Goal: Task Accomplishment & Management: Manage account settings

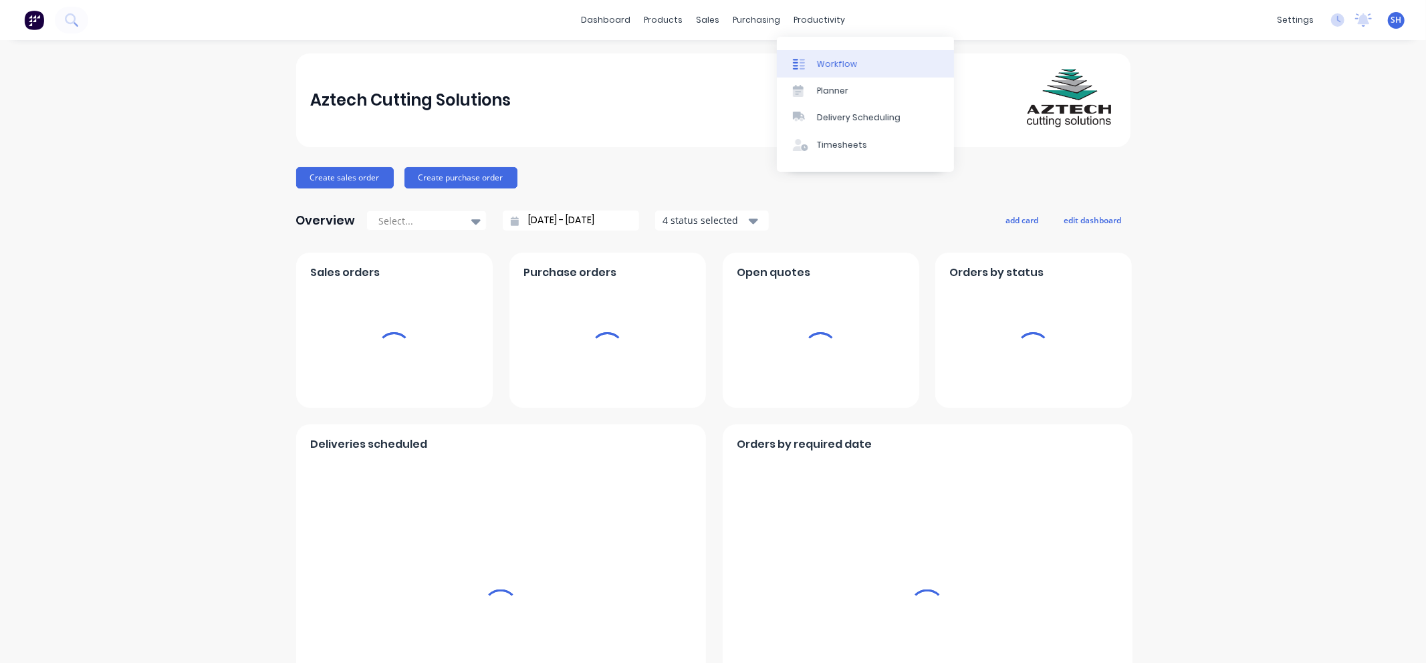
click at [830, 55] on link "Workflow" at bounding box center [865, 63] width 177 height 27
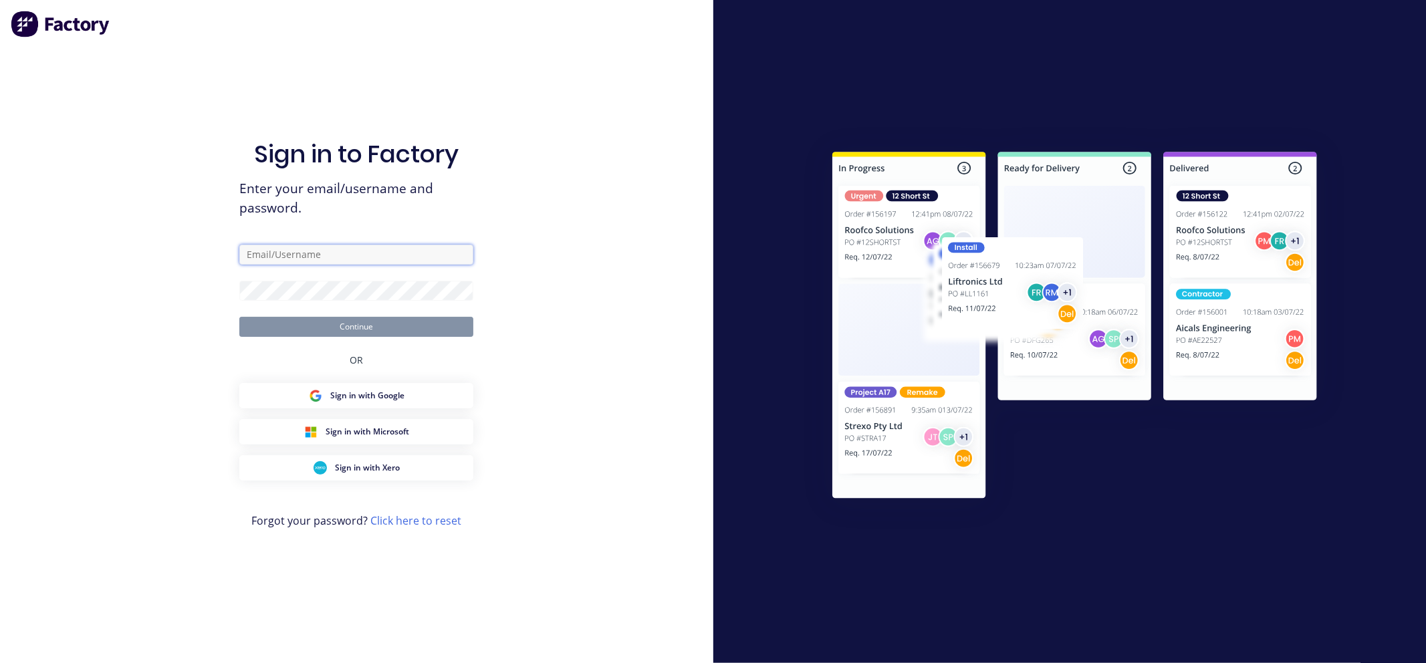
click at [296, 259] on input "text" at bounding box center [356, 255] width 234 height 20
type input "admin@aztechcuttingsolutions.com.au"
click at [239, 317] on button "Continue" at bounding box center [356, 327] width 234 height 20
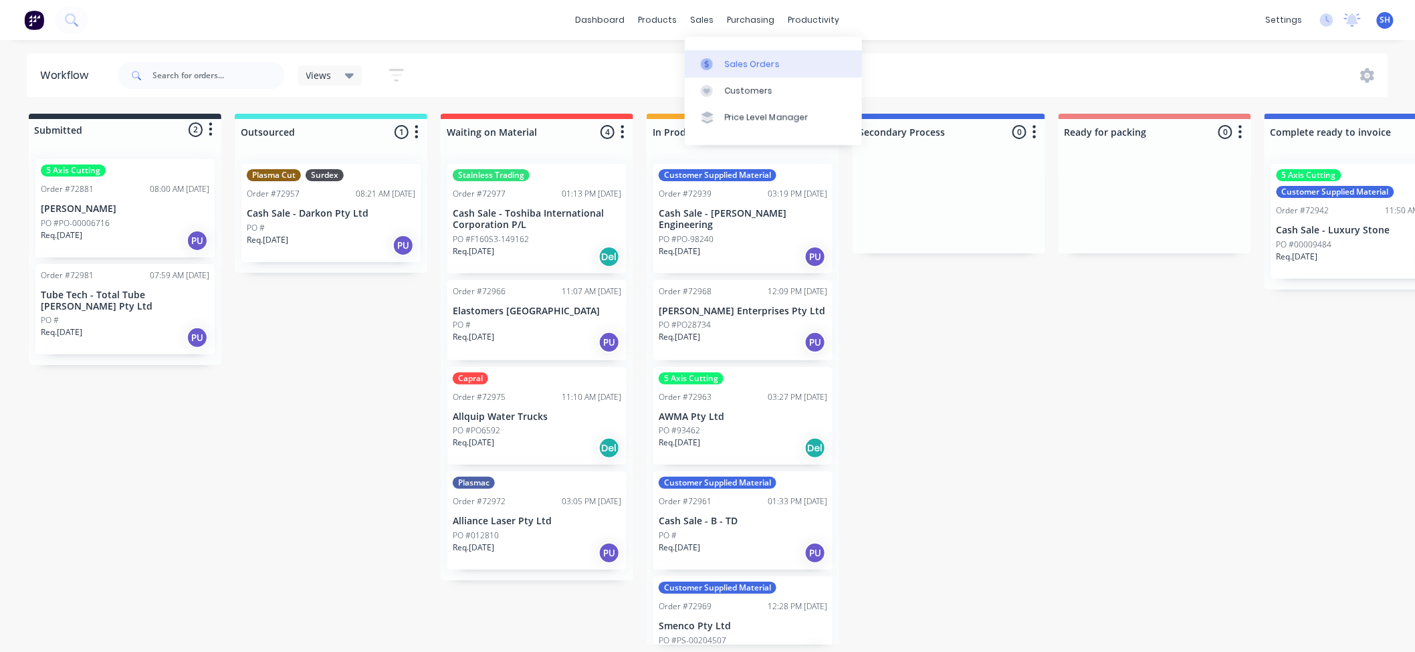
click at [718, 59] on div at bounding box center [711, 64] width 20 height 12
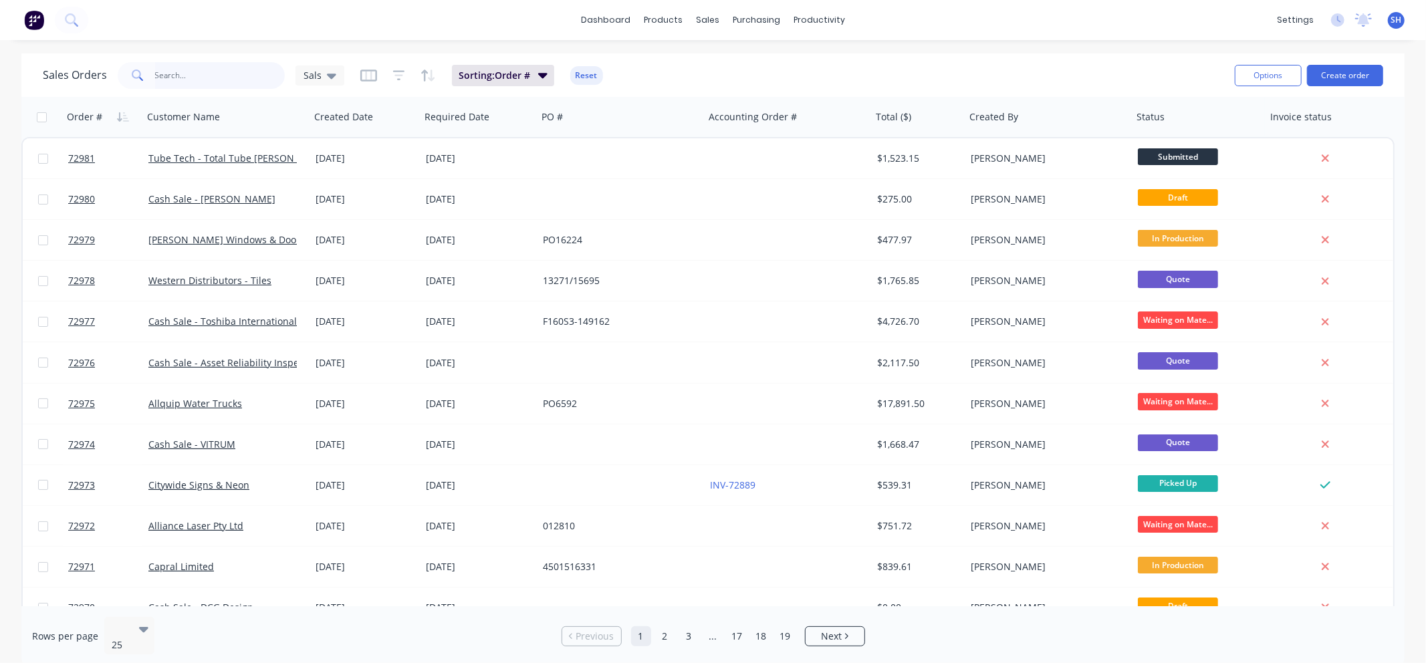
click at [183, 74] on input "text" at bounding box center [220, 75] width 130 height 27
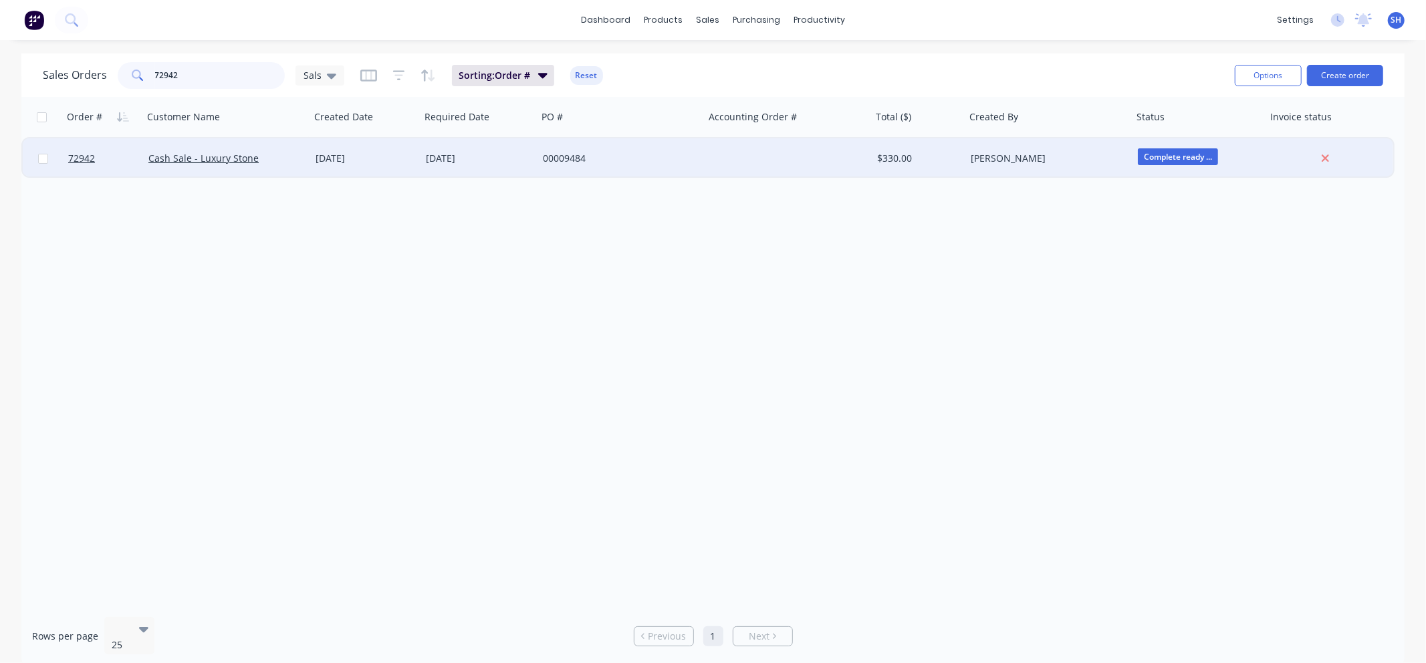
type input "72942"
click at [465, 163] on div "[DATE]" at bounding box center [479, 158] width 106 height 13
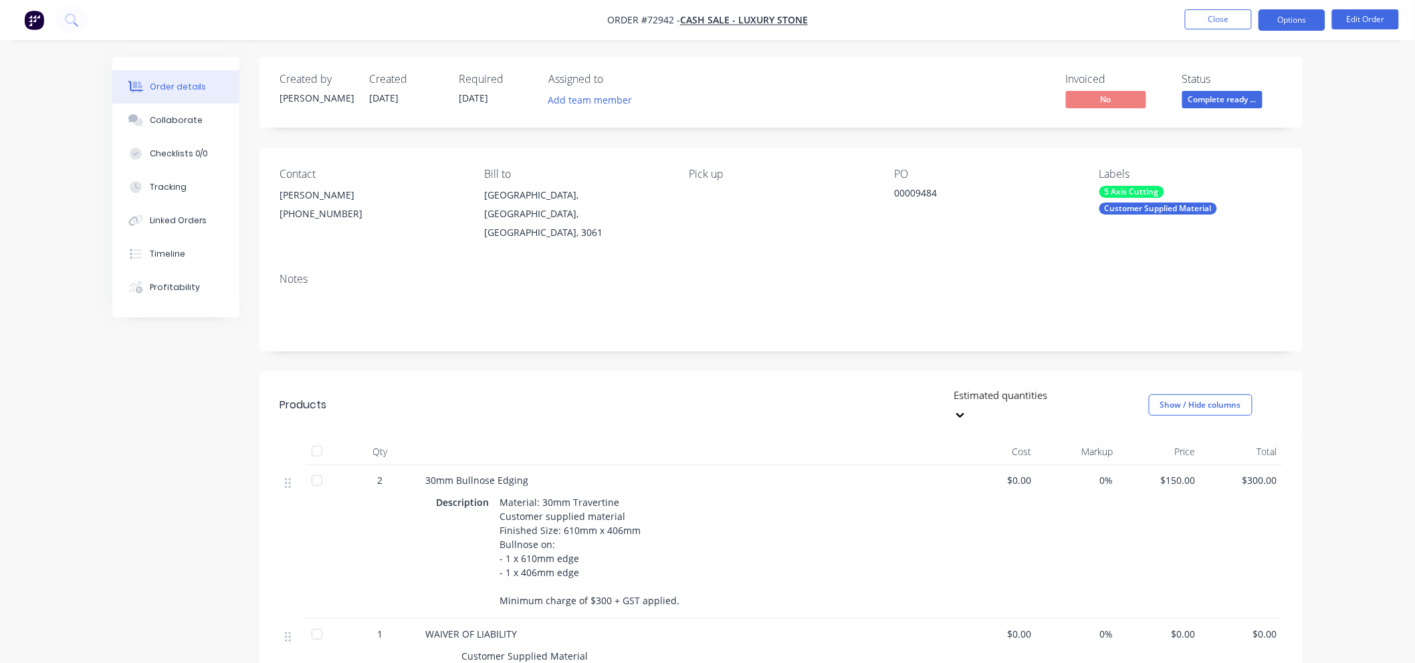
click at [1286, 25] on button "Options" at bounding box center [1291, 19] width 67 height 21
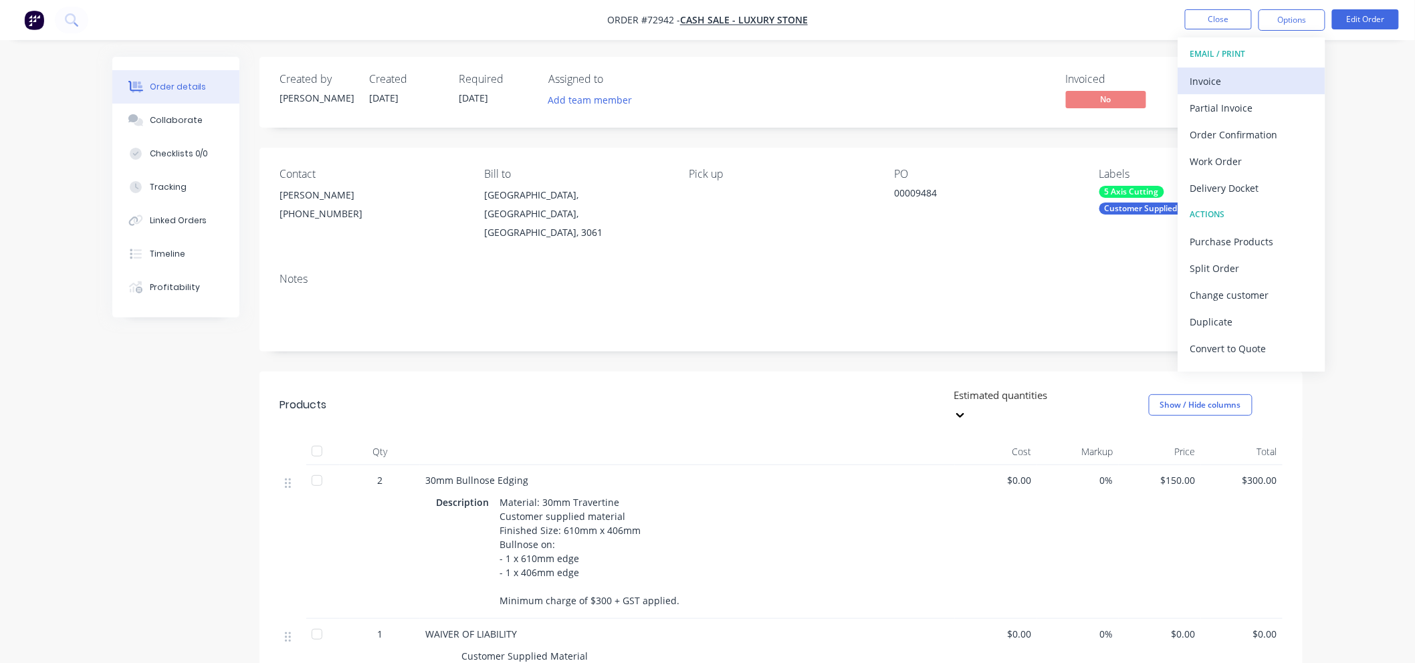
click at [1240, 78] on div "Invoice" at bounding box center [1251, 81] width 123 height 19
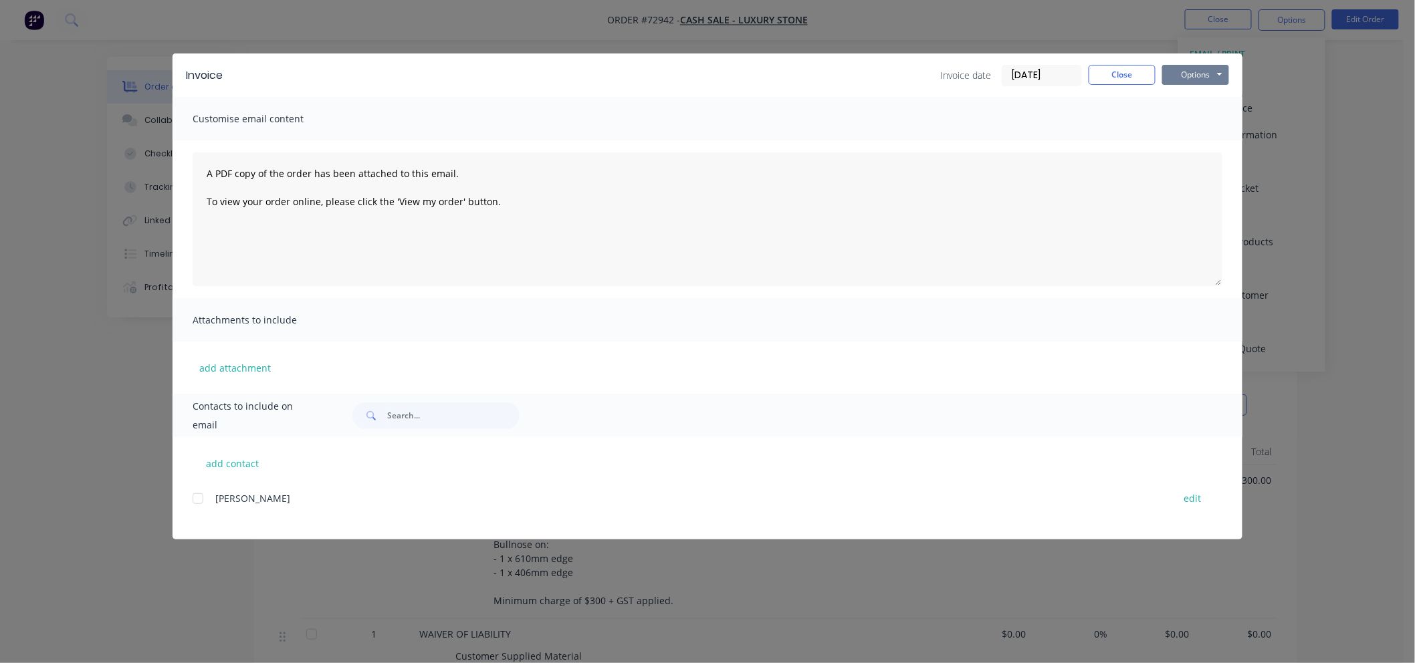
click at [1217, 72] on button "Options" at bounding box center [1195, 75] width 67 height 20
click at [1200, 122] on button "Print" at bounding box center [1205, 121] width 86 height 22
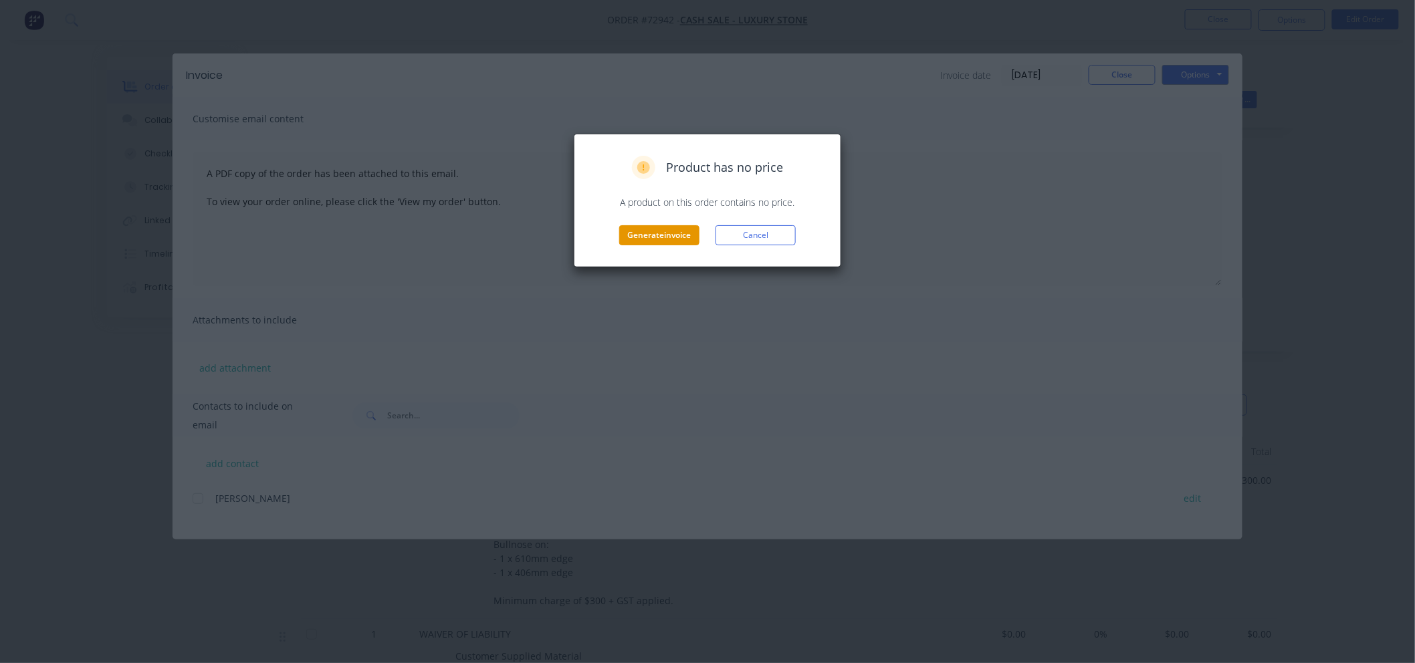
click at [657, 236] on button "Generate invoice" at bounding box center [659, 235] width 80 height 20
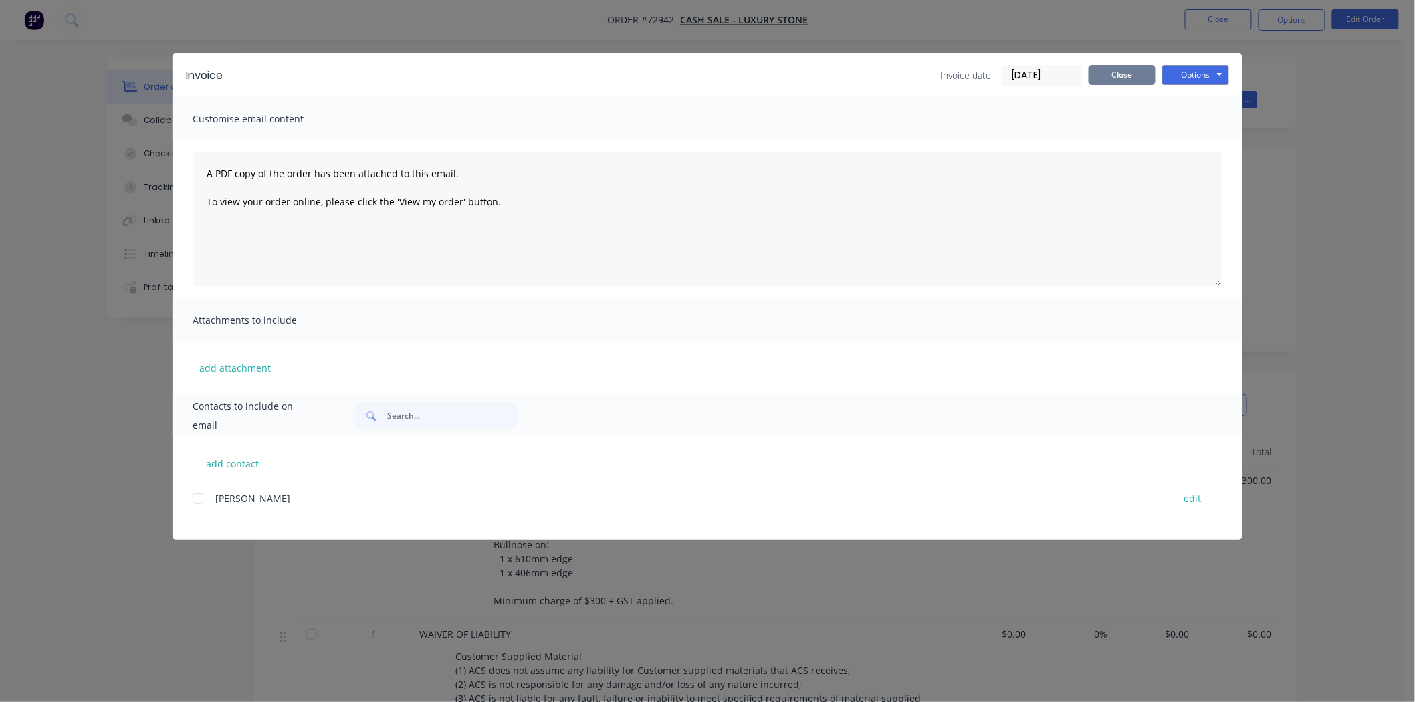
click at [1137, 72] on button "Close" at bounding box center [1121, 75] width 67 height 20
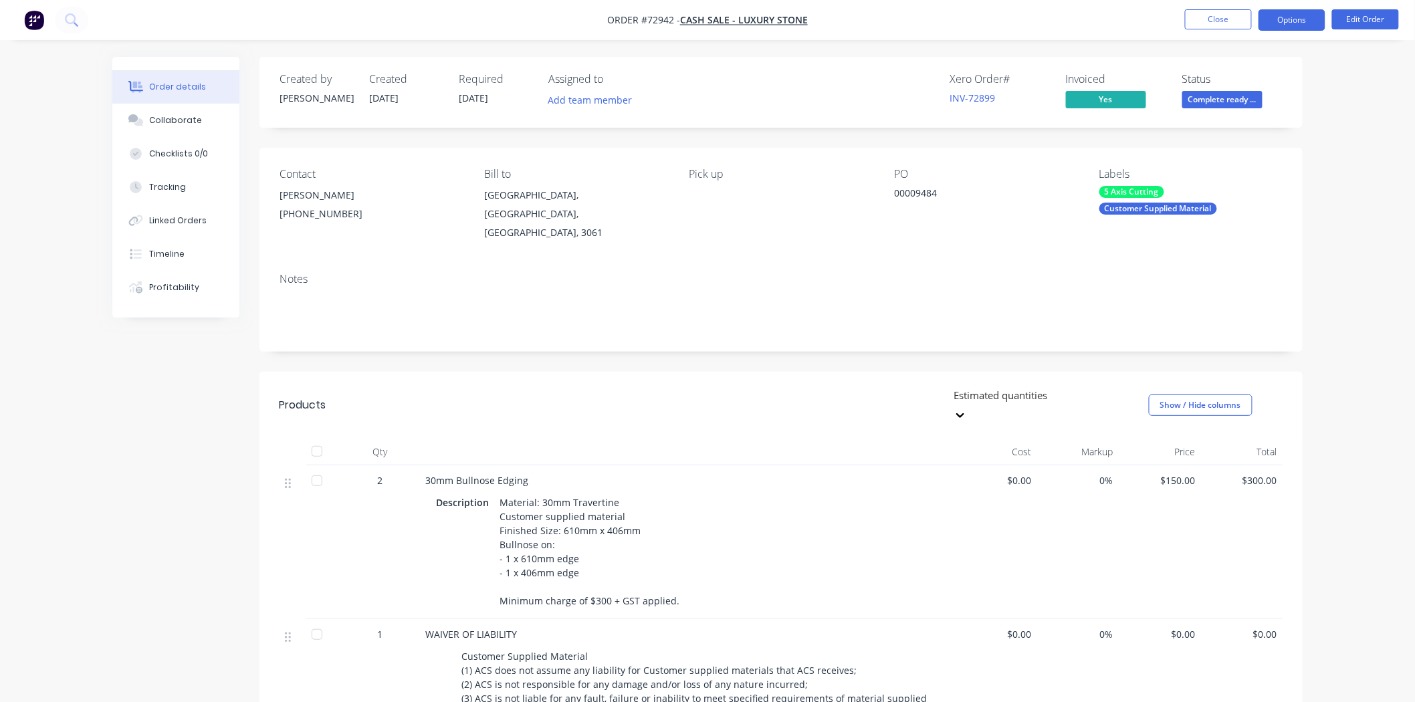
click at [1307, 18] on button "Options" at bounding box center [1291, 19] width 67 height 21
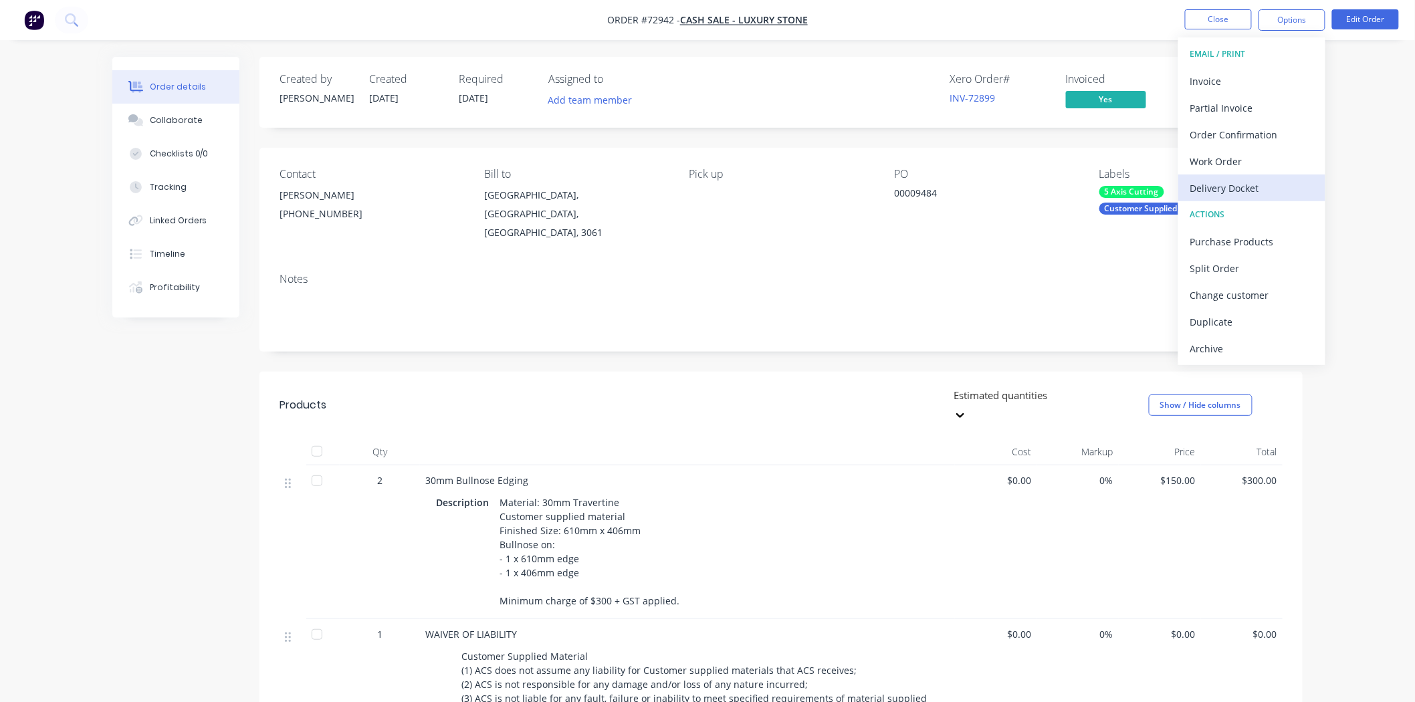
click at [1259, 182] on div "Delivery Docket" at bounding box center [1251, 188] width 123 height 19
click at [1240, 132] on div "Without pricing" at bounding box center [1251, 134] width 123 height 19
click at [1230, 23] on button "Close" at bounding box center [1218, 19] width 67 height 20
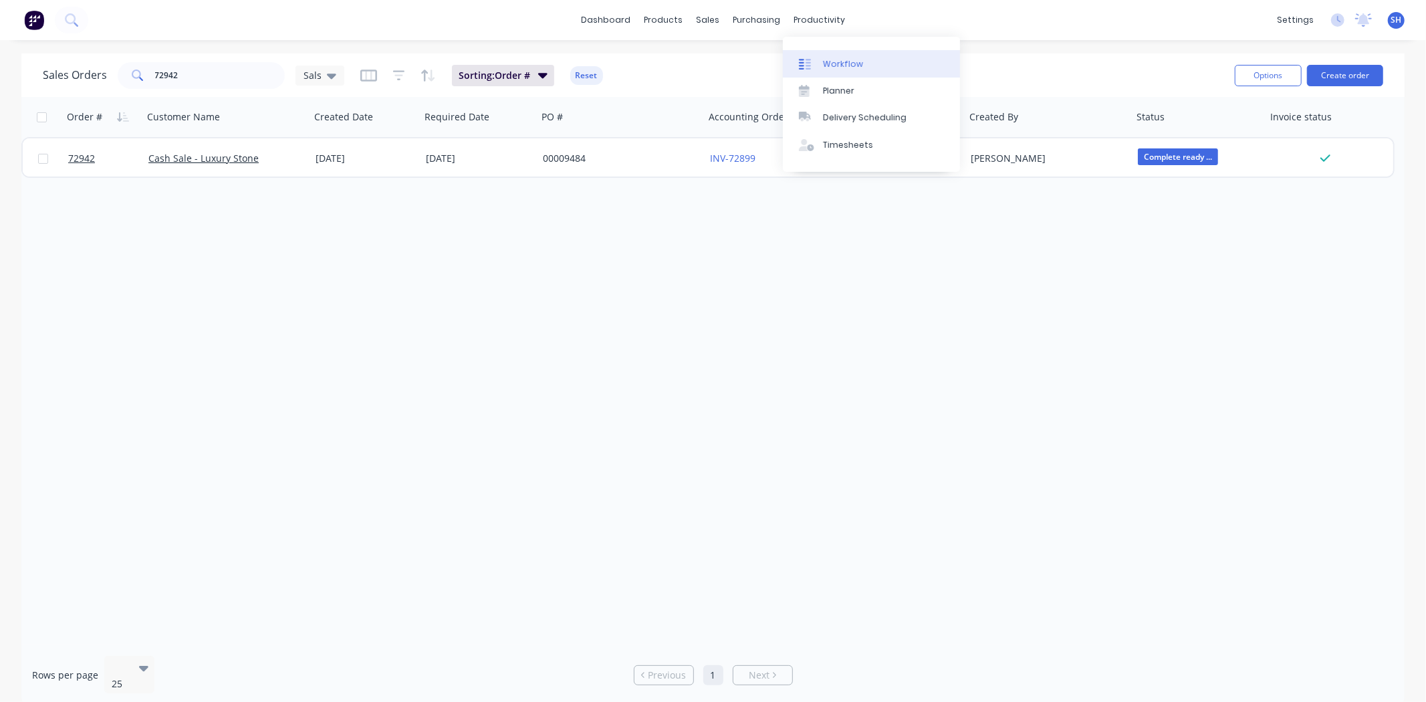
click at [834, 62] on div "Workflow" at bounding box center [843, 64] width 40 height 12
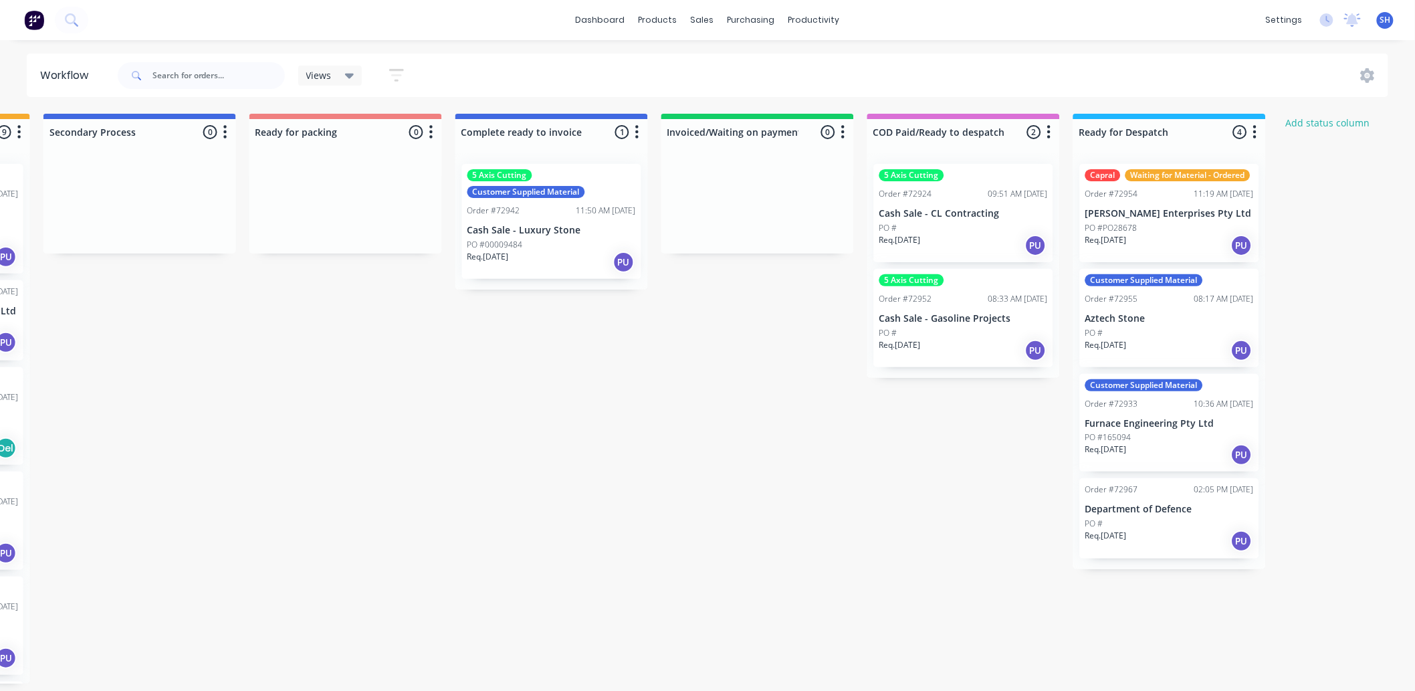
scroll to position [0, 841]
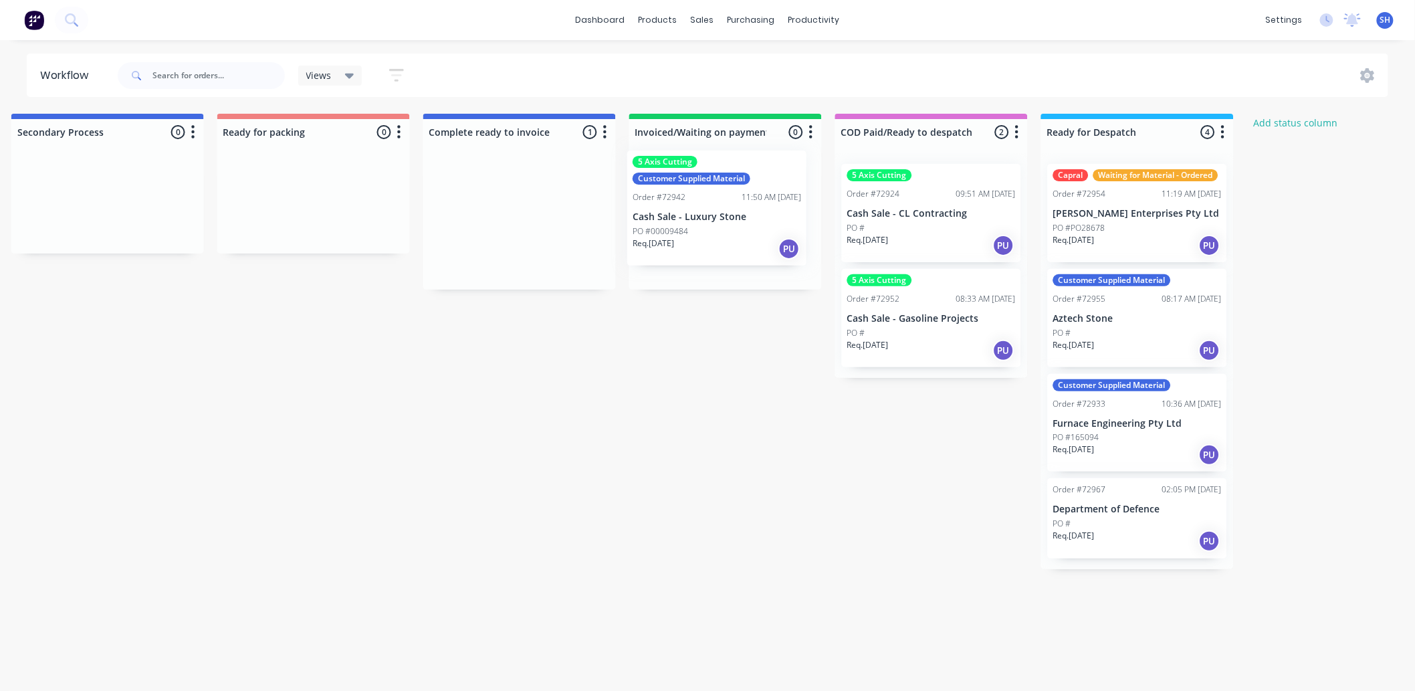
drag, startPoint x: 512, startPoint y: 239, endPoint x: 715, endPoint y: 226, distance: 203.7
click at [715, 226] on div "Submitted 1 Status colour #273444 hex #273444 Save Cancel Summaries Total order…" at bounding box center [361, 399] width 2424 height 570
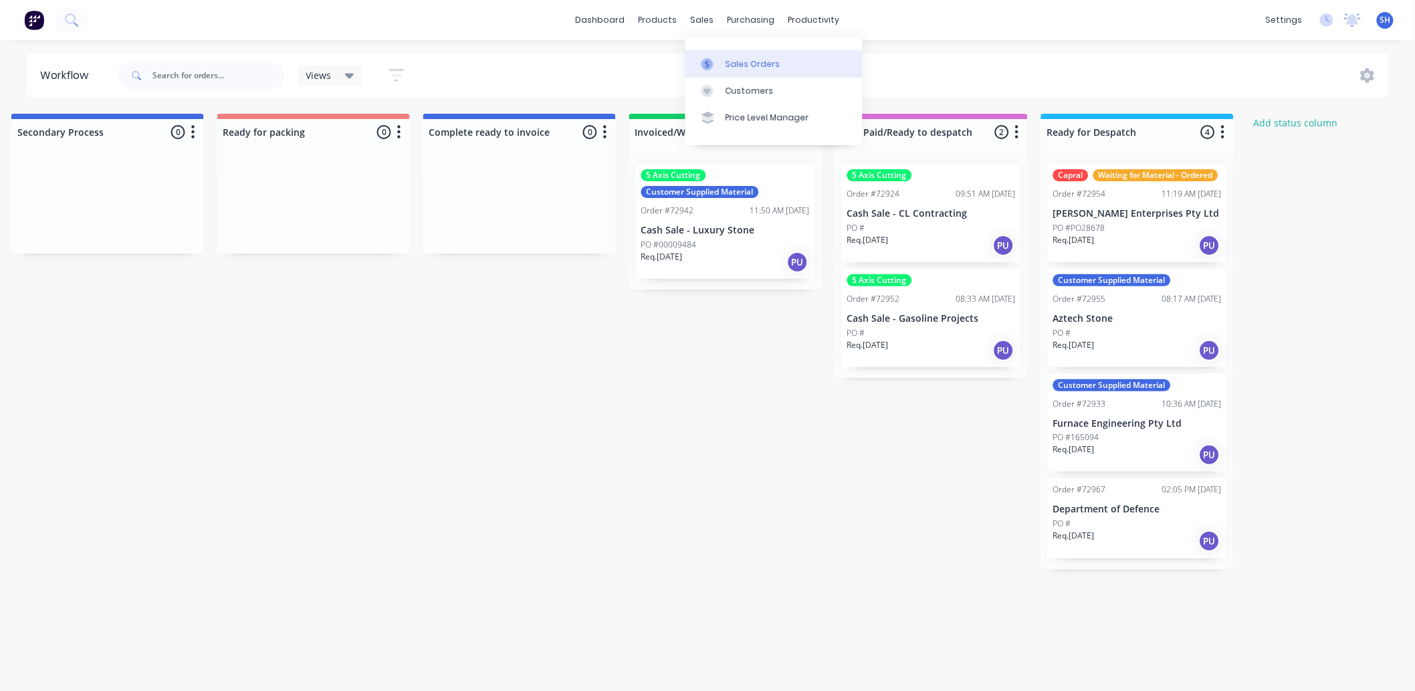
click at [723, 64] on link "Sales Orders" at bounding box center [773, 63] width 177 height 27
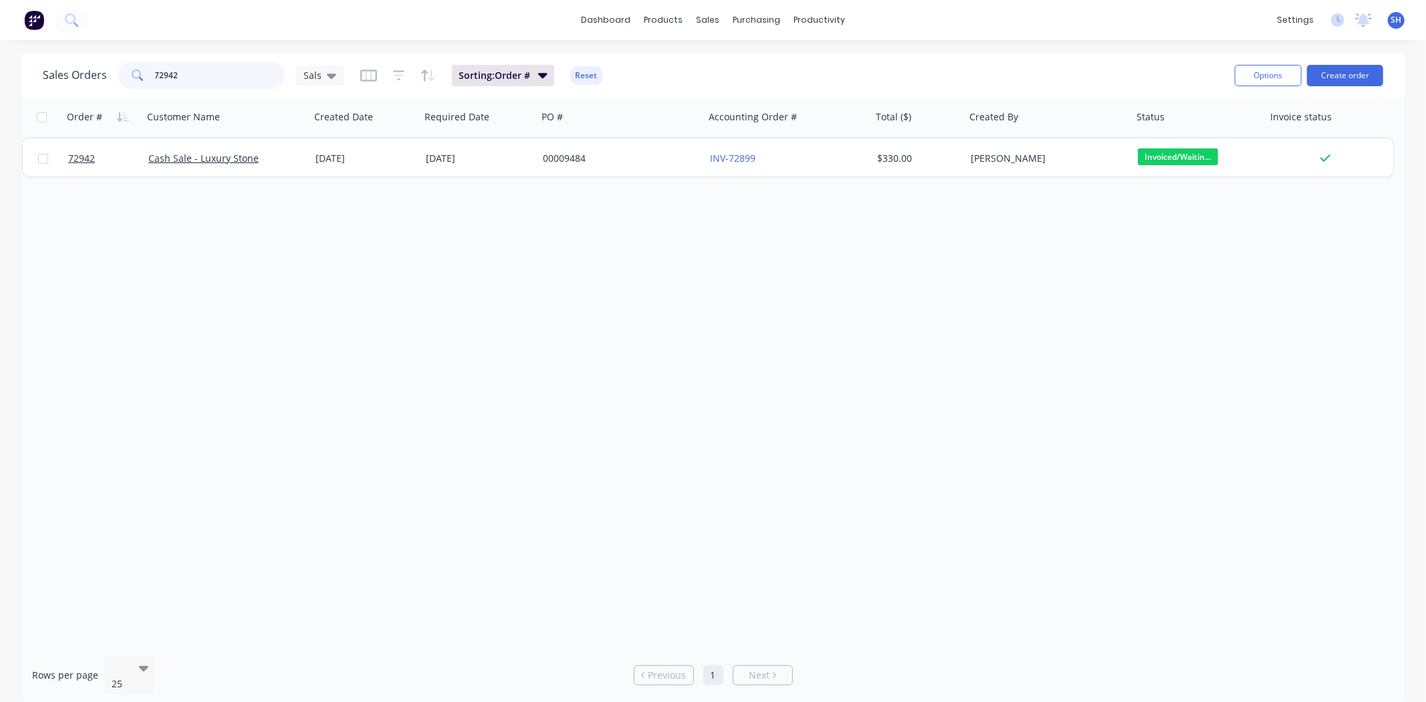
drag, startPoint x: 201, startPoint y: 76, endPoint x: 148, endPoint y: 76, distance: 52.8
click at [148, 76] on div "72942" at bounding box center [201, 75] width 167 height 27
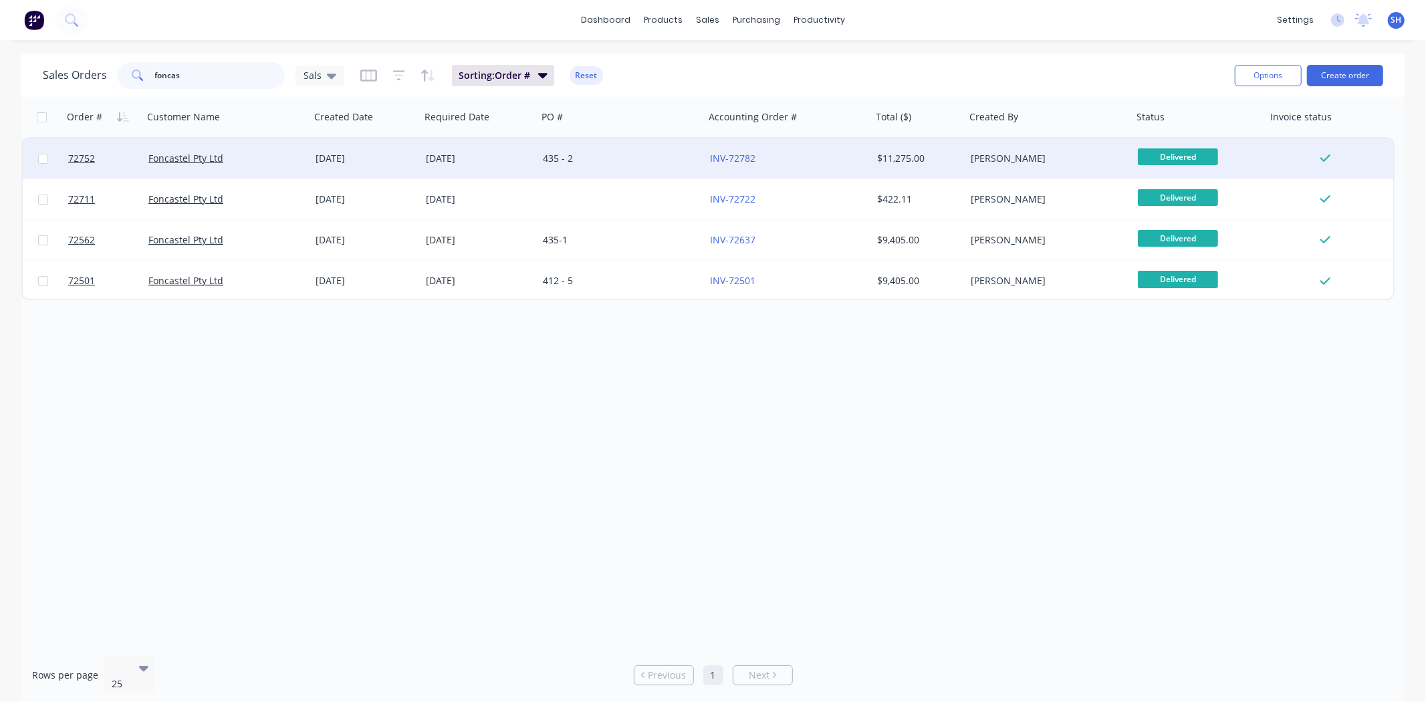
type input "foncas"
click at [464, 168] on div "02 Sep 2025" at bounding box center [479, 158] width 117 height 40
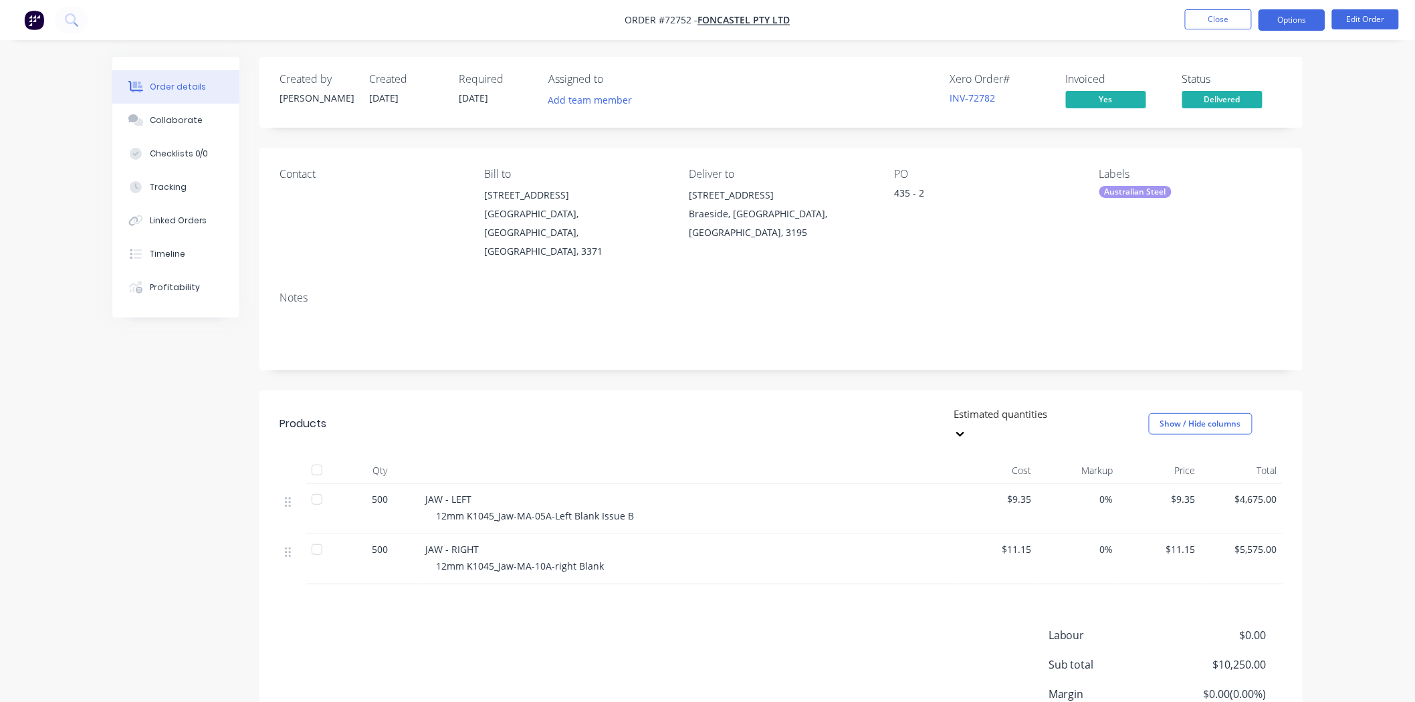
click at [1282, 16] on button "Options" at bounding box center [1291, 19] width 67 height 21
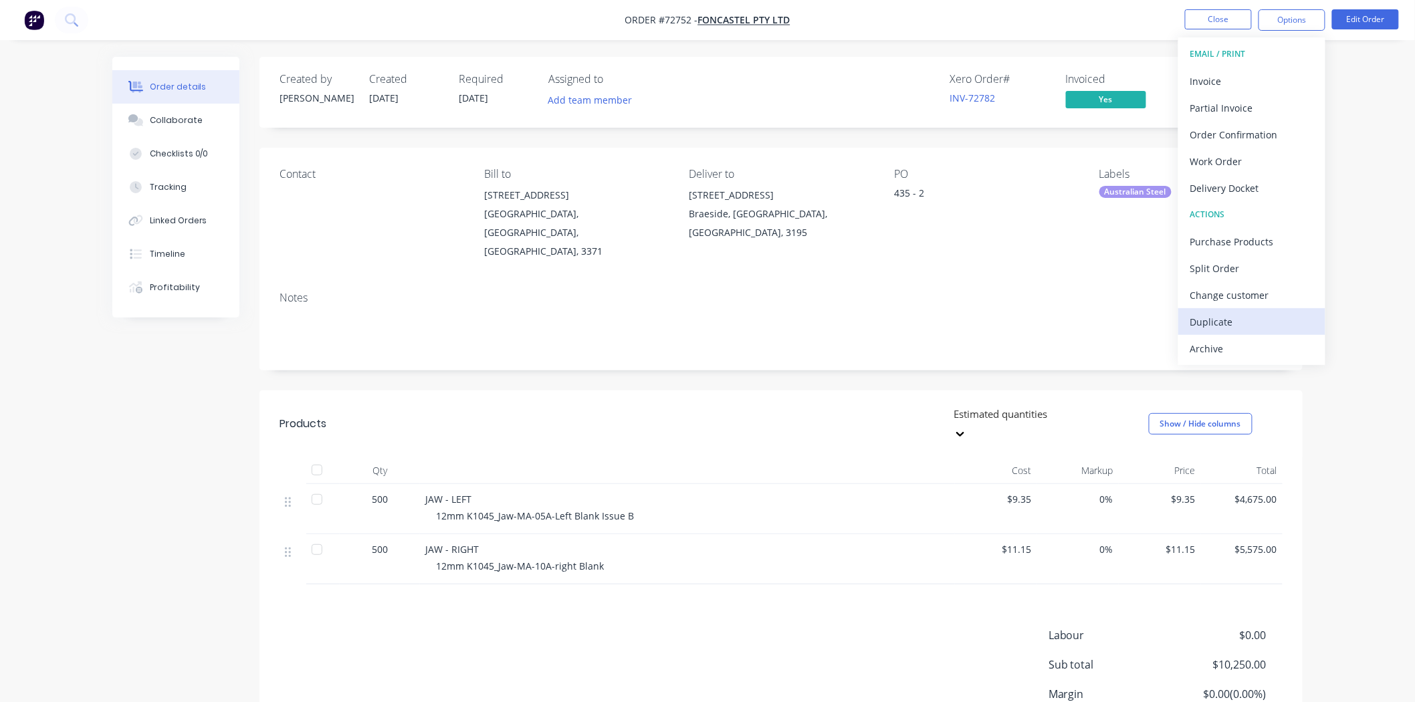
click at [1268, 312] on div "Duplicate" at bounding box center [1251, 321] width 123 height 19
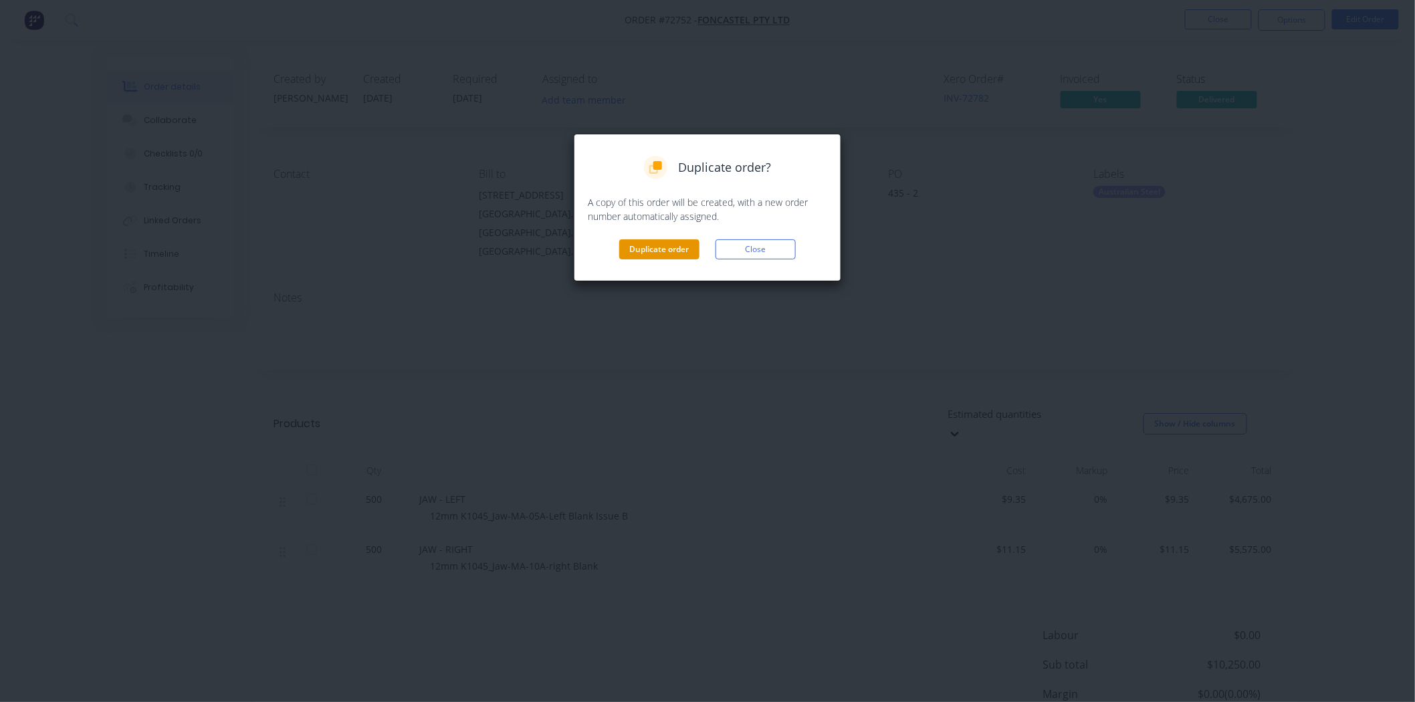
click at [659, 254] on button "Duplicate order" at bounding box center [659, 249] width 80 height 20
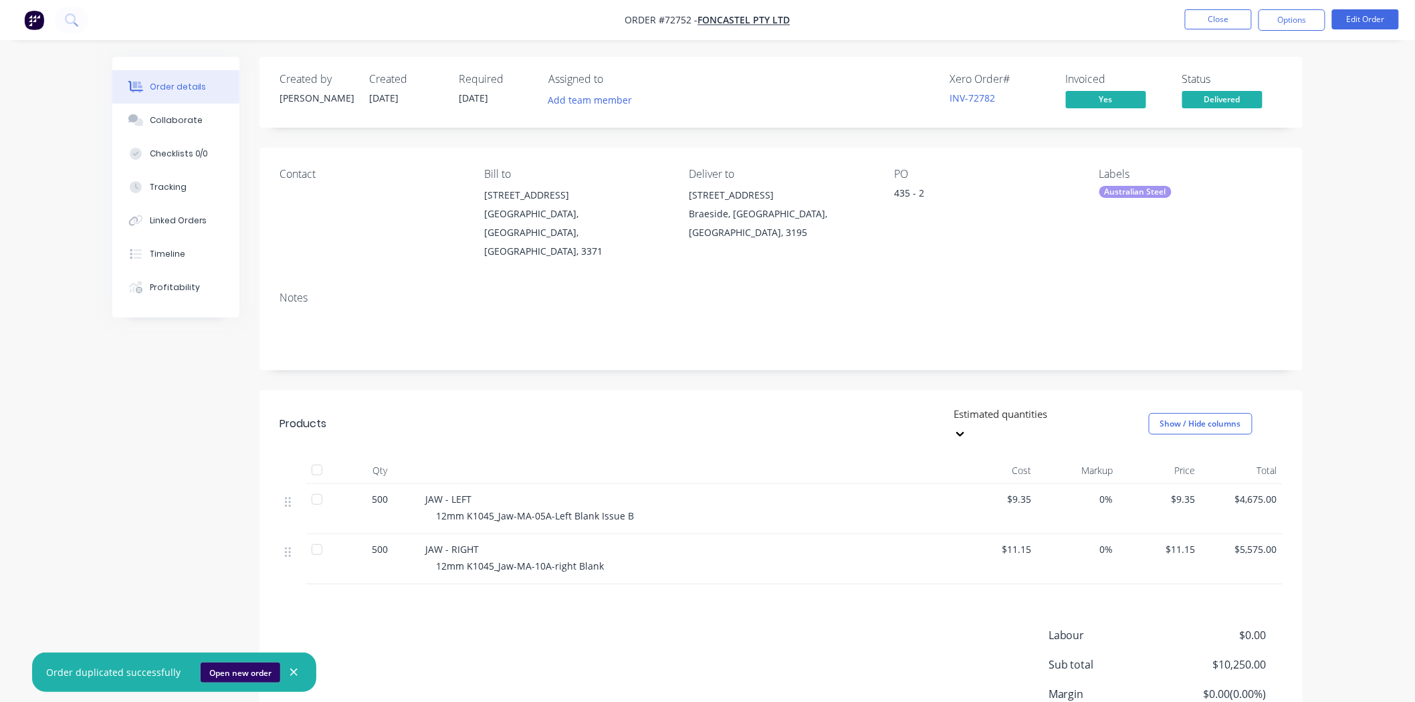
click at [223, 663] on button "Open new order" at bounding box center [241, 673] width 80 height 20
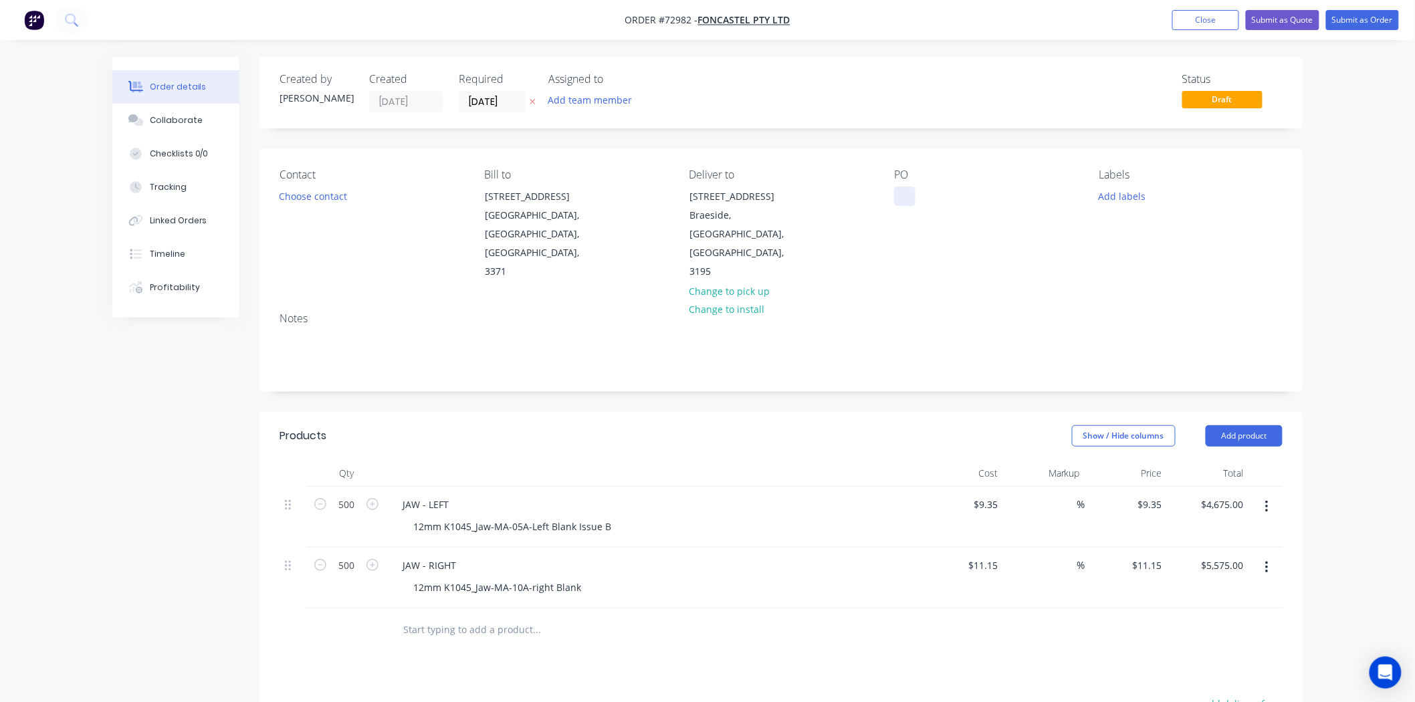
click at [901, 190] on div at bounding box center [904, 196] width 21 height 19
click at [217, 459] on div "Created by Sally Created 14/10/25 Required 14/10/25 Assigned to Add team member…" at bounding box center [707, 525] width 1190 height 936
drag, startPoint x: 760, startPoint y: 241, endPoint x: 678, endPoint y: 199, distance: 92.7
click at [679, 199] on div "258 Boundary Road Braeside, Victoria, Australia, 3195" at bounding box center [746, 234] width 134 height 95
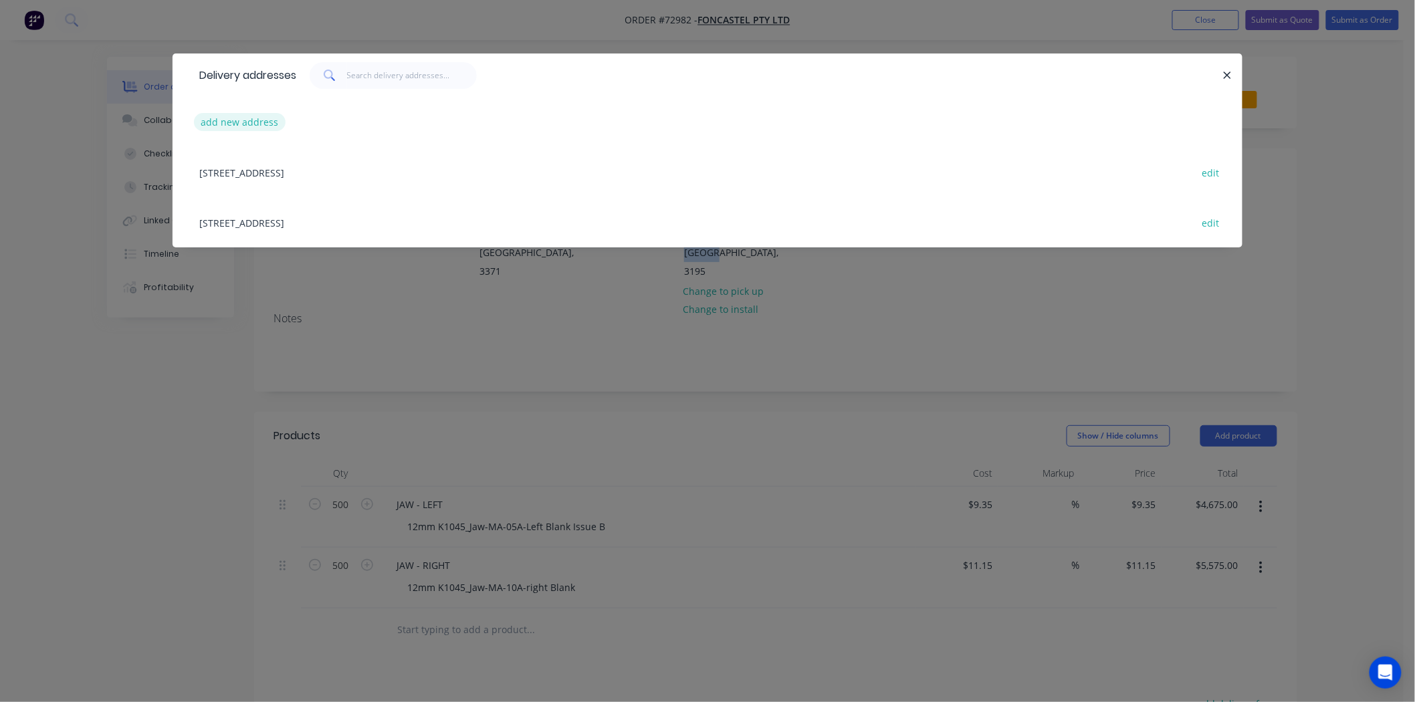
click at [241, 122] on button "add new address" at bounding box center [240, 122] width 92 height 18
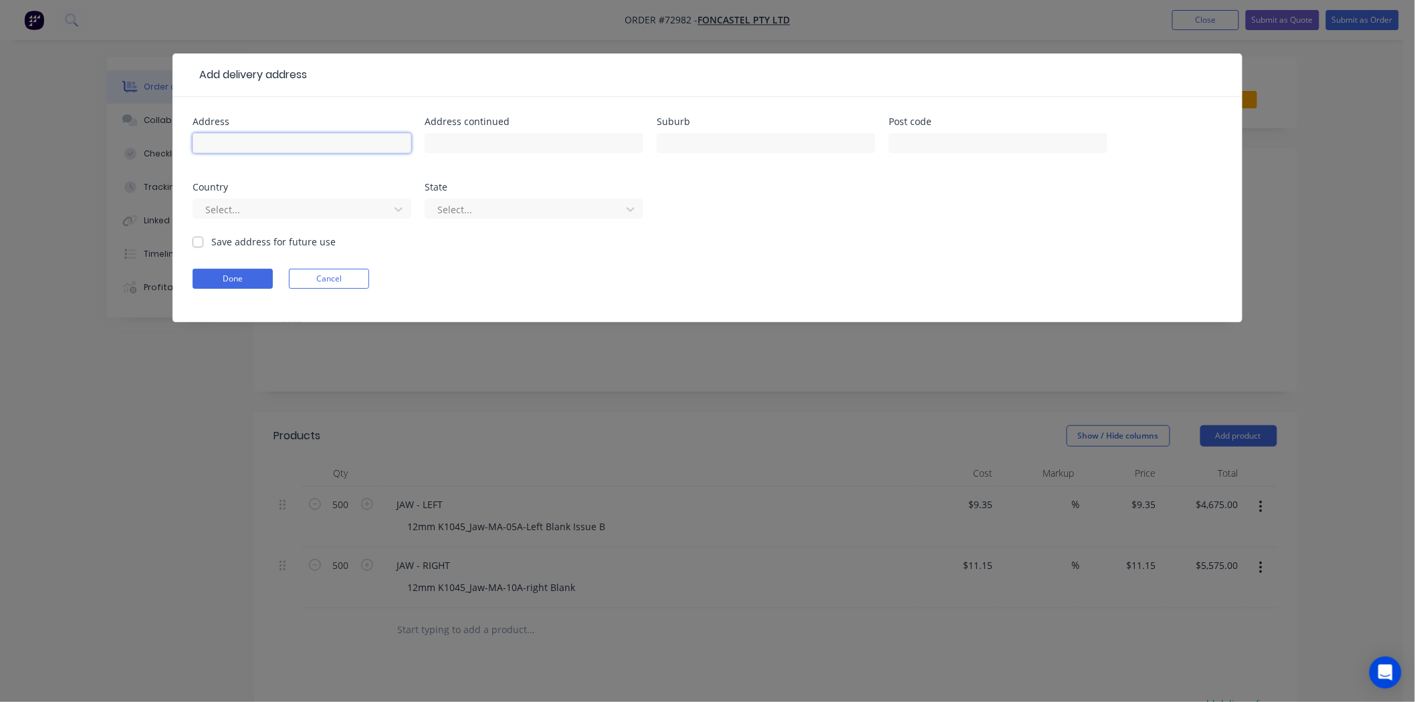
click at [247, 137] on input "text" at bounding box center [302, 143] width 219 height 20
click at [243, 142] on input "[STREET_ADDRESS]" at bounding box center [302, 143] width 219 height 20
type input "152 Woolands Drive"
click at [739, 139] on input "text" at bounding box center [766, 143] width 219 height 20
type input "BRAESIDE"
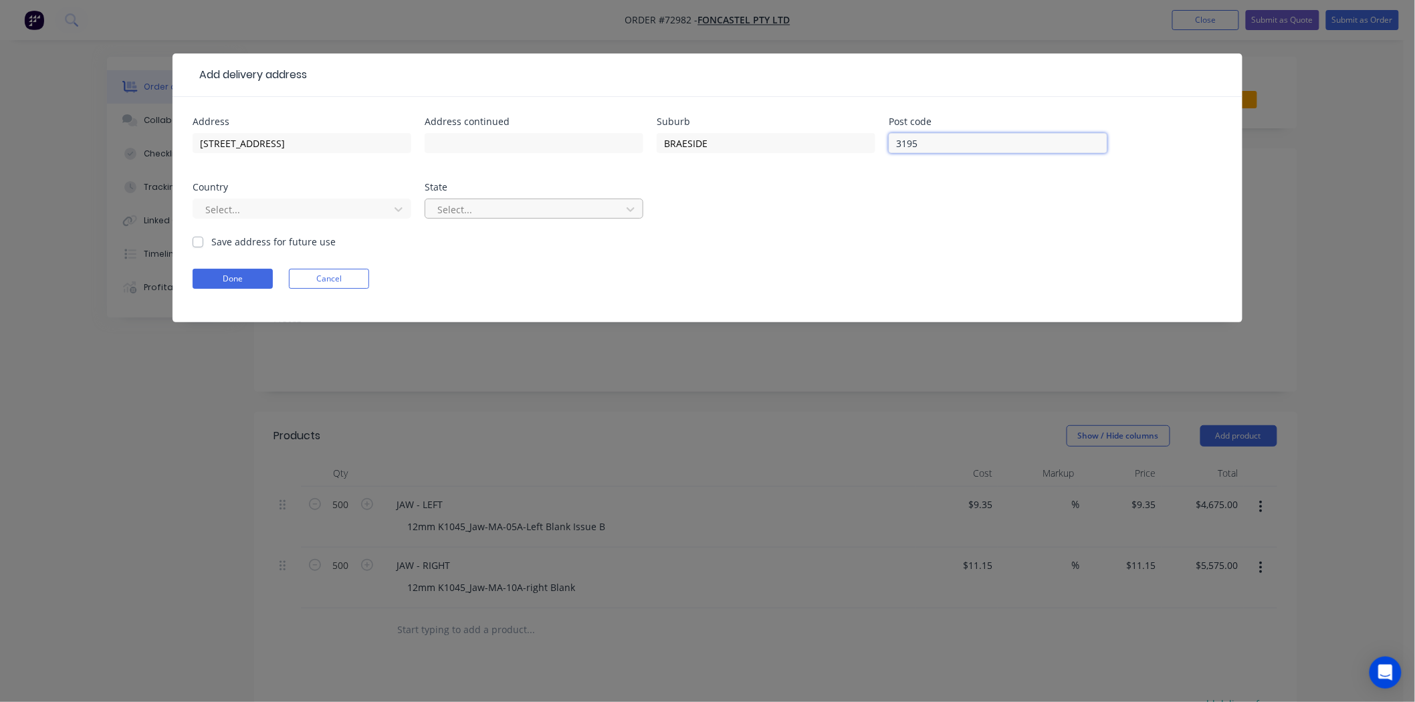
type input "3195"
click at [532, 215] on div at bounding box center [525, 209] width 179 height 17
click at [529, 214] on div at bounding box center [525, 209] width 179 height 17
click at [336, 205] on div at bounding box center [293, 209] width 179 height 17
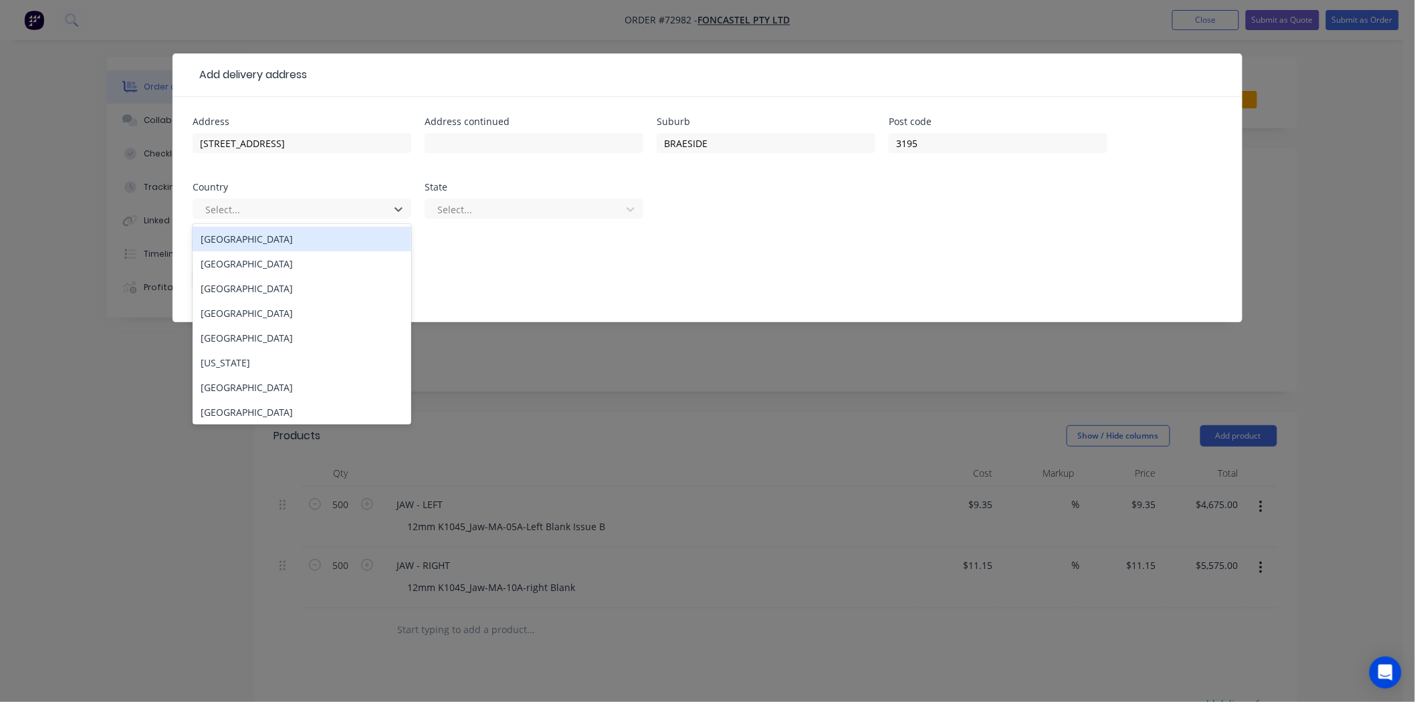
click at [321, 243] on div "Australia" at bounding box center [302, 239] width 219 height 25
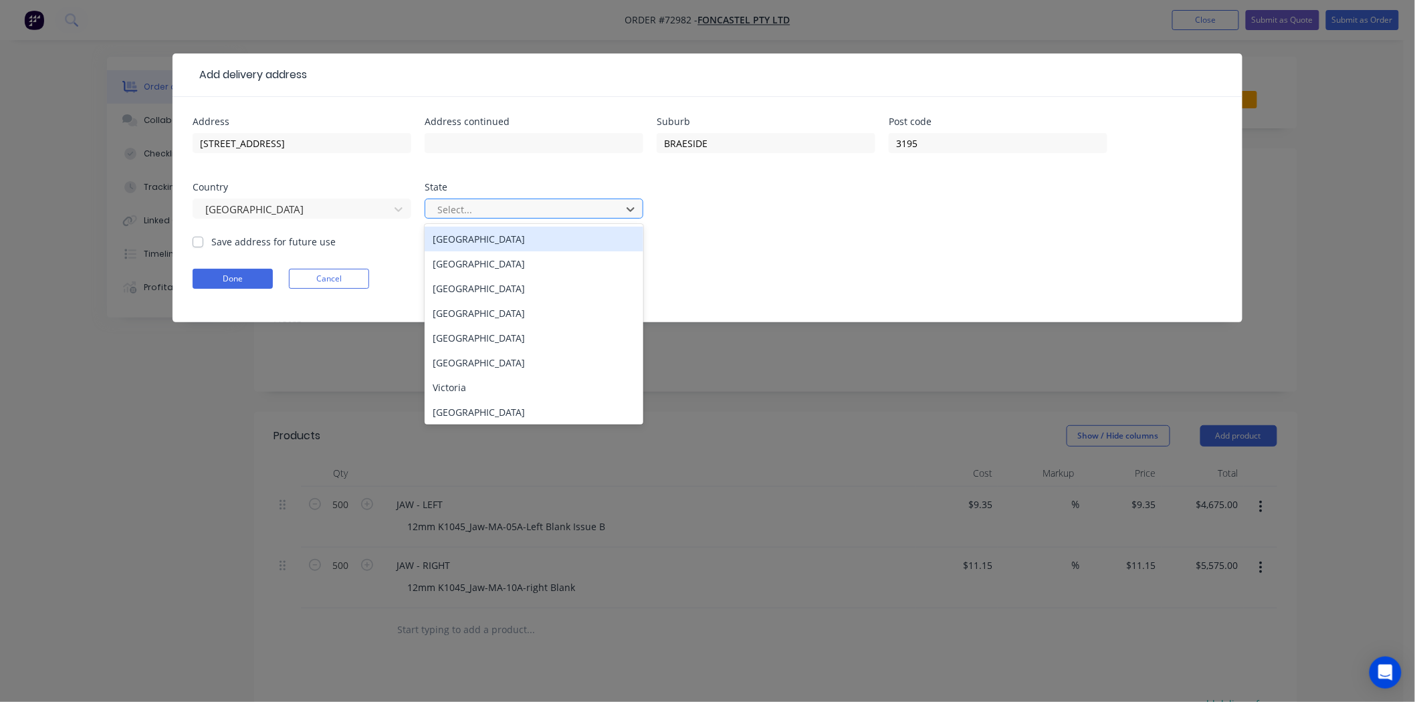
click at [508, 214] on div at bounding box center [525, 209] width 179 height 17
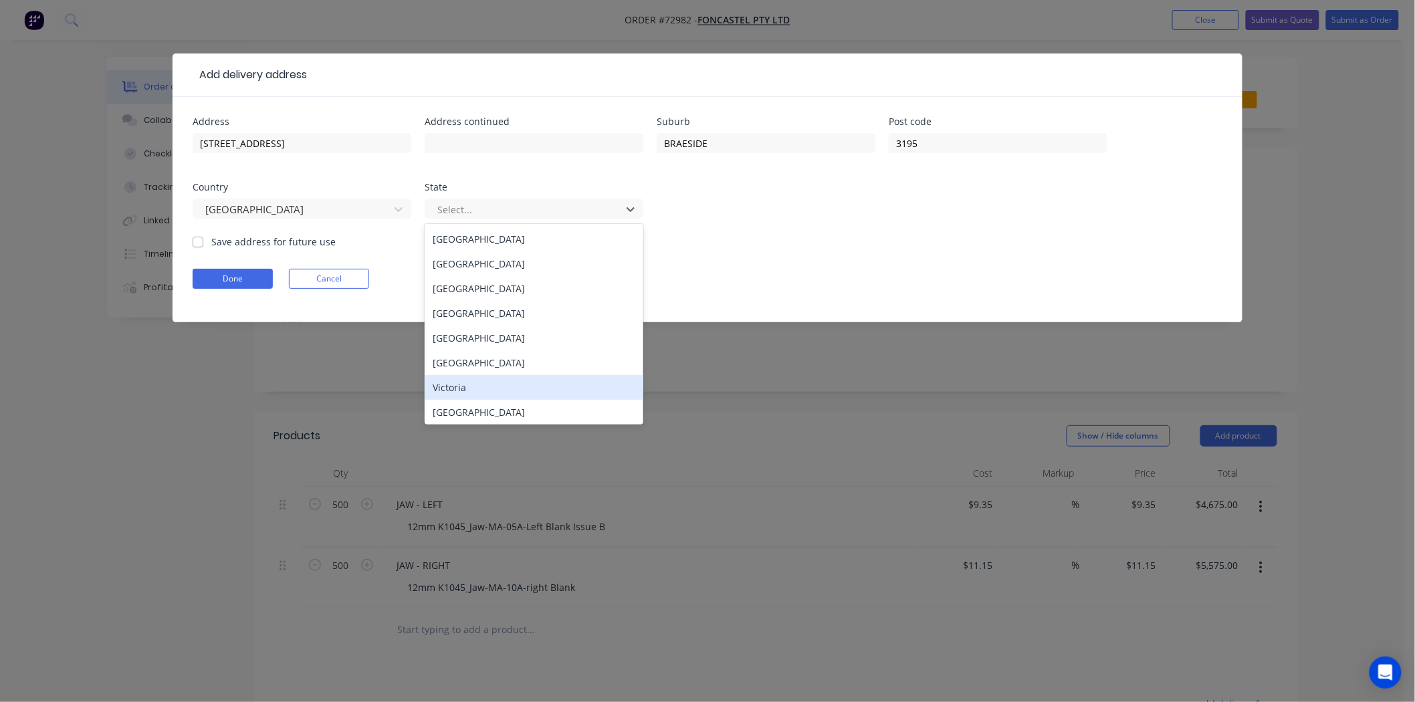
click at [500, 388] on div "Victoria" at bounding box center [534, 387] width 219 height 25
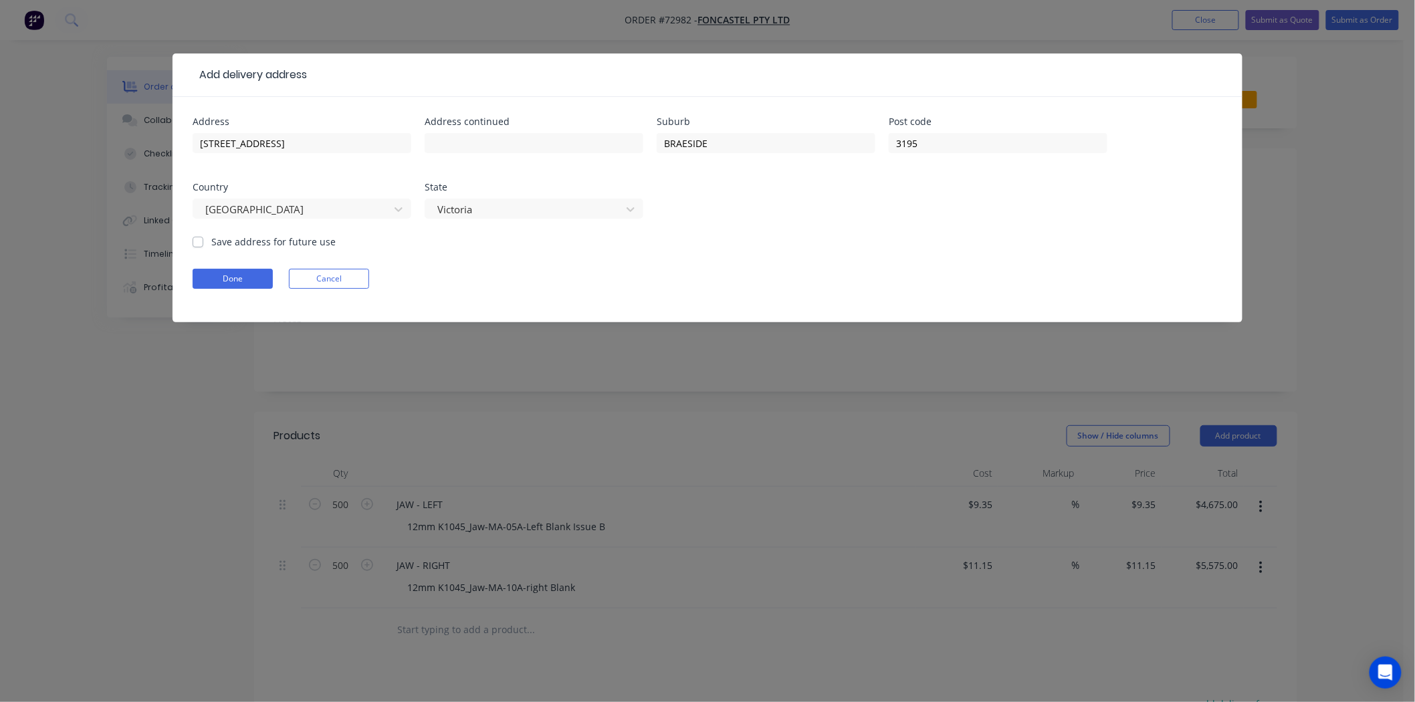
click at [223, 244] on label "Save address for future use" at bounding box center [273, 242] width 124 height 14
click at [203, 244] on input "Save address for future use" at bounding box center [198, 241] width 11 height 13
checkbox input "true"
click at [225, 278] on button "Done" at bounding box center [233, 279] width 80 height 20
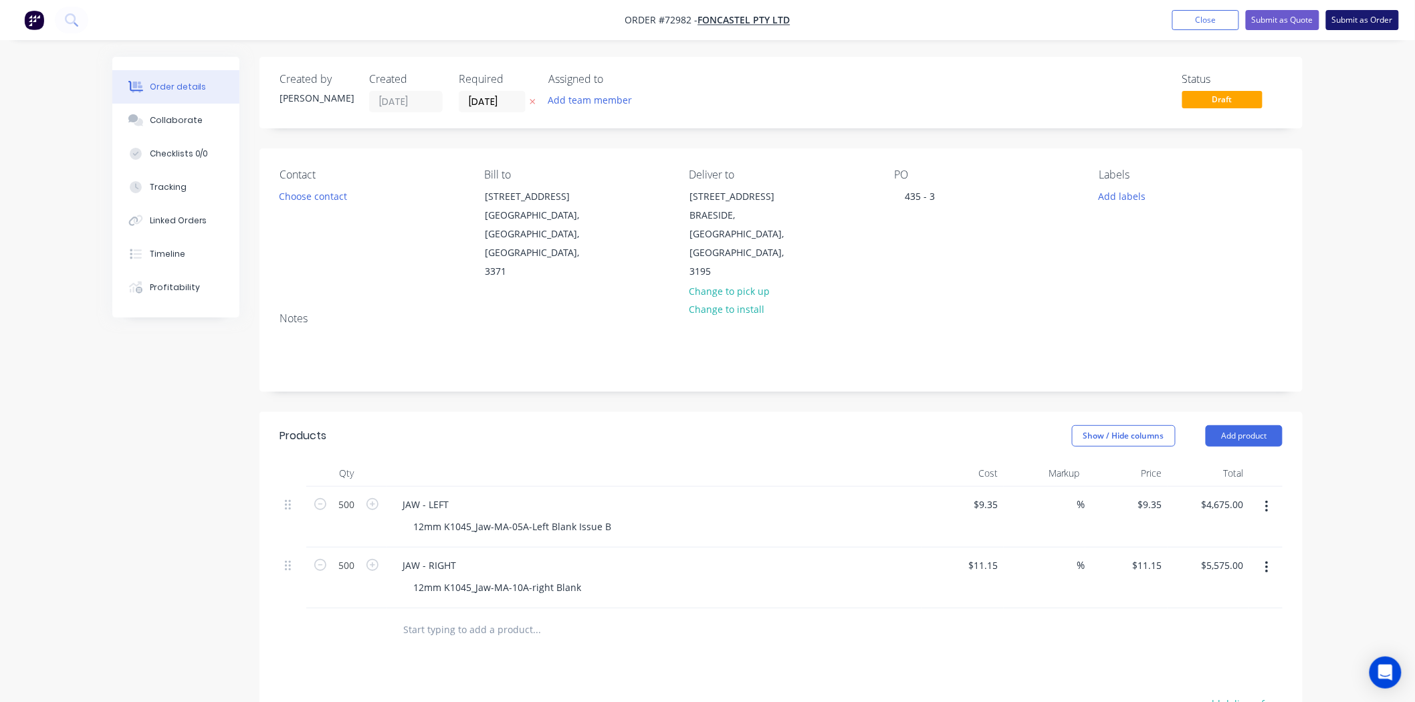
click at [1387, 14] on button "Submit as Order" at bounding box center [1362, 20] width 73 height 20
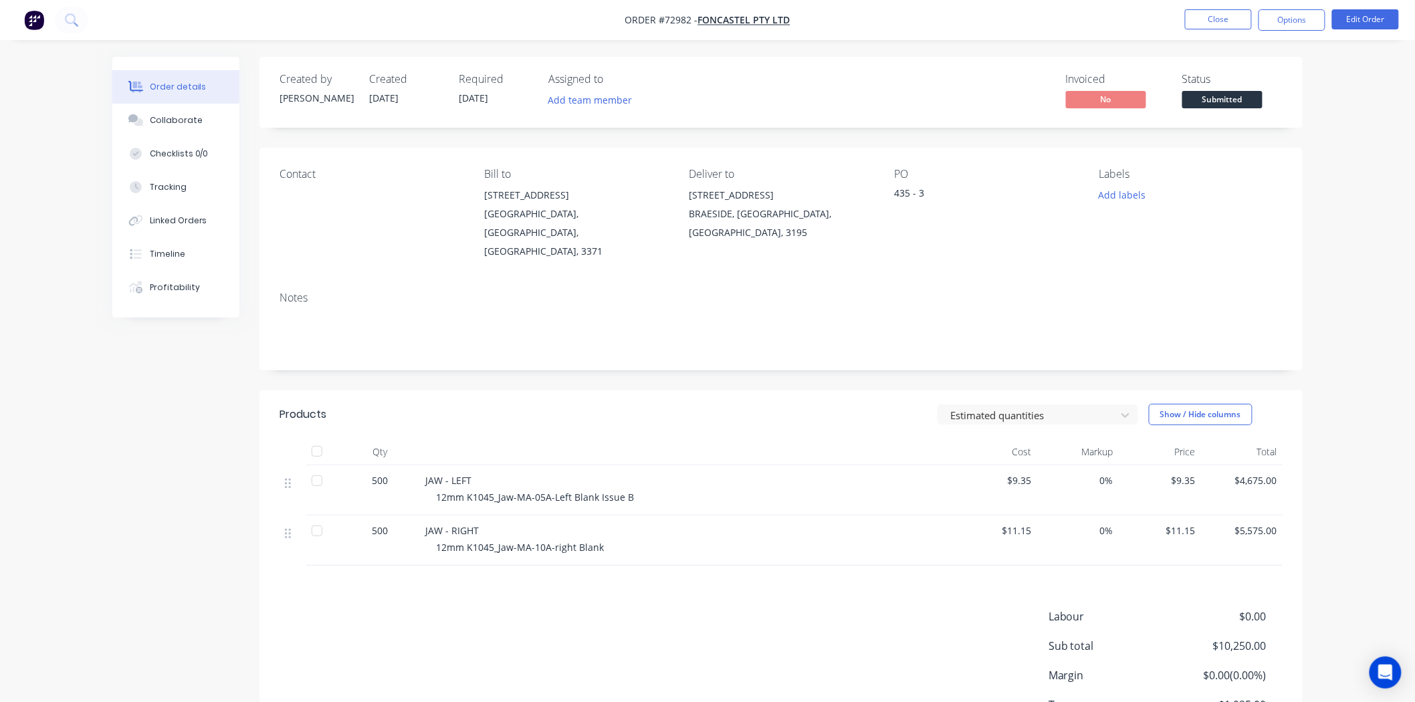
drag, startPoint x: 778, startPoint y: 195, endPoint x: 689, endPoint y: 199, distance: 89.0
click at [689, 199] on div "152 Woolands Drive" at bounding box center [780, 195] width 183 height 19
copy div "152 Woolands Drive"
click at [726, 194] on div "152 Woolands Drive" at bounding box center [780, 195] width 183 height 19
click at [732, 195] on div "152 Woolands Drive" at bounding box center [780, 195] width 183 height 19
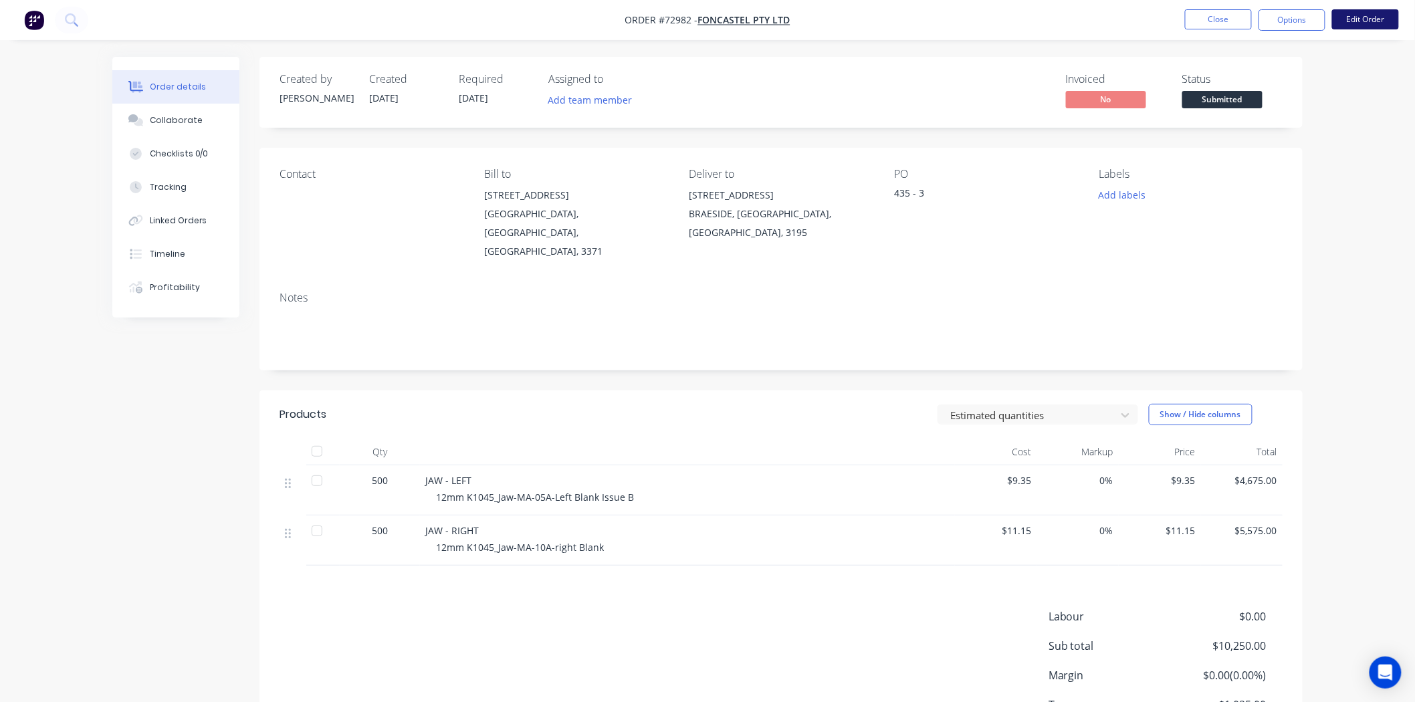
click at [1371, 24] on button "Edit Order" at bounding box center [1365, 19] width 67 height 20
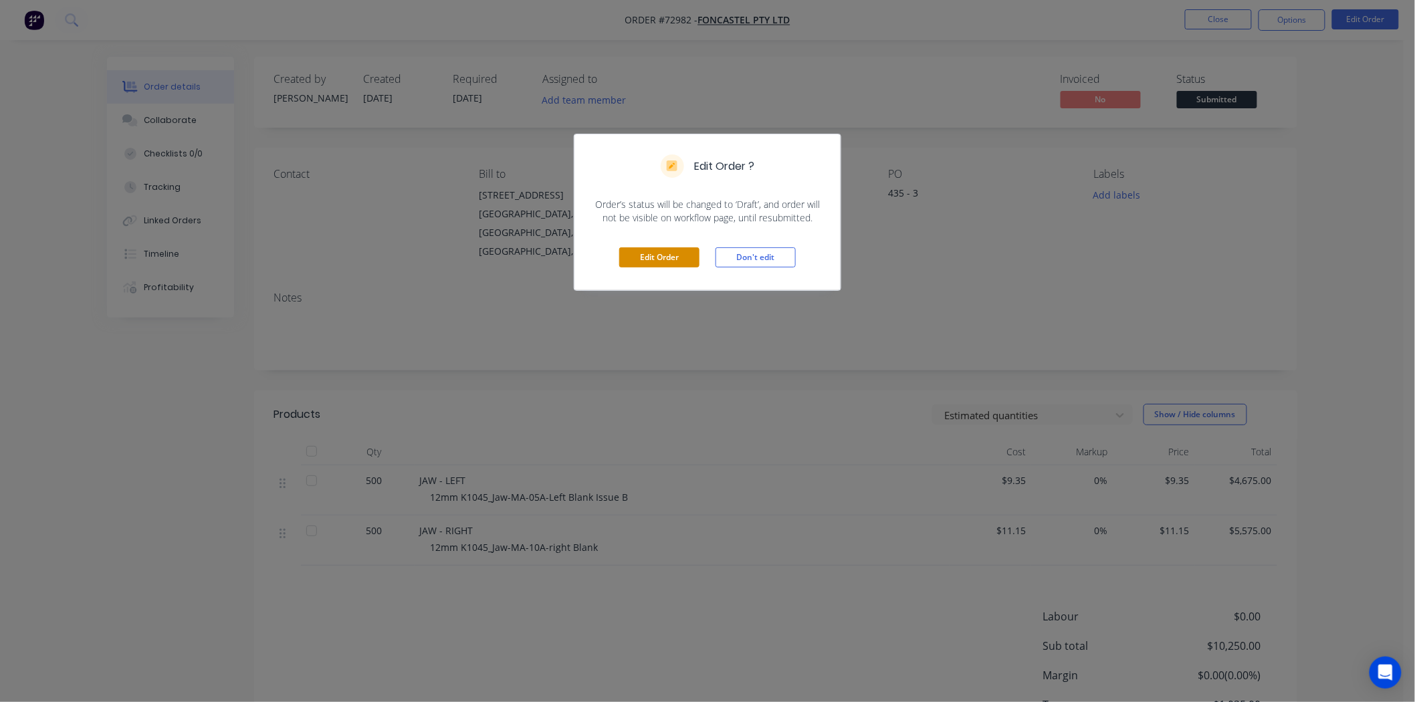
click at [667, 261] on button "Edit Order" at bounding box center [659, 257] width 80 height 20
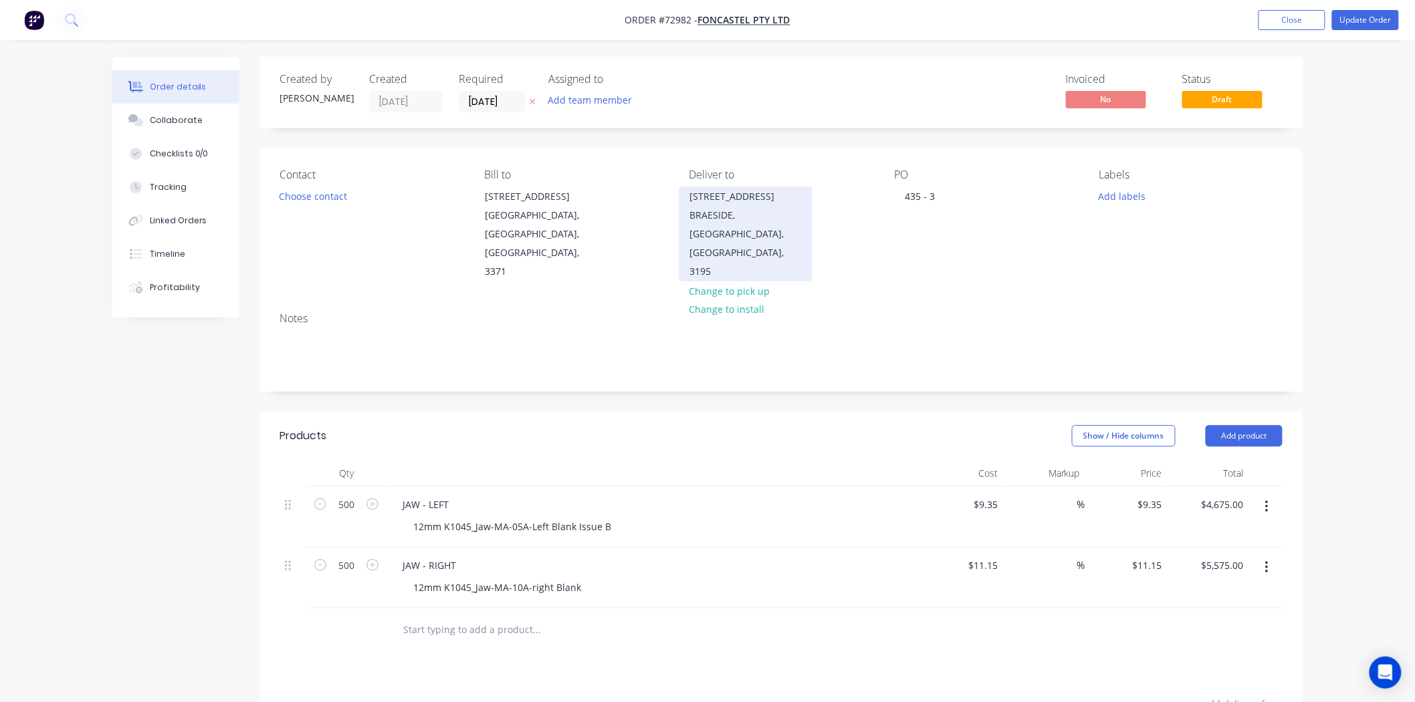
click at [727, 197] on div "152 Woolands Drive" at bounding box center [745, 196] width 111 height 19
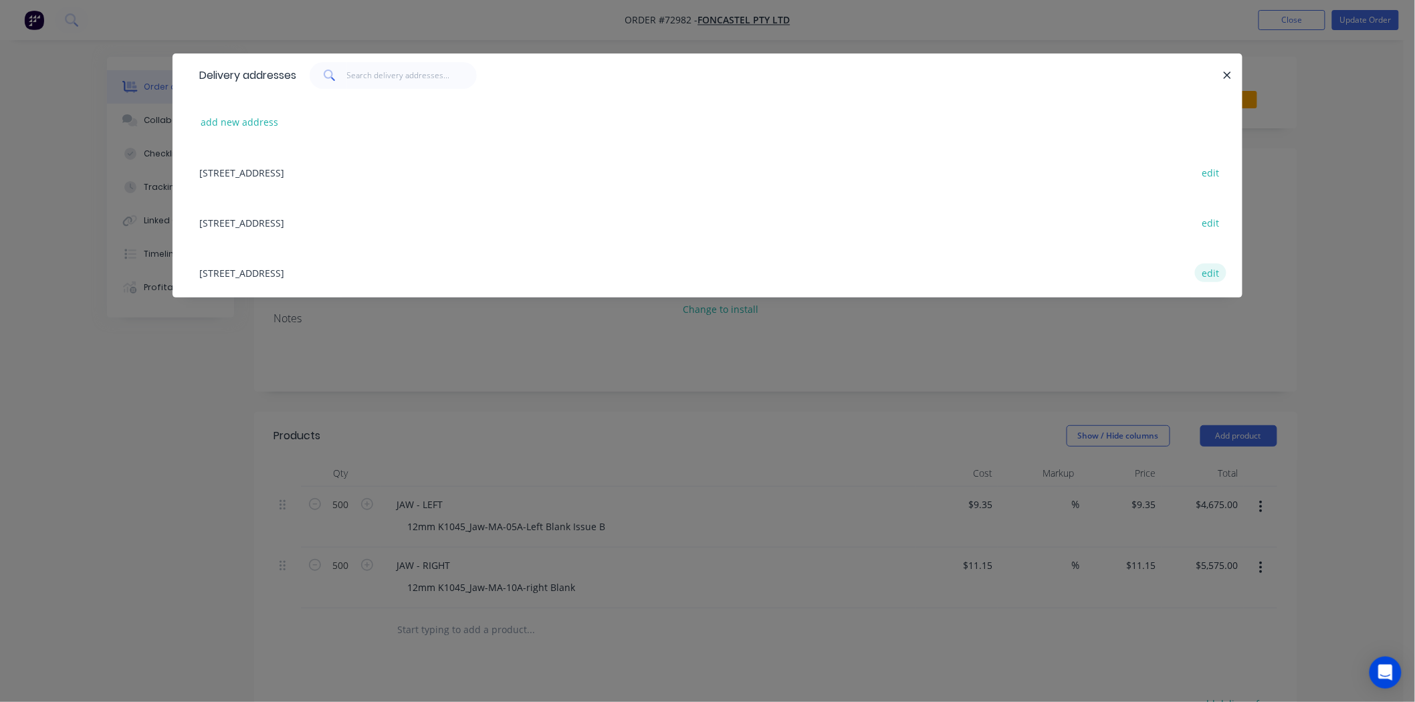
click at [1211, 274] on button "edit" at bounding box center [1210, 272] width 31 height 18
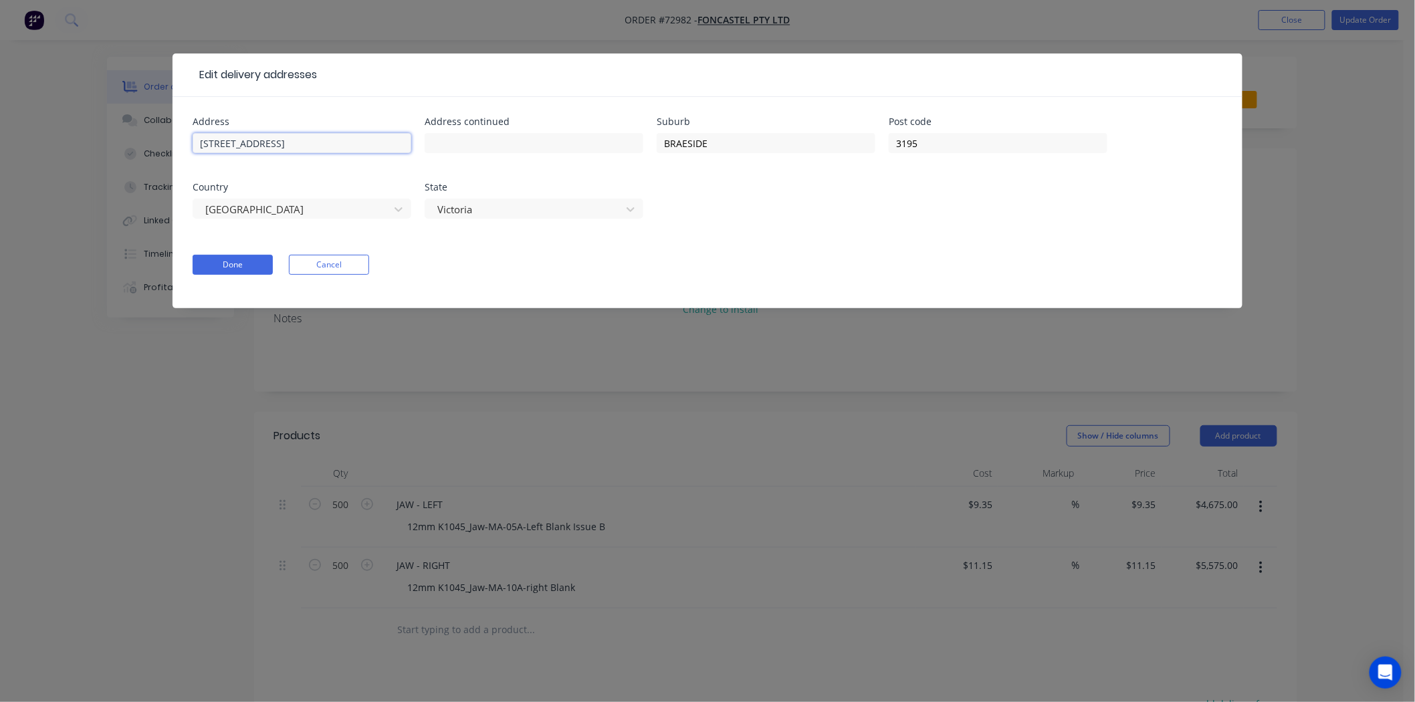
click at [237, 142] on input "152 Woolands Drive" at bounding box center [302, 143] width 219 height 20
type input "[STREET_ADDRESS]"
click at [239, 268] on button "Done" at bounding box center [233, 265] width 80 height 20
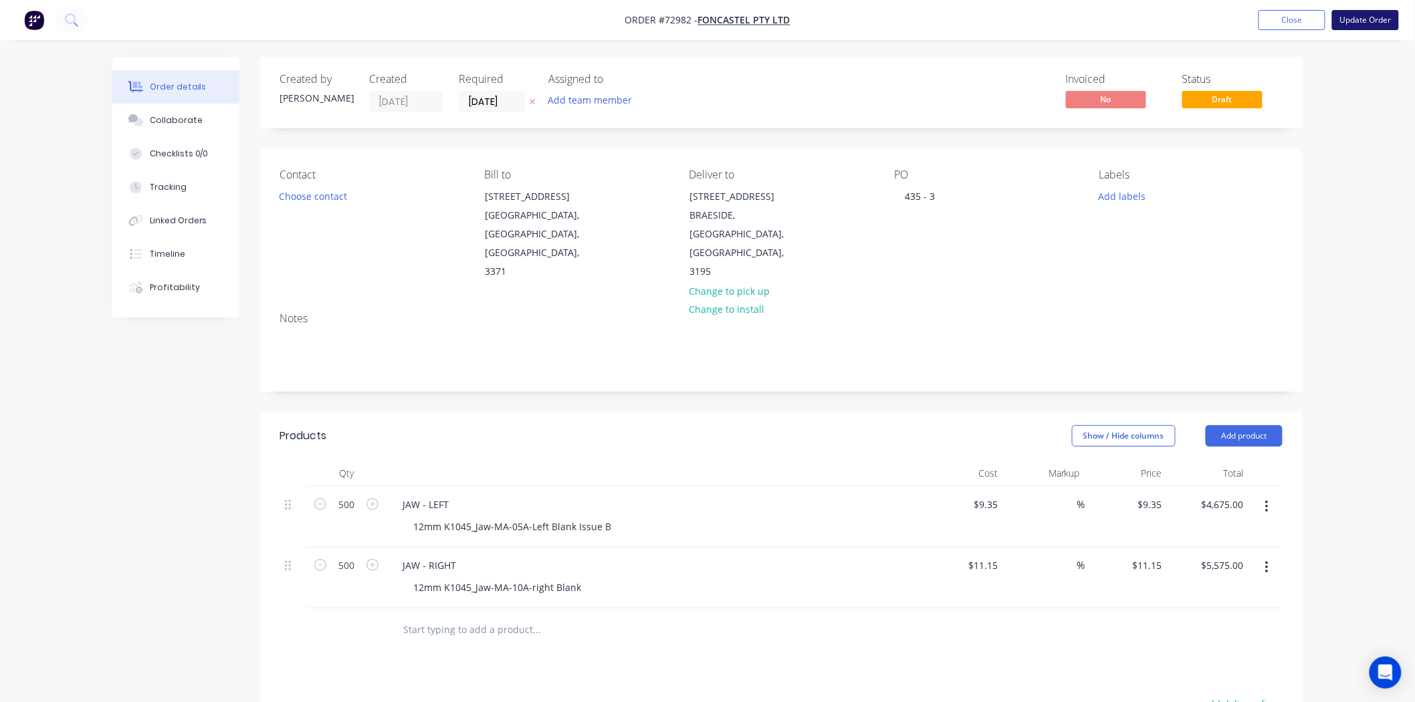
click at [1389, 13] on button "Update Order" at bounding box center [1365, 20] width 67 height 20
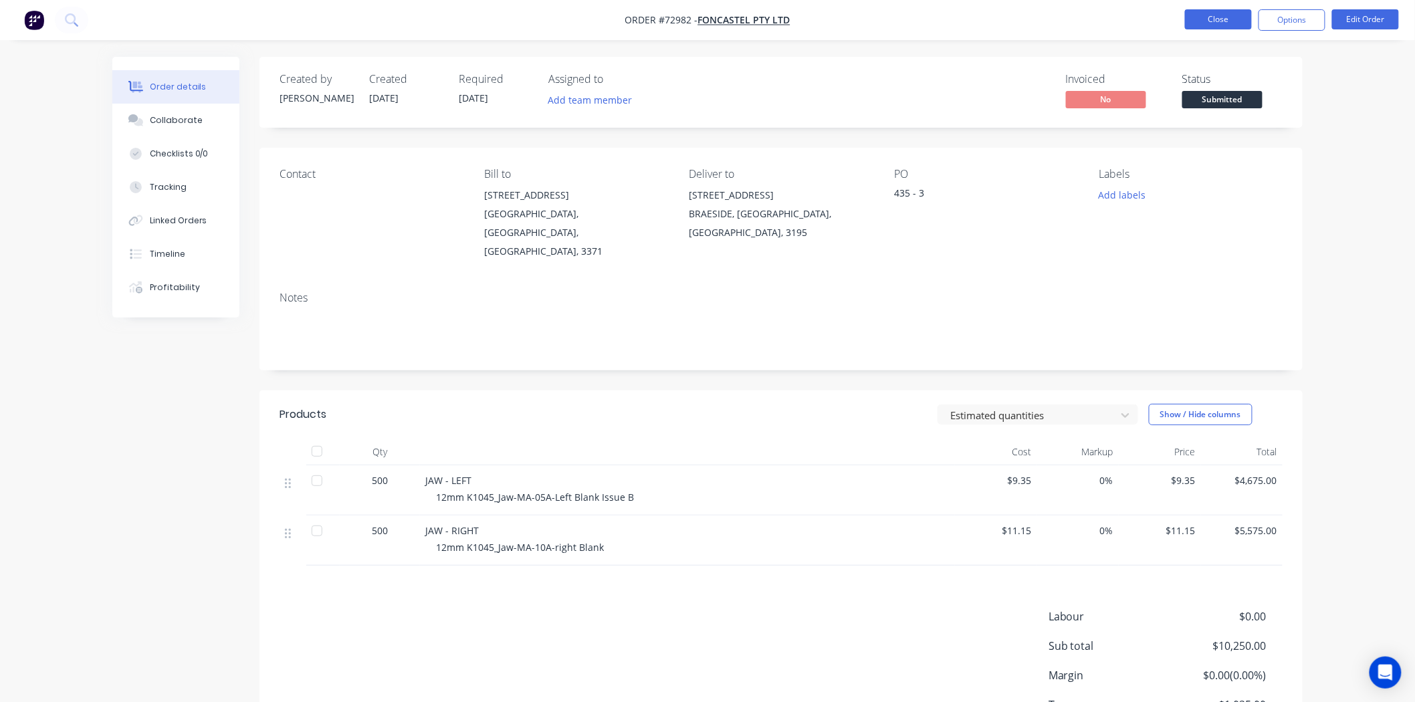
click at [1212, 28] on button "Close" at bounding box center [1218, 19] width 67 height 20
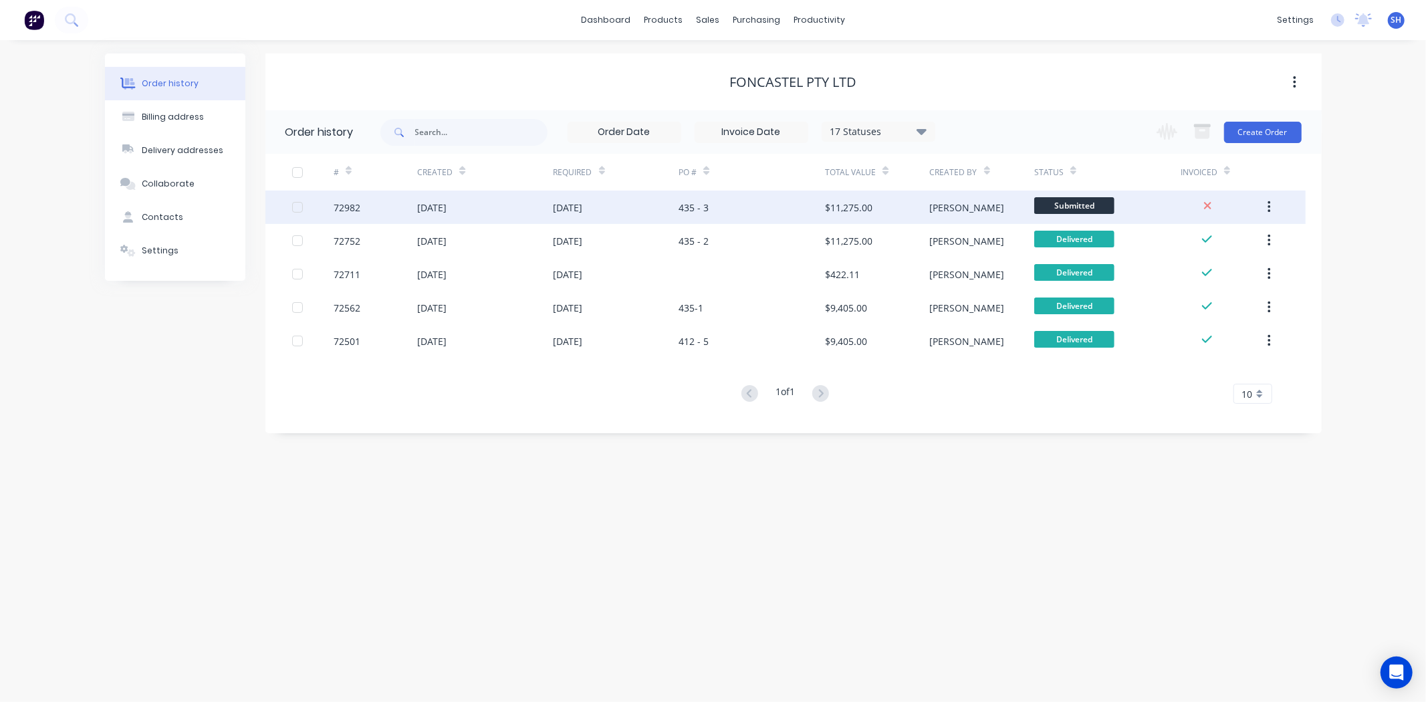
click at [745, 203] on div "435 - 3" at bounding box center [752, 207] width 146 height 33
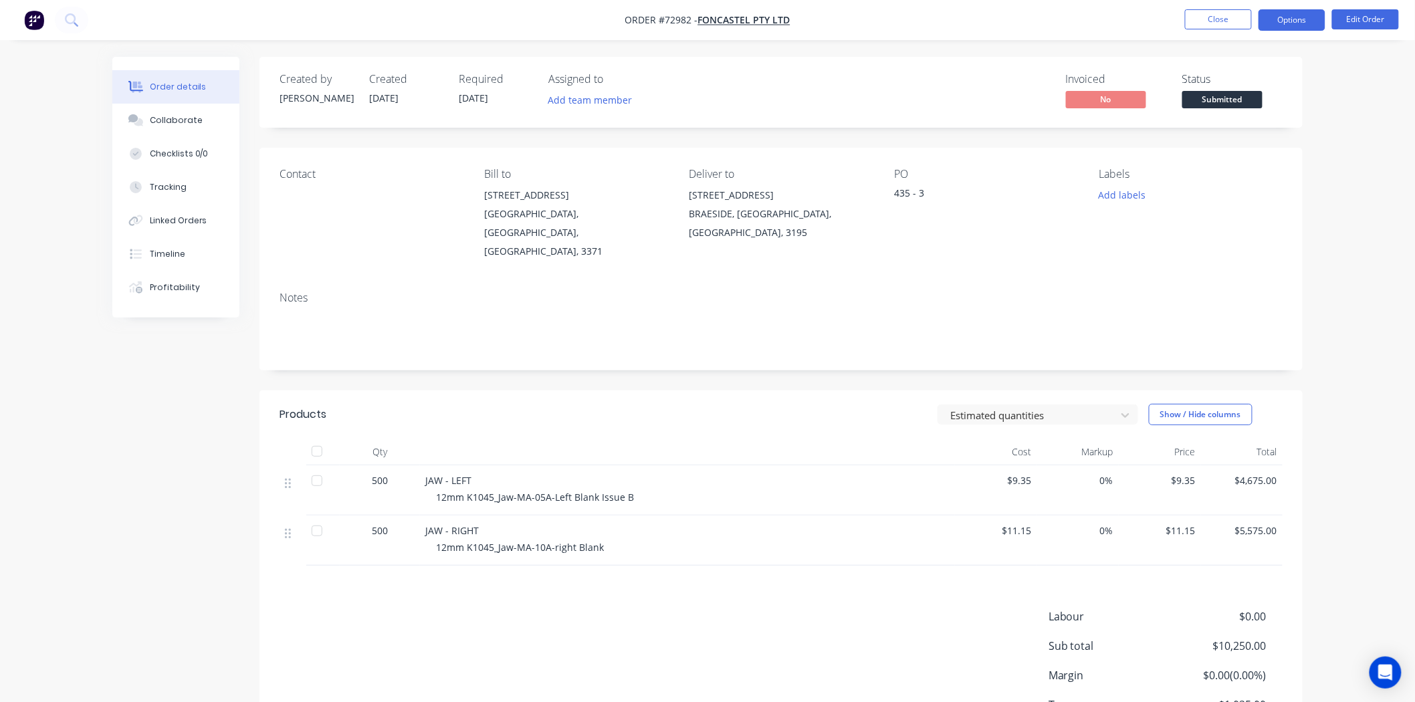
click at [1298, 30] on button "Options" at bounding box center [1291, 19] width 67 height 21
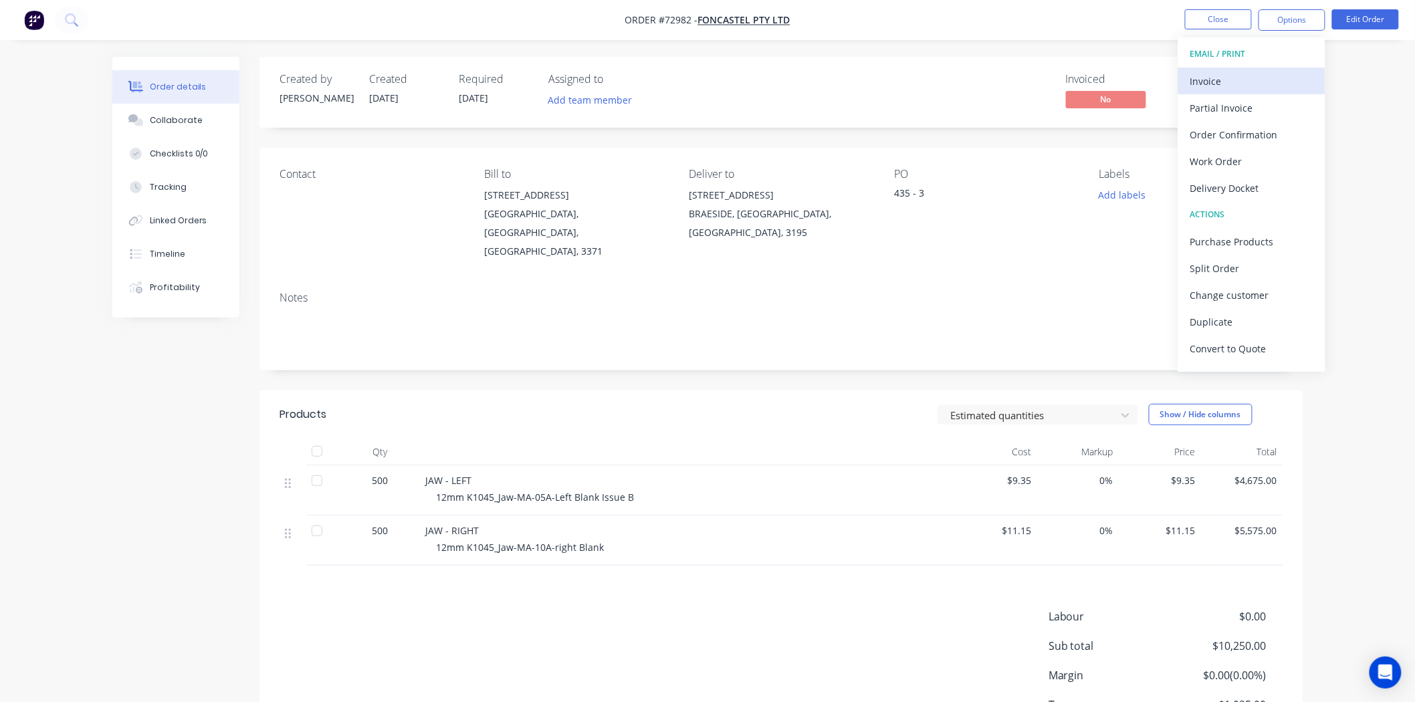
click at [1270, 76] on div "Invoice" at bounding box center [1251, 81] width 123 height 19
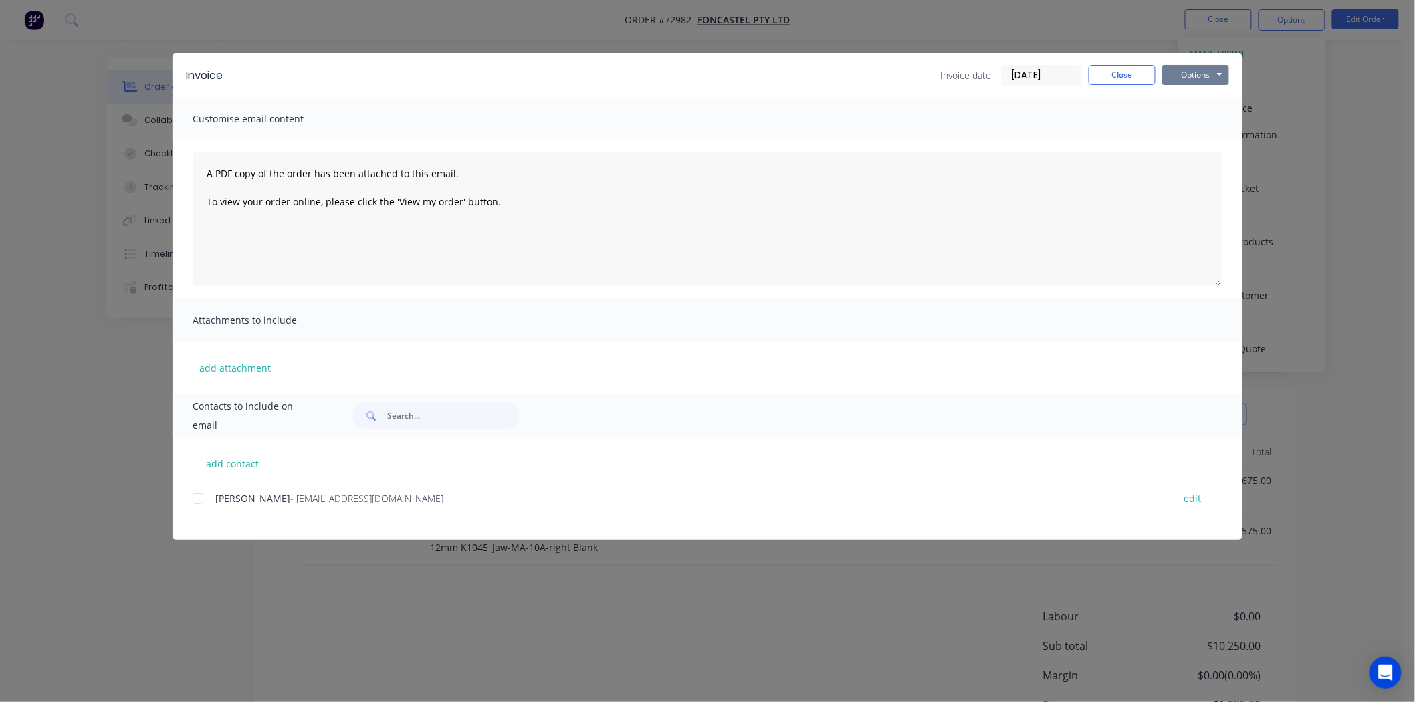
click at [1207, 78] on button "Options" at bounding box center [1195, 75] width 67 height 20
click at [1199, 114] on button "Print" at bounding box center [1205, 121] width 86 height 22
click at [1133, 74] on button "Close" at bounding box center [1121, 75] width 67 height 20
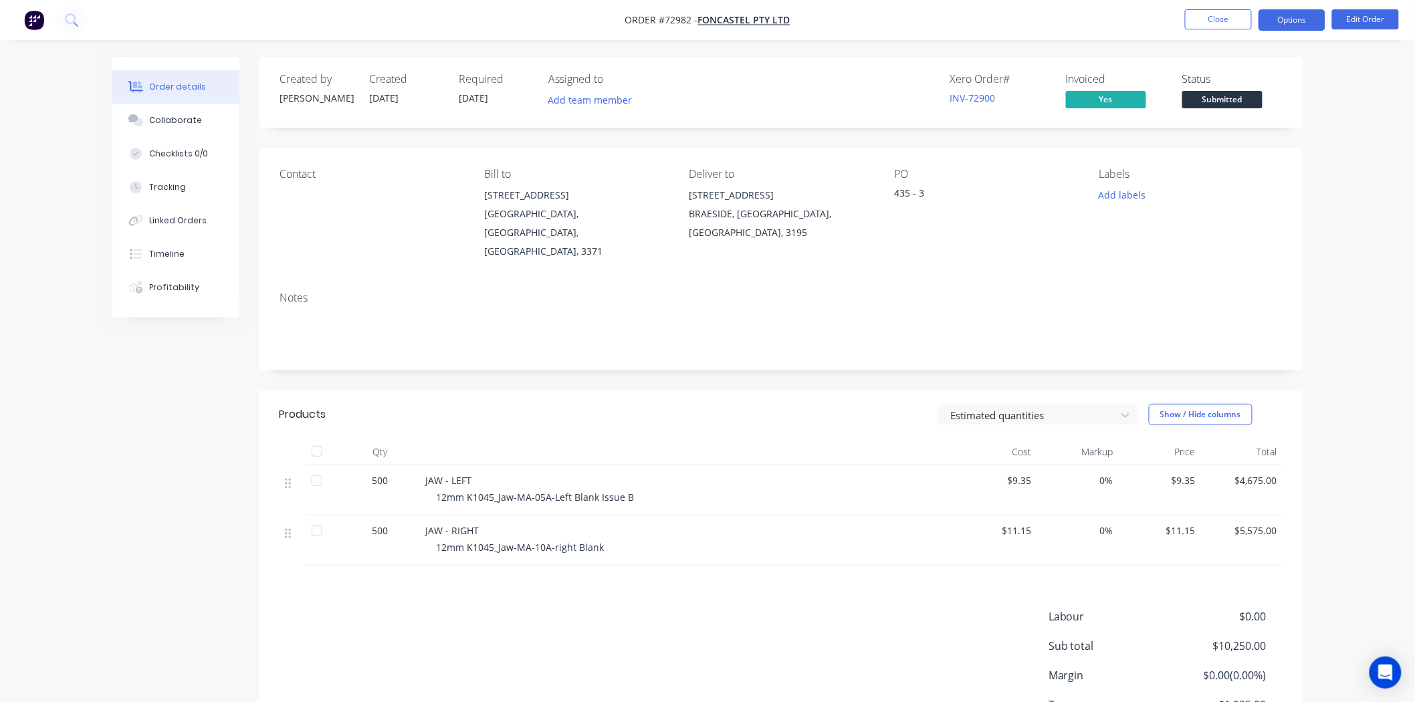
click at [1284, 22] on button "Options" at bounding box center [1291, 19] width 67 height 21
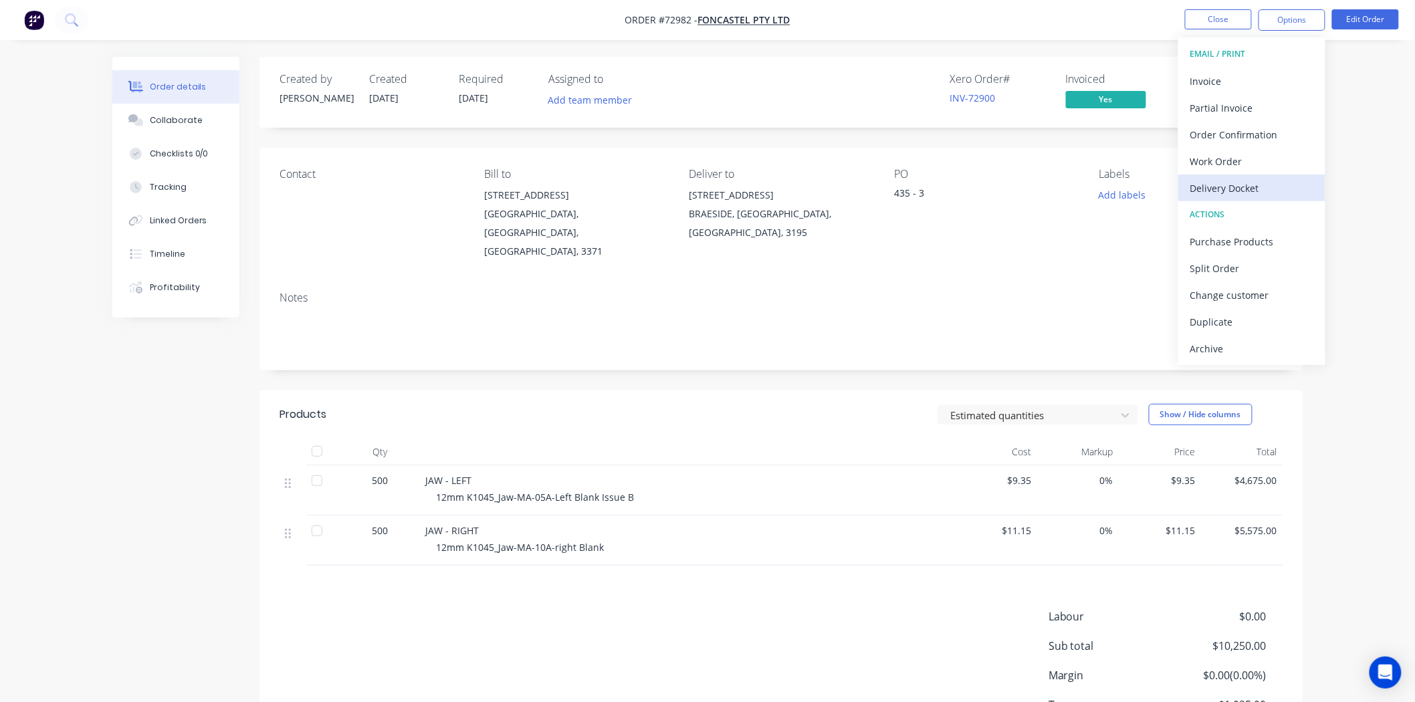
click at [1228, 192] on div "Delivery Docket" at bounding box center [1251, 188] width 123 height 19
click at [990, 292] on div "Notes" at bounding box center [780, 298] width 1003 height 13
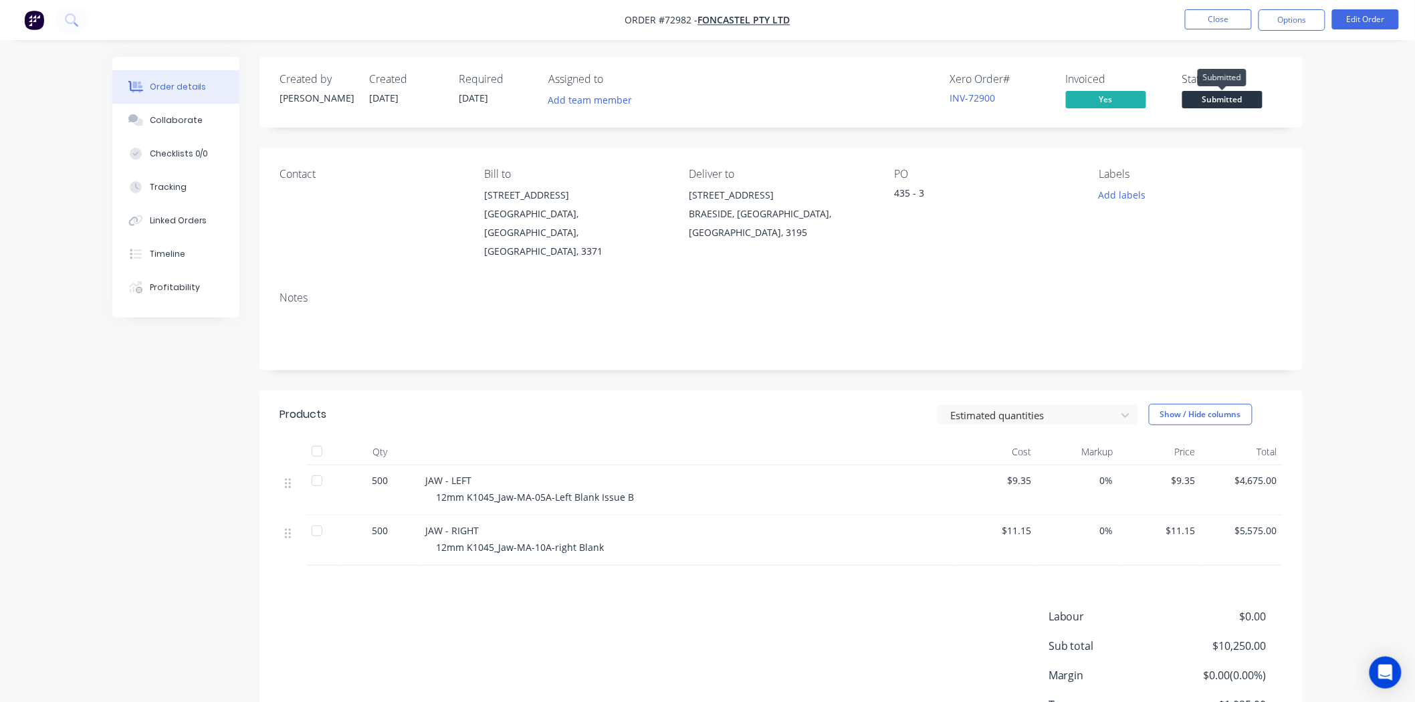
click at [1217, 99] on span "Submitted" at bounding box center [1222, 99] width 80 height 17
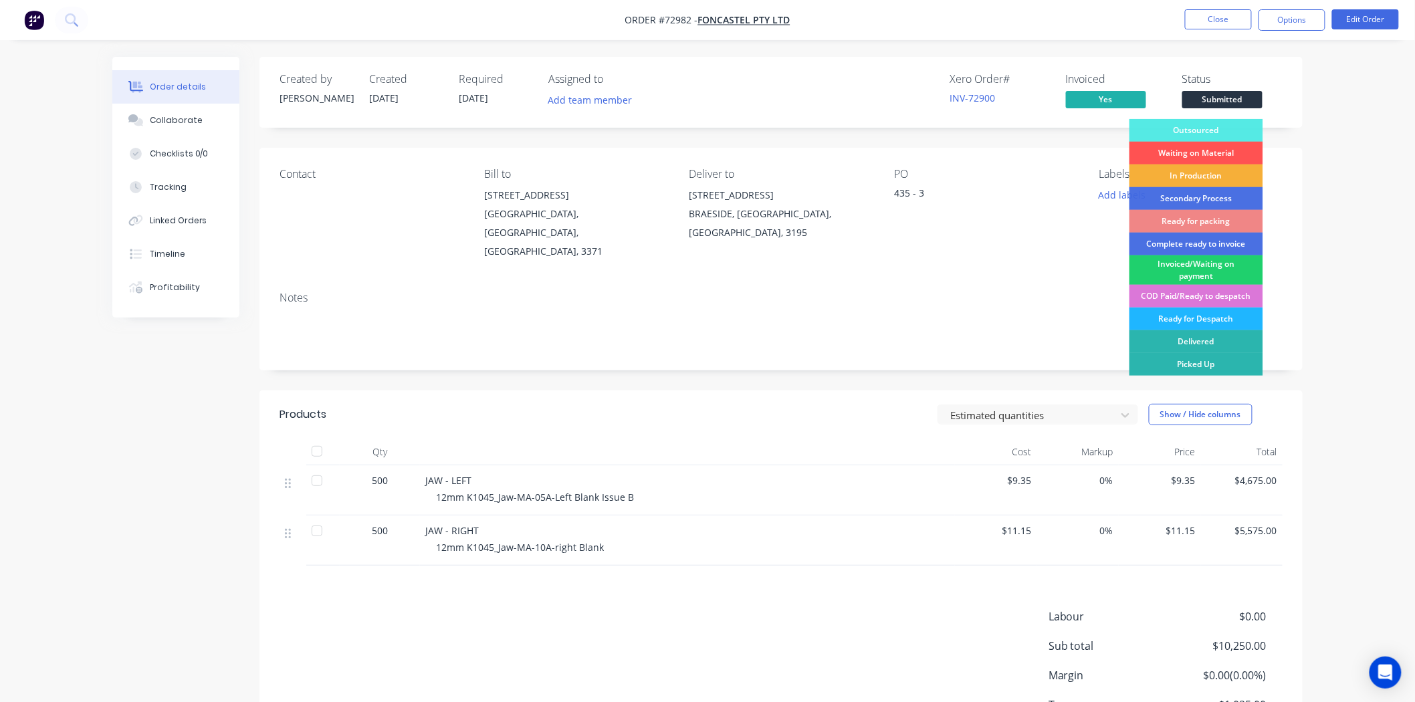
click at [1209, 315] on div "Ready for Despatch" at bounding box center [1196, 319] width 134 height 23
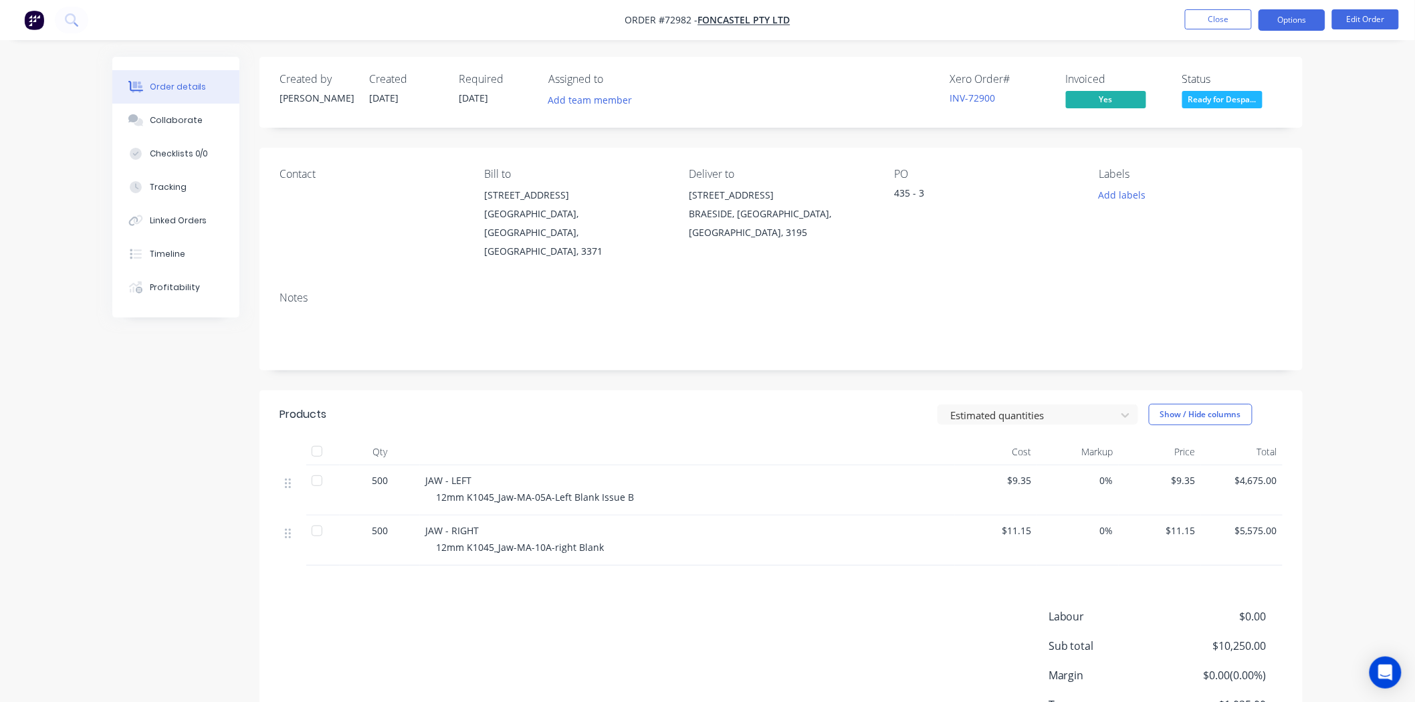
click at [1284, 25] on button "Options" at bounding box center [1291, 19] width 67 height 21
click at [1242, 137] on div "Without pricing" at bounding box center [1251, 134] width 123 height 19
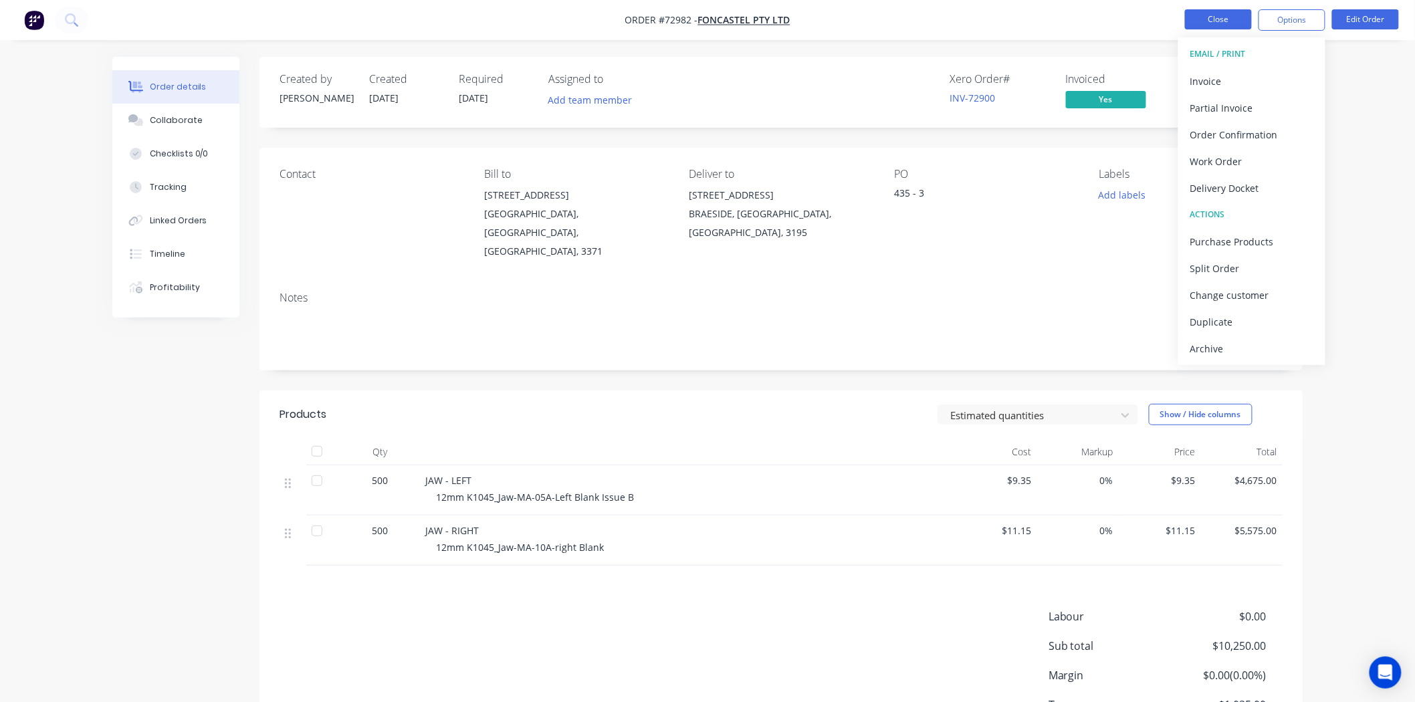
click at [1207, 21] on button "Close" at bounding box center [1218, 19] width 67 height 20
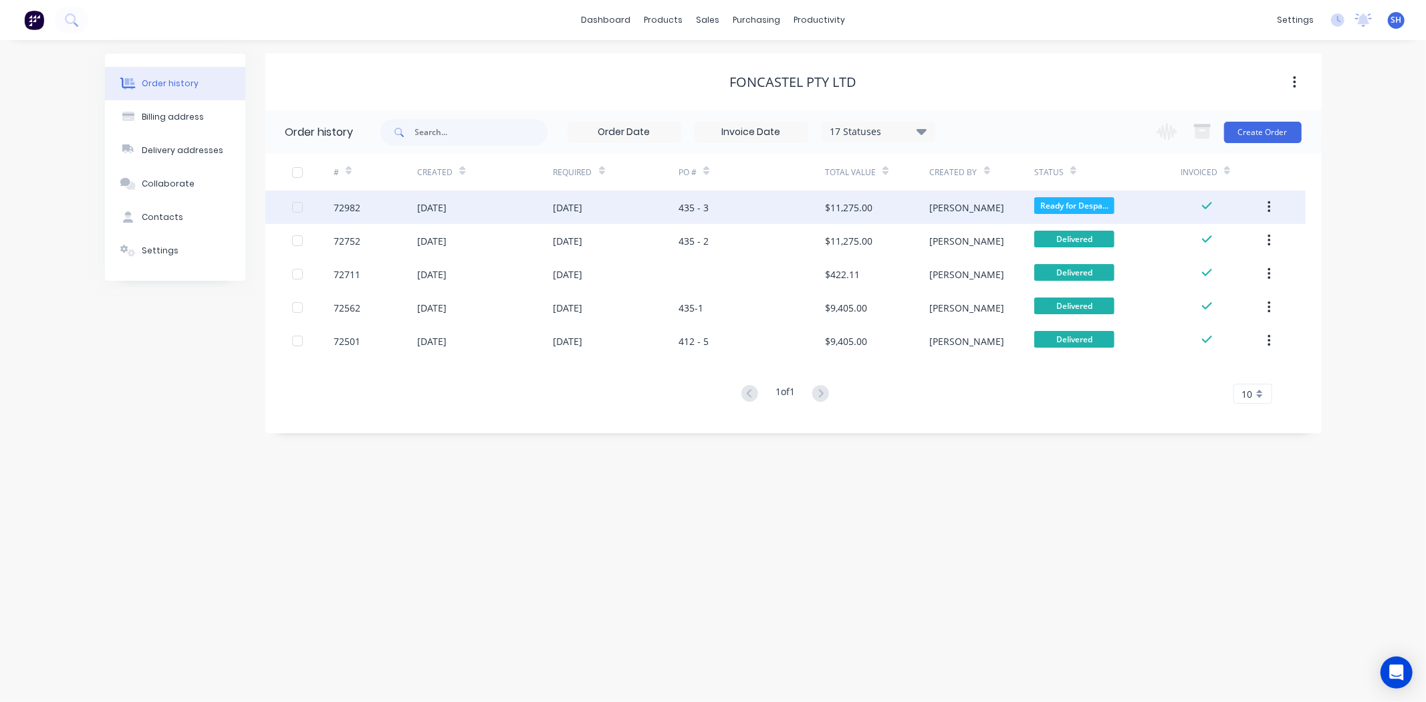
click at [727, 210] on div "435 - 3" at bounding box center [752, 207] width 146 height 33
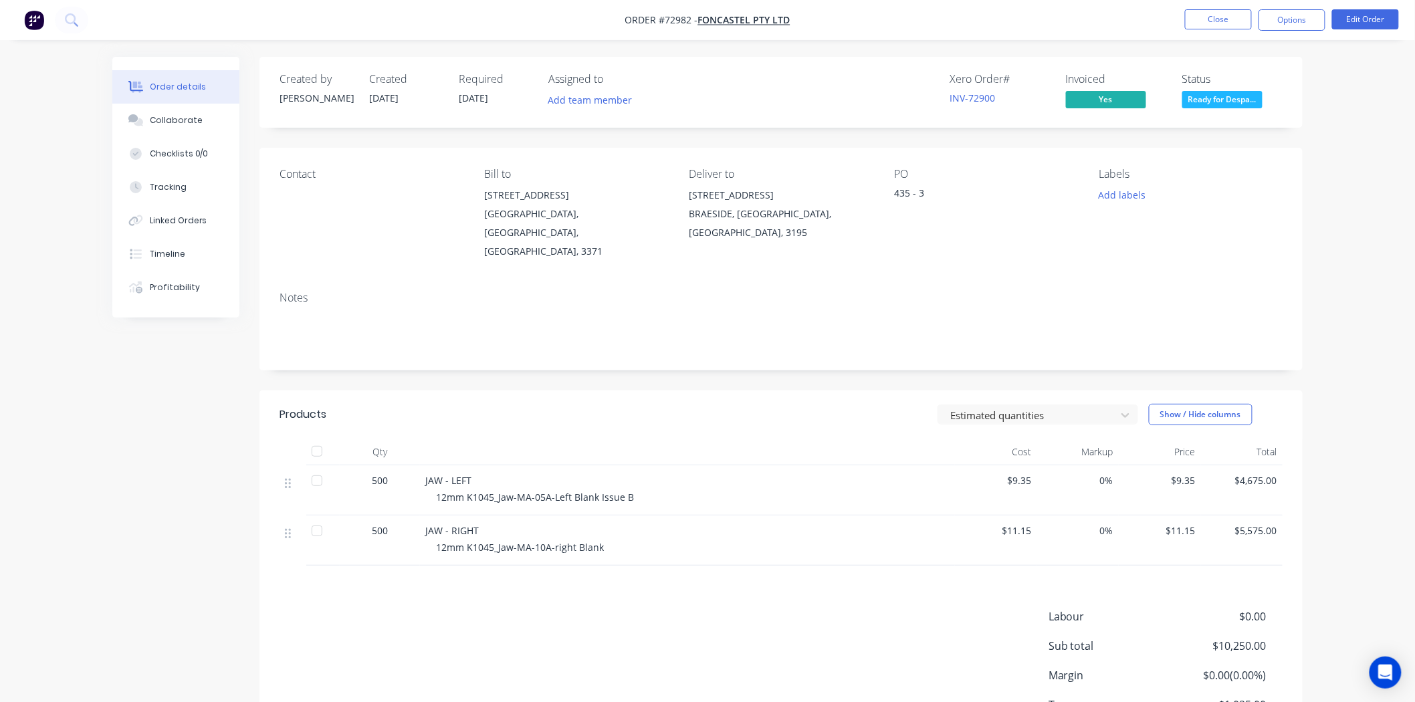
click at [1279, 31] on nav "Order #72982 - Foncastel Pty Ltd Close Options Edit Order" at bounding box center [707, 20] width 1415 height 40
click at [1278, 25] on button "Options" at bounding box center [1291, 19] width 67 height 21
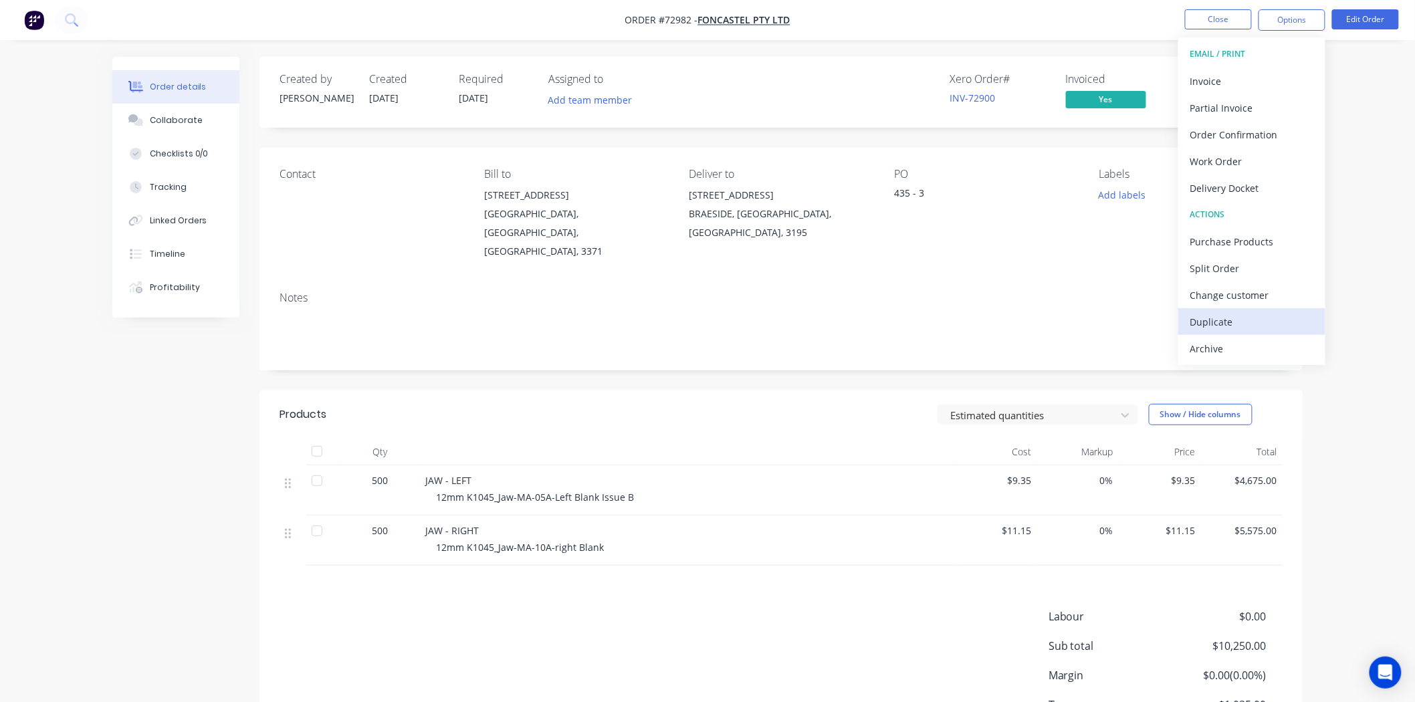
click at [1237, 312] on div "Duplicate" at bounding box center [1251, 321] width 123 height 19
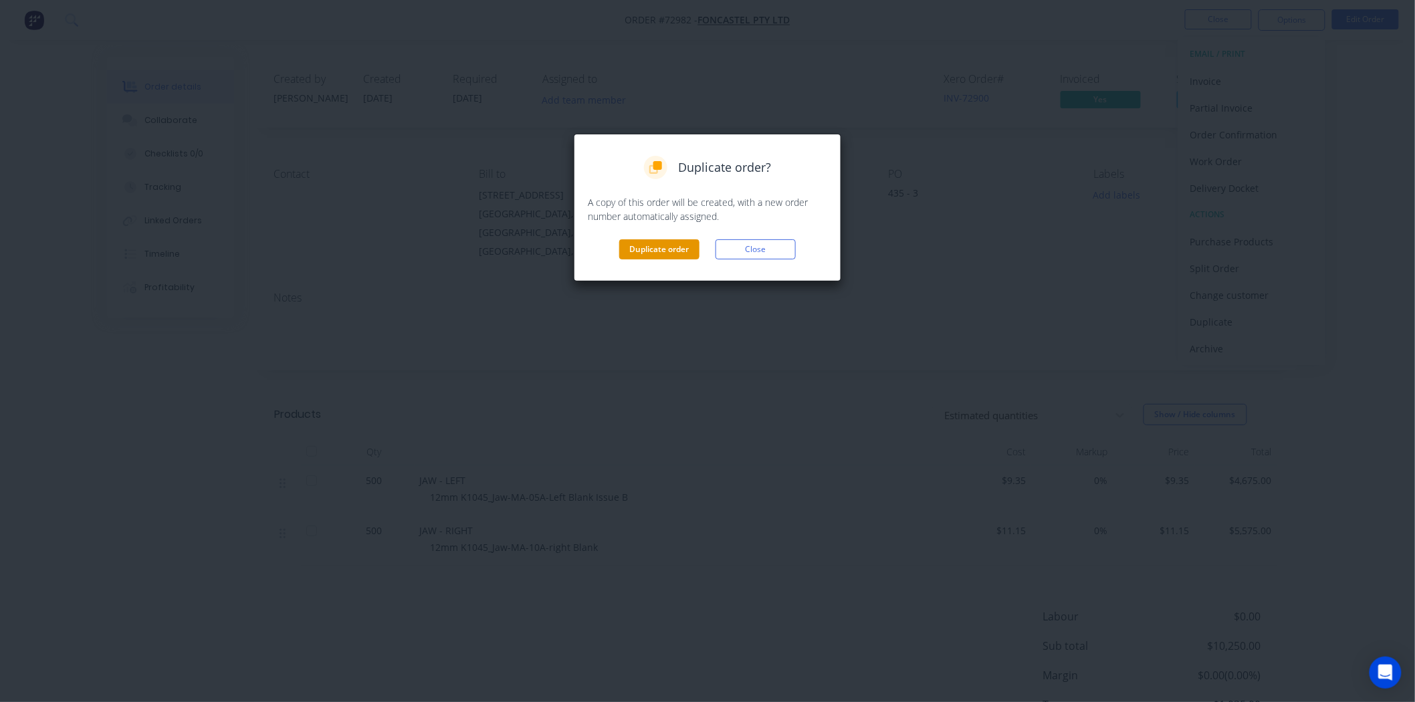
click at [650, 255] on button "Duplicate order" at bounding box center [659, 249] width 80 height 20
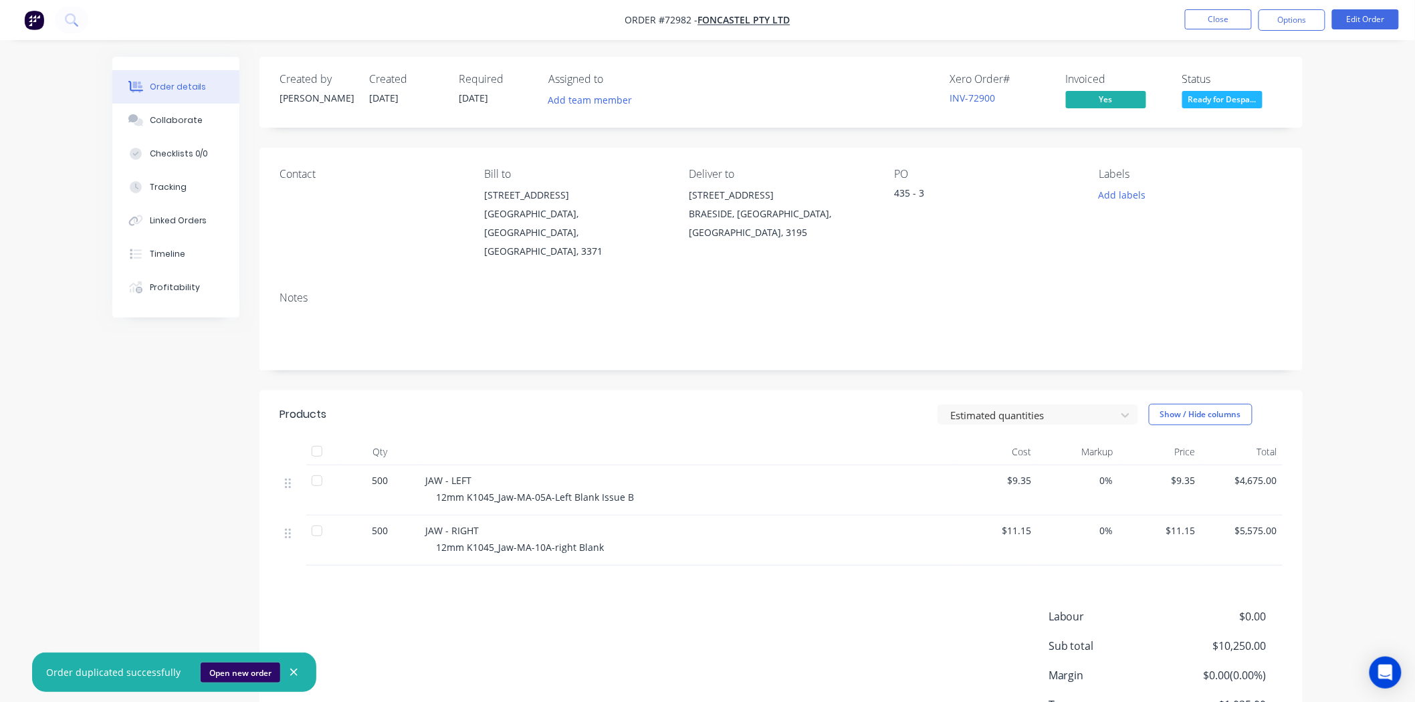
click at [253, 669] on button "Open new order" at bounding box center [241, 673] width 80 height 20
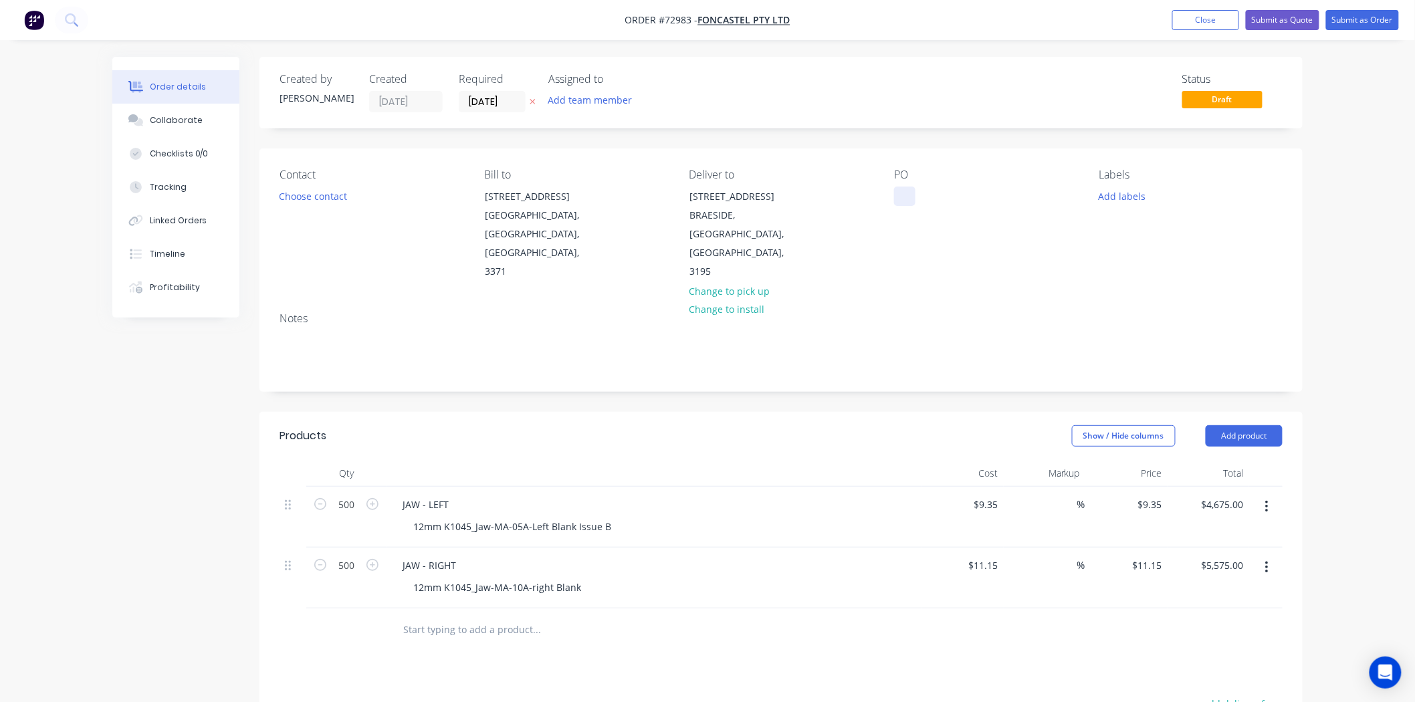
click at [913, 194] on div at bounding box center [904, 196] width 21 height 19
click at [876, 616] on div "Products Show / Hide columns Add product Qty Cost Markup Price Total 500 JAW - …" at bounding box center [780, 692] width 1043 height 561
click at [937, 199] on div "435 - 3" at bounding box center [919, 196] width 51 height 19
click at [741, 612] on div at bounding box center [626, 629] width 481 height 43
click at [475, 97] on input "[DATE]" at bounding box center [492, 102] width 66 height 20
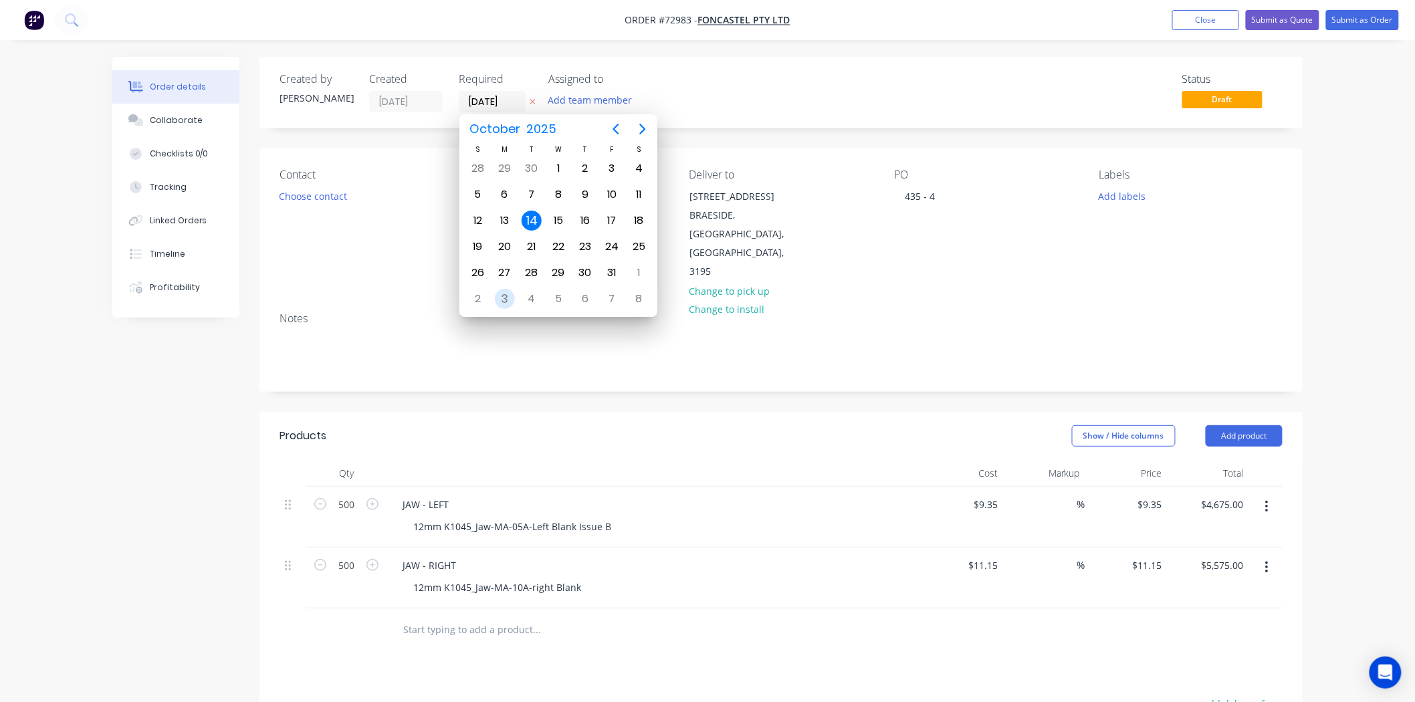
click at [510, 294] on div "3" at bounding box center [505, 299] width 20 height 20
type input "[DATE]"
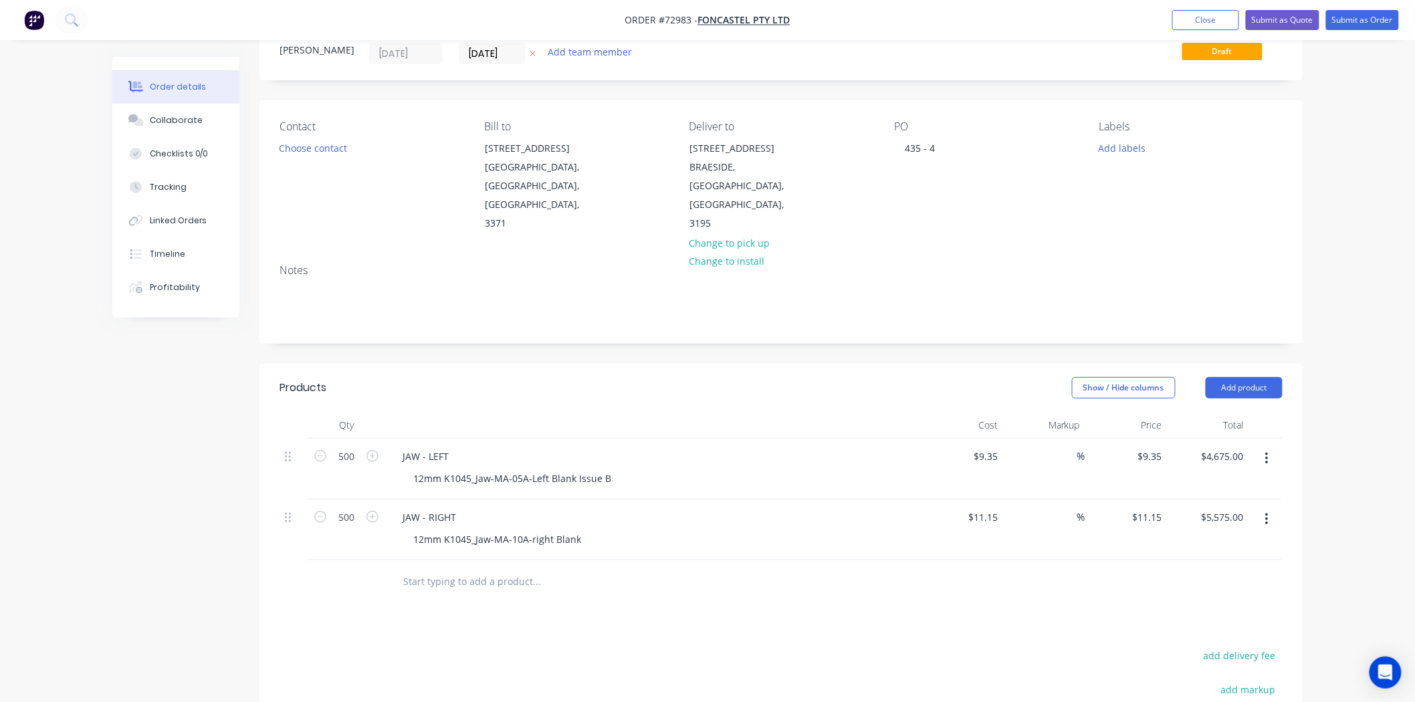
scroll to position [74, 0]
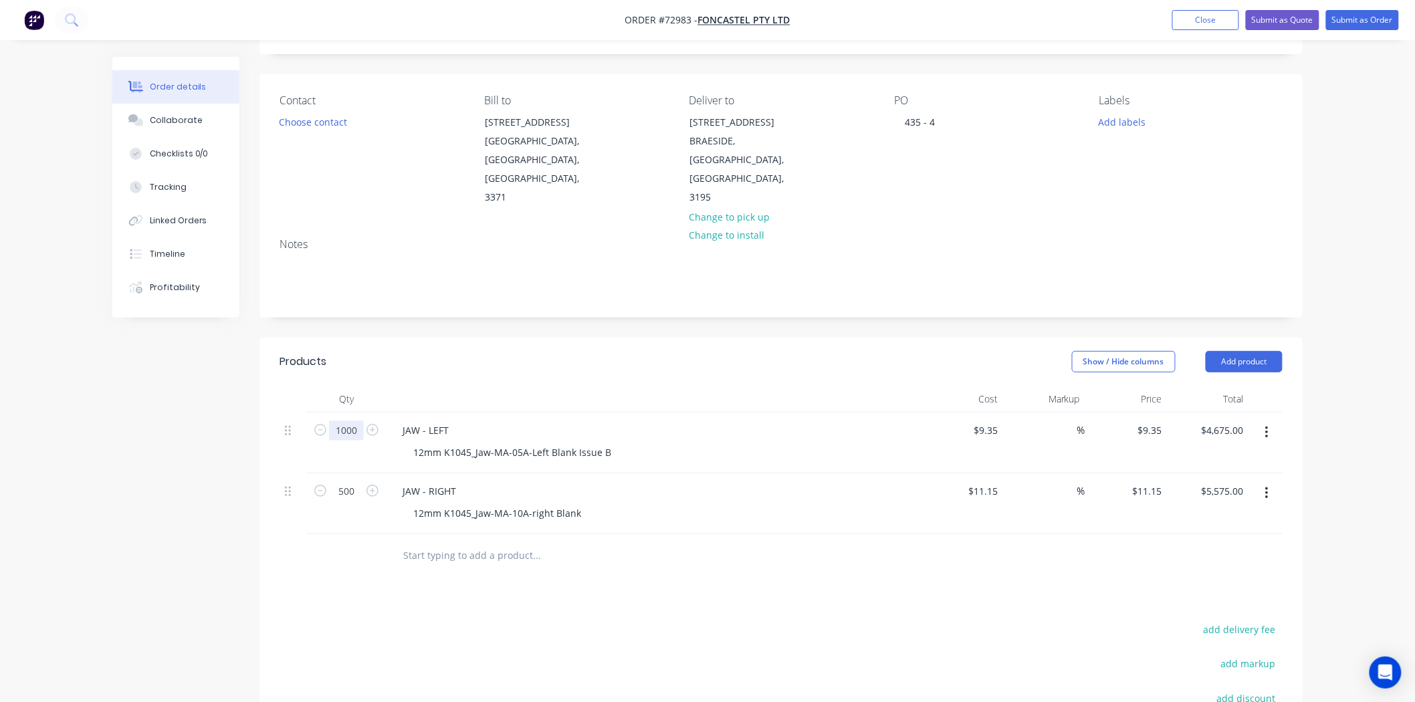
type input "1000"
type input "$9,350.00"
type input "1000"
type input "$11,150.00"
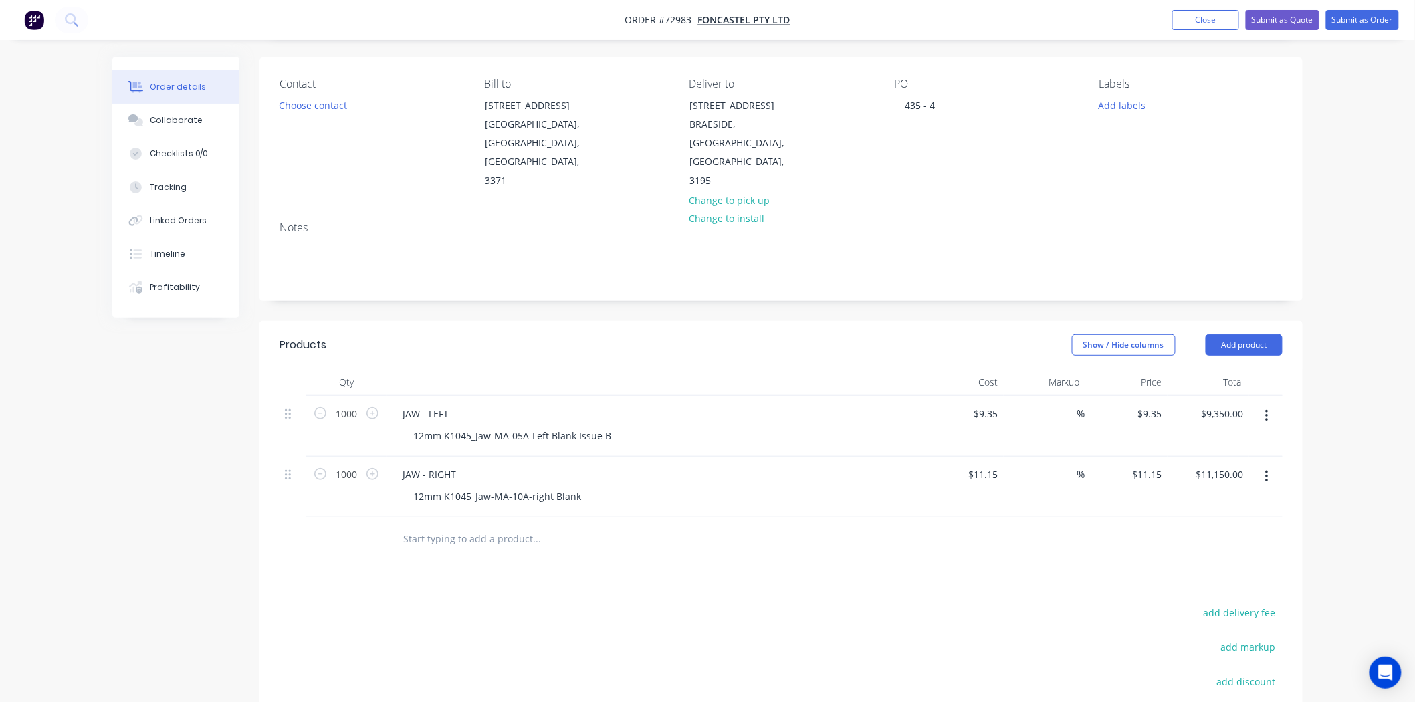
scroll to position [31, 0]
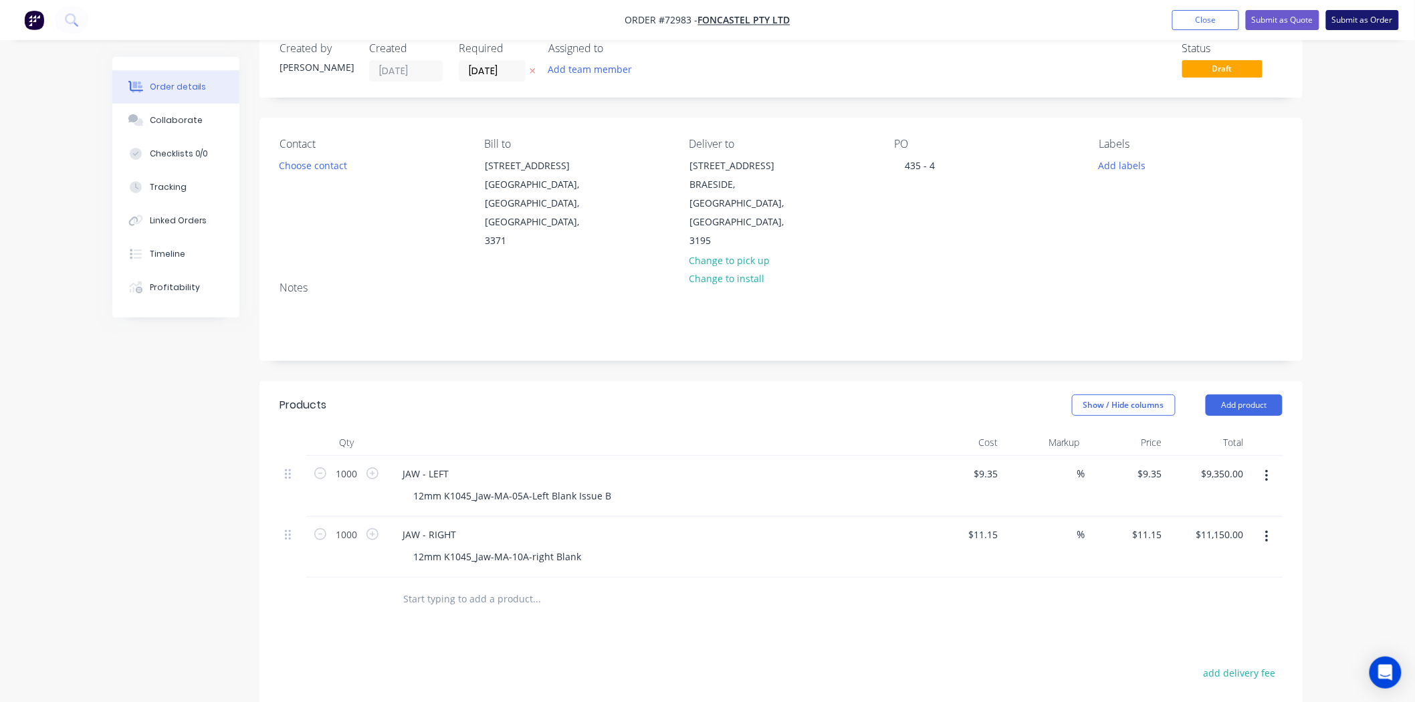
click at [1381, 17] on button "Submit as Order" at bounding box center [1362, 20] width 73 height 20
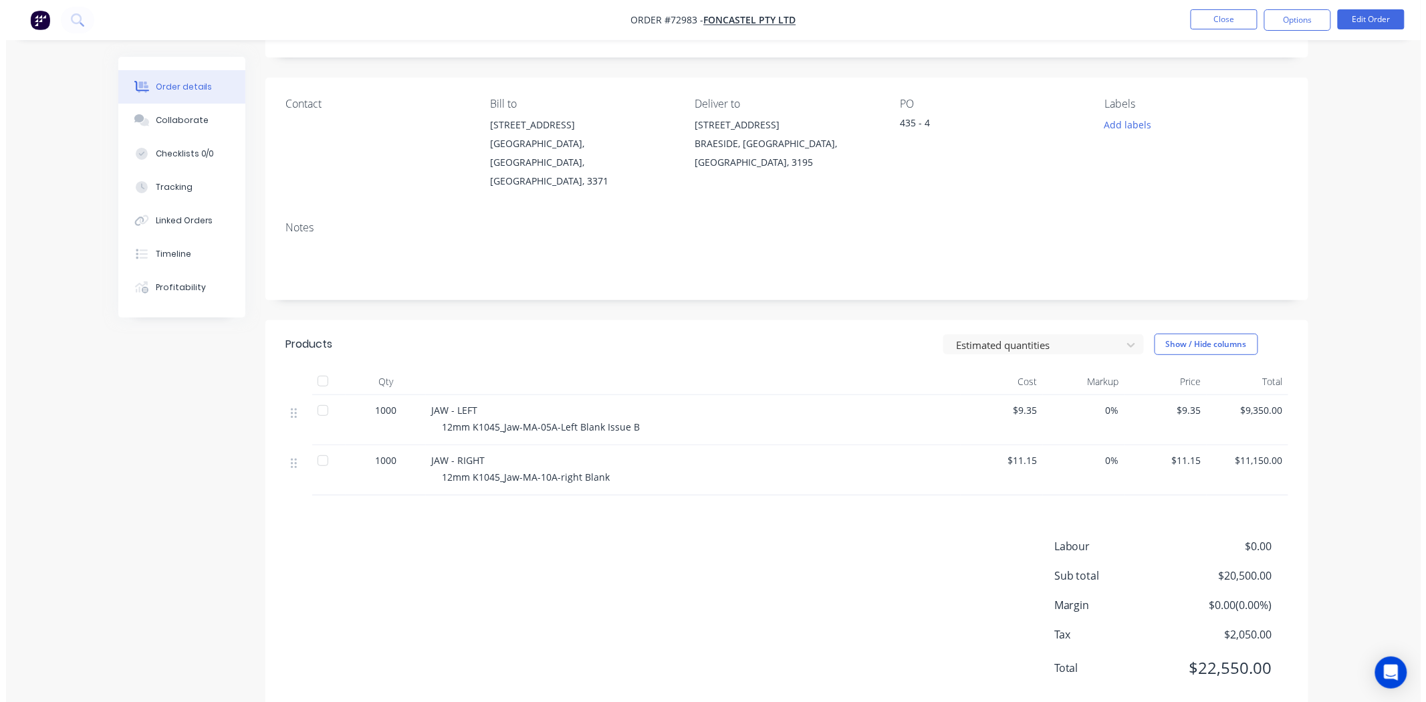
scroll to position [0, 0]
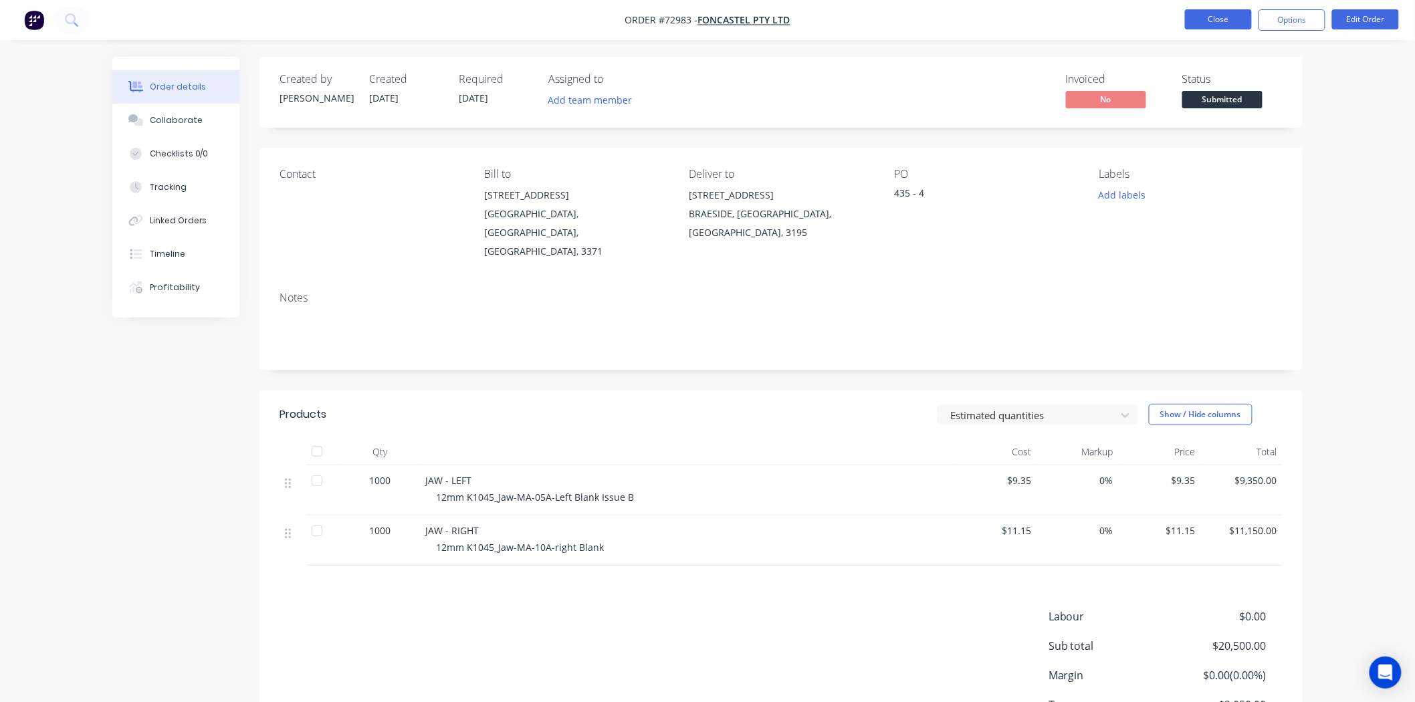
click at [1206, 19] on button "Close" at bounding box center [1218, 19] width 67 height 20
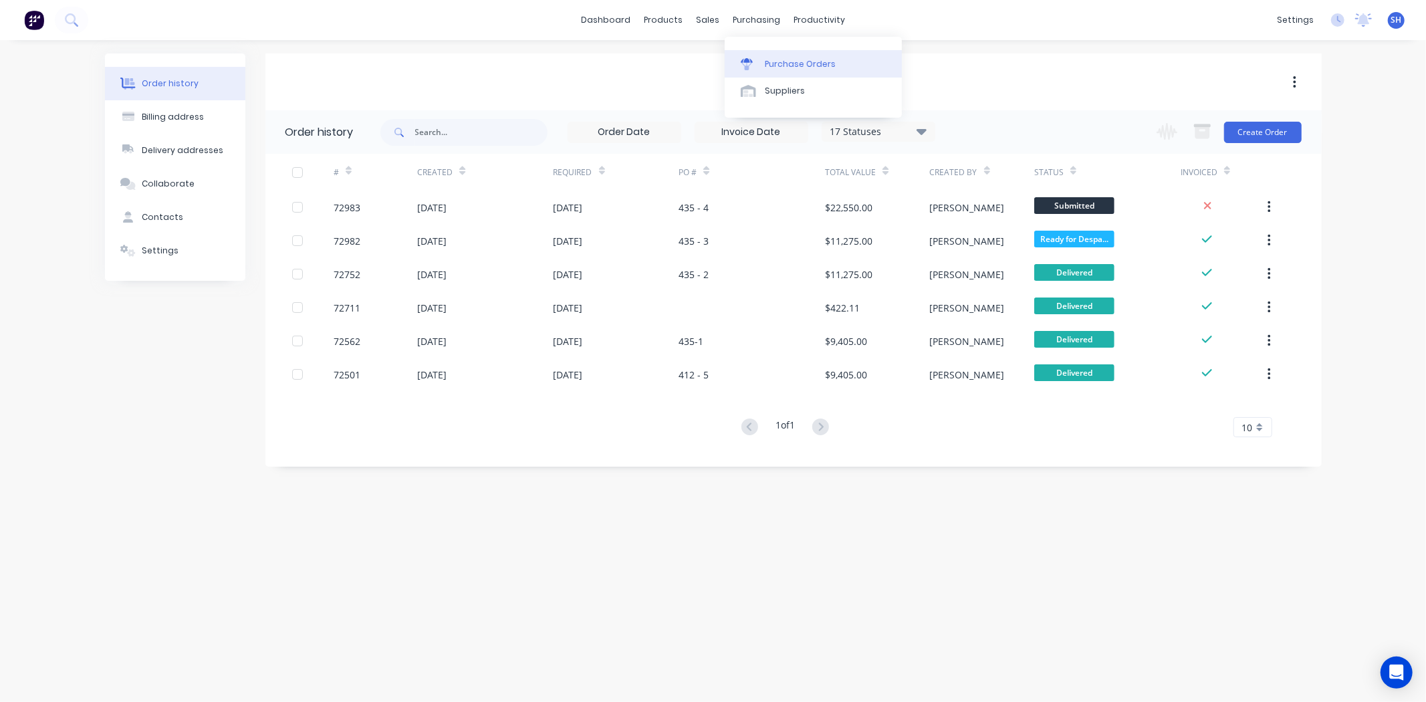
click at [772, 64] on div "Purchase Orders" at bounding box center [800, 64] width 71 height 12
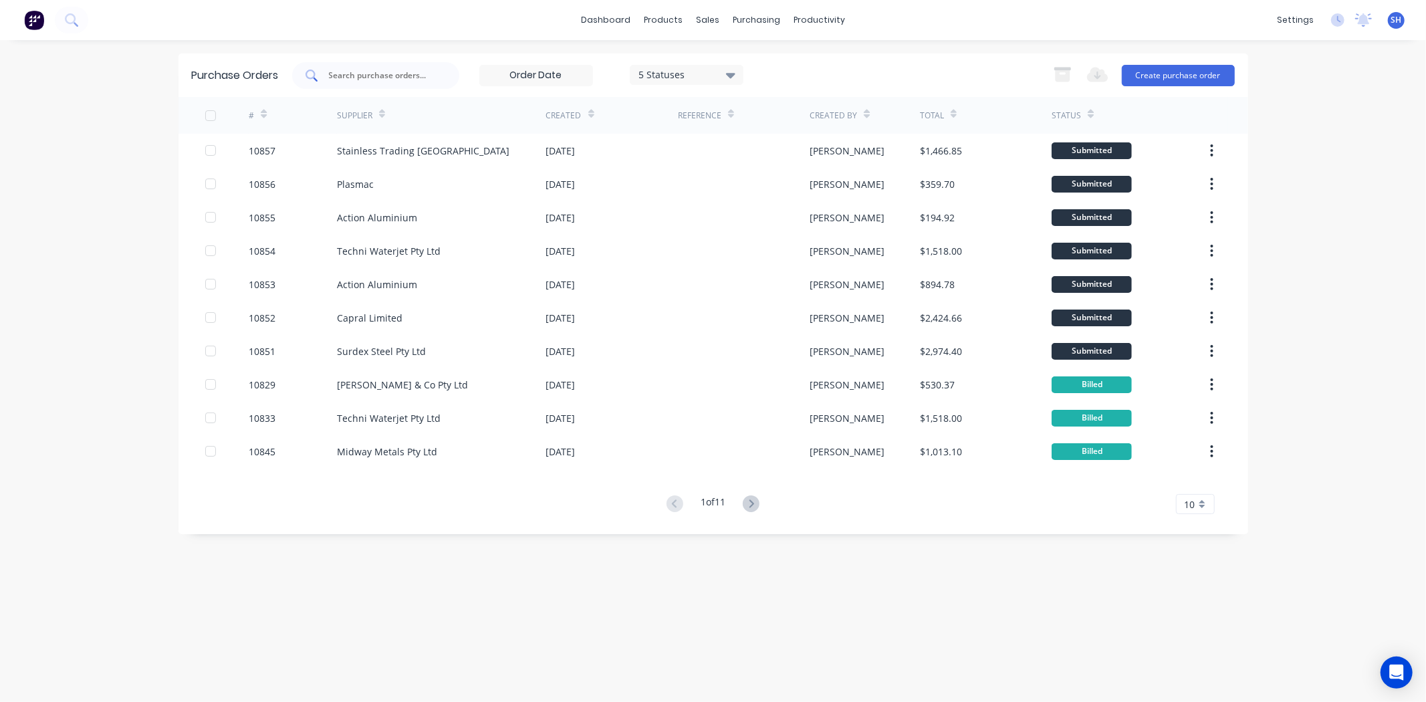
click at [363, 69] on input "text" at bounding box center [383, 75] width 111 height 13
type input "australian st"
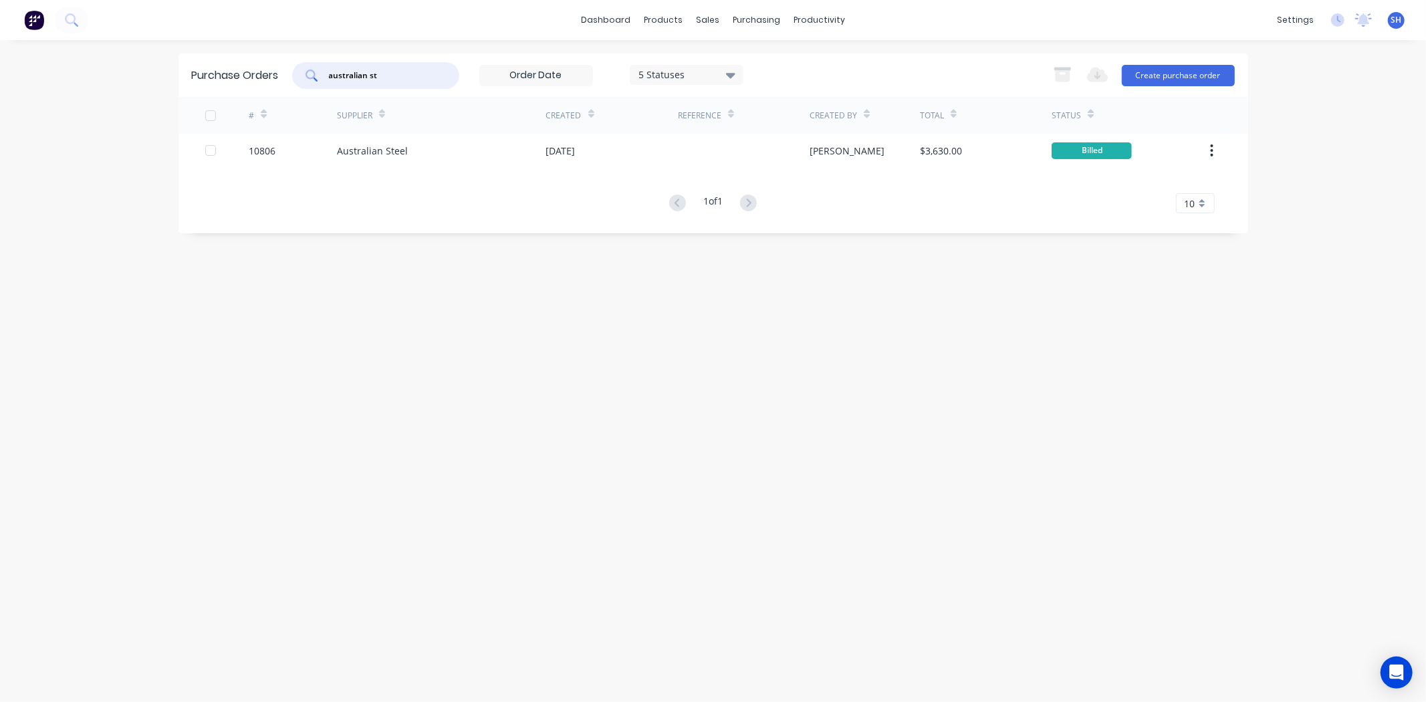
click at [410, 129] on div "Supplier" at bounding box center [441, 115] width 209 height 37
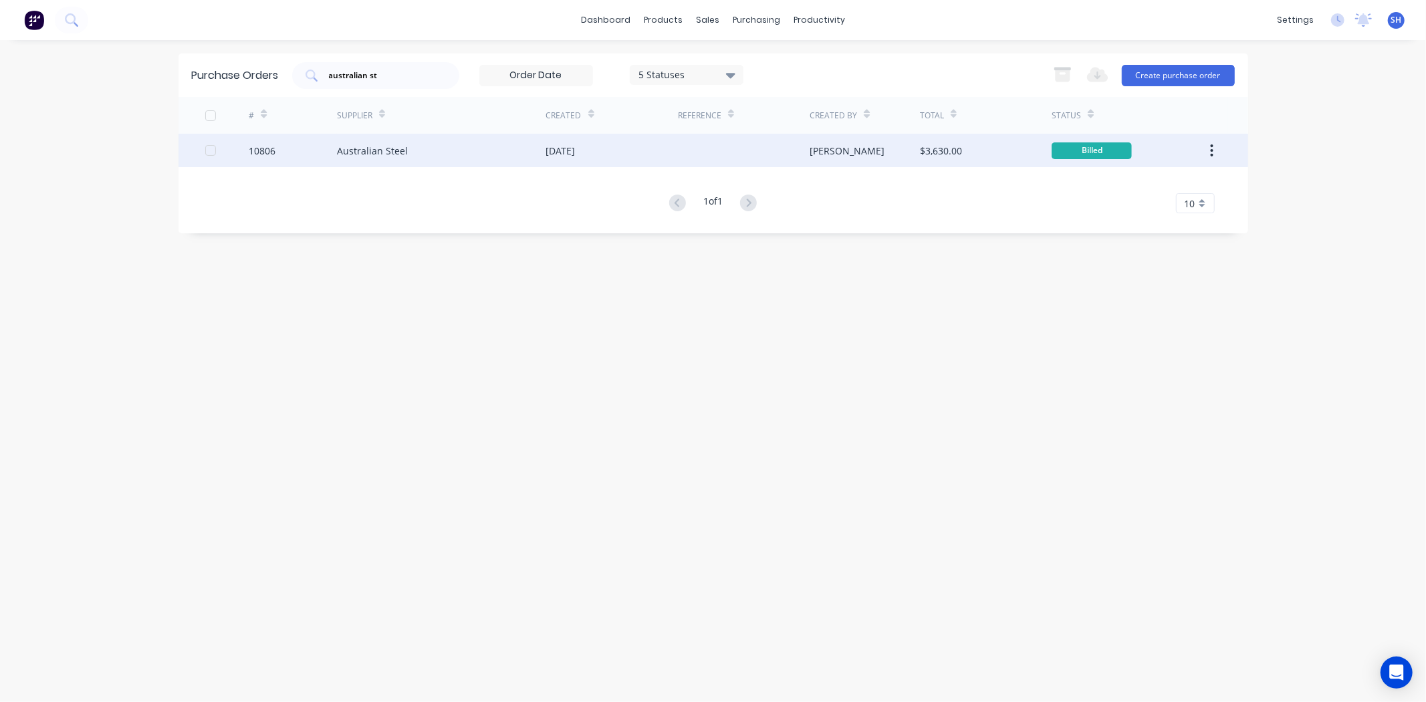
click at [421, 145] on div "Australian Steel" at bounding box center [441, 150] width 209 height 33
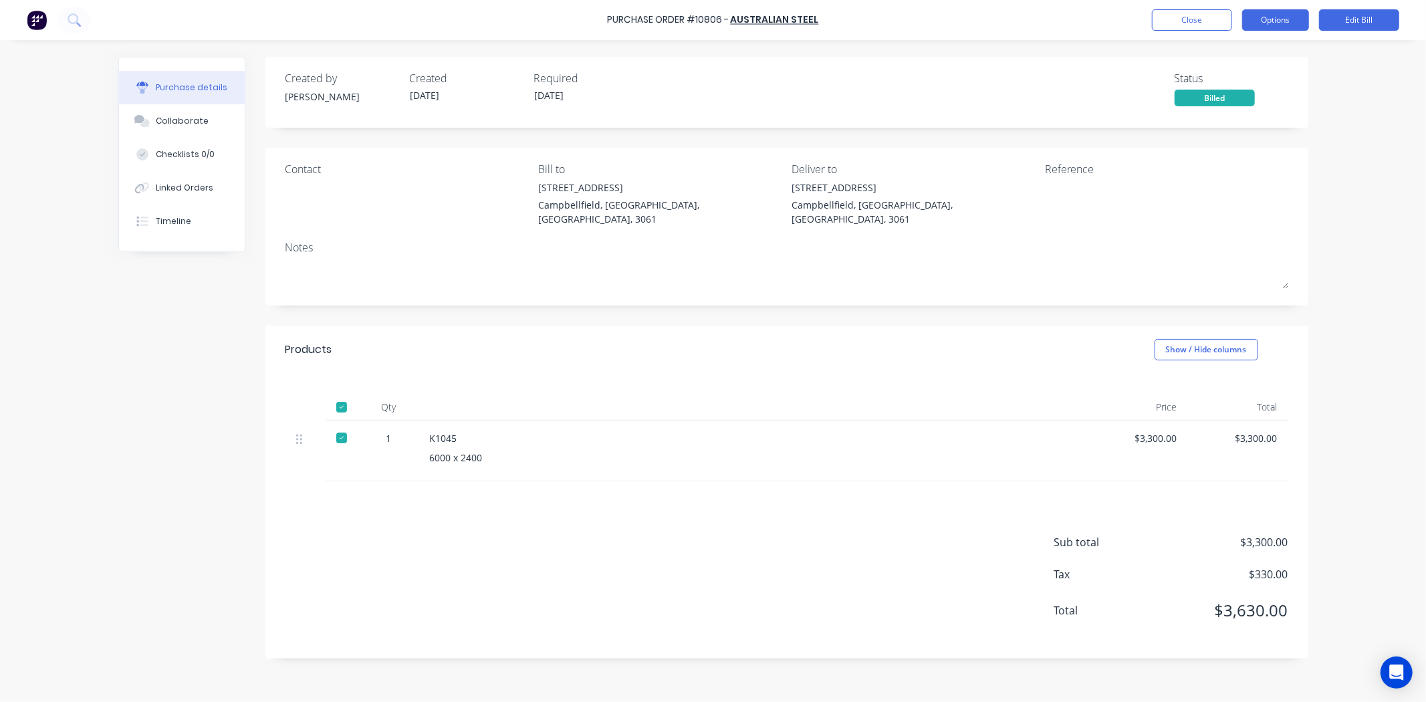
click at [1284, 20] on button "Options" at bounding box center [1275, 19] width 67 height 21
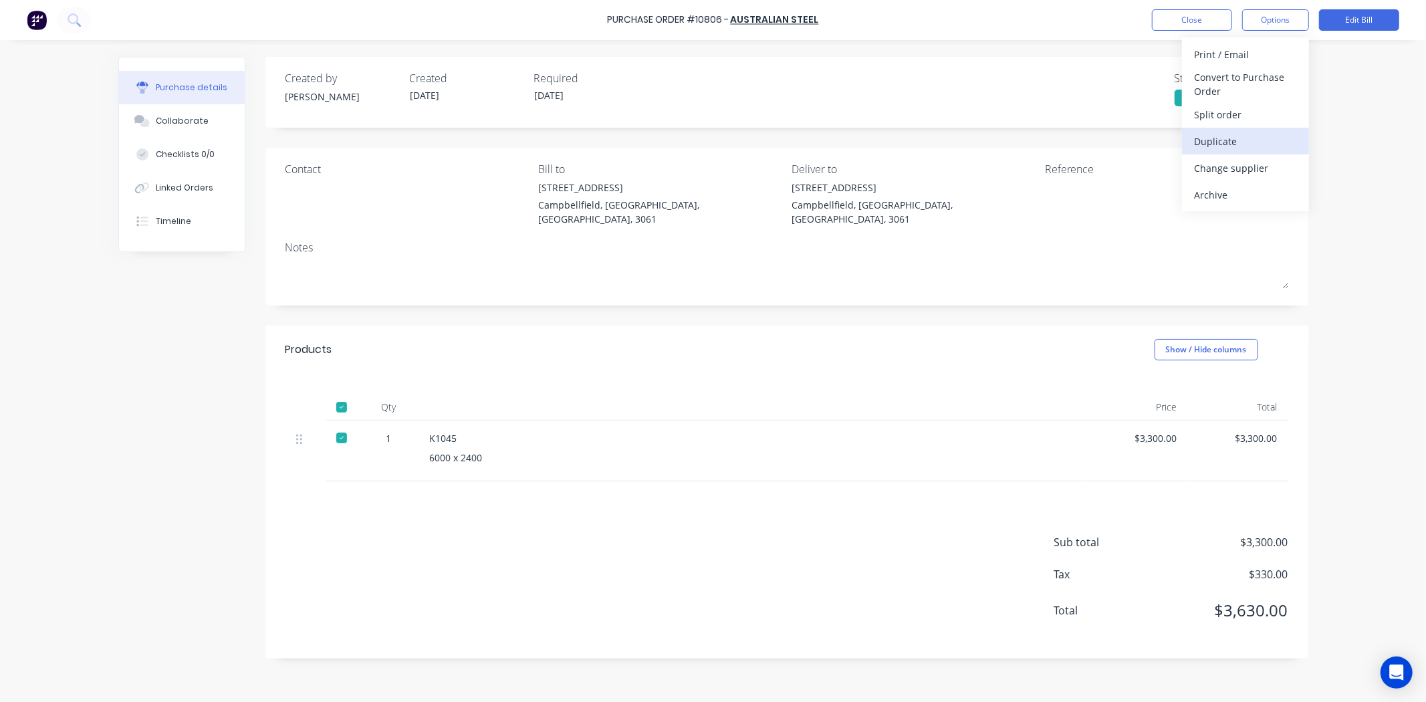
click at [1242, 136] on div "Duplicate" at bounding box center [1245, 141] width 103 height 19
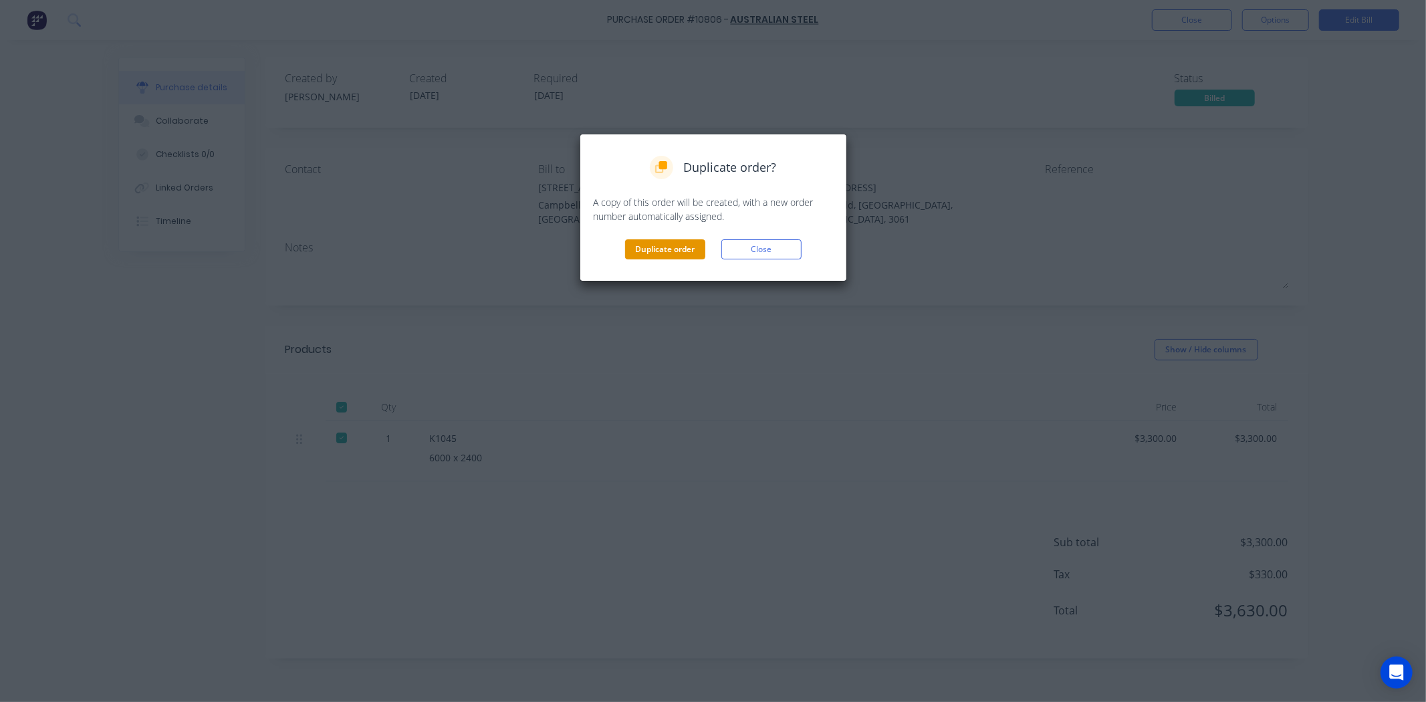
click at [666, 259] on button "Duplicate order" at bounding box center [665, 249] width 80 height 20
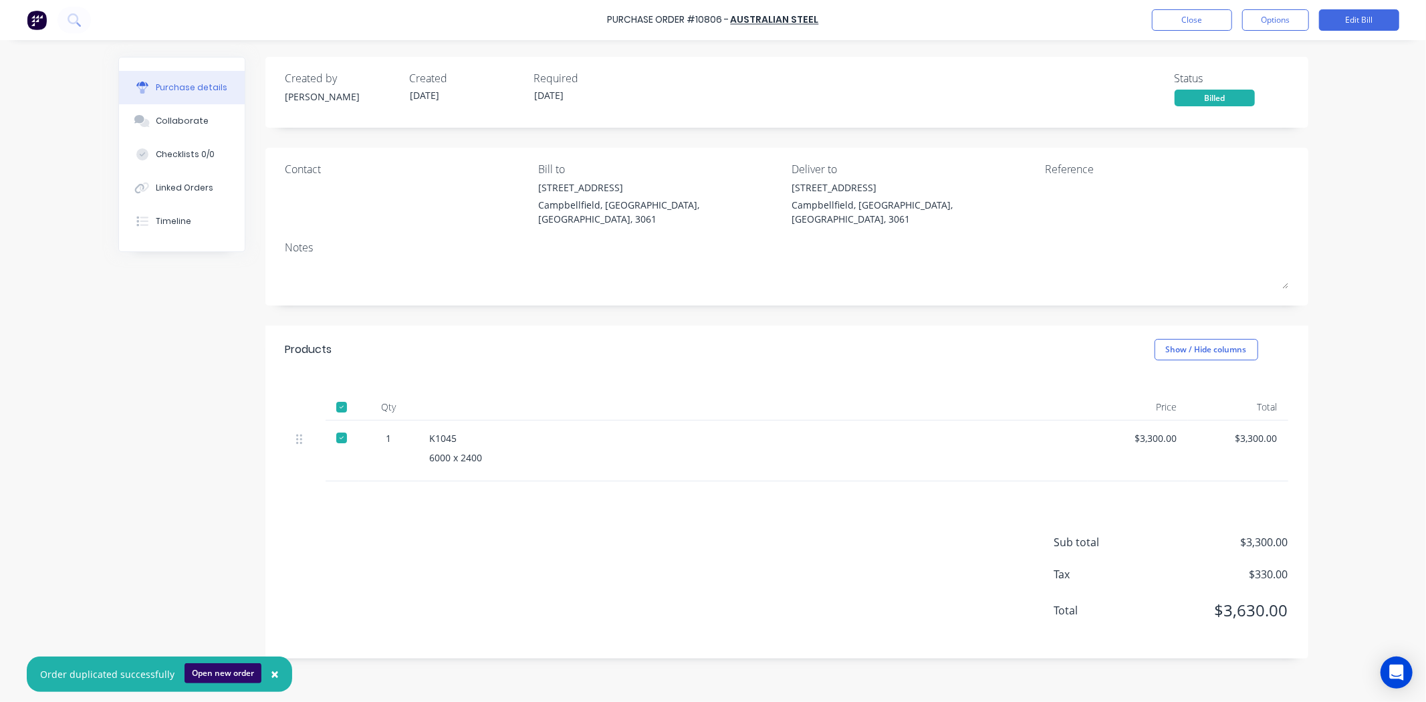
click at [213, 671] on button "Open new order" at bounding box center [223, 673] width 77 height 20
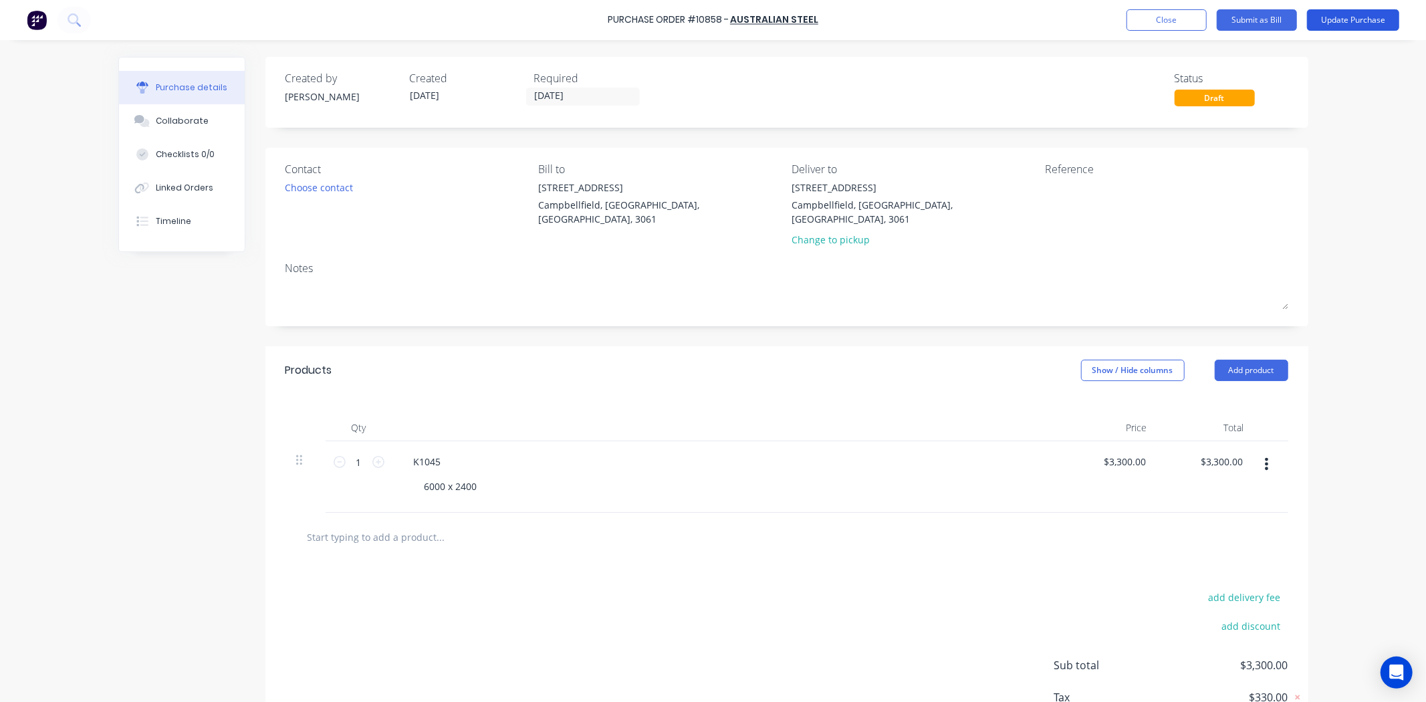
click at [1361, 20] on button "Update Purchase" at bounding box center [1353, 19] width 92 height 21
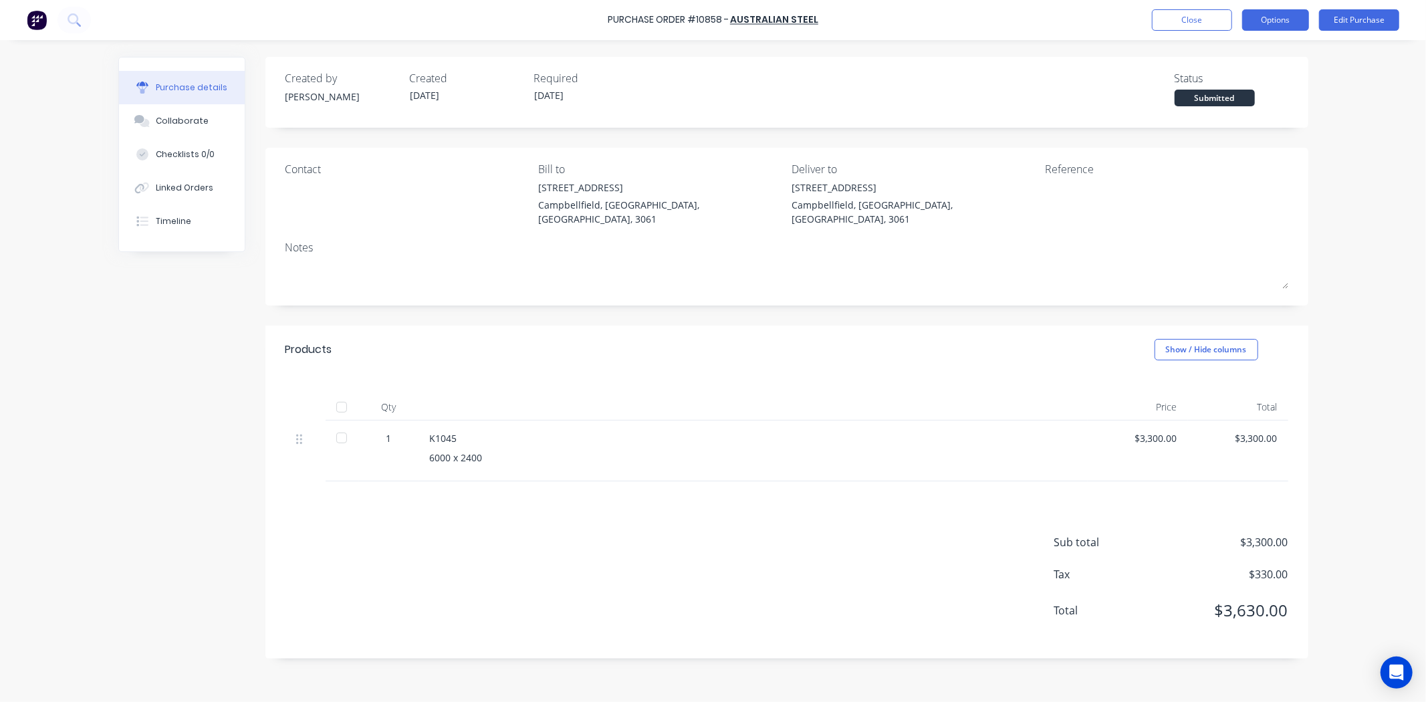
click at [1287, 19] on button "Options" at bounding box center [1275, 19] width 67 height 21
click at [1236, 62] on div "Print / Email" at bounding box center [1245, 54] width 103 height 19
click at [1235, 78] on div "With pricing" at bounding box center [1245, 81] width 103 height 19
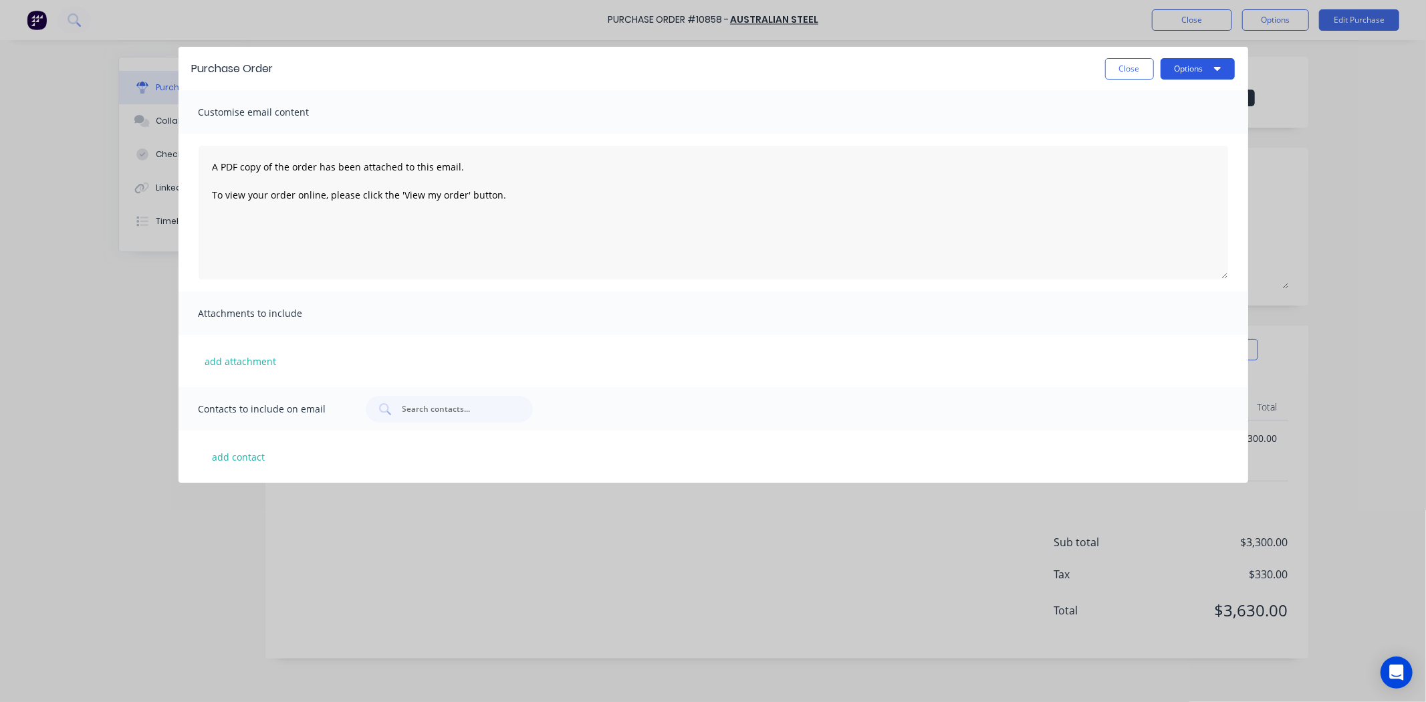
click at [1187, 66] on button "Options" at bounding box center [1198, 68] width 74 height 21
click at [1172, 124] on div "Print" at bounding box center [1171, 129] width 103 height 19
click at [1125, 75] on button "Close" at bounding box center [1129, 68] width 49 height 21
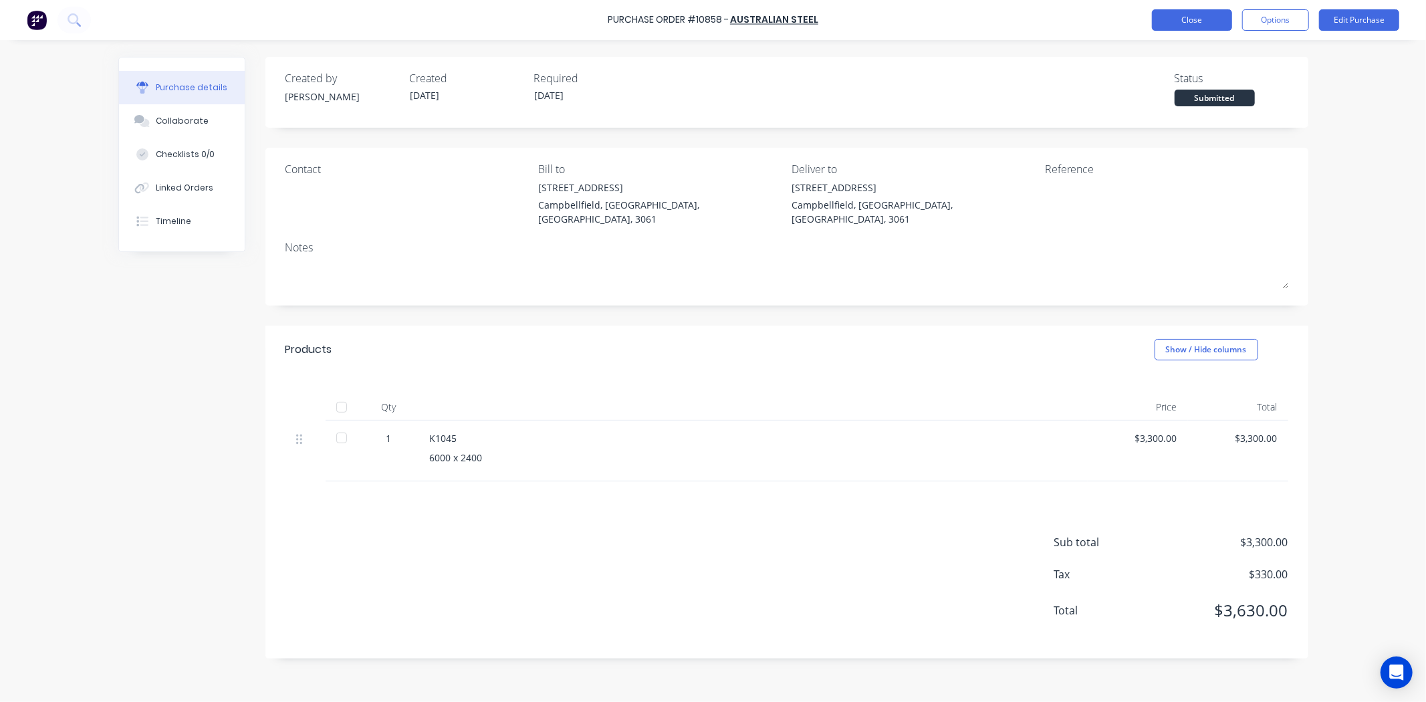
click at [1197, 19] on button "Close" at bounding box center [1192, 19] width 80 height 21
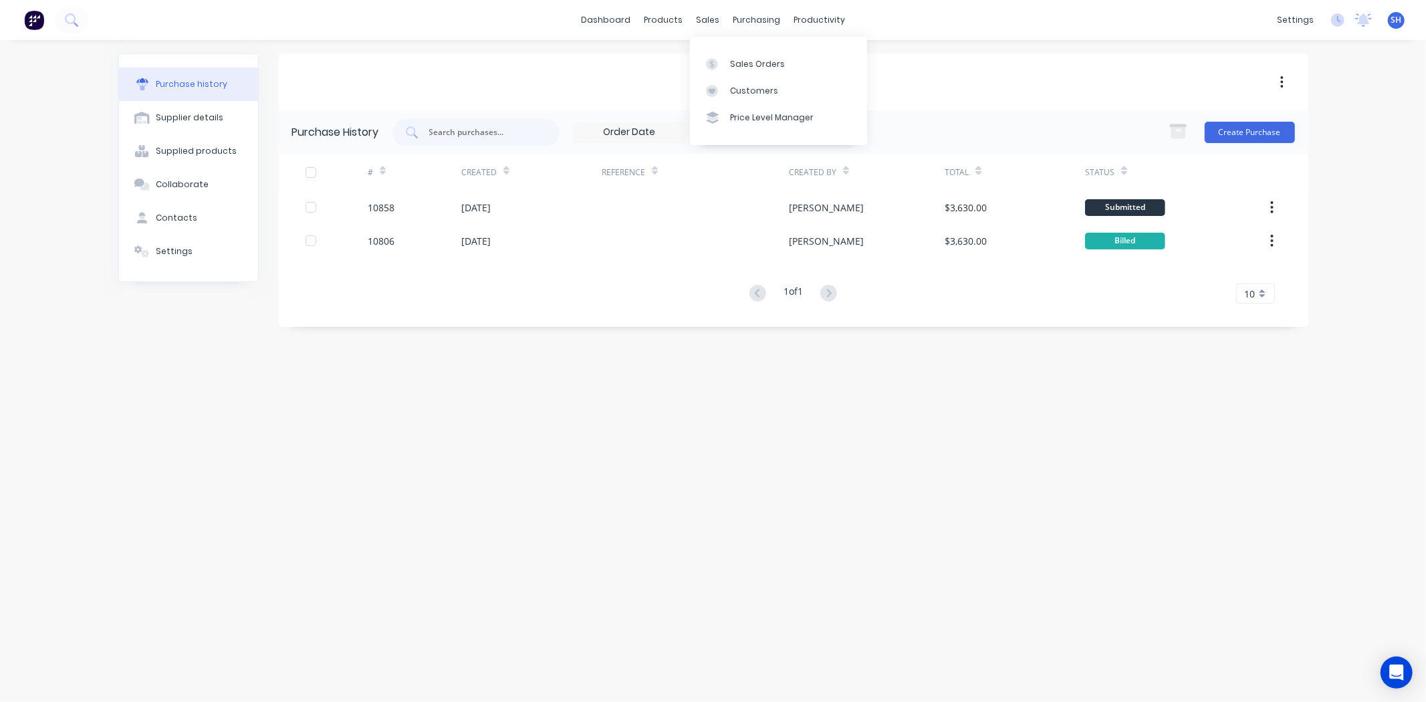
drag, startPoint x: 761, startPoint y: 58, endPoint x: 752, endPoint y: 134, distance: 76.7
click at [761, 58] on div "Sales Orders" at bounding box center [757, 64] width 55 height 12
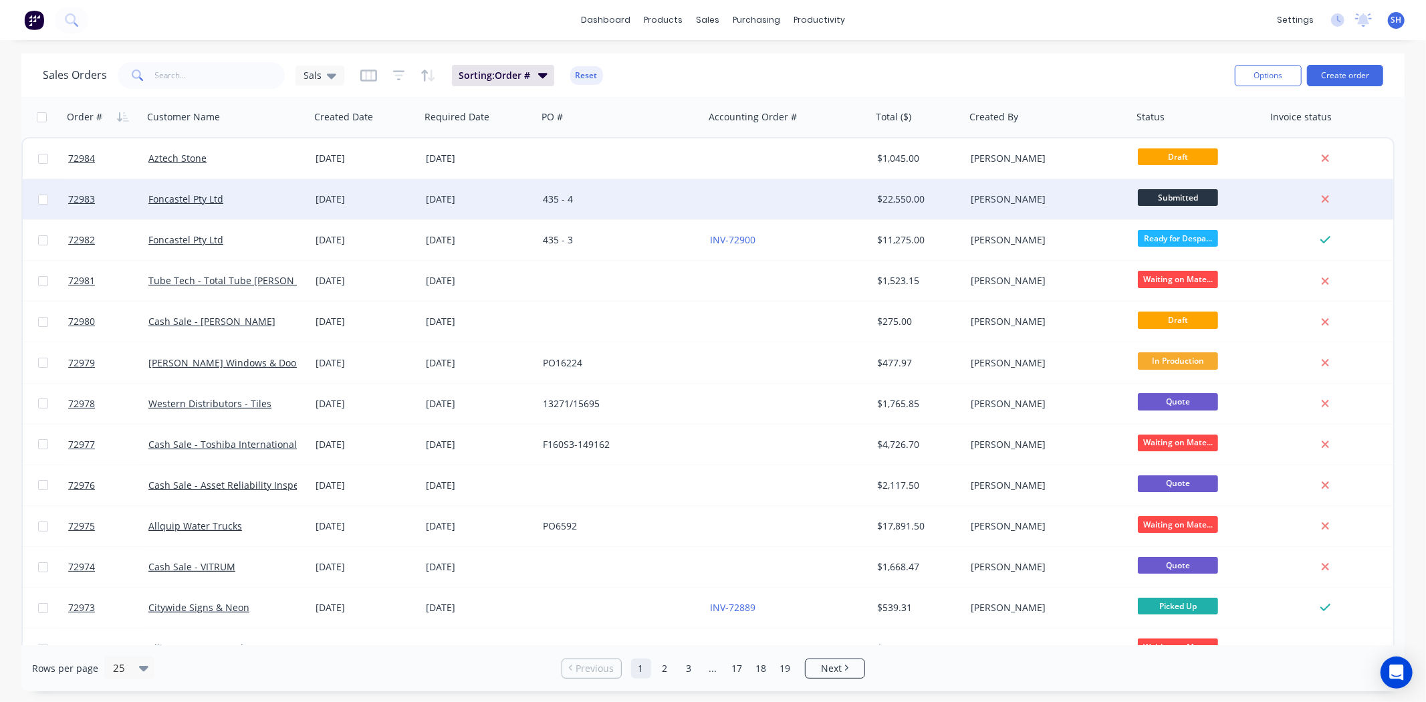
click at [557, 210] on div "435 - 4" at bounding box center [621, 199] width 167 height 40
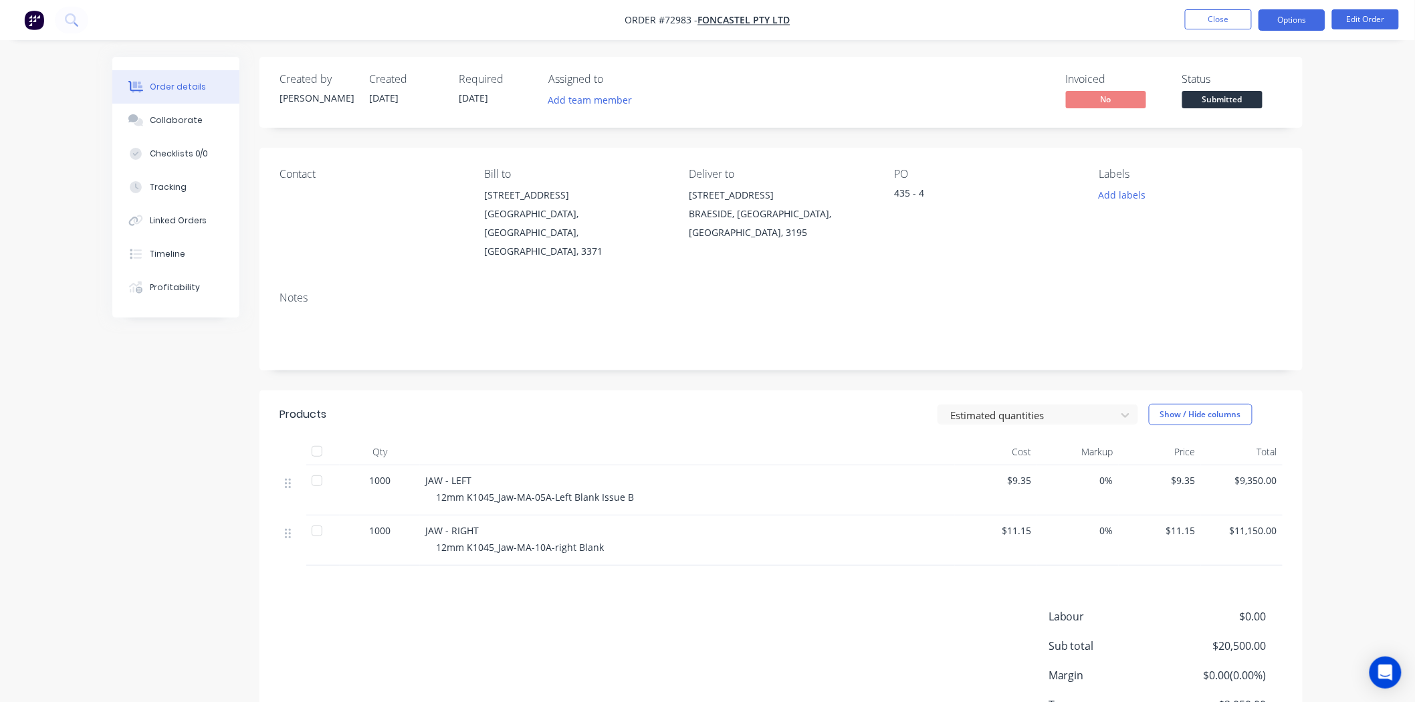
click at [1290, 27] on button "Options" at bounding box center [1291, 19] width 67 height 21
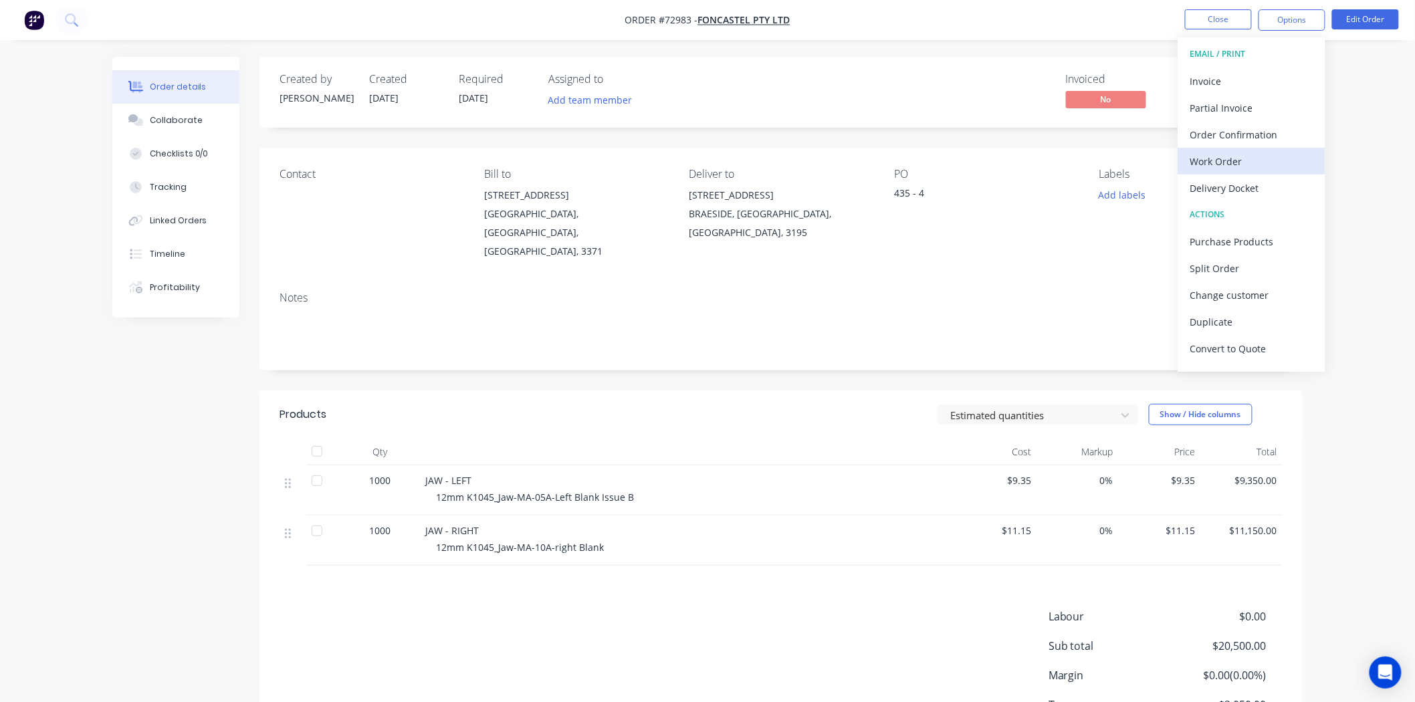
click at [1267, 154] on div "Work Order" at bounding box center [1251, 161] width 123 height 19
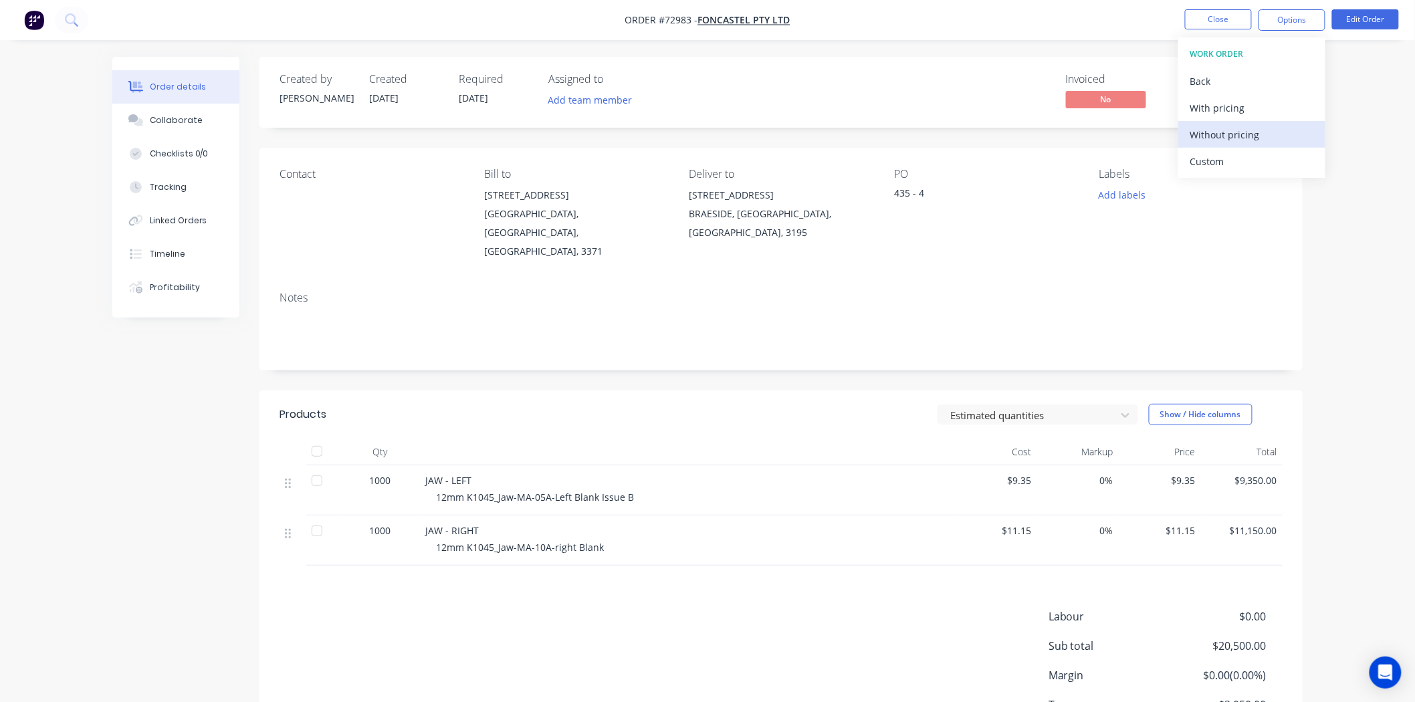
click at [1239, 132] on div "Without pricing" at bounding box center [1251, 134] width 123 height 19
click at [1198, 23] on button "Close" at bounding box center [1218, 19] width 67 height 20
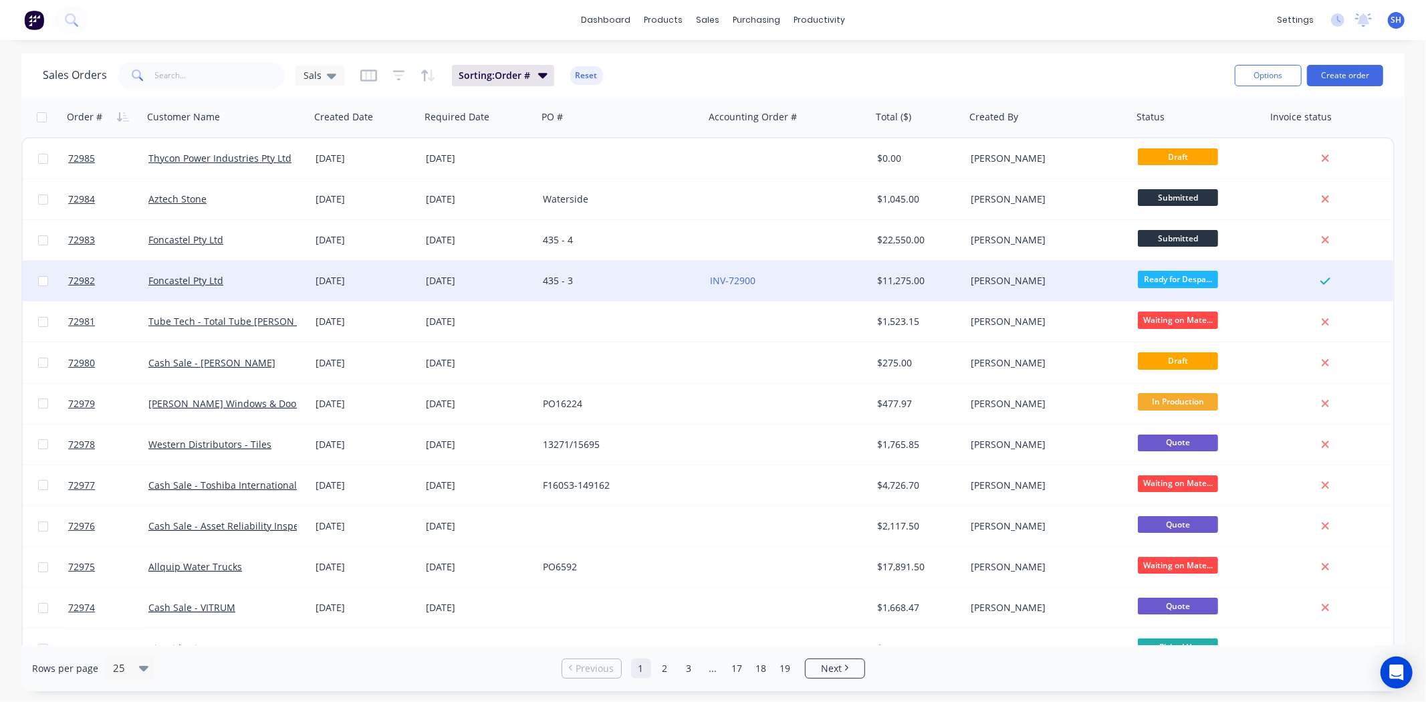
click at [615, 281] on div "435 - 3" at bounding box center [617, 280] width 148 height 13
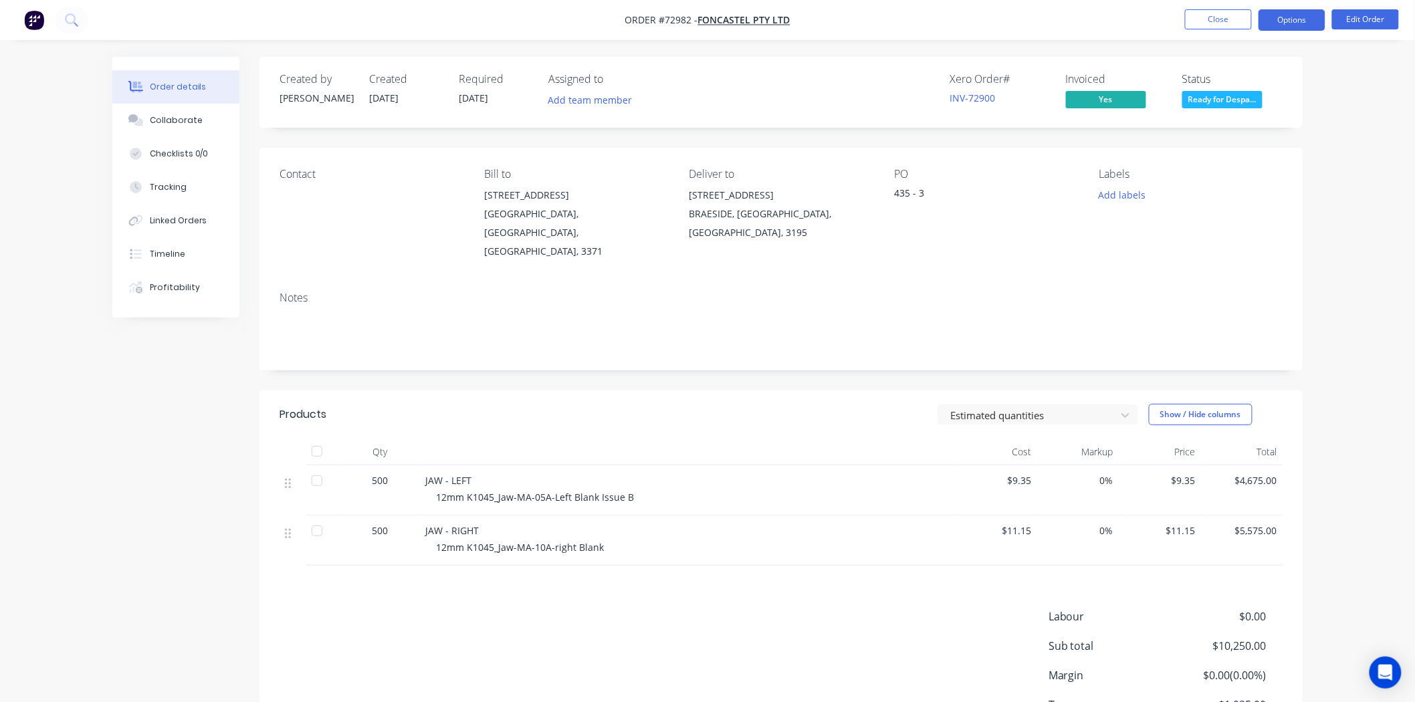
click at [1279, 28] on button "Options" at bounding box center [1291, 19] width 67 height 21
click at [1201, 17] on button "Close" at bounding box center [1218, 19] width 67 height 20
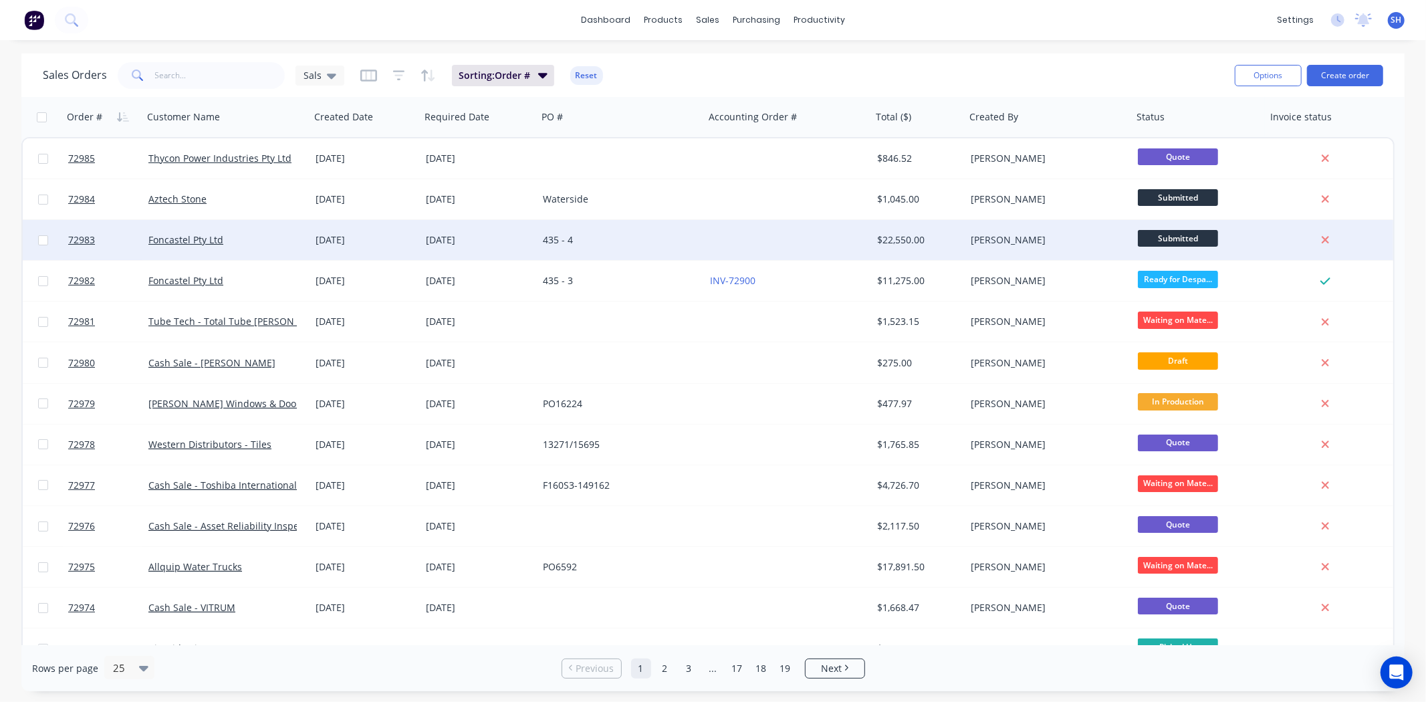
click at [612, 249] on div "435 - 4" at bounding box center [621, 240] width 167 height 40
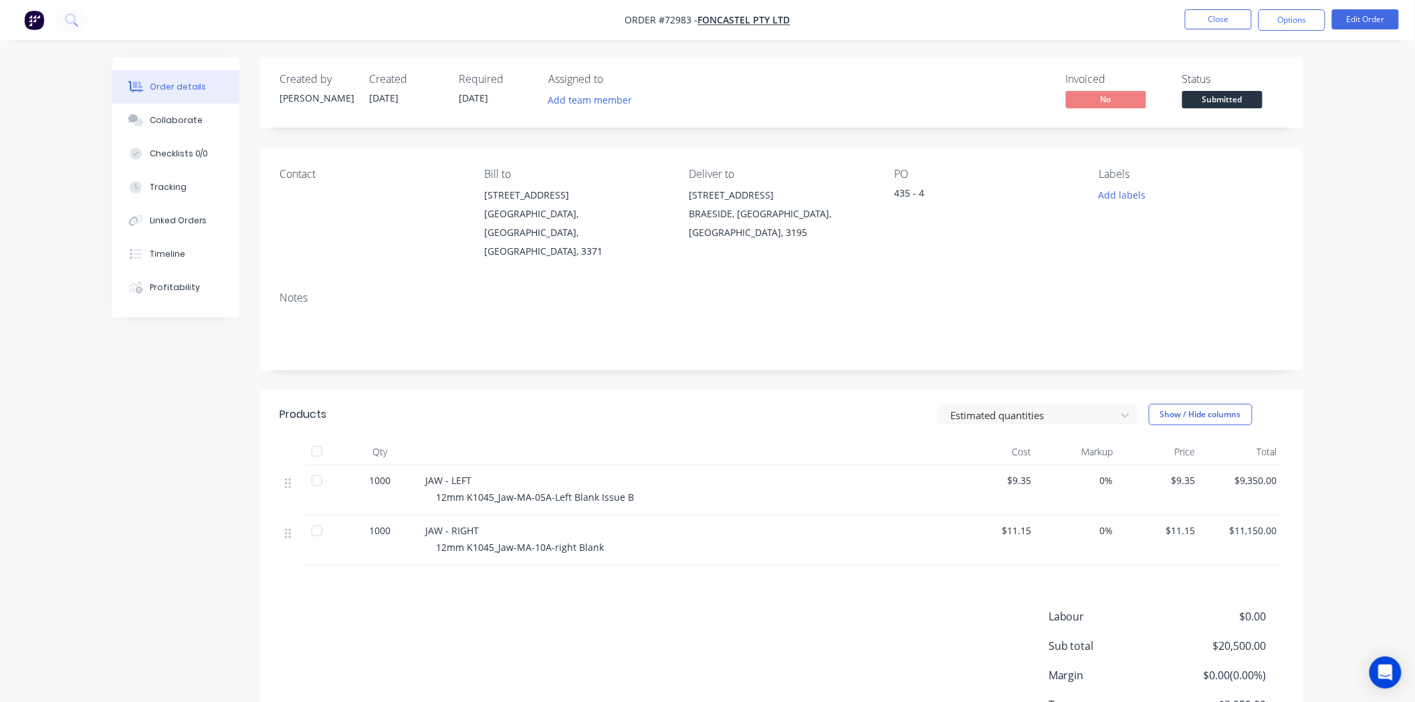
click at [927, 194] on div "435 - 4" at bounding box center [977, 195] width 167 height 19
click at [1377, 28] on button "Edit Order" at bounding box center [1365, 19] width 67 height 20
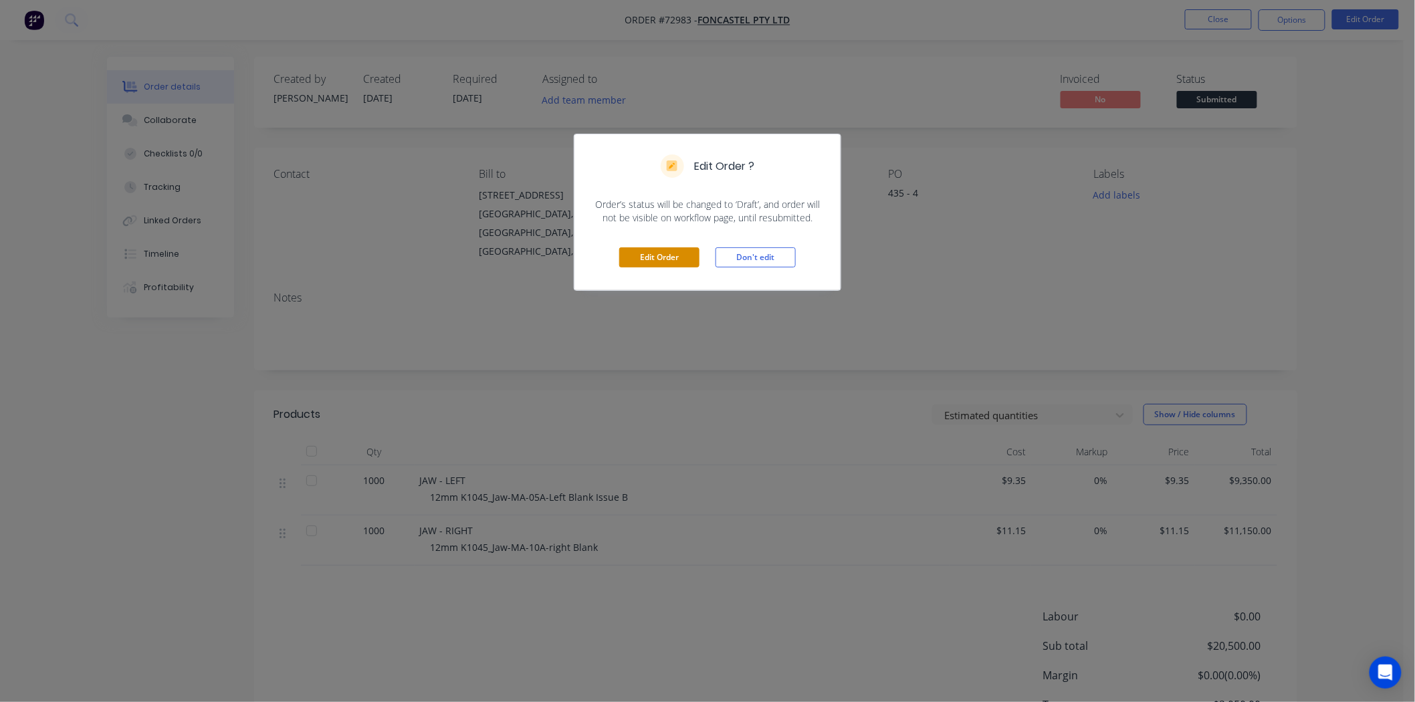
click at [665, 256] on button "Edit Order" at bounding box center [659, 257] width 80 height 20
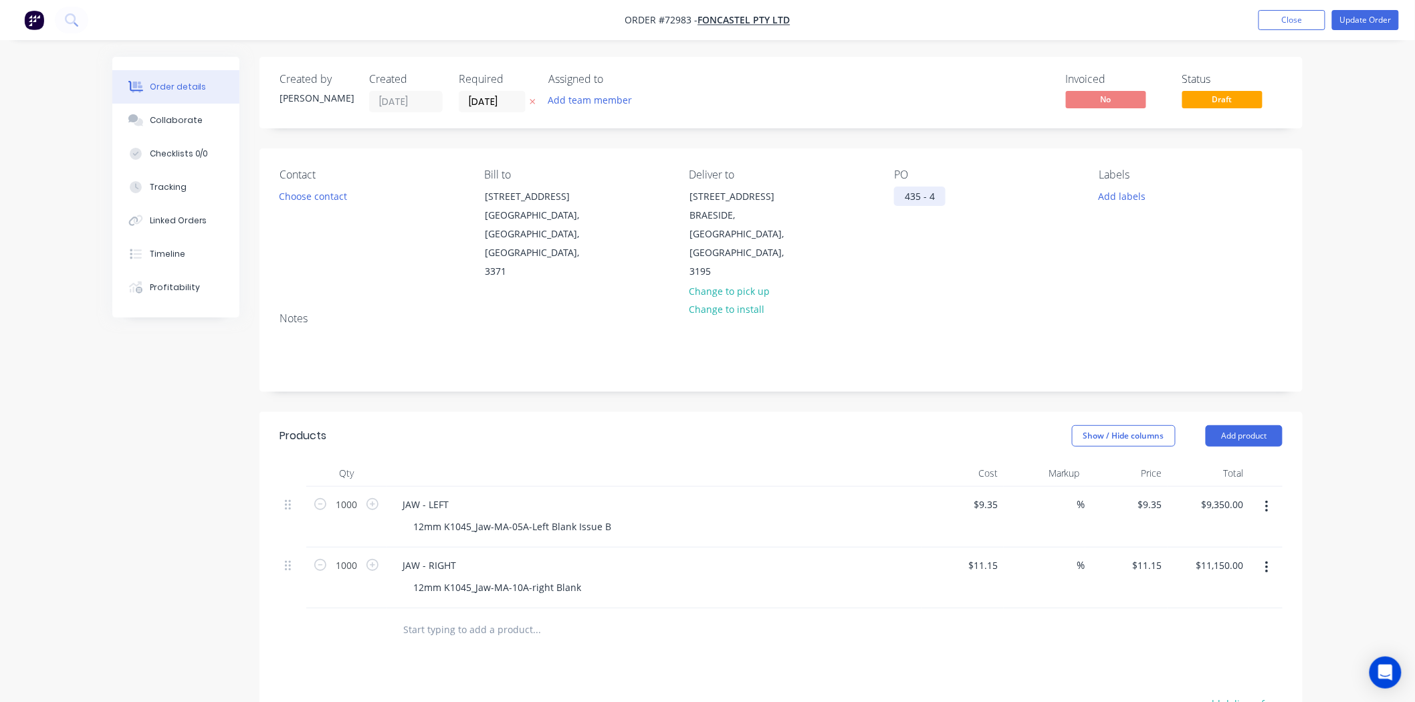
click at [937, 199] on div "435 - 4" at bounding box center [919, 196] width 51 height 19
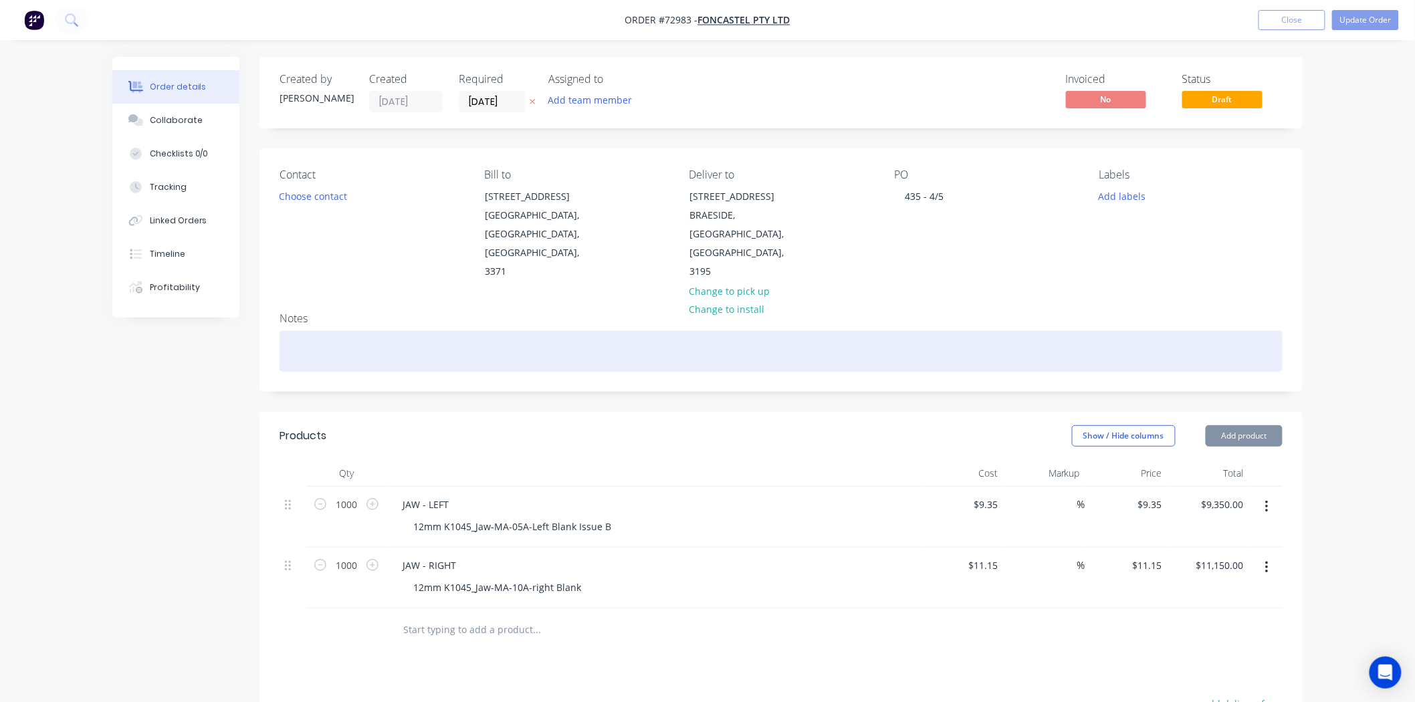
click at [912, 331] on div at bounding box center [780, 351] width 1003 height 41
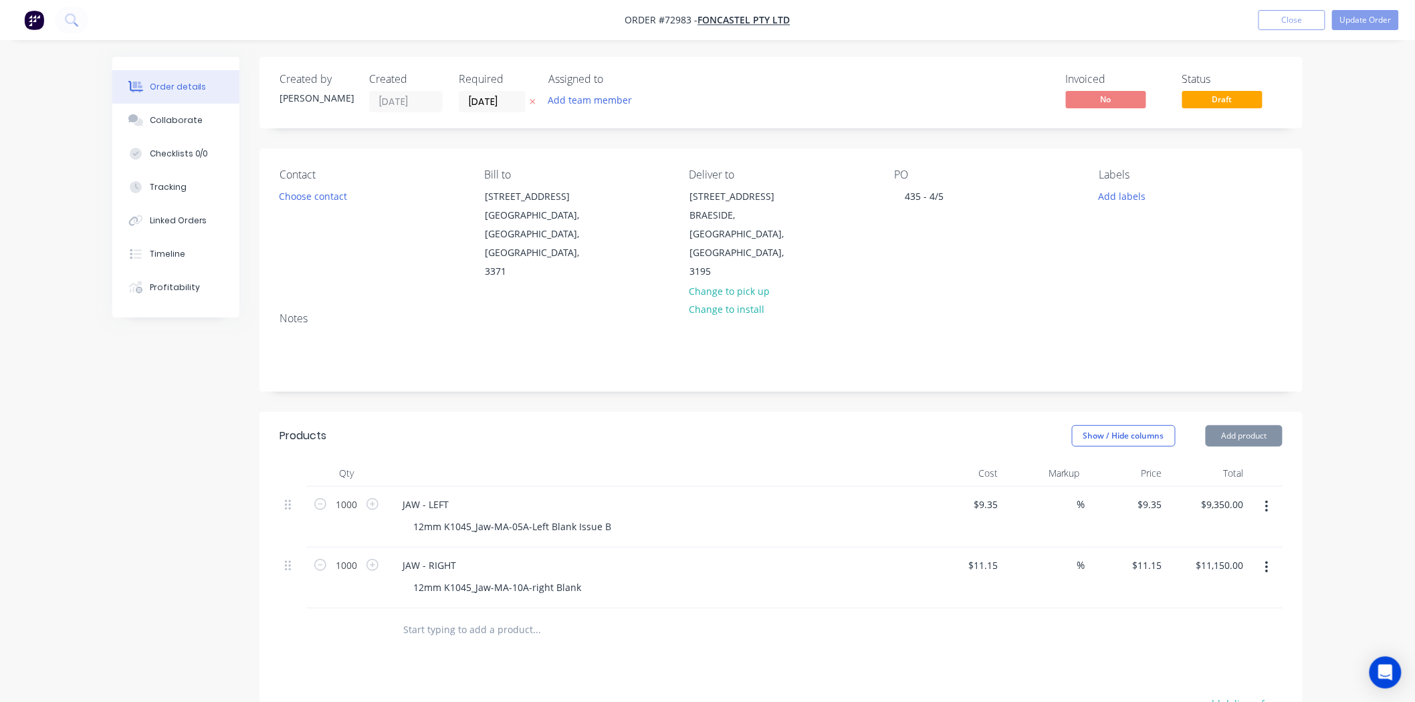
click at [128, 489] on div "Created by Sally Created 14/10/25 Required 03/11/25 Assigned to Add team member…" at bounding box center [707, 525] width 1190 height 936
click at [1352, 20] on button "Update Order" at bounding box center [1365, 20] width 67 height 20
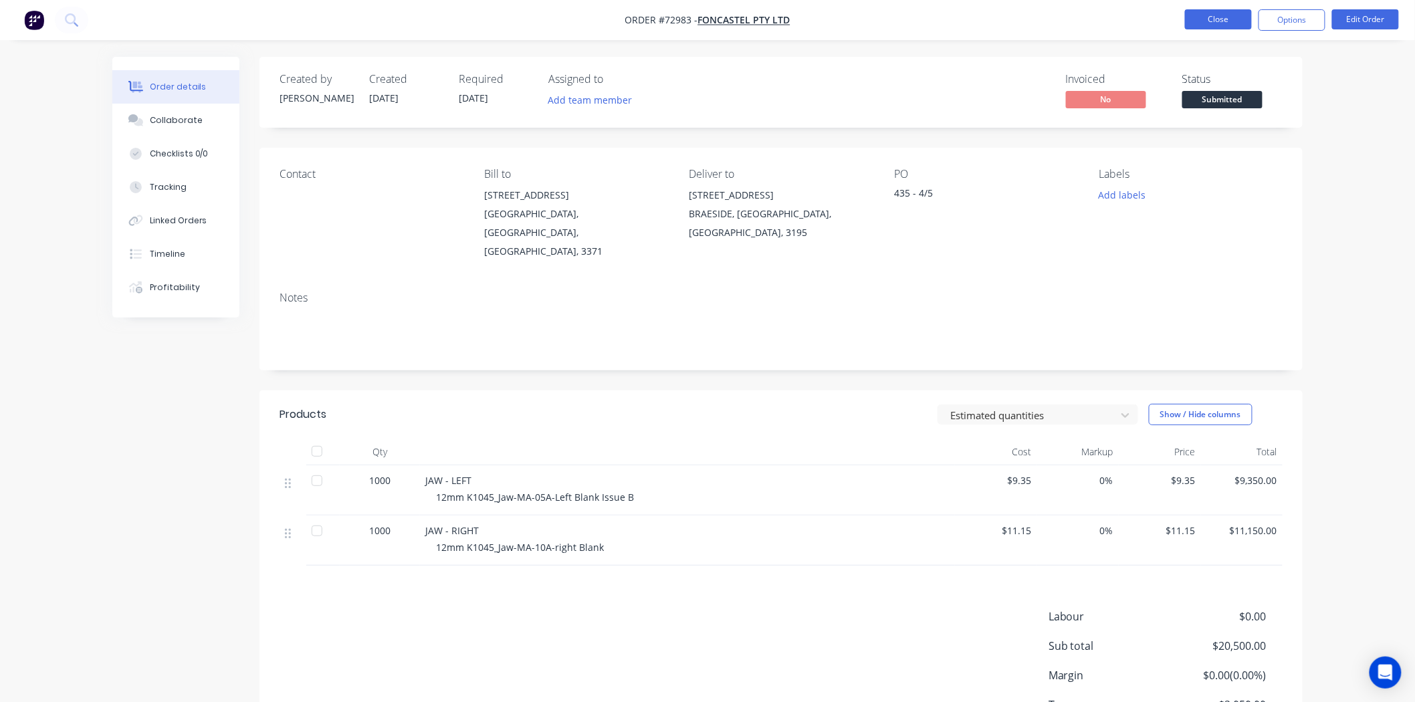
click at [1208, 25] on button "Close" at bounding box center [1218, 19] width 67 height 20
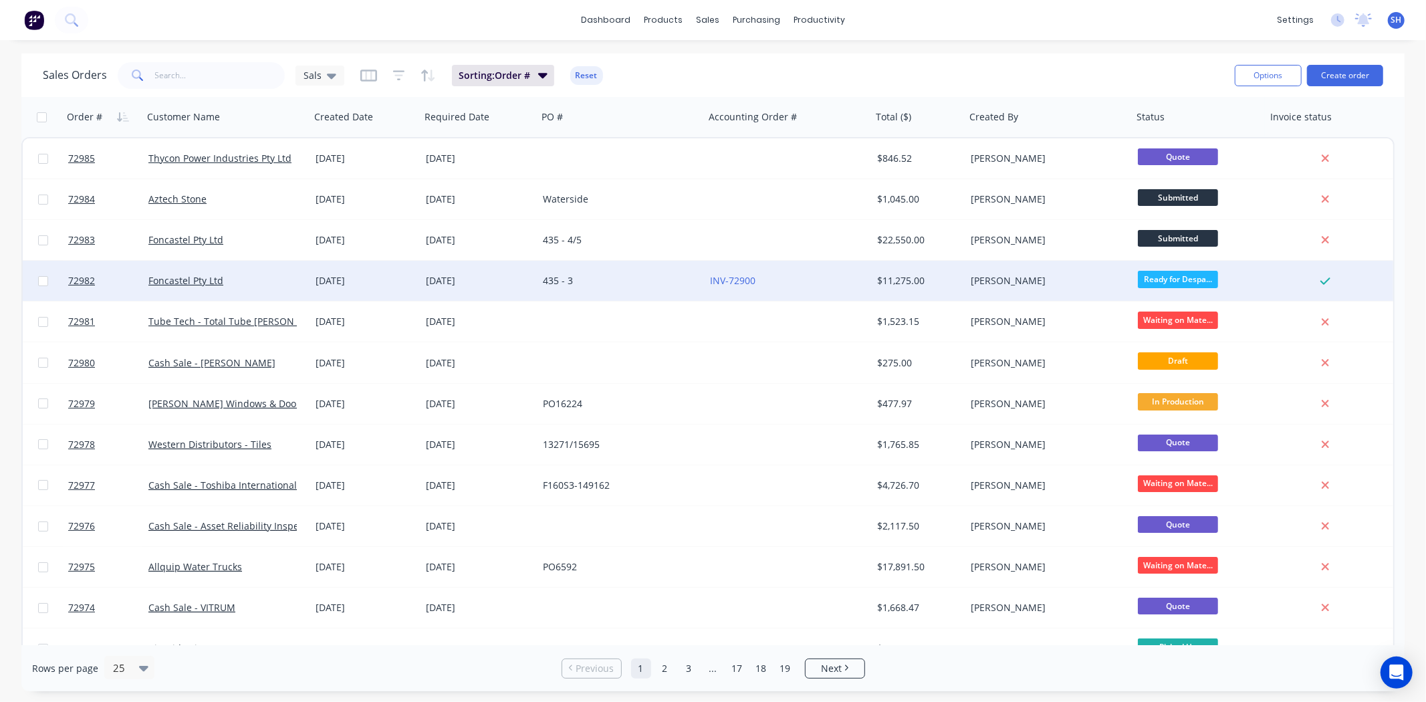
click at [589, 278] on div "435 - 3" at bounding box center [617, 280] width 148 height 13
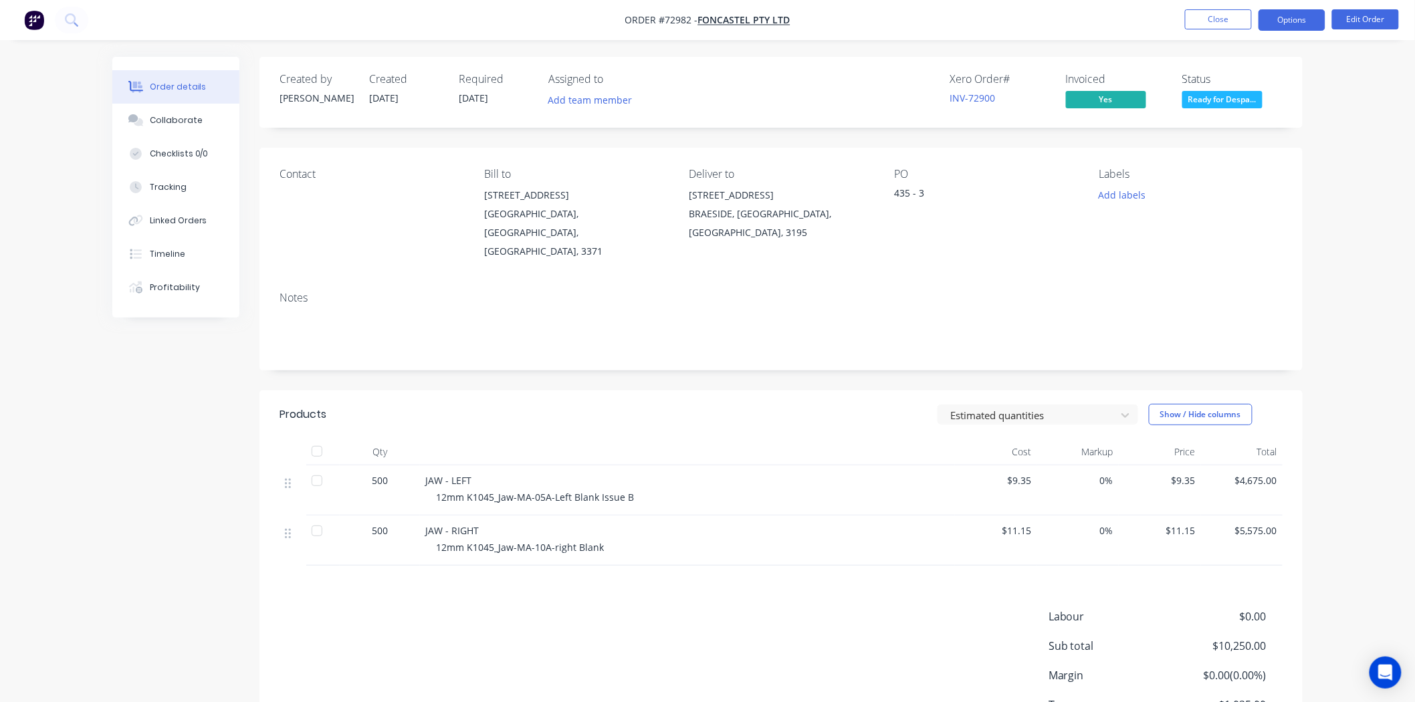
click at [1293, 27] on button "Options" at bounding box center [1291, 19] width 67 height 21
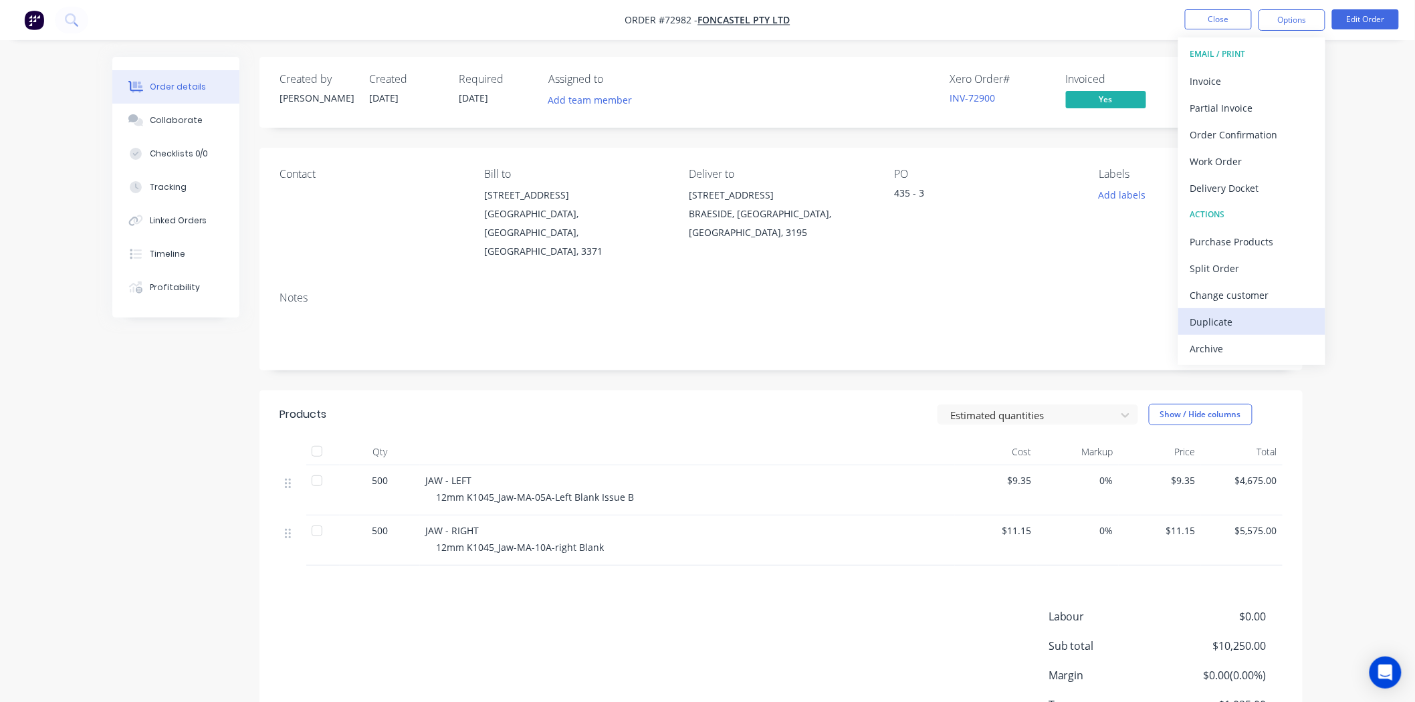
click at [1234, 313] on div "Duplicate" at bounding box center [1251, 321] width 123 height 19
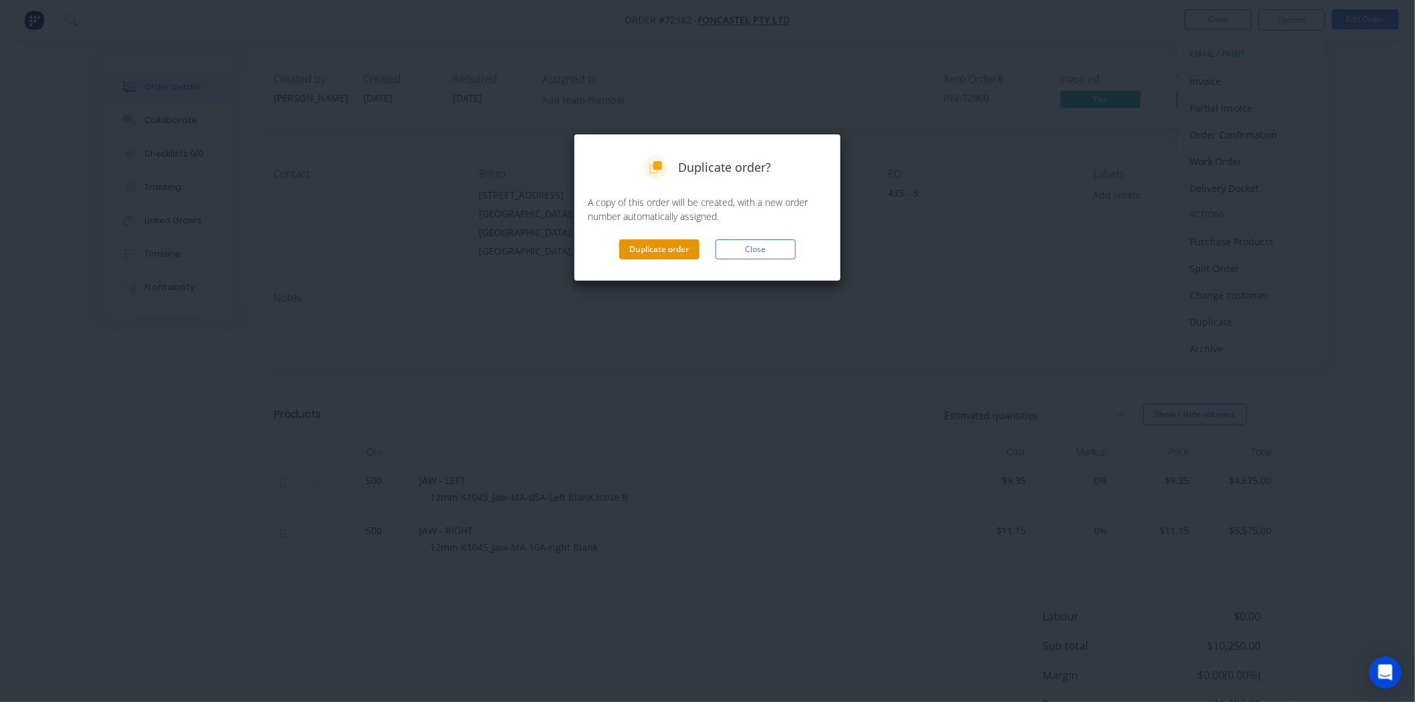
click at [630, 251] on button "Duplicate order" at bounding box center [659, 249] width 80 height 20
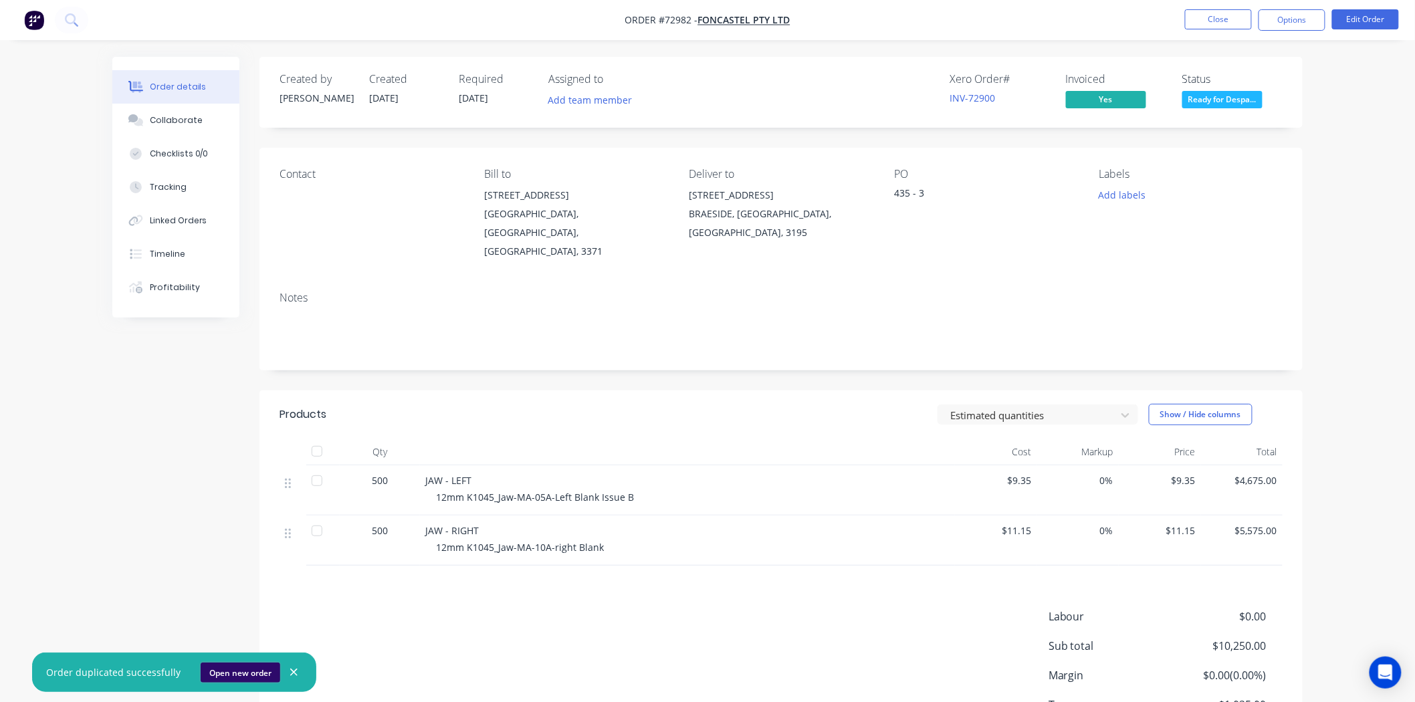
click at [239, 676] on button "Open new order" at bounding box center [241, 673] width 80 height 20
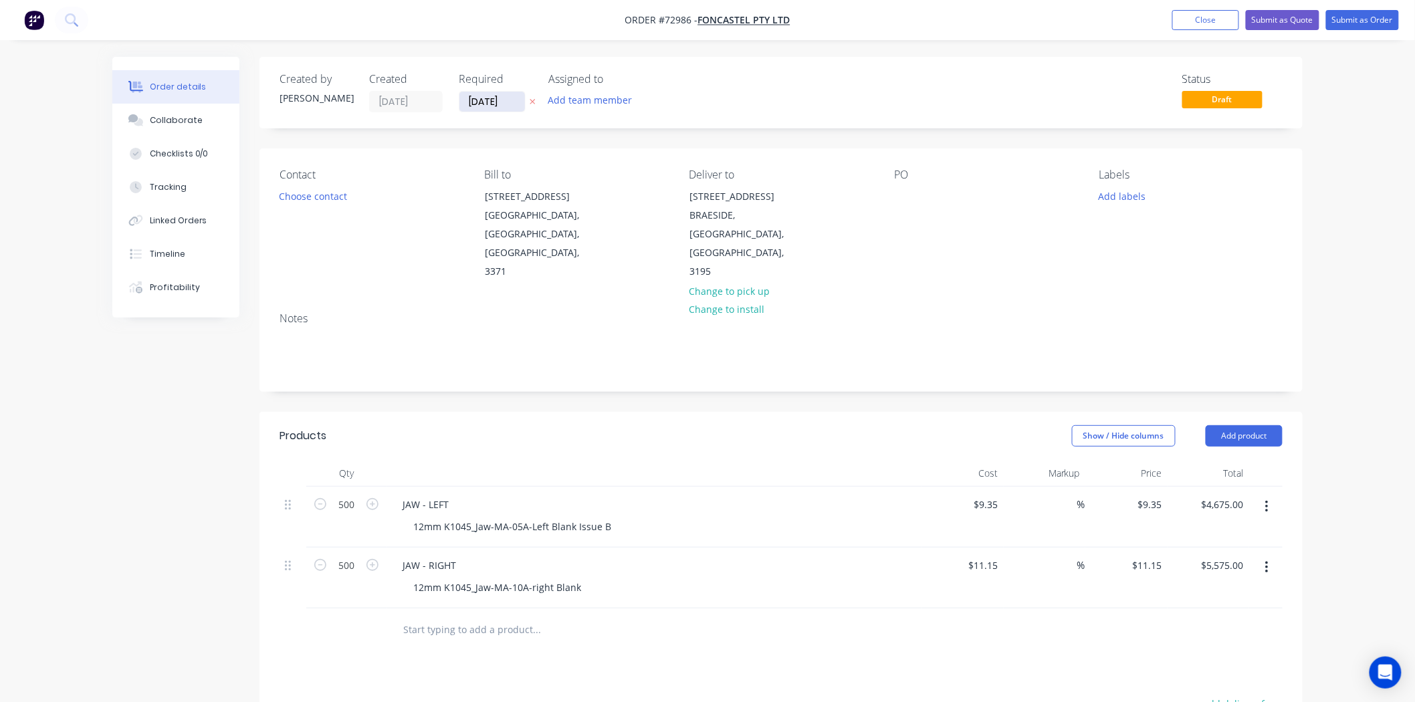
click at [489, 102] on input "[DATE]" at bounding box center [492, 102] width 66 height 20
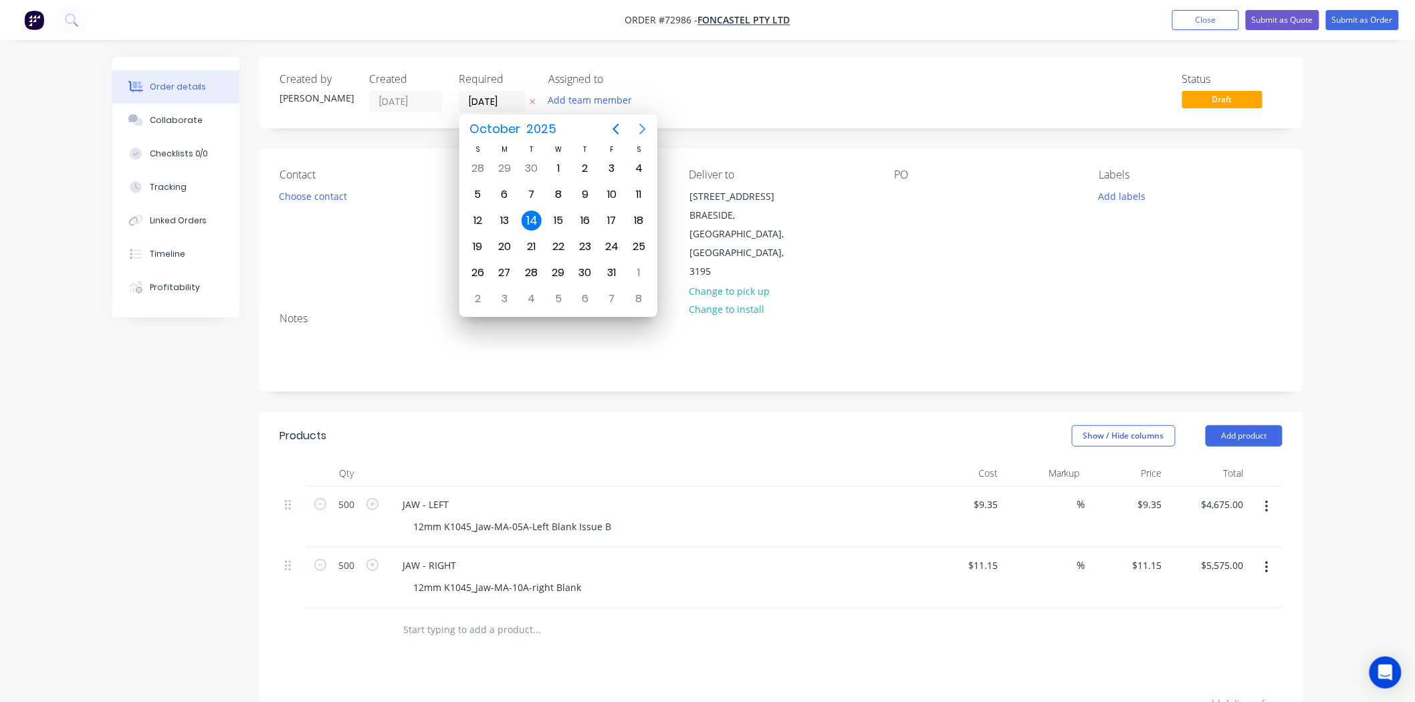
click at [638, 135] on icon "Next page" at bounding box center [643, 129] width 16 height 16
click at [508, 171] on div "1" at bounding box center [505, 168] width 20 height 20
type input "[DATE]"
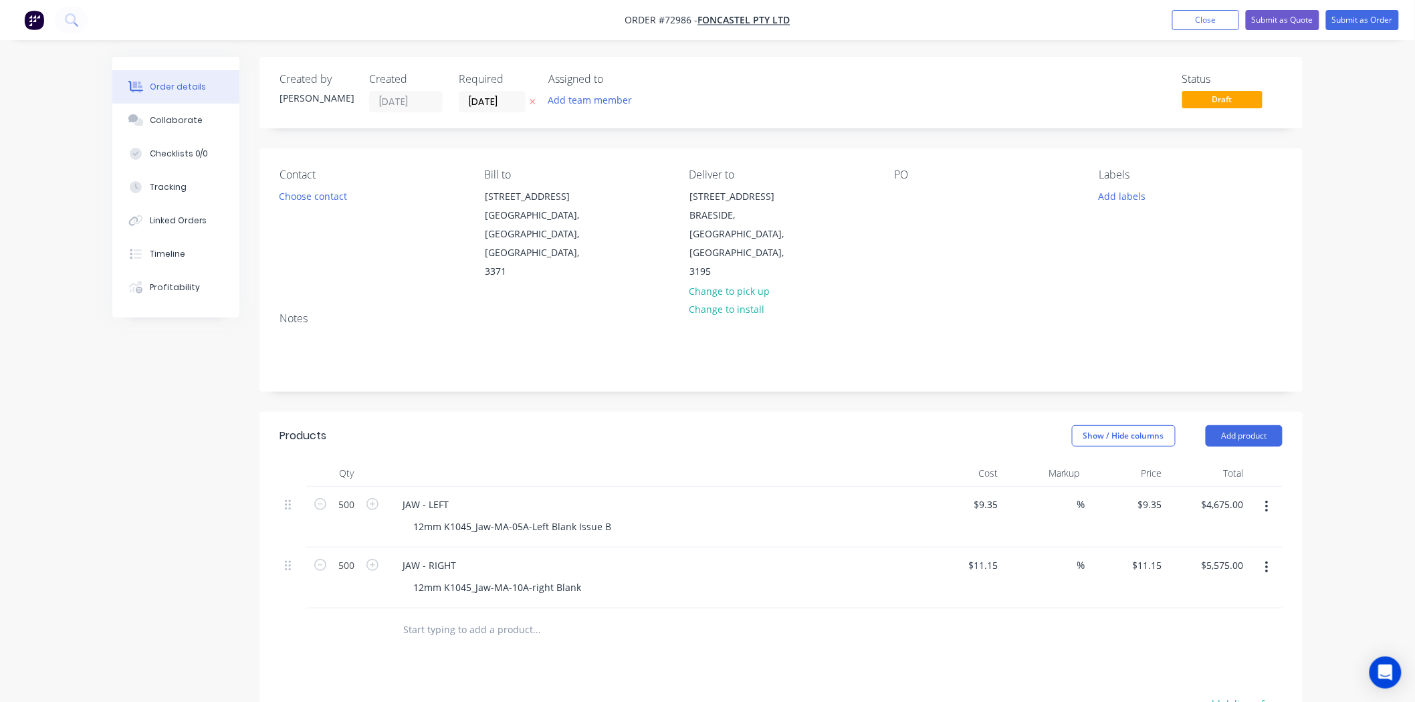
click at [607, 460] on div at bounding box center [653, 473] width 535 height 27
click at [903, 195] on div at bounding box center [904, 196] width 21 height 19
click at [174, 527] on div "Created by [PERSON_NAME] Created [DATE] Required [DATE] Assigned to Add team me…" at bounding box center [707, 525] width 1190 height 936
click at [1364, 28] on button "Submit as Order" at bounding box center [1362, 20] width 73 height 20
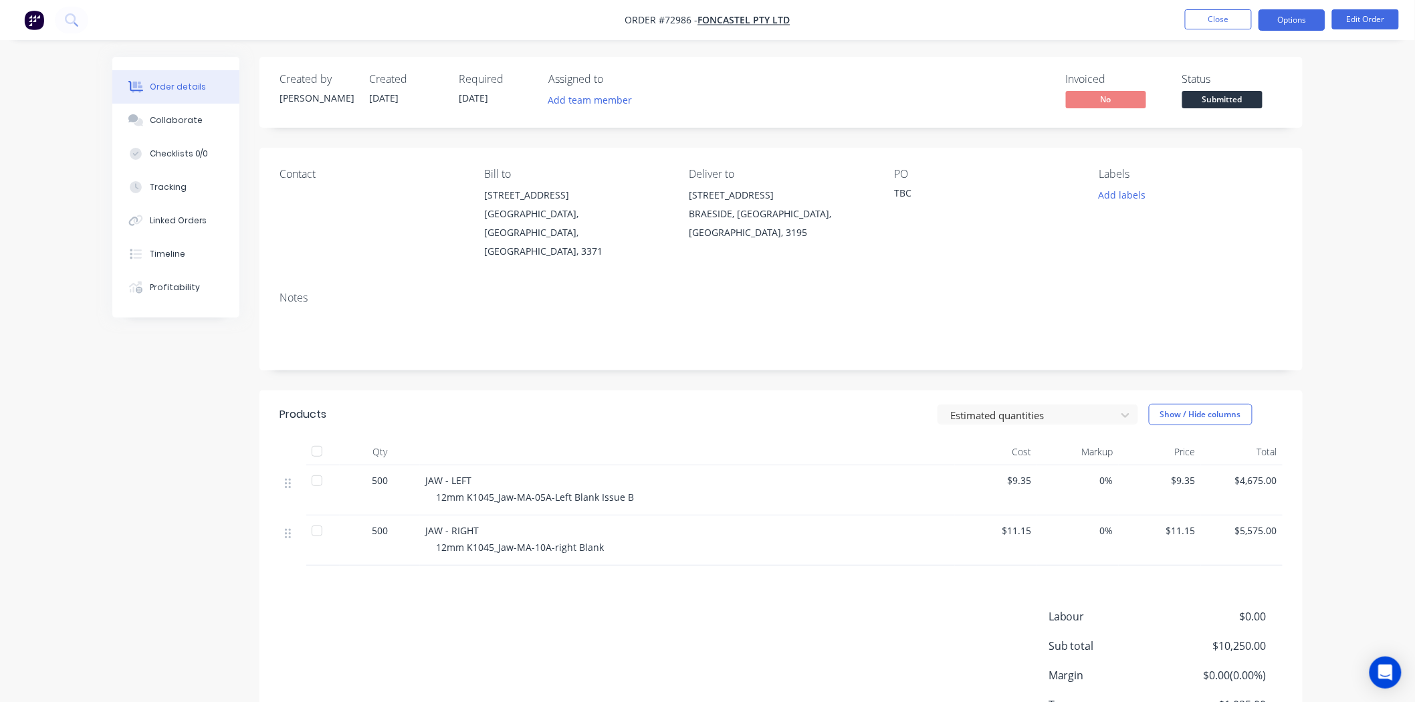
click at [1280, 21] on button "Options" at bounding box center [1291, 19] width 67 height 21
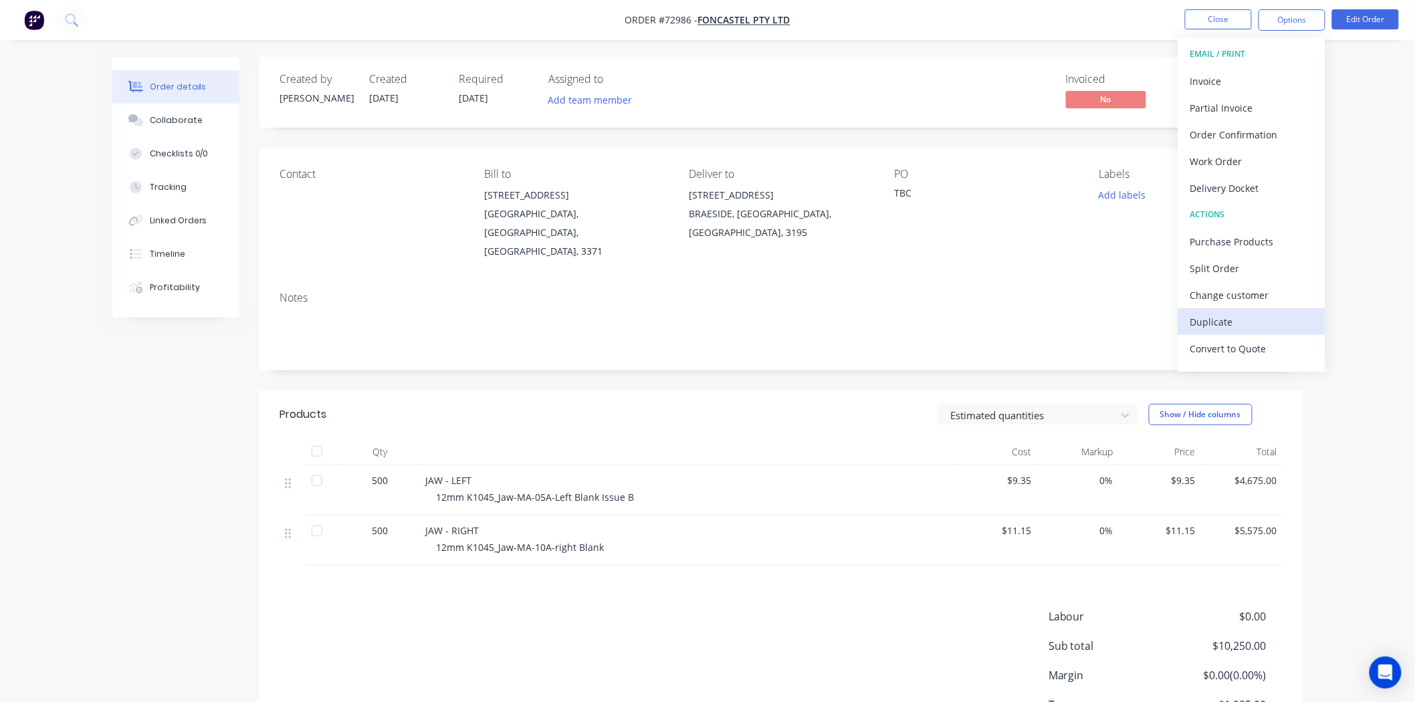
click at [1237, 313] on div "Duplicate" at bounding box center [1251, 321] width 123 height 19
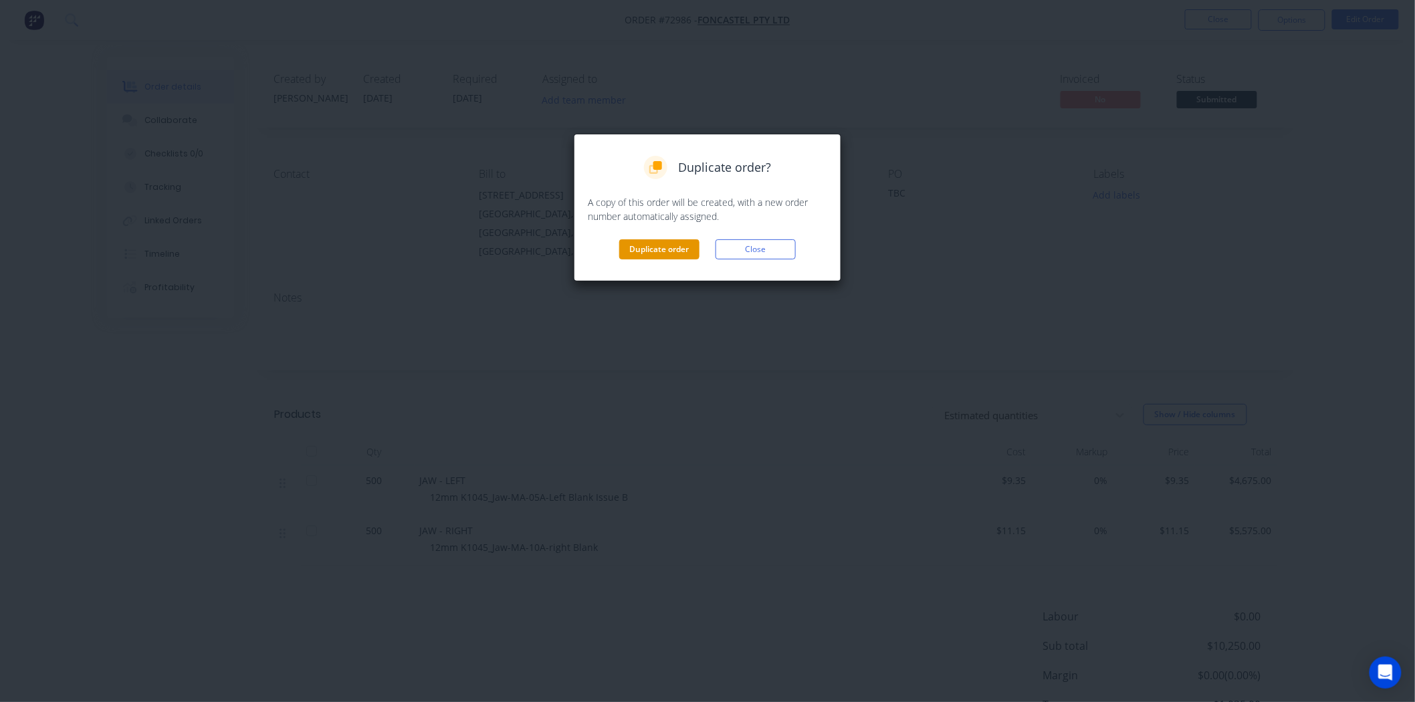
click at [685, 257] on button "Duplicate order" at bounding box center [659, 249] width 80 height 20
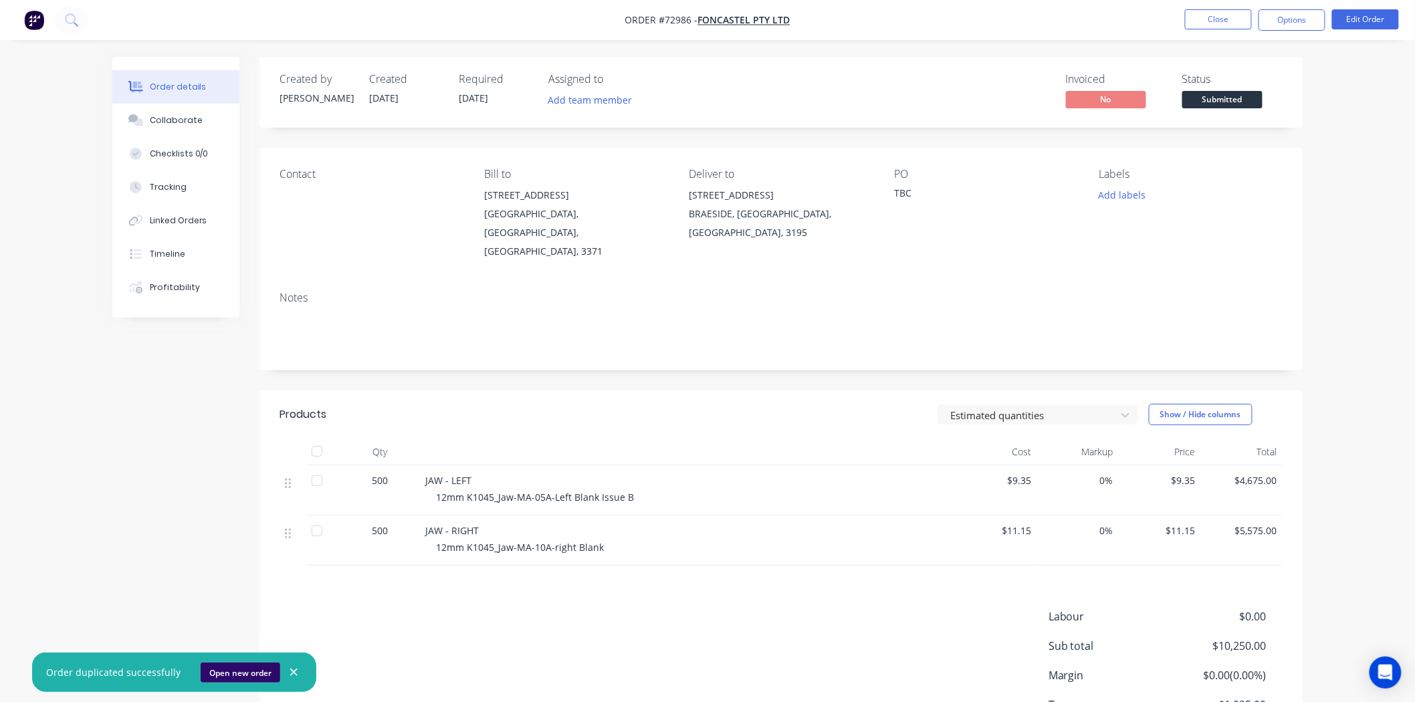
click at [242, 669] on button "Open new order" at bounding box center [241, 673] width 80 height 20
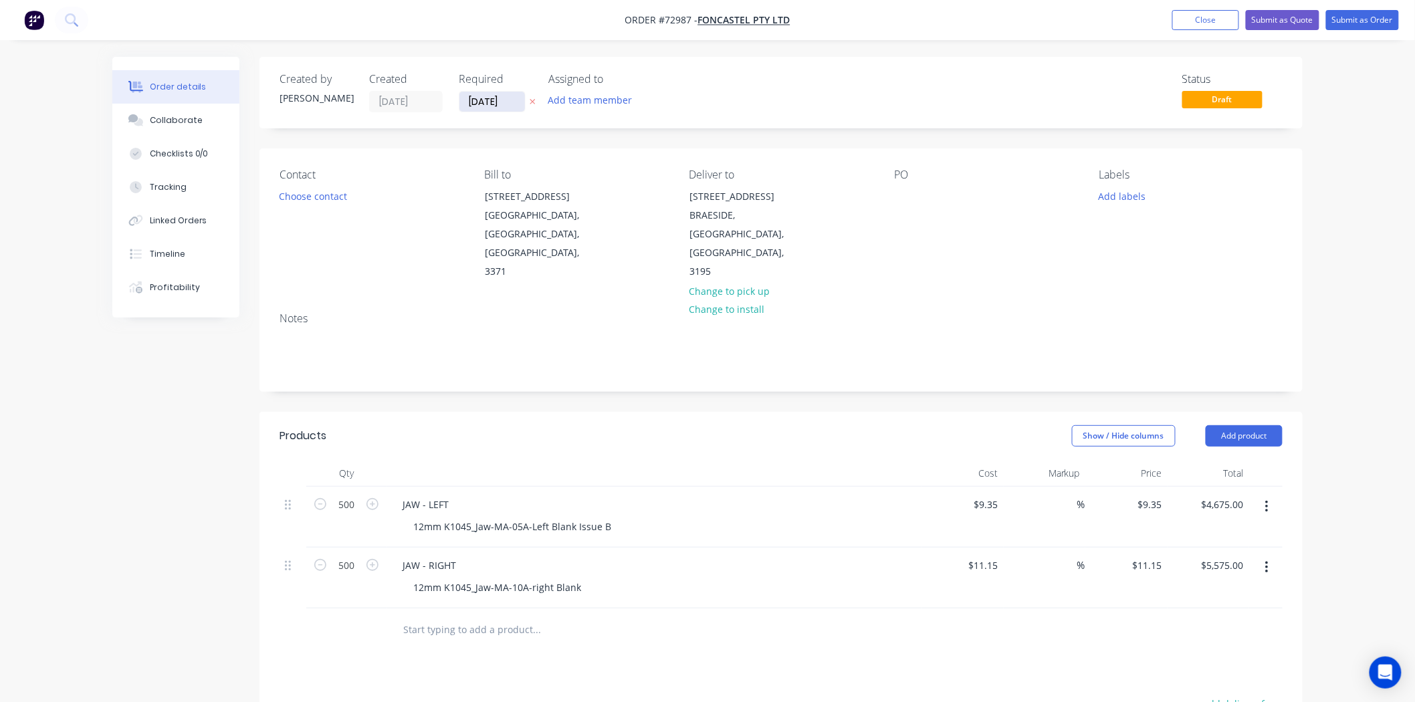
click at [476, 99] on input "[DATE]" at bounding box center [492, 102] width 66 height 20
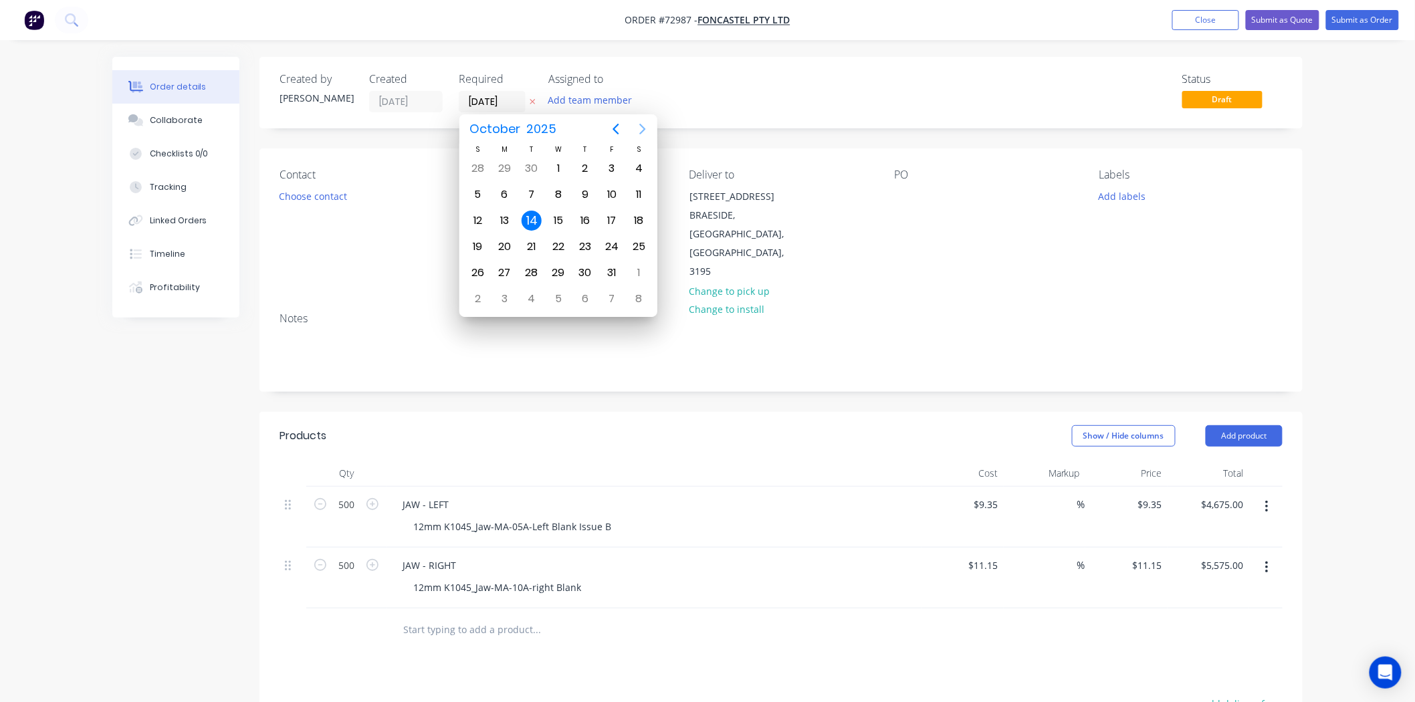
click at [645, 128] on icon "Next page" at bounding box center [643, 129] width 6 height 11
click at [550, 218] on div "14" at bounding box center [558, 221] width 20 height 20
type input "[DATE]"
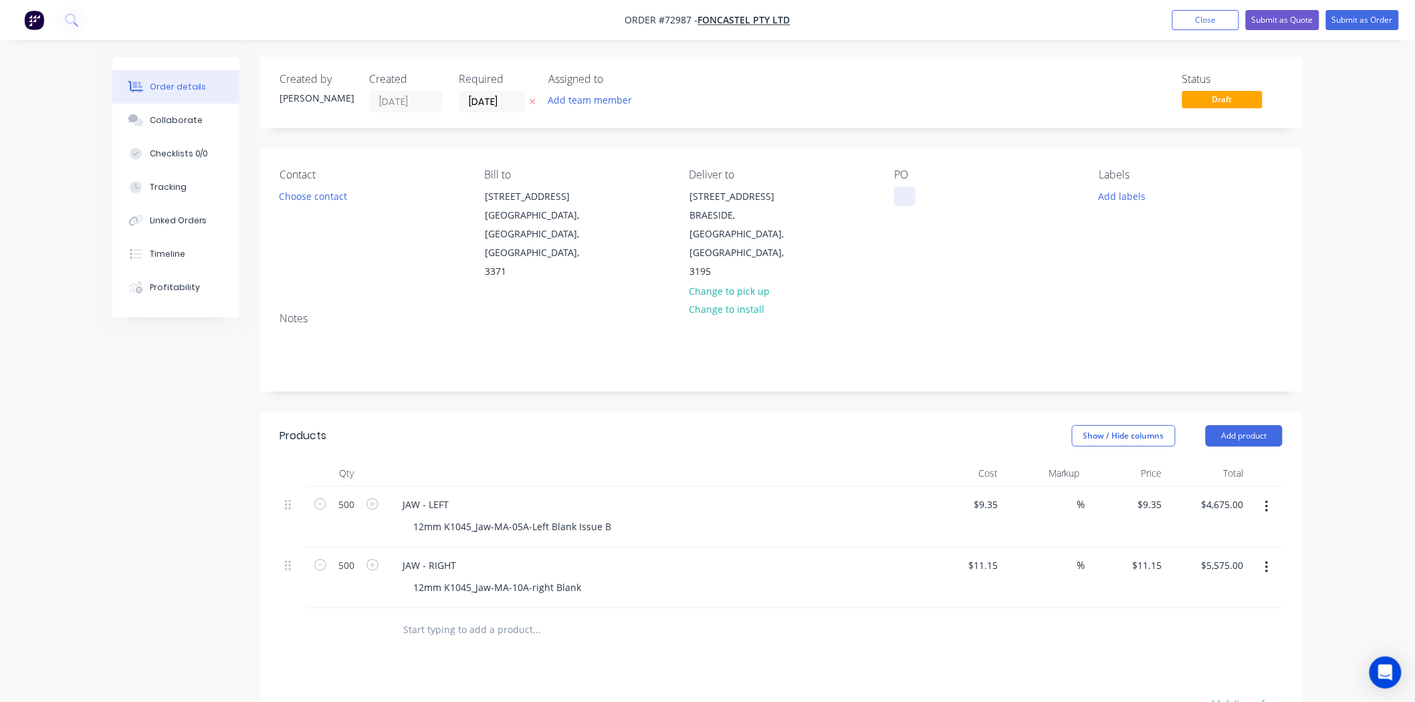
click at [913, 199] on div at bounding box center [904, 196] width 21 height 19
click at [911, 195] on div at bounding box center [904, 196] width 21 height 19
click at [730, 425] on div "Show / Hide columns Add product" at bounding box center [888, 435] width 790 height 21
click at [1364, 25] on button "Submit as Order" at bounding box center [1362, 20] width 73 height 20
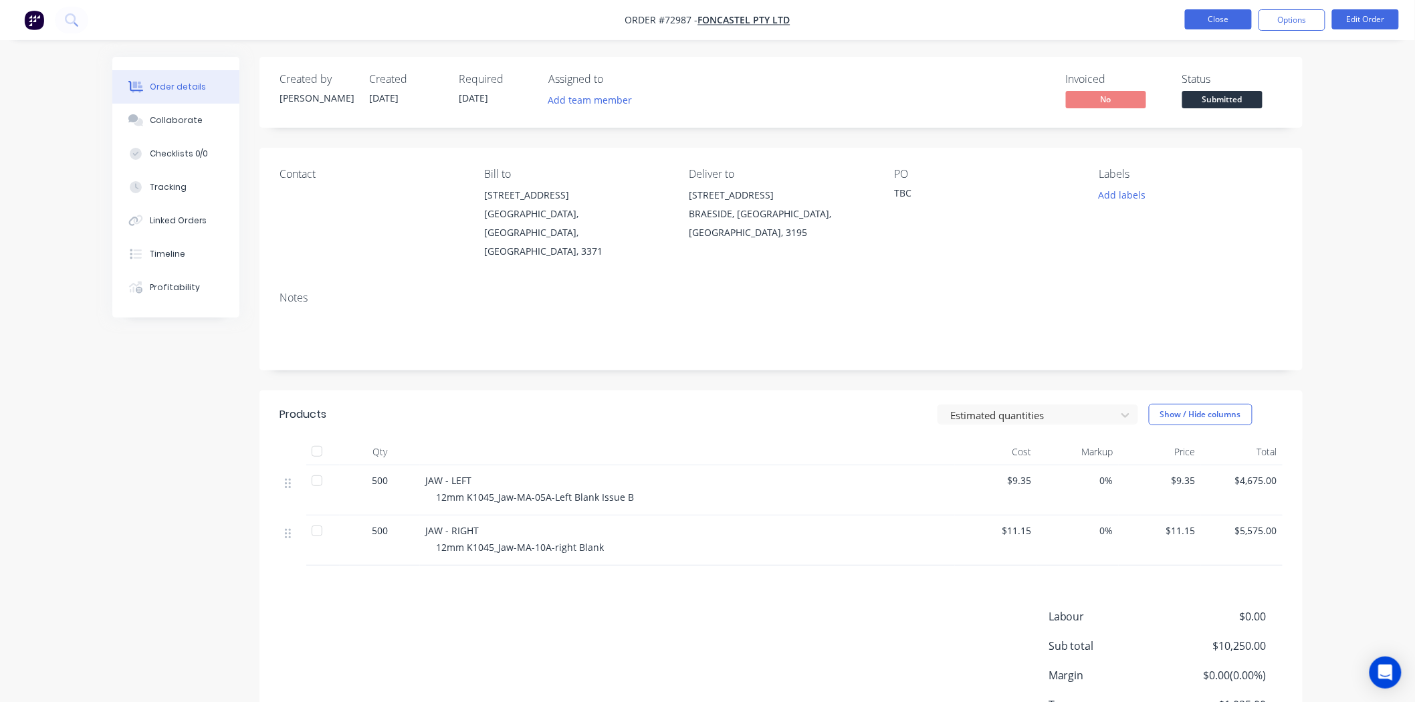
click at [1210, 27] on button "Close" at bounding box center [1218, 19] width 67 height 20
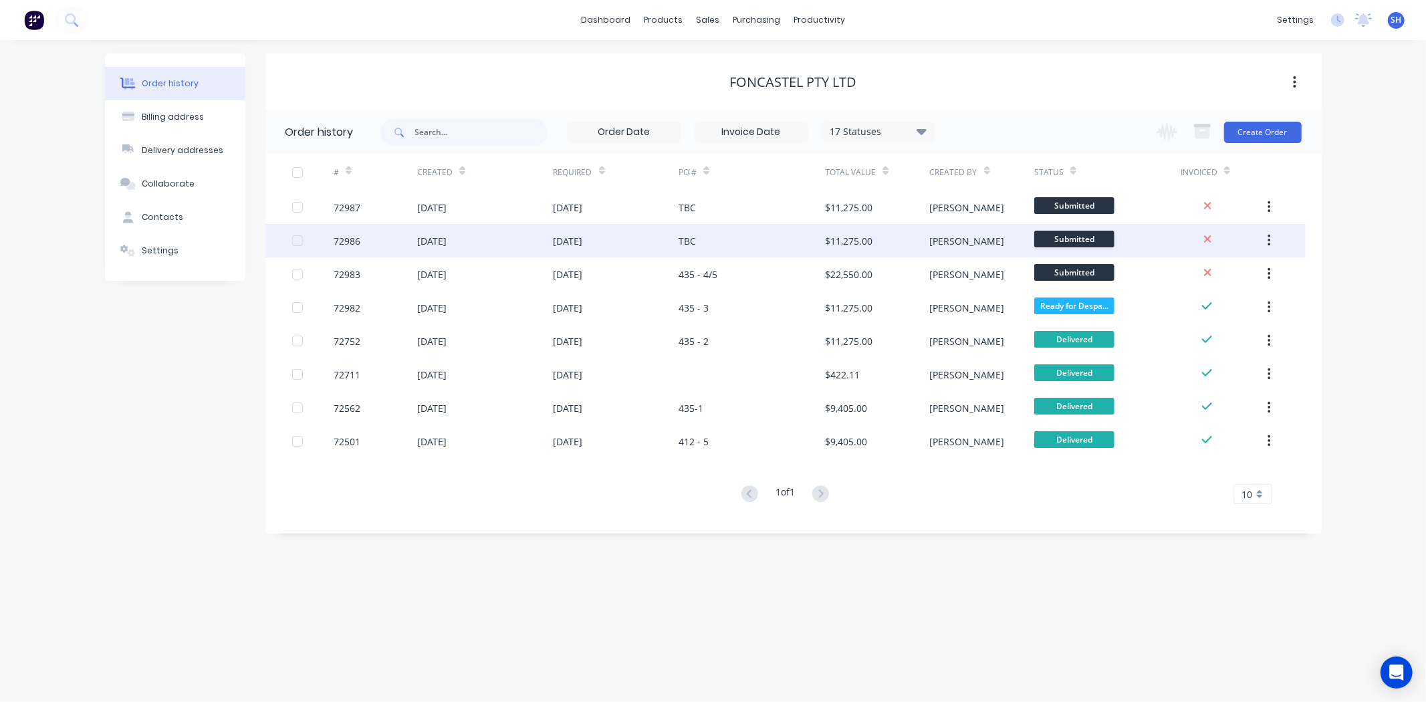
click at [625, 249] on div "[DATE]" at bounding box center [617, 240] width 126 height 33
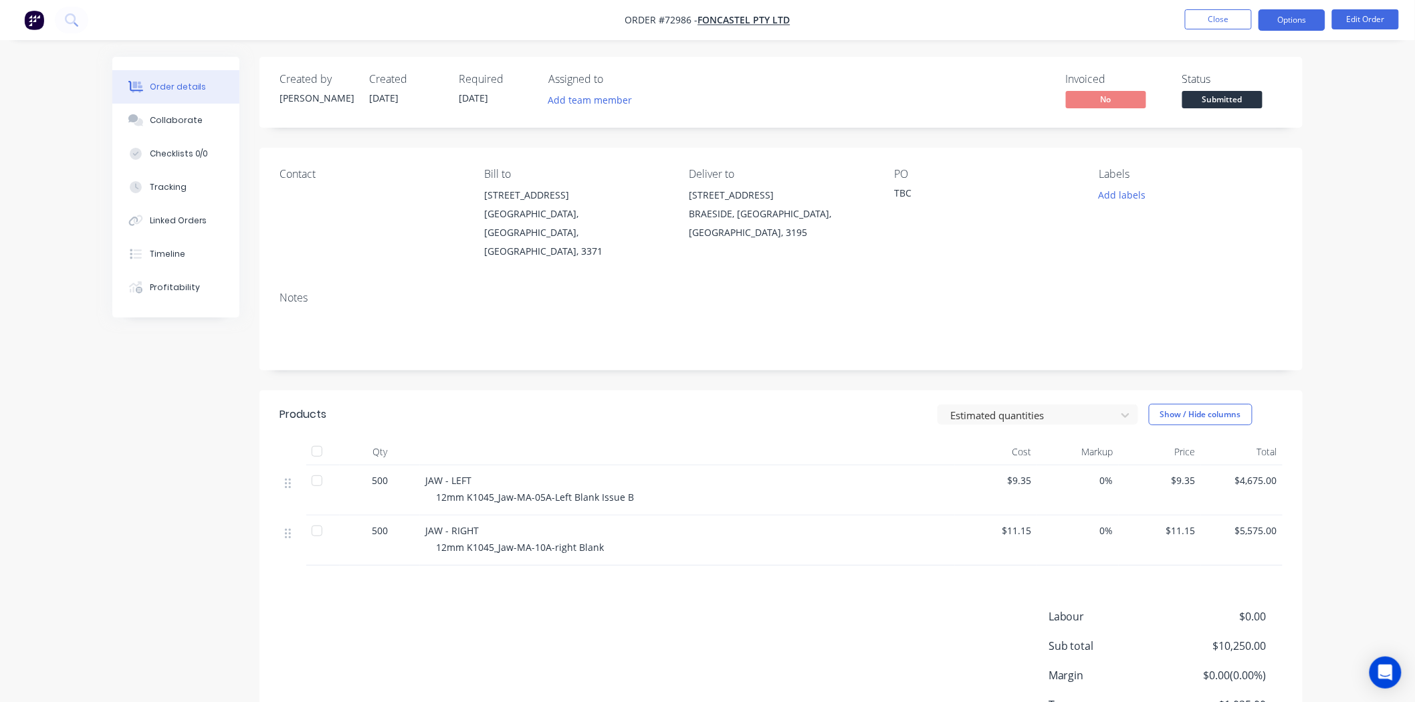
click at [1294, 21] on button "Options" at bounding box center [1291, 19] width 67 height 21
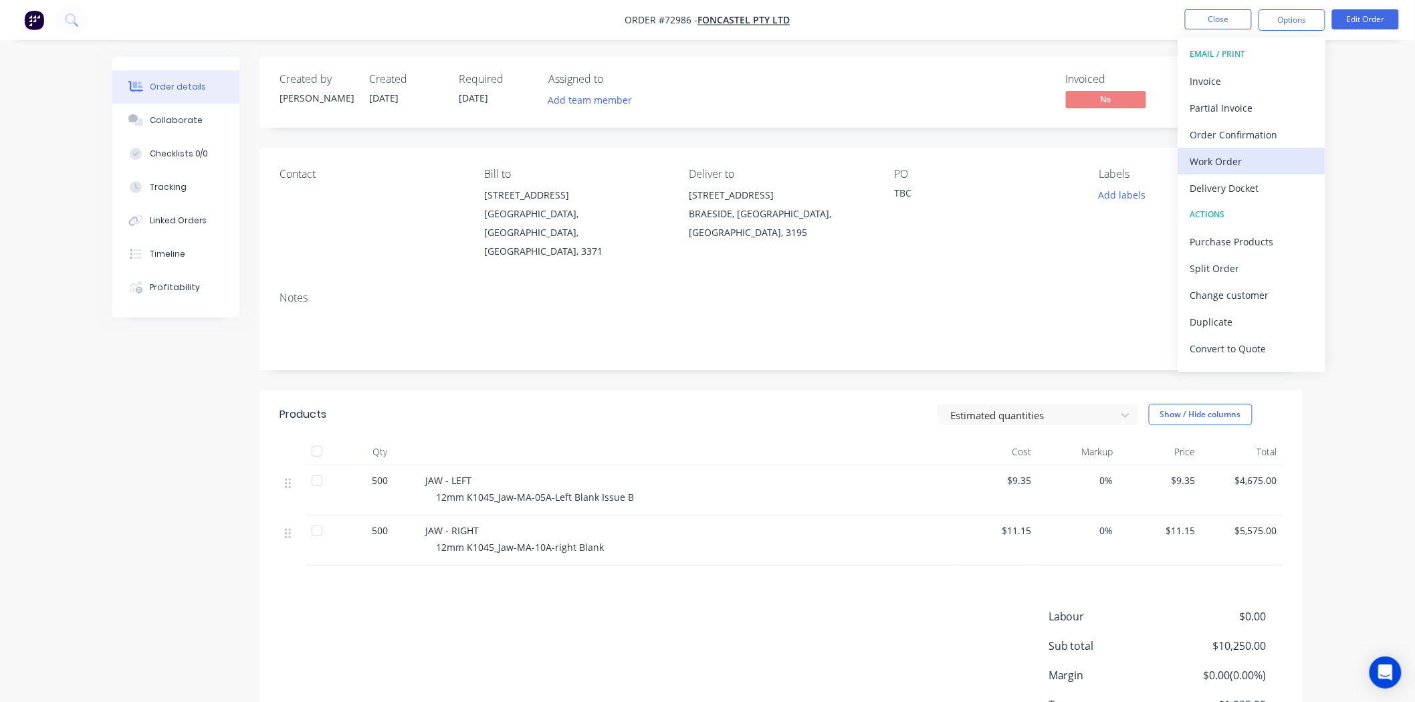
click at [1242, 156] on div "Work Order" at bounding box center [1251, 161] width 123 height 19
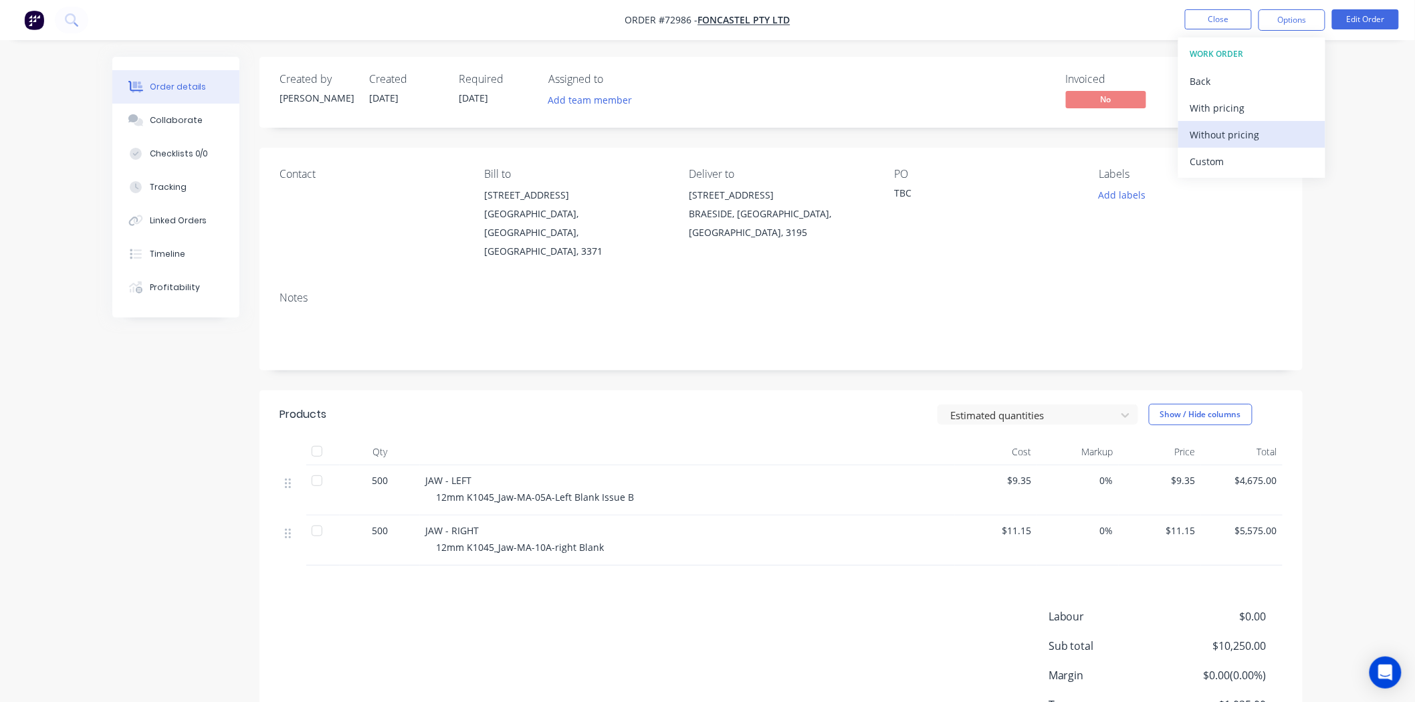
click at [1229, 131] on div "Without pricing" at bounding box center [1251, 134] width 123 height 19
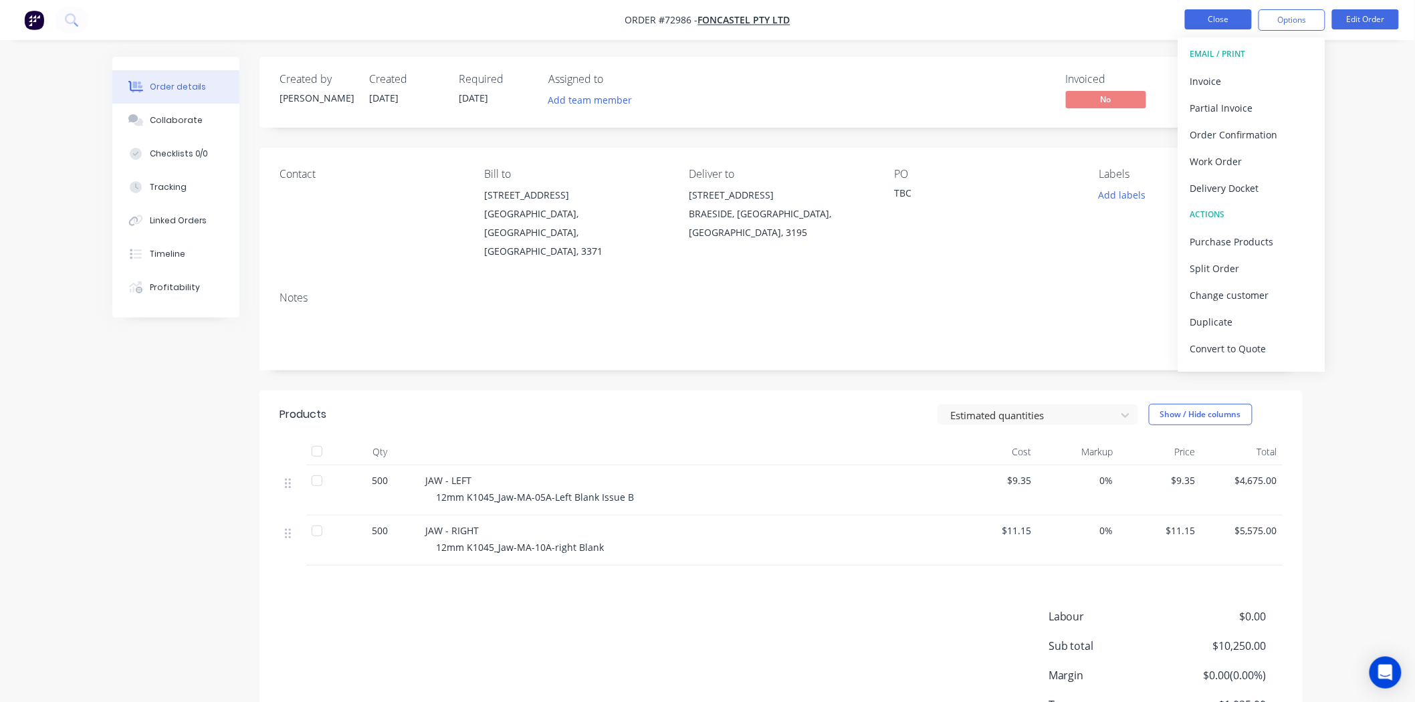
click at [1212, 15] on button "Close" at bounding box center [1218, 19] width 67 height 20
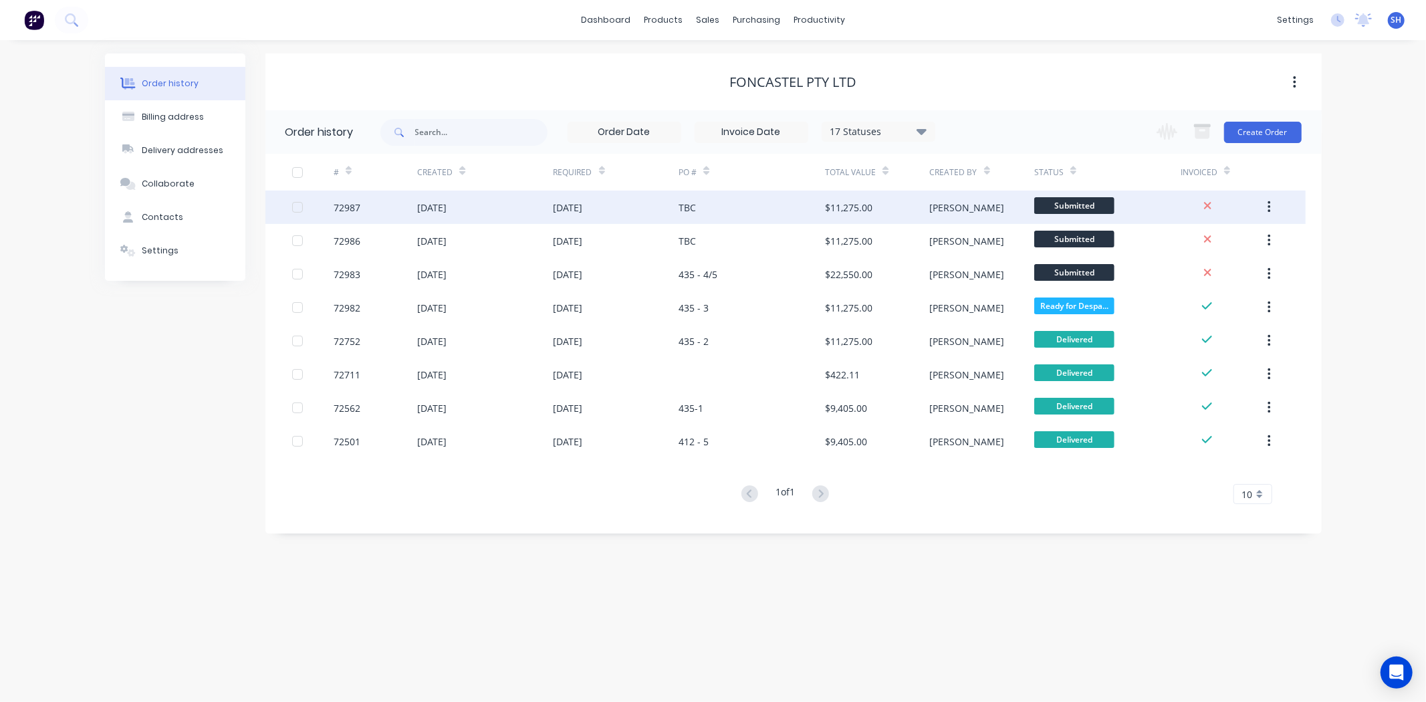
click at [677, 215] on div "[DATE]" at bounding box center [617, 207] width 126 height 33
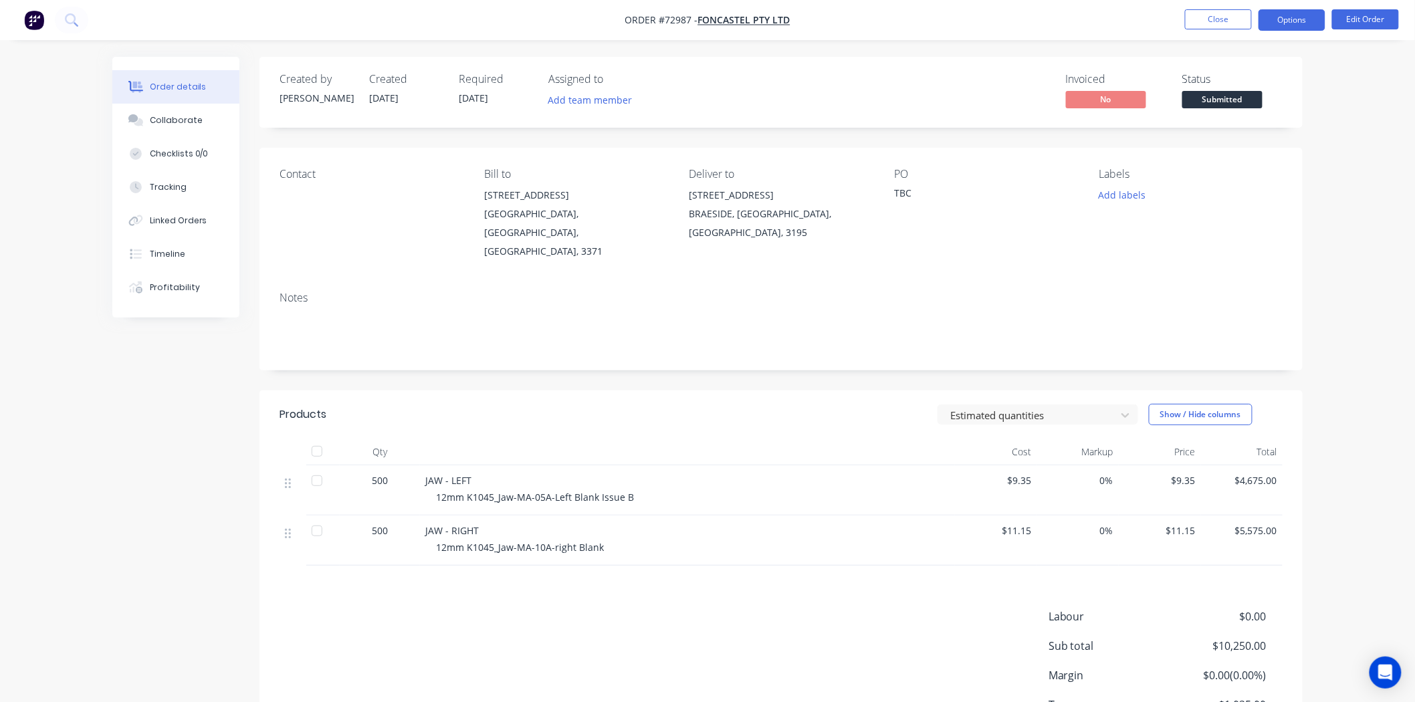
click at [1285, 25] on button "Options" at bounding box center [1291, 19] width 67 height 21
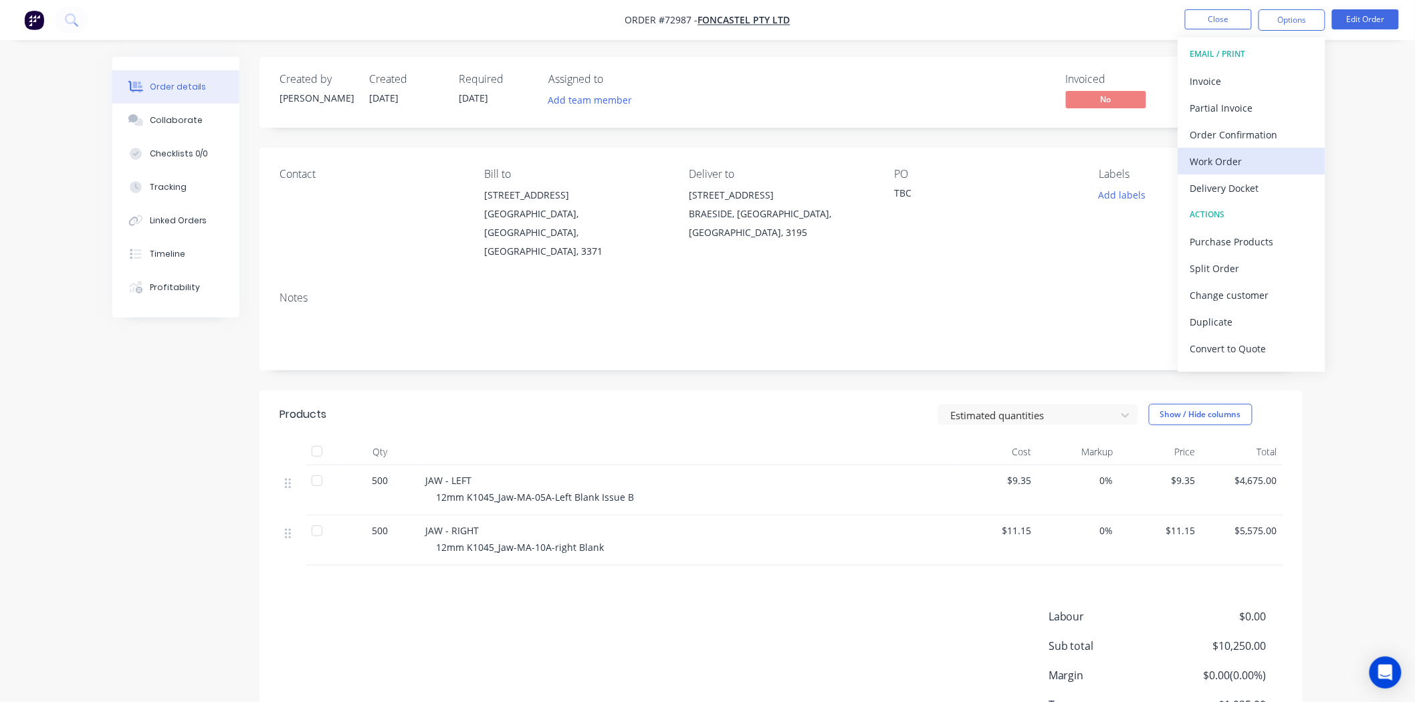
click at [1230, 157] on div "Work Order" at bounding box center [1251, 161] width 123 height 19
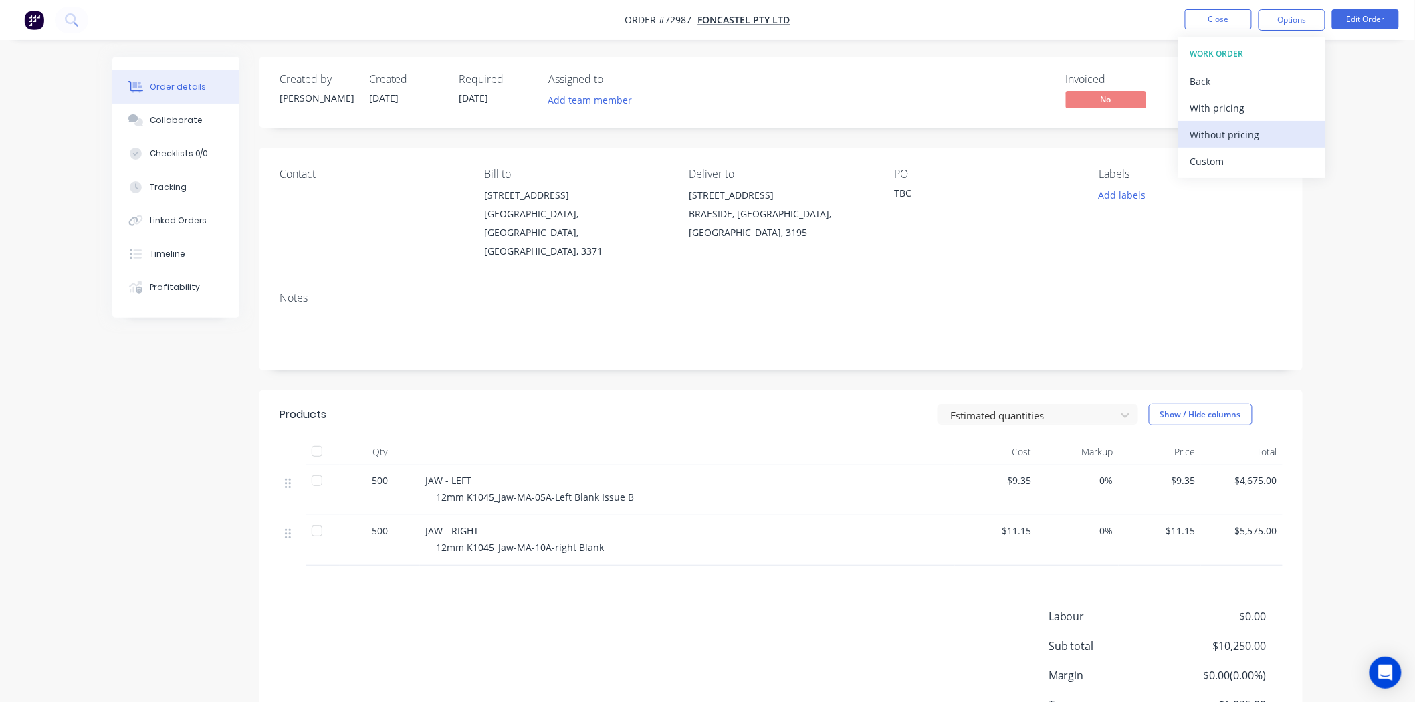
click at [1224, 132] on div "Without pricing" at bounding box center [1251, 134] width 123 height 19
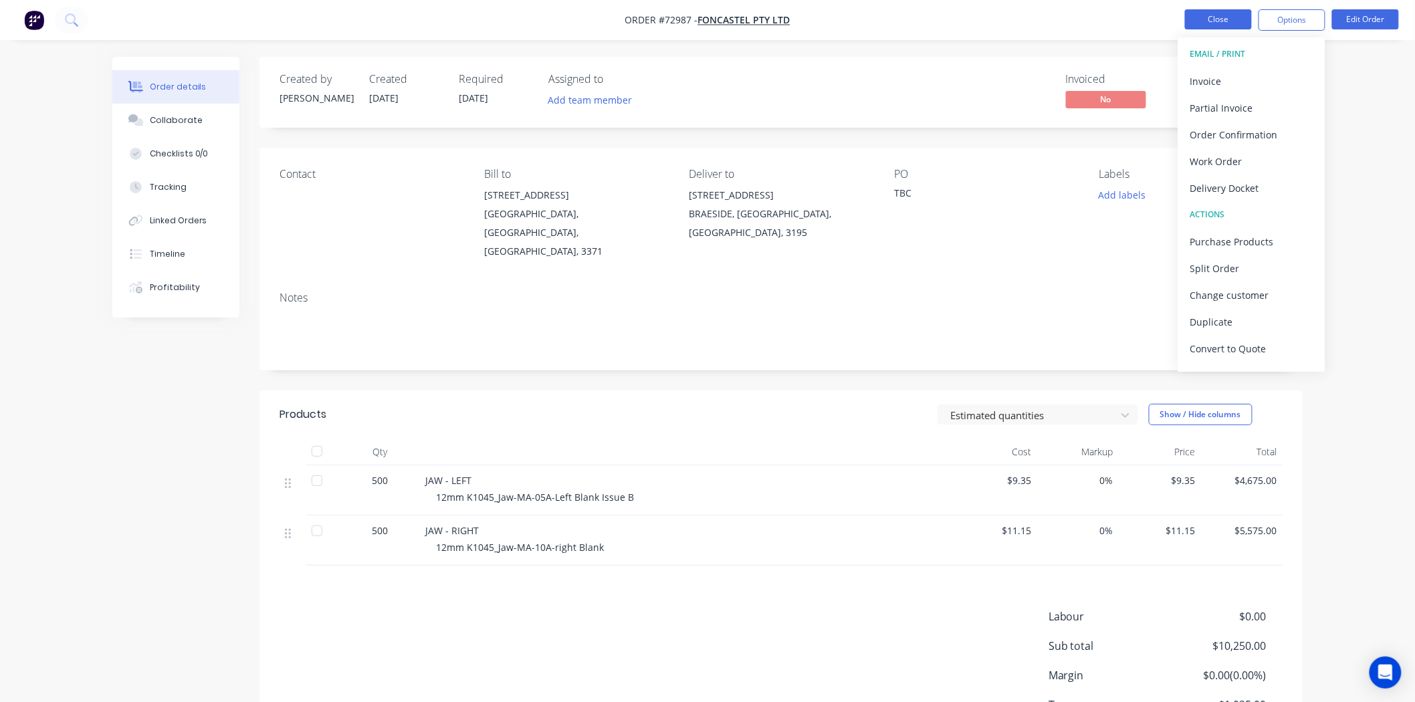
click at [1222, 21] on button "Close" at bounding box center [1218, 19] width 67 height 20
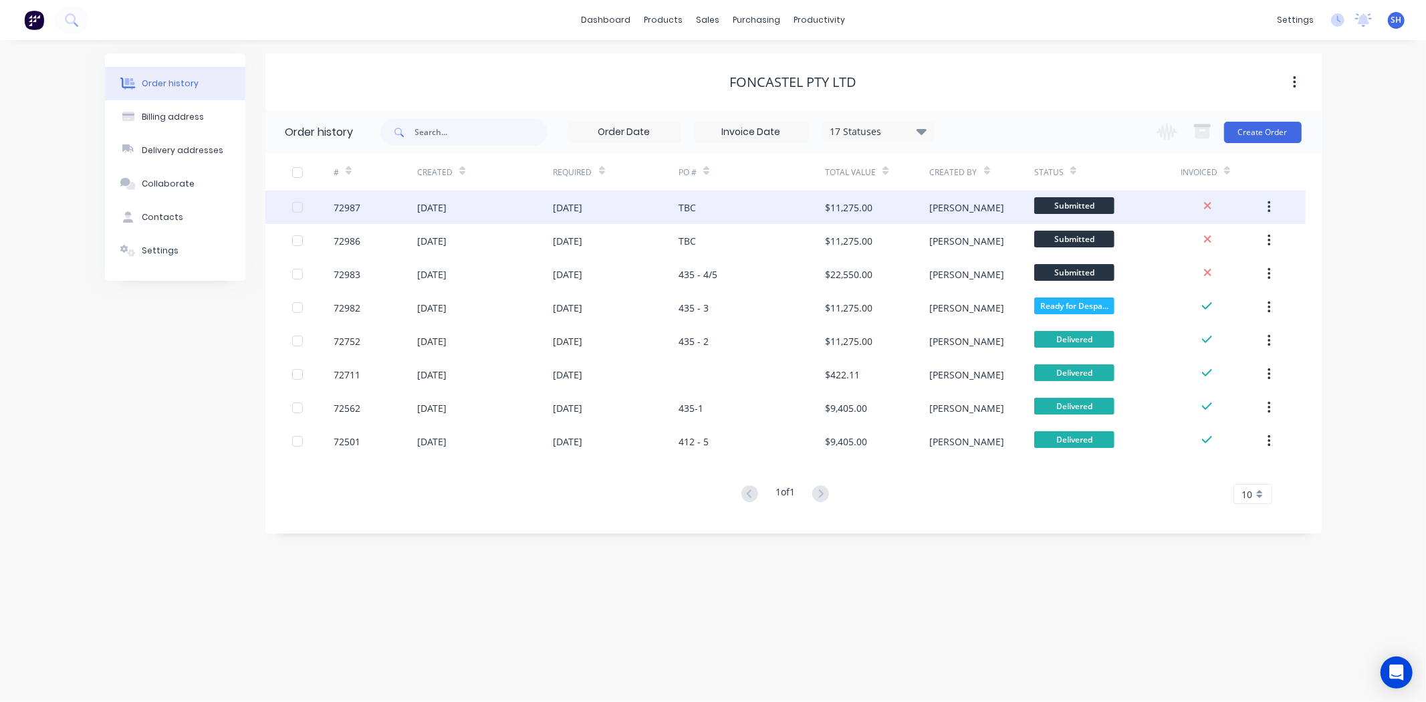
click at [692, 199] on div "TBC" at bounding box center [752, 207] width 146 height 33
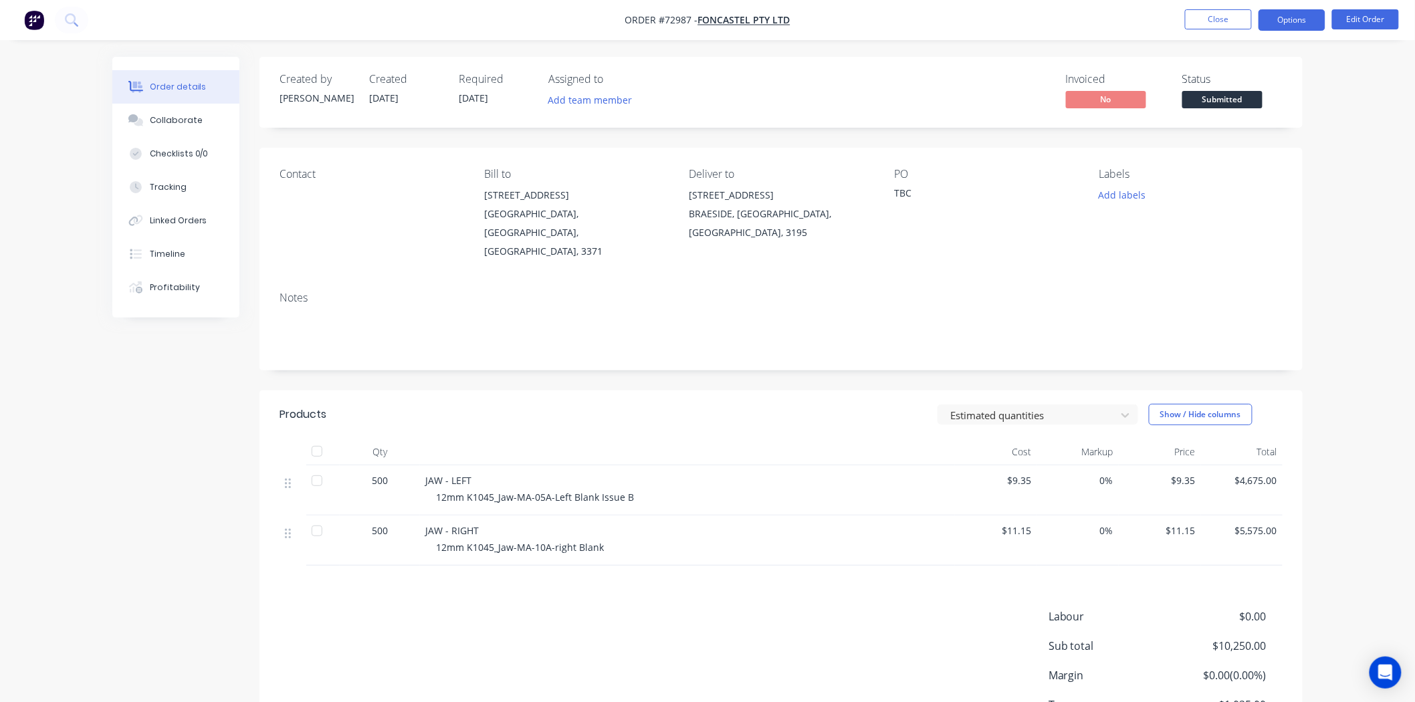
click at [1292, 27] on button "Options" at bounding box center [1291, 19] width 67 height 21
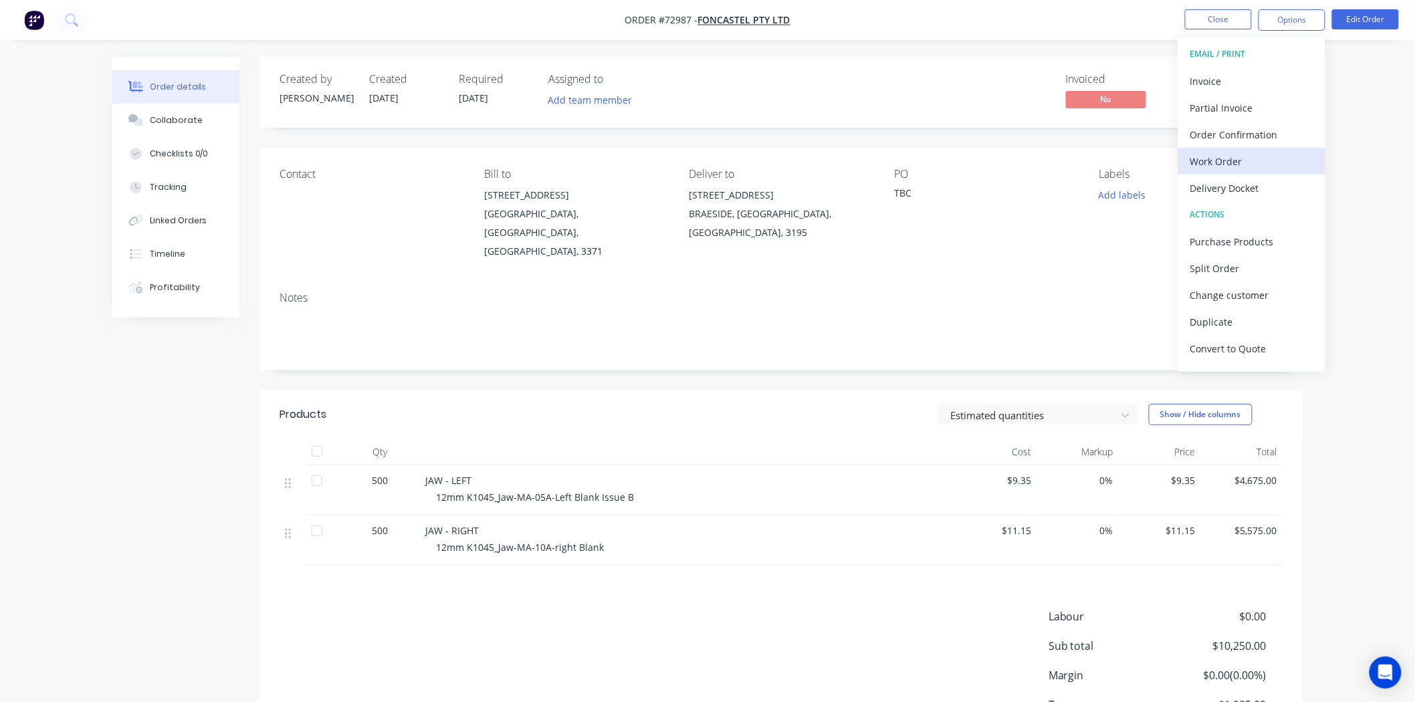
click at [1236, 164] on div "Work Order" at bounding box center [1251, 161] width 123 height 19
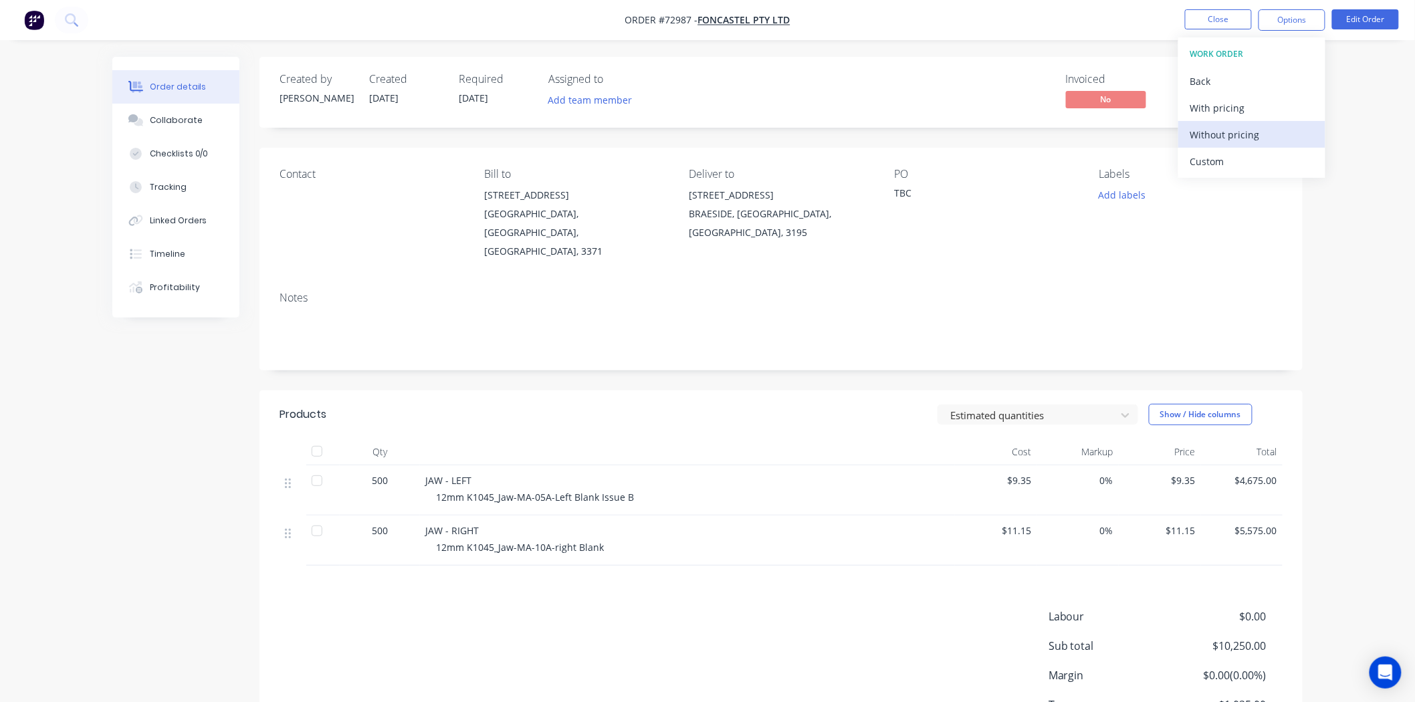
click at [1220, 140] on div "Without pricing" at bounding box center [1251, 134] width 123 height 19
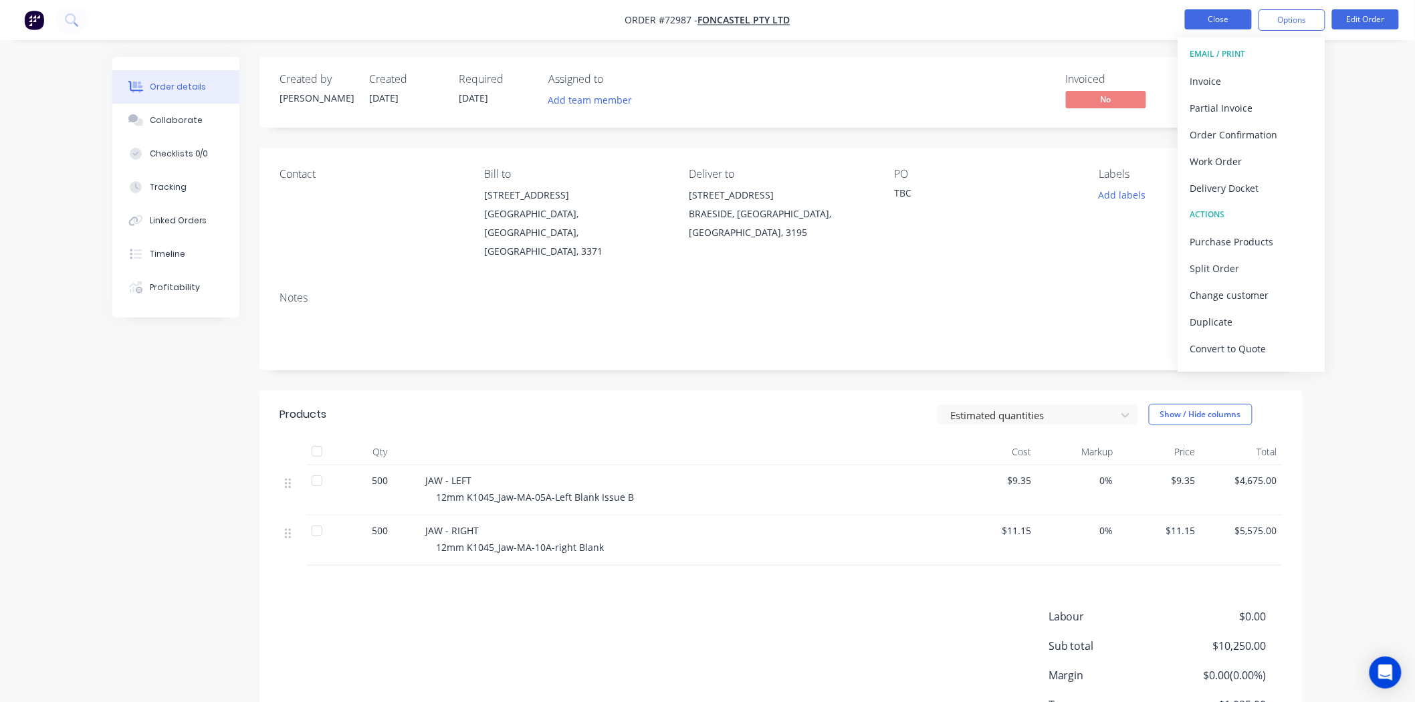
click at [1230, 22] on button "Close" at bounding box center [1218, 19] width 67 height 20
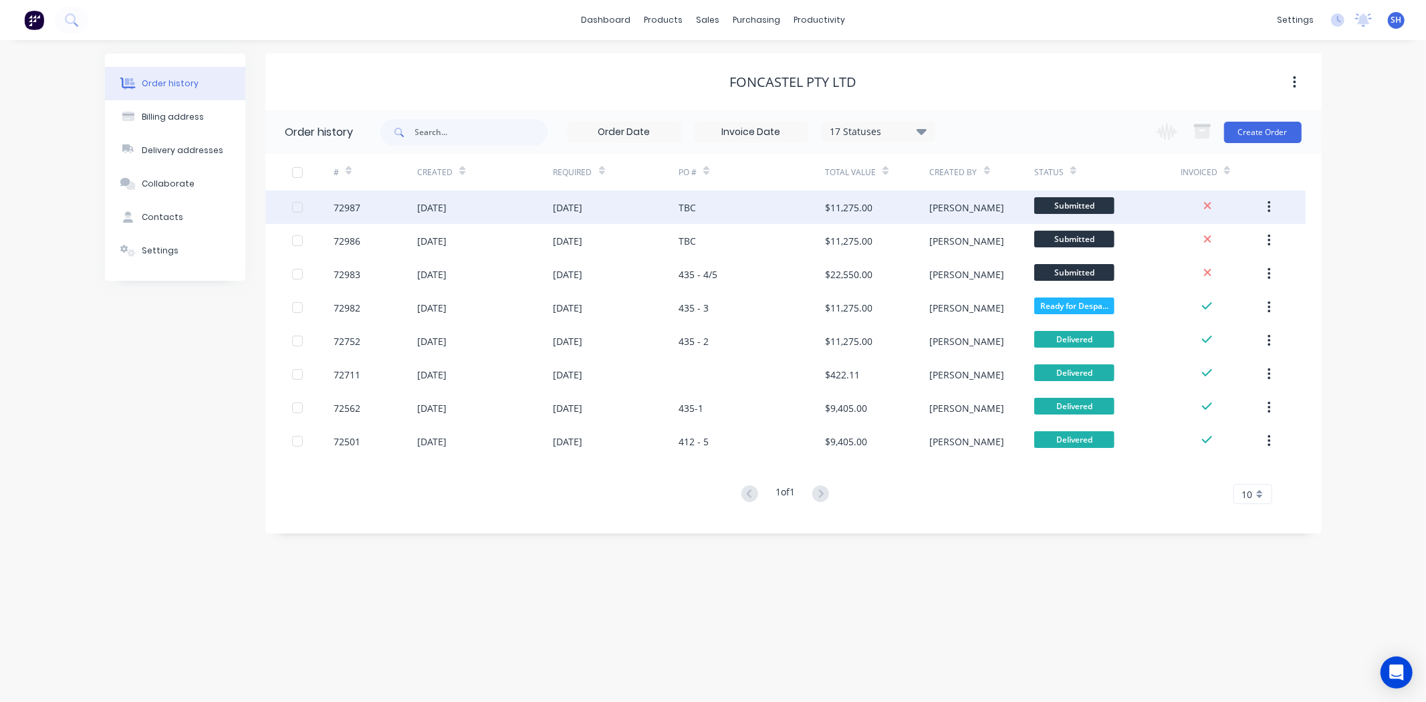
click at [681, 215] on div "TBC" at bounding box center [752, 207] width 146 height 33
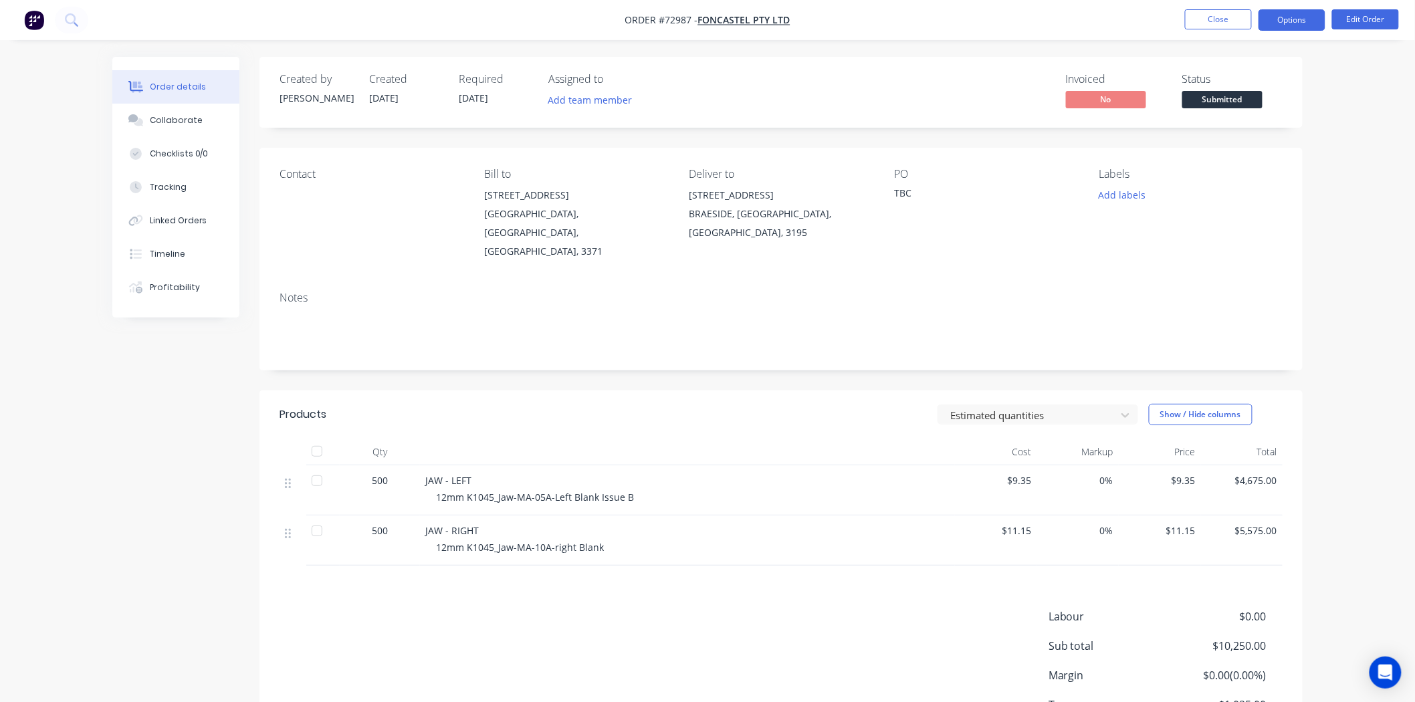
click at [1296, 25] on button "Options" at bounding box center [1291, 19] width 67 height 21
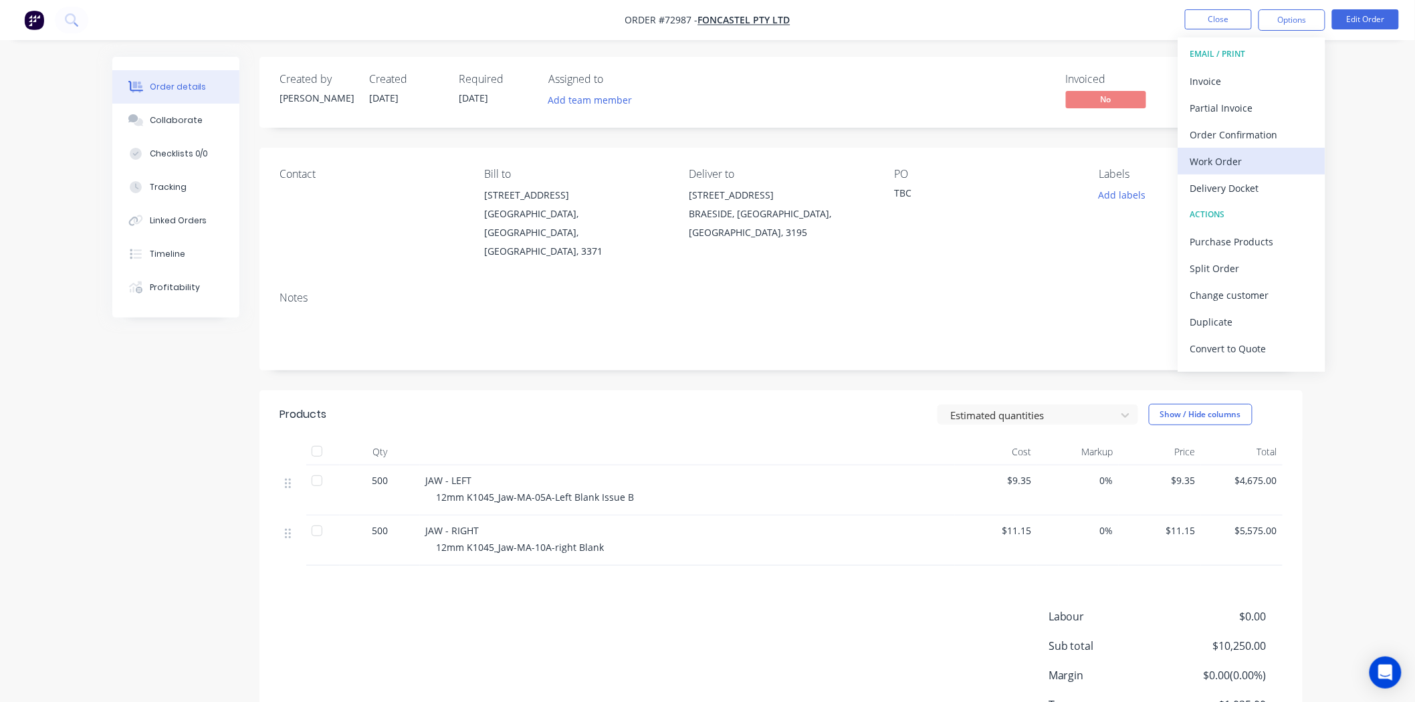
click at [1255, 159] on div "Work Order" at bounding box center [1251, 161] width 123 height 19
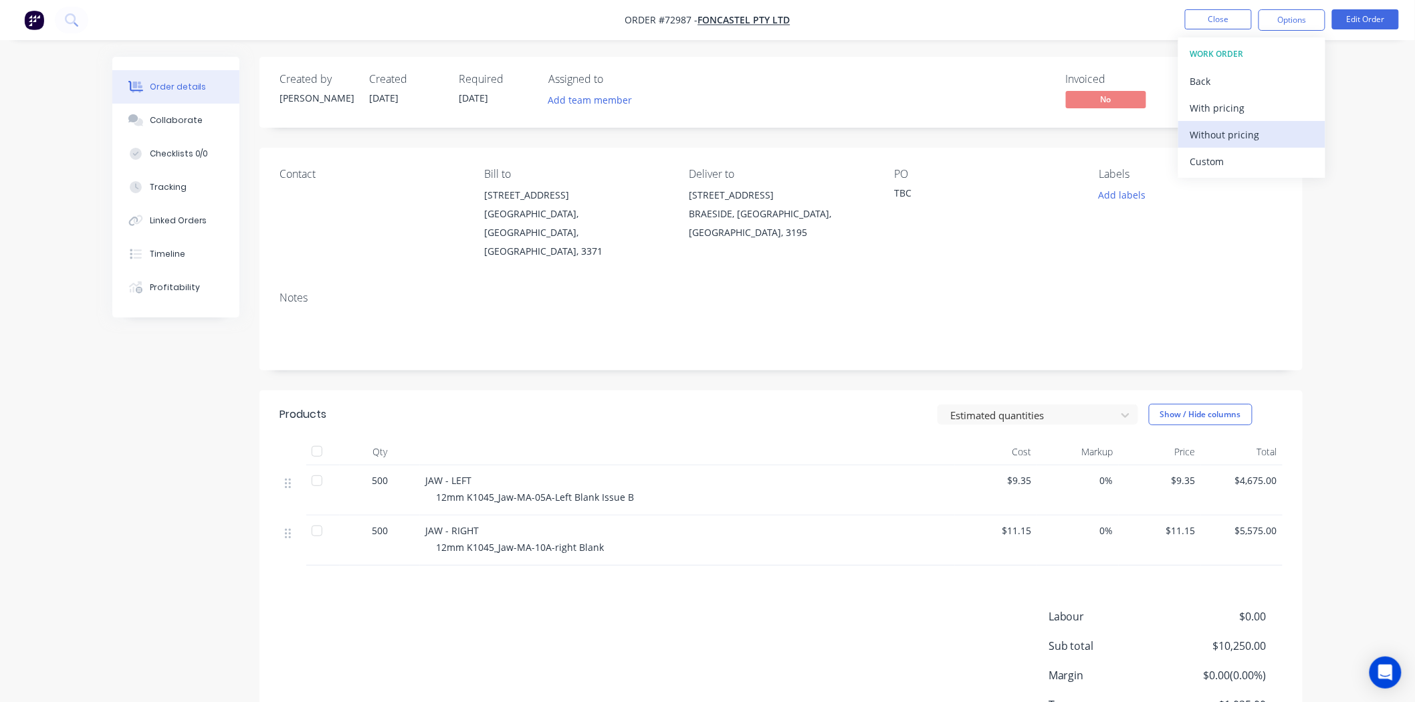
click at [1240, 138] on div "Without pricing" at bounding box center [1251, 134] width 123 height 19
click at [1216, 25] on button "Close" at bounding box center [1218, 19] width 67 height 20
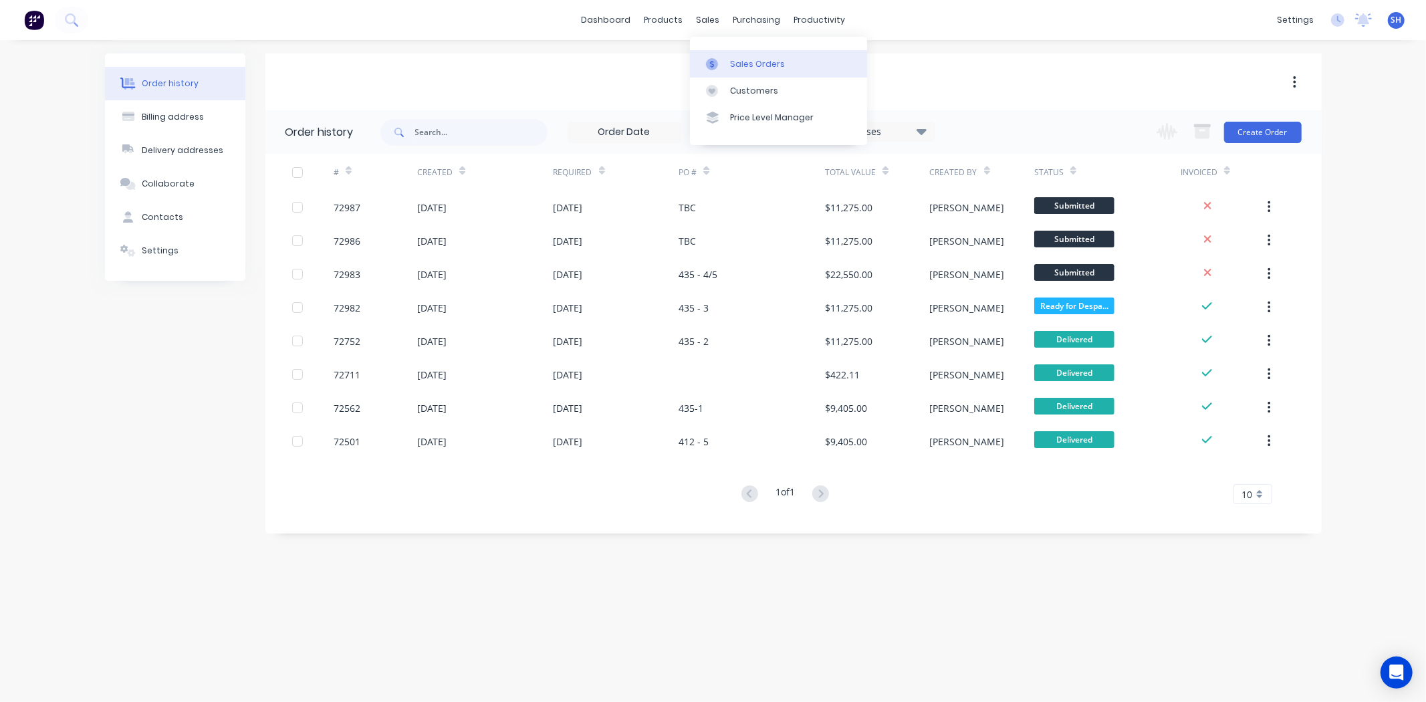
click at [723, 59] on div at bounding box center [716, 64] width 20 height 12
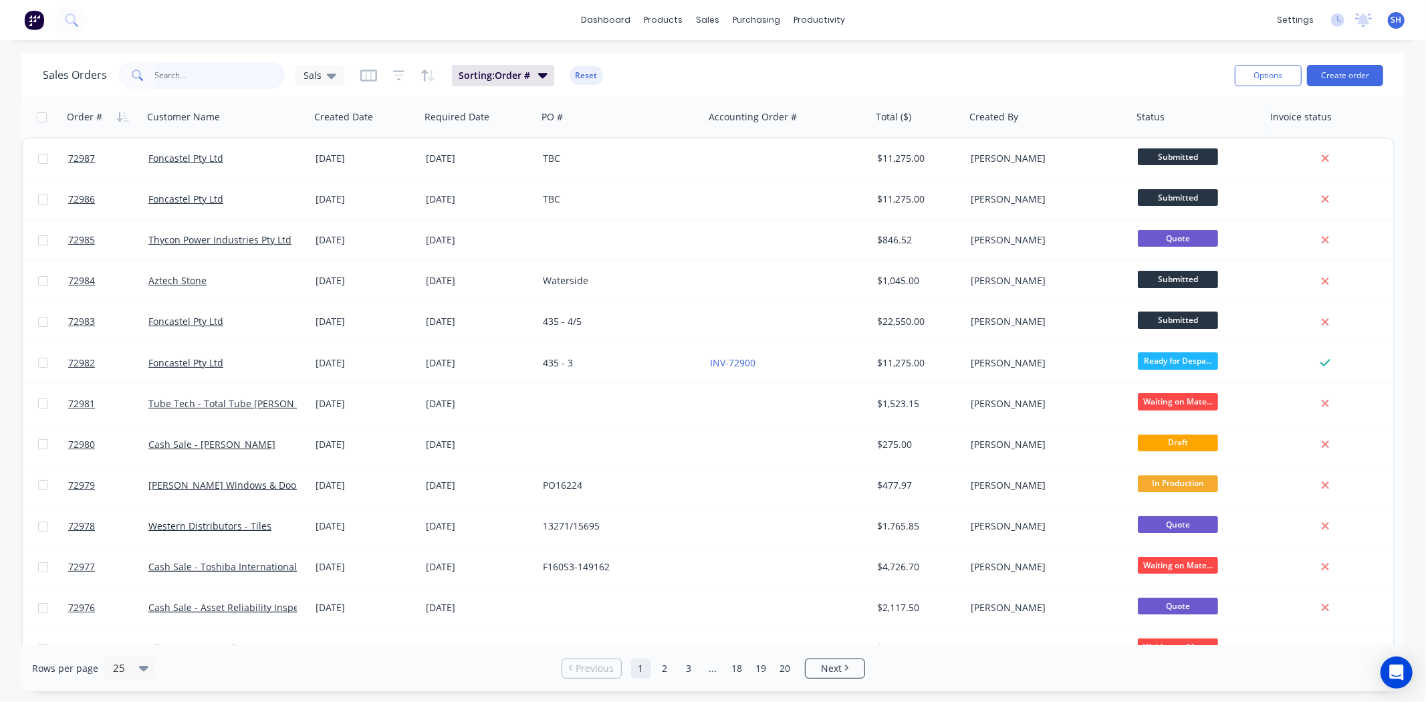
click at [192, 70] on input "text" at bounding box center [220, 75] width 130 height 27
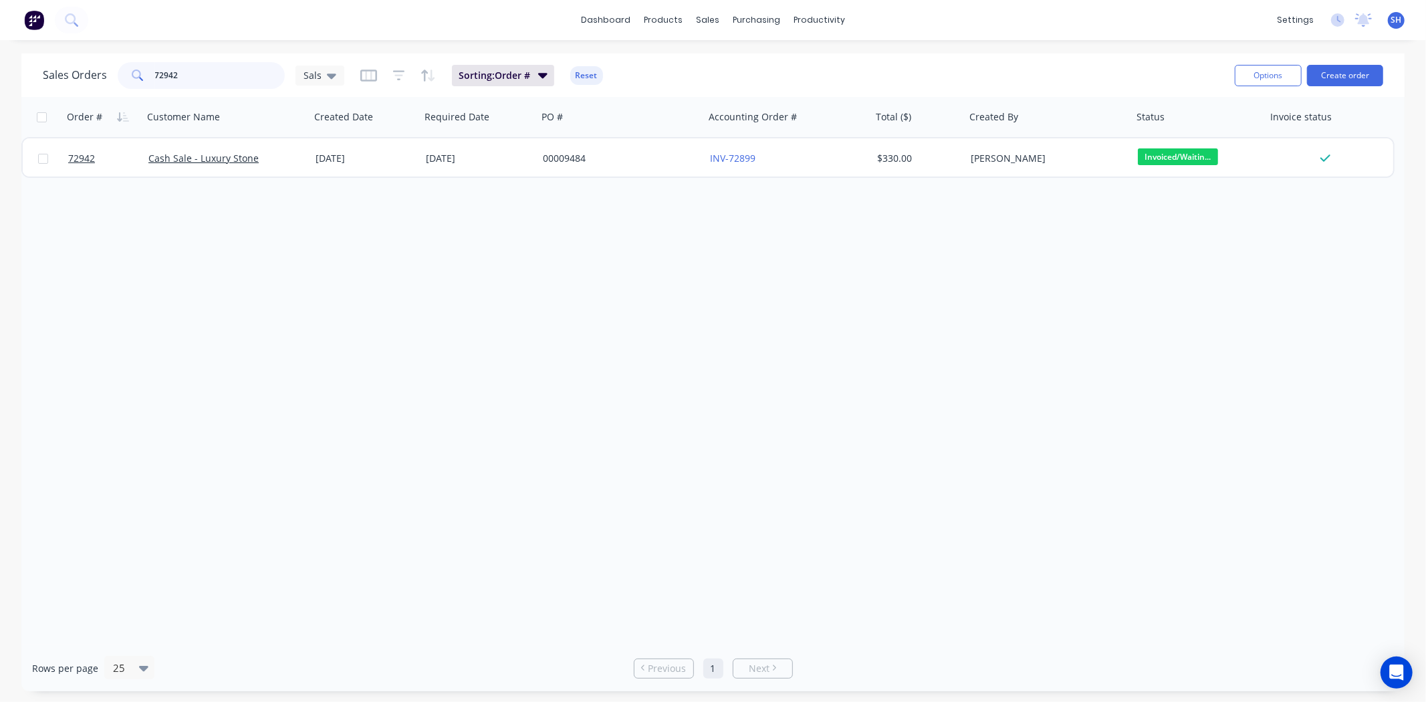
drag, startPoint x: 203, startPoint y: 80, endPoint x: 150, endPoint y: 75, distance: 53.1
click at [150, 75] on div "72942" at bounding box center [201, 75] width 167 height 27
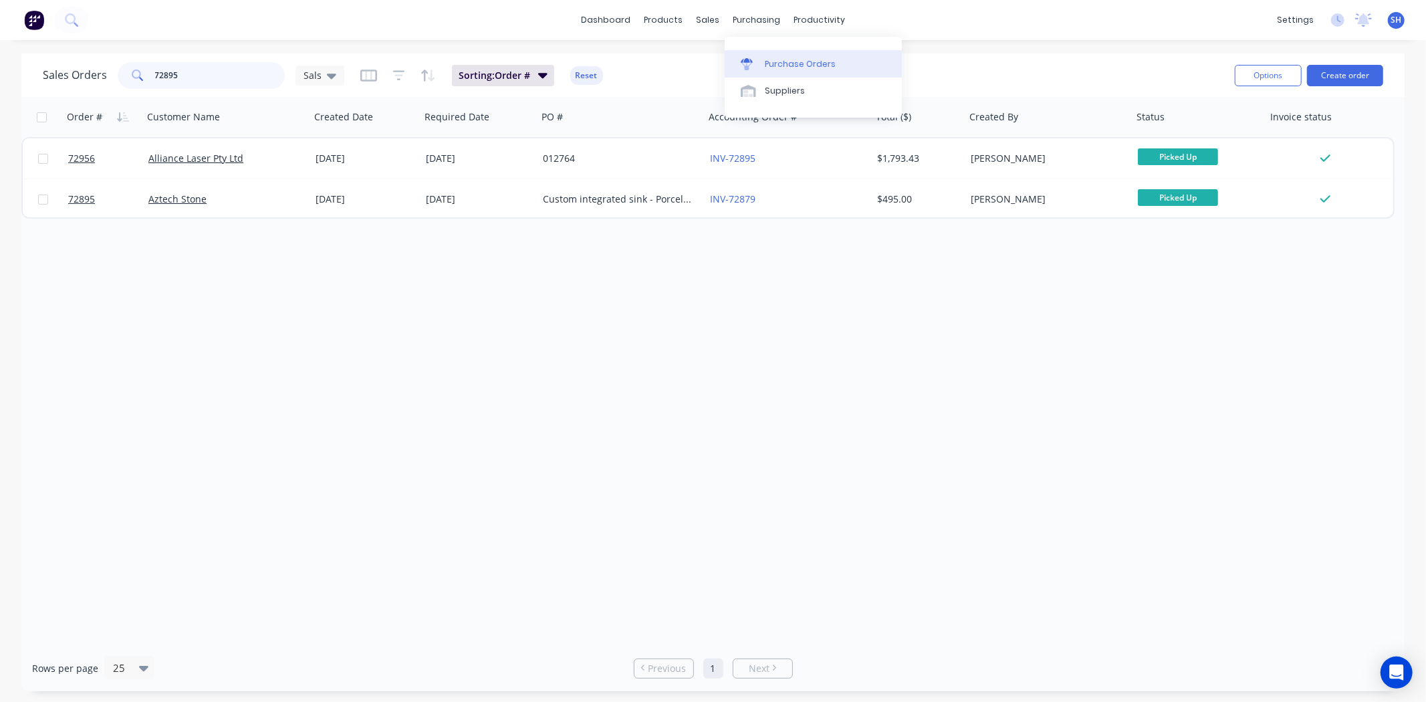
type input "72895"
click at [774, 56] on link "Purchase Orders" at bounding box center [813, 63] width 177 height 27
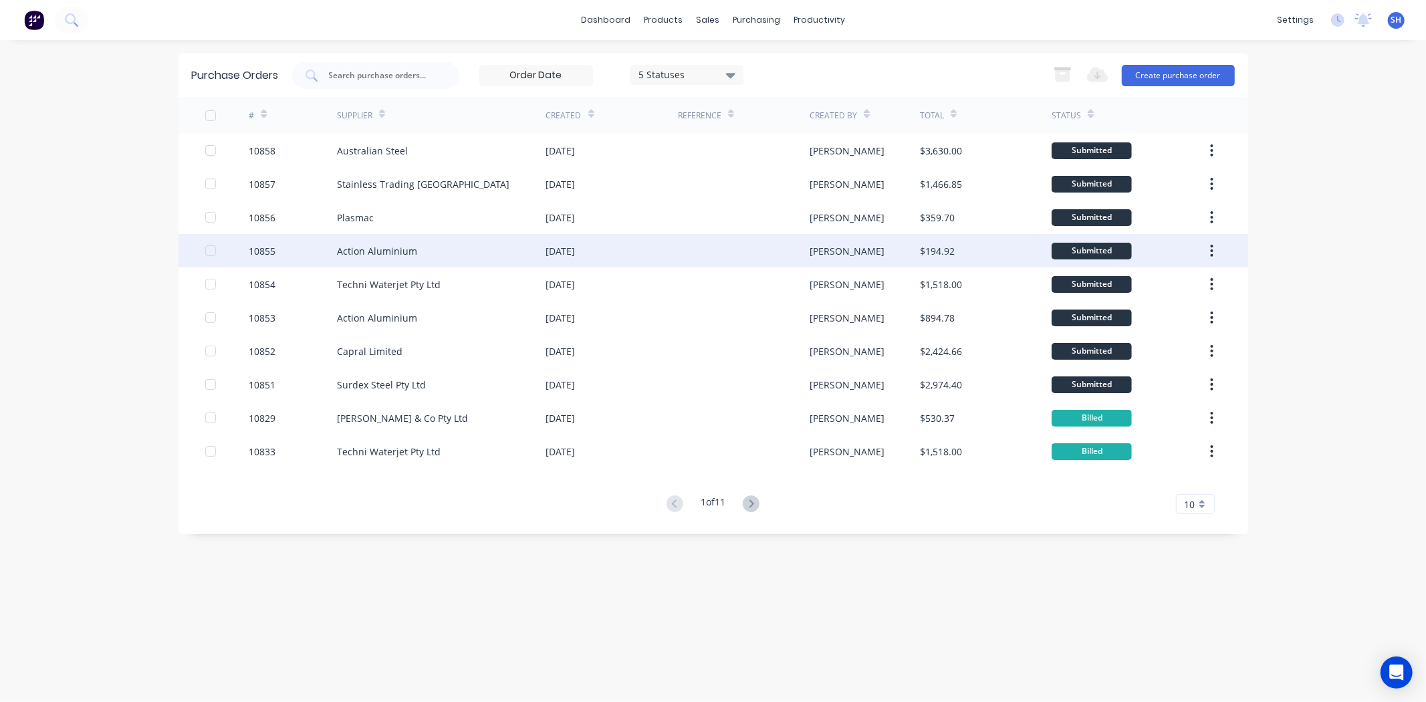
click at [436, 249] on div "Action Aluminium" at bounding box center [441, 250] width 209 height 33
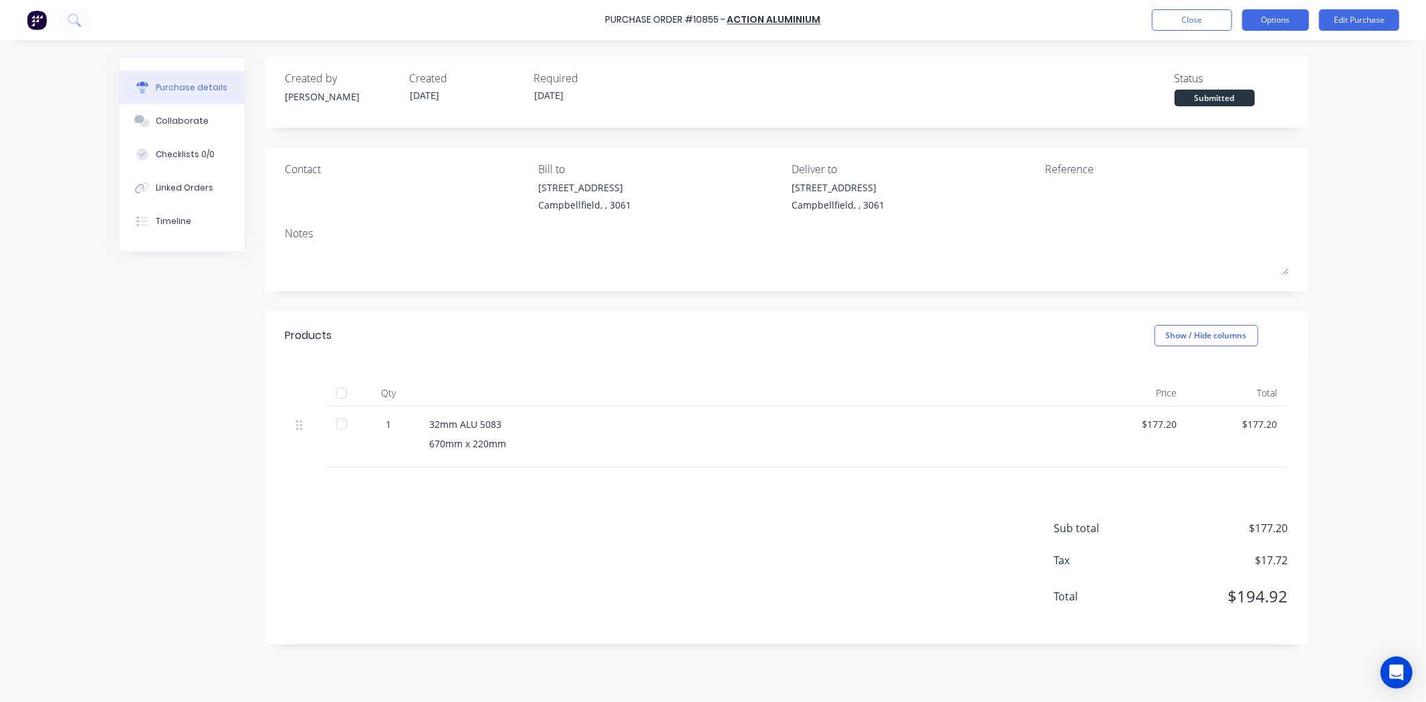
click at [1281, 22] on button "Options" at bounding box center [1275, 19] width 67 height 21
click at [1266, 74] on div "Convert to Bill" at bounding box center [1245, 81] width 103 height 19
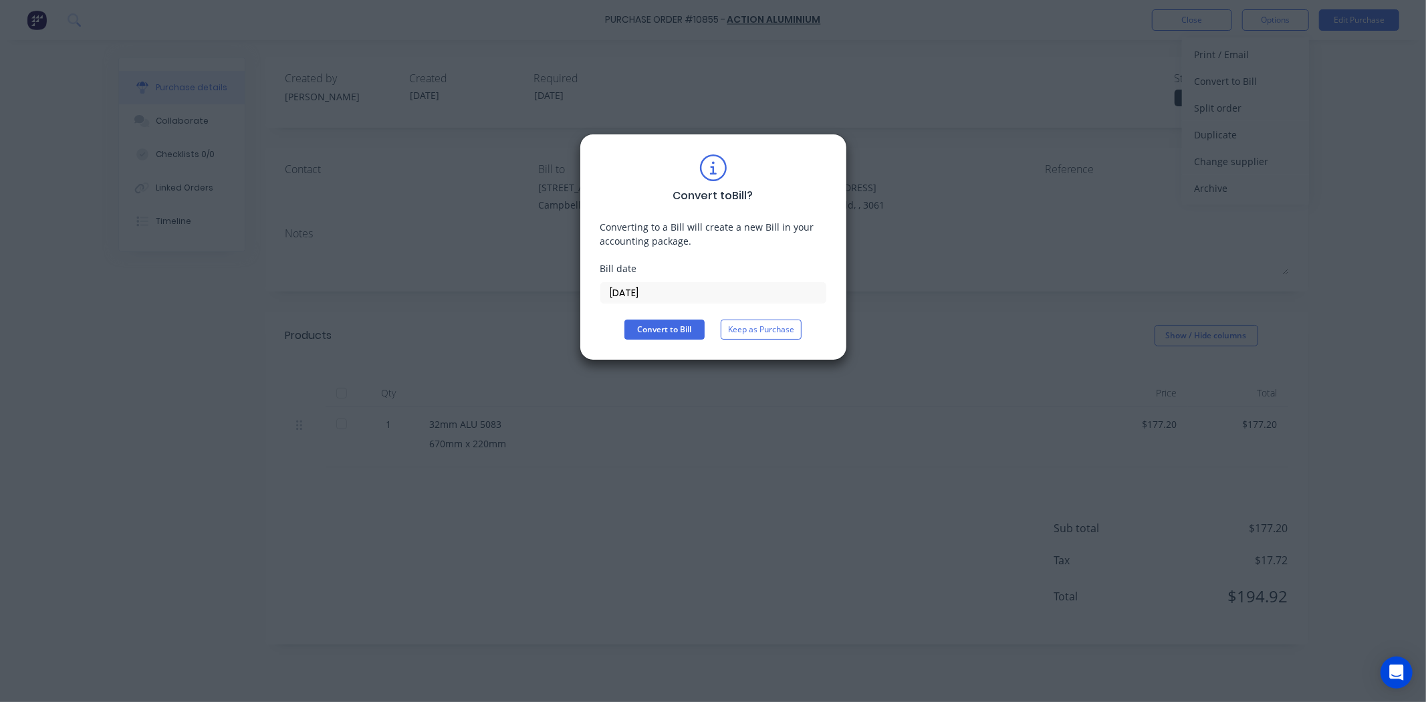
click at [641, 294] on input "14/10/25" at bounding box center [713, 293] width 225 height 20
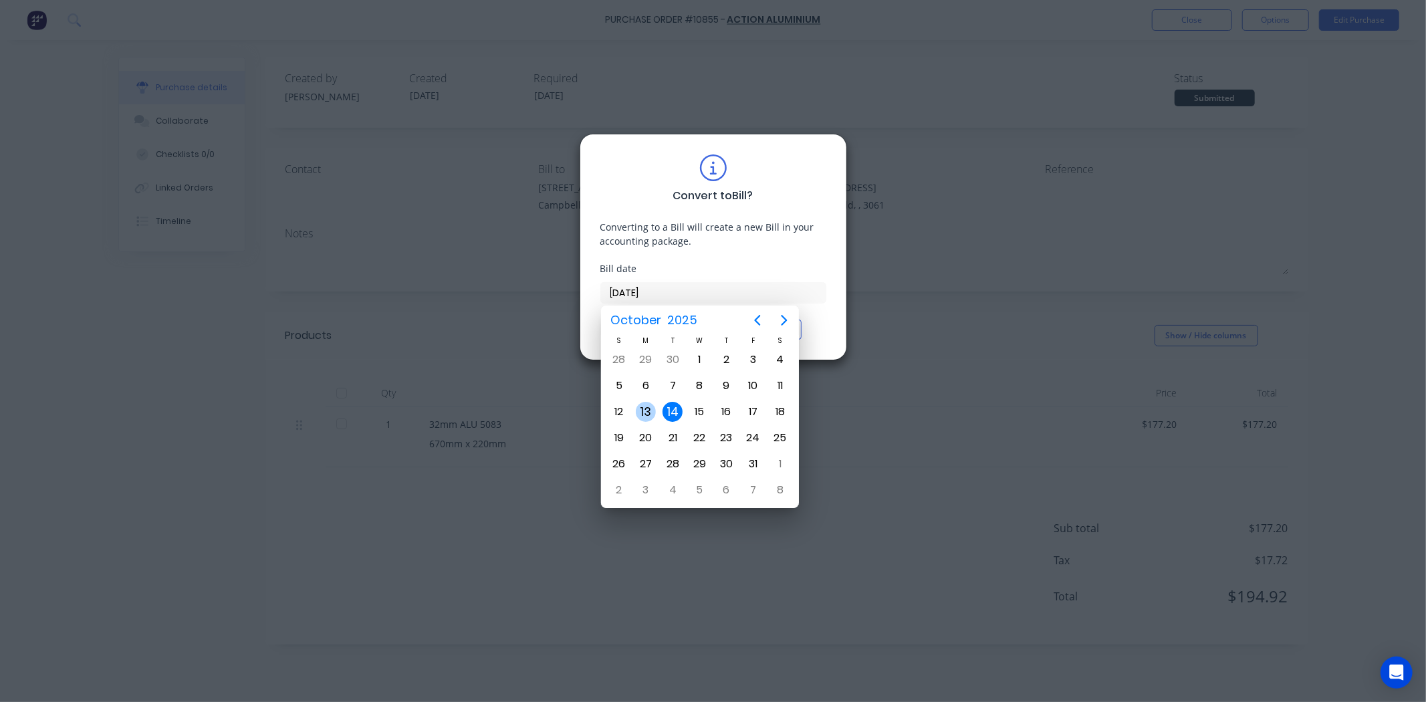
click at [649, 406] on div "13" at bounding box center [646, 412] width 20 height 20
type input "13/10/25"
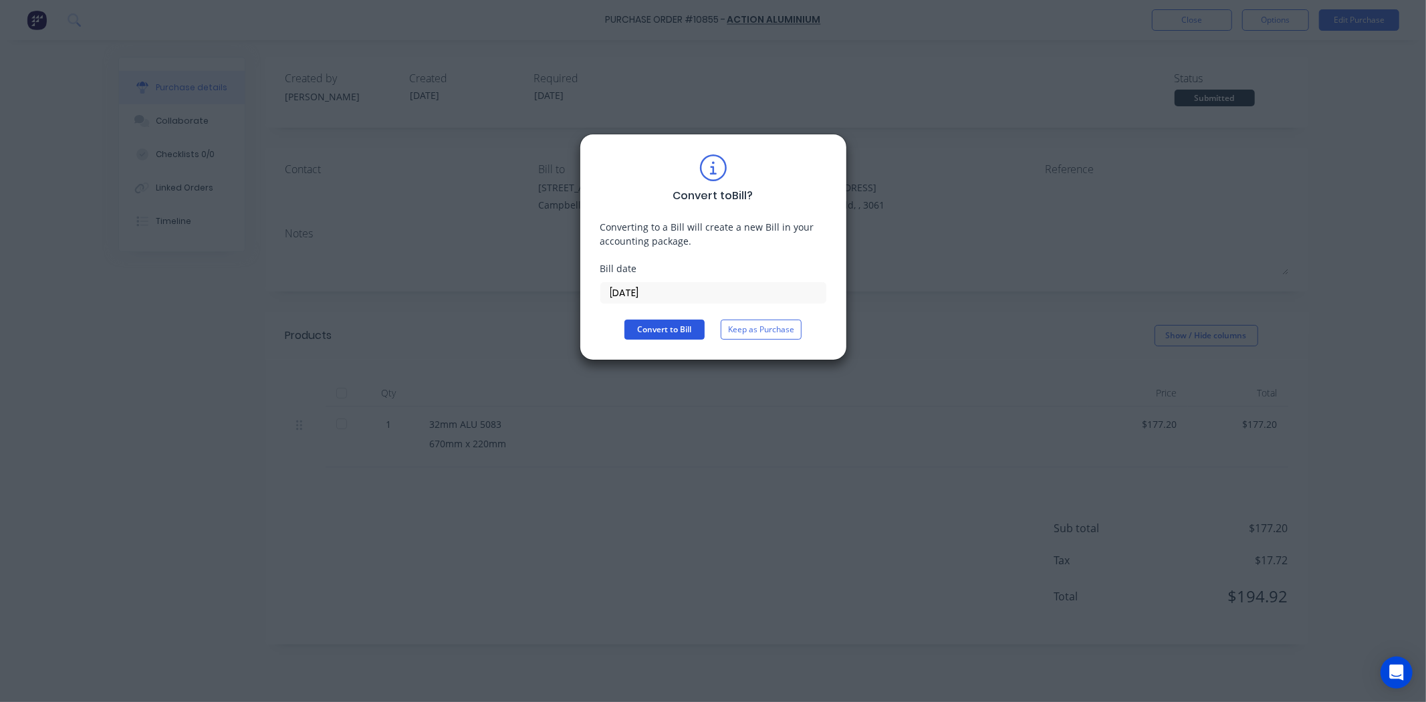
click at [669, 332] on button "Convert to Bill" at bounding box center [664, 330] width 80 height 20
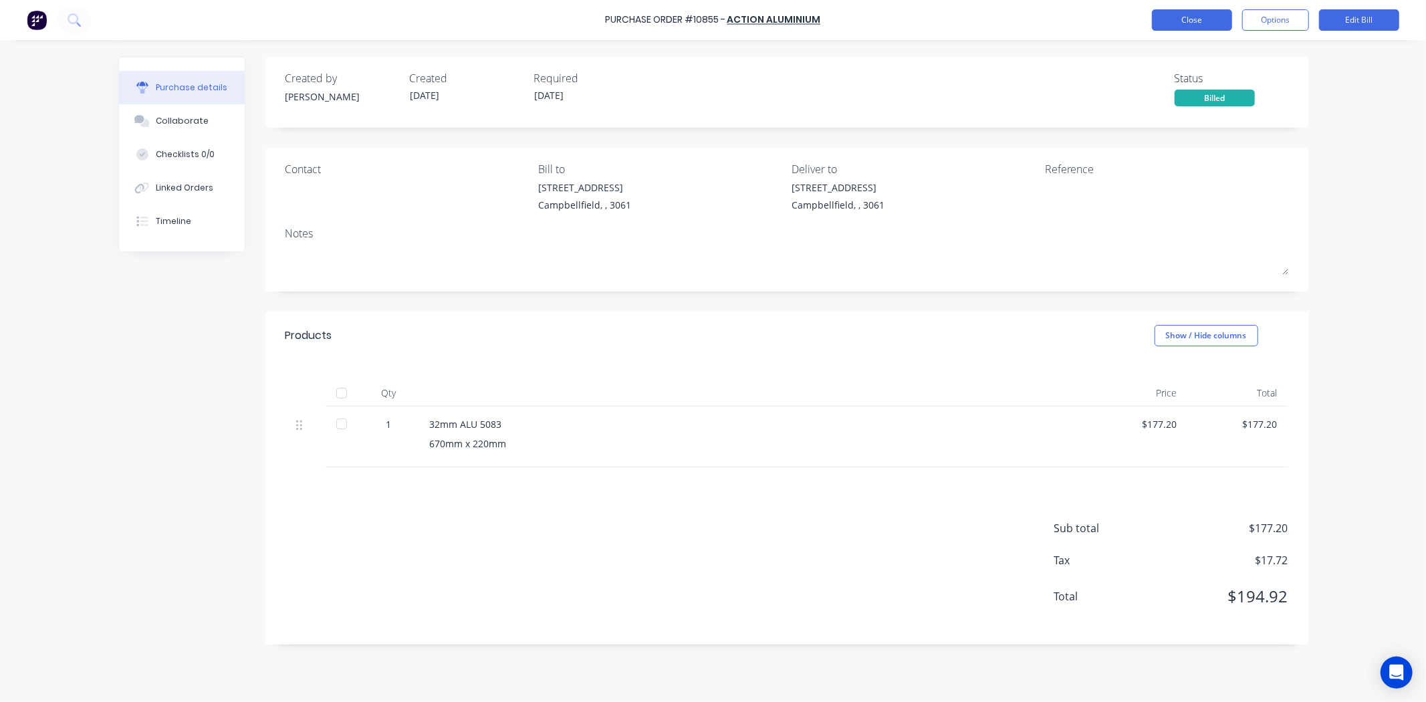
click at [1164, 25] on button "Close" at bounding box center [1192, 19] width 80 height 21
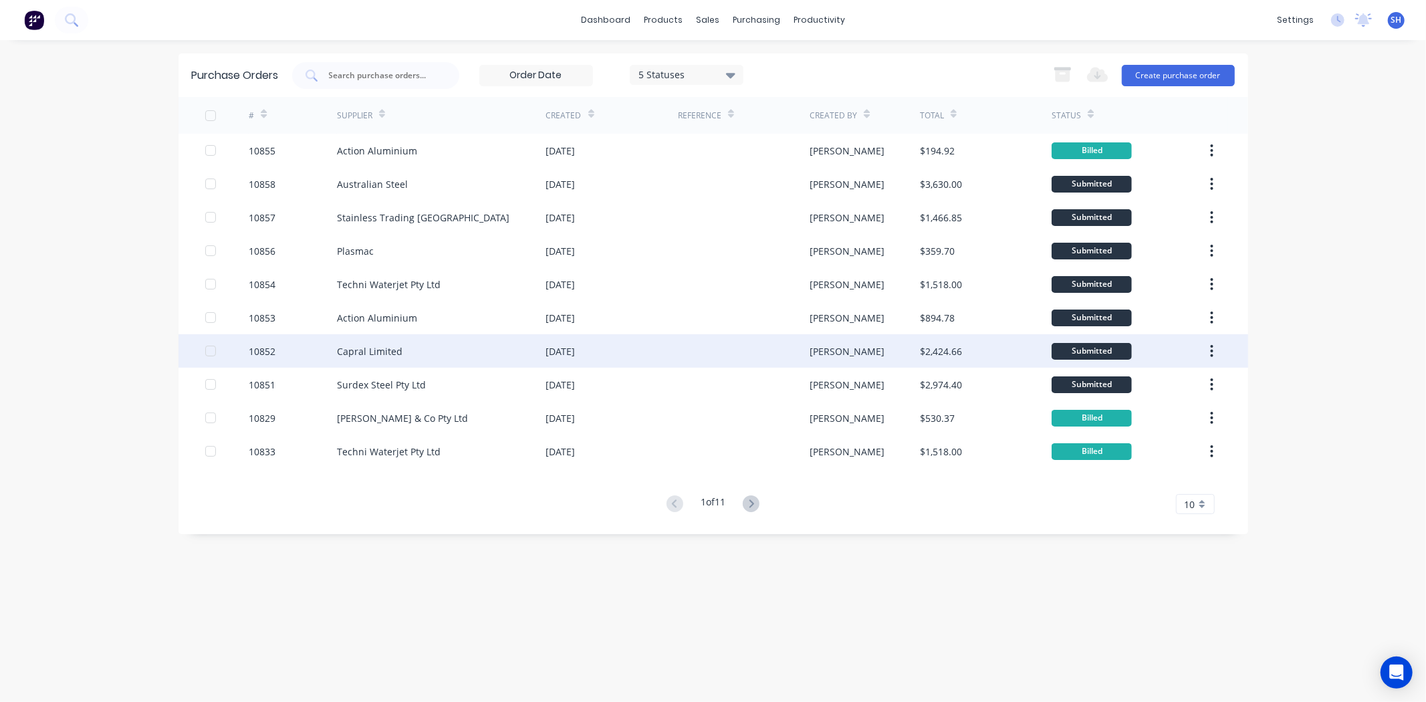
click at [435, 345] on div "Capral Limited" at bounding box center [441, 350] width 209 height 33
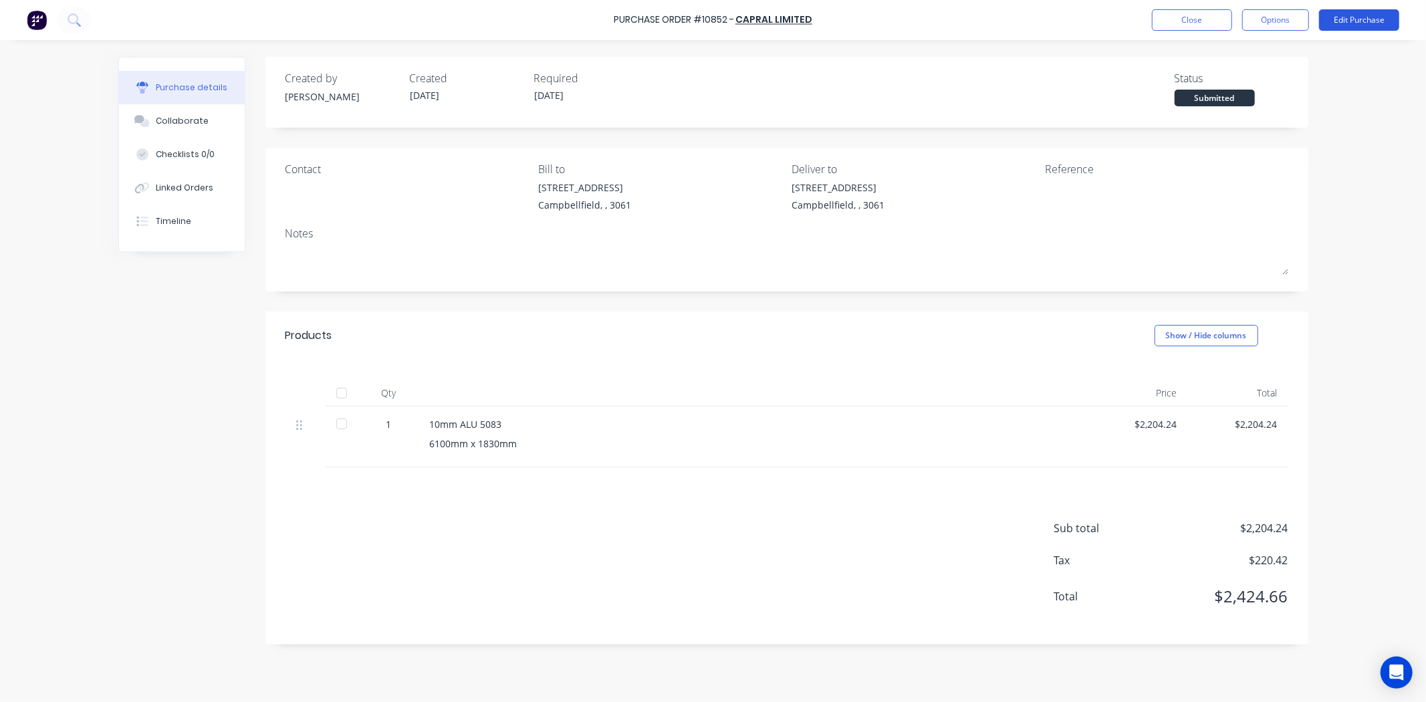
click at [1346, 21] on button "Edit Purchase" at bounding box center [1359, 19] width 80 height 21
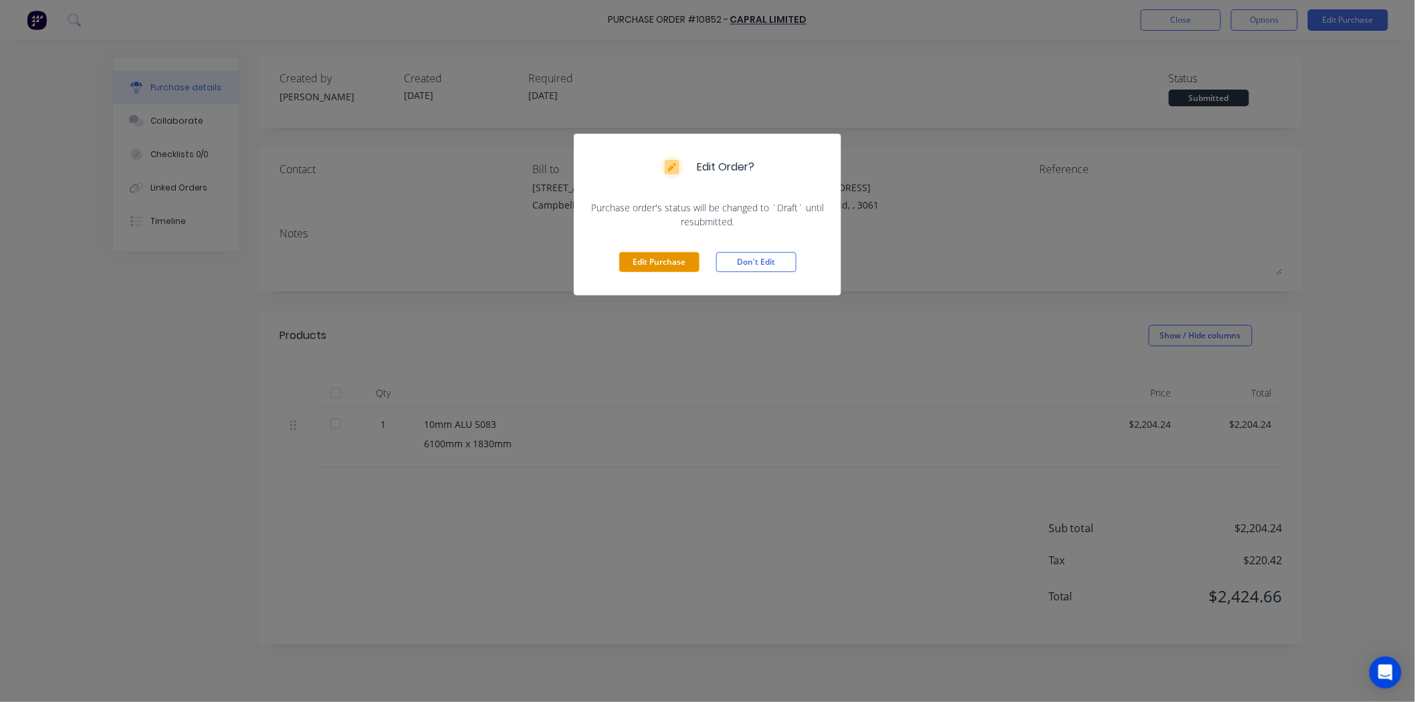
click at [639, 257] on button "Edit Purchase" at bounding box center [659, 262] width 80 height 20
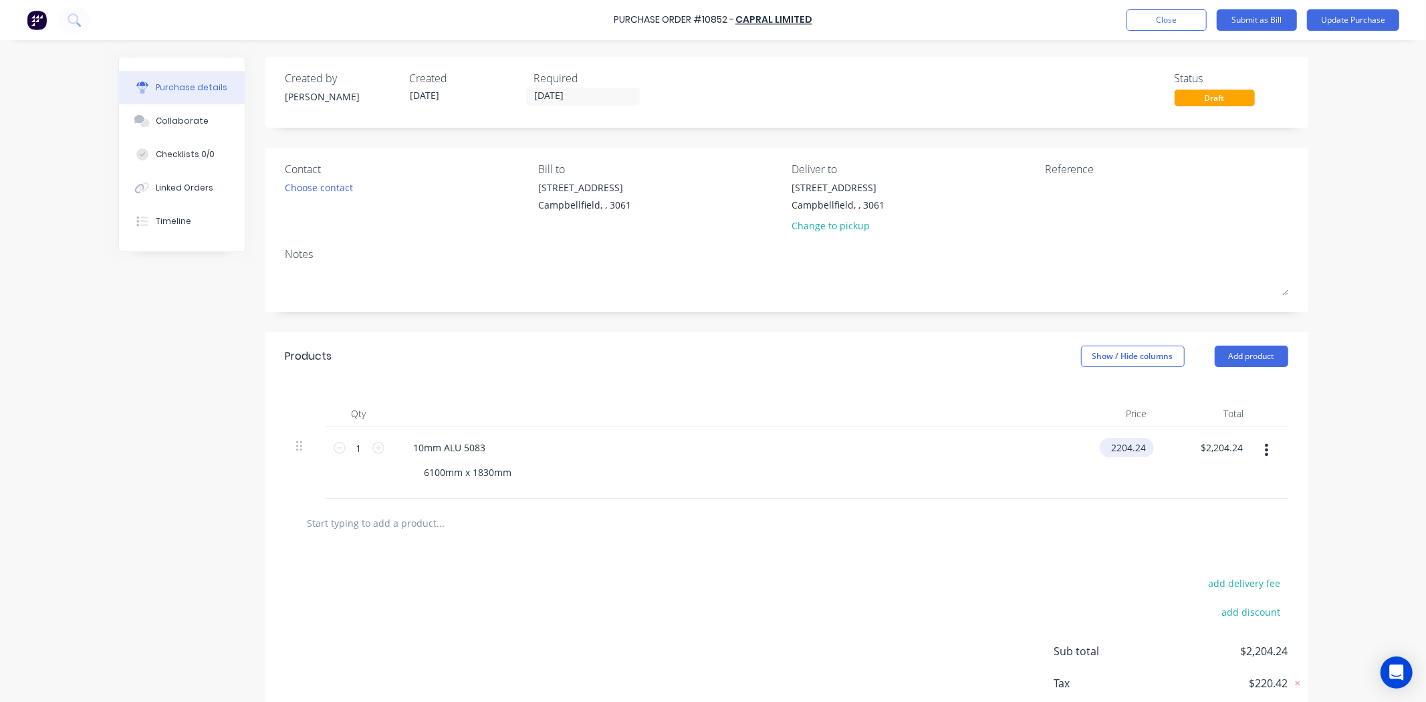
click at [1139, 451] on input "2204.24" at bounding box center [1124, 447] width 49 height 19
type input "$2,204.25"
click at [837, 591] on div "add delivery fee add discount Sub total $2,204.25 Tax $220.43 Total $2,424.68" at bounding box center [786, 658] width 1043 height 220
click at [1335, 29] on button "Update Purchase" at bounding box center [1353, 19] width 92 height 21
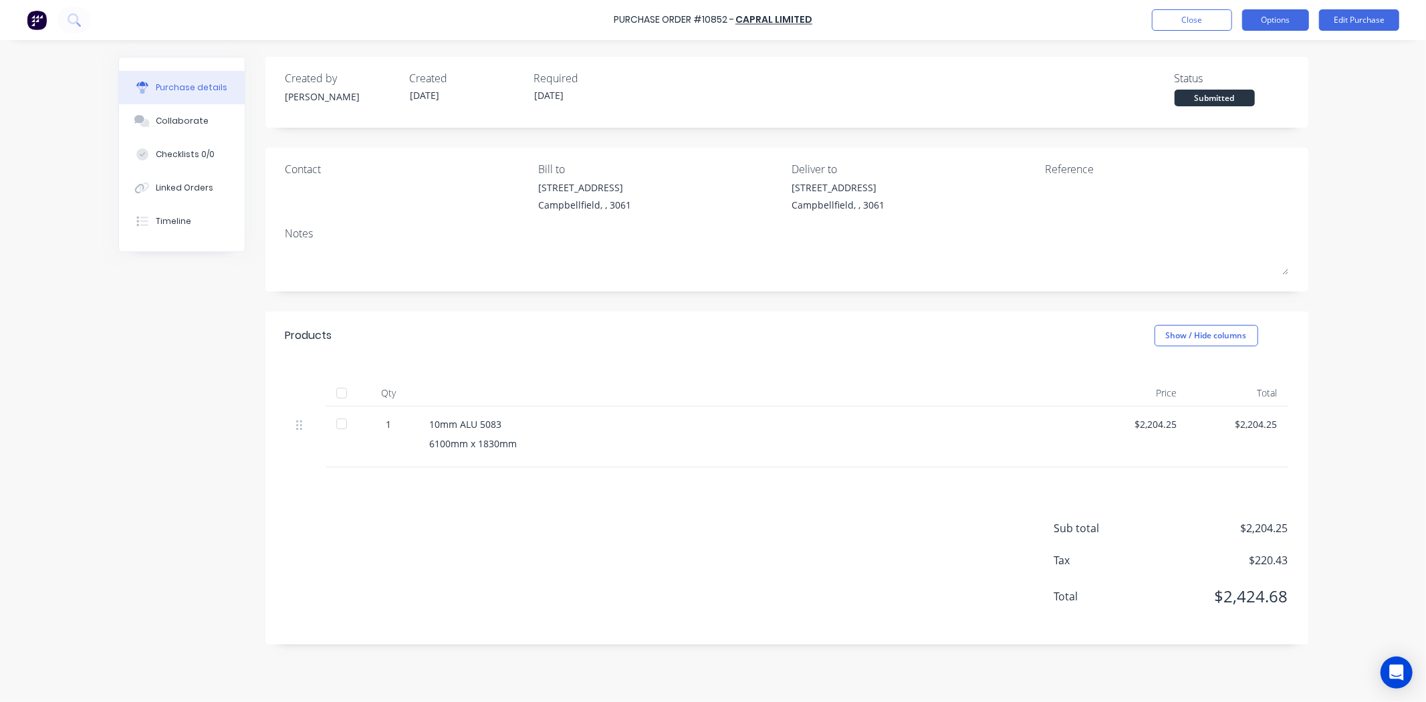
click at [1265, 27] on button "Options" at bounding box center [1275, 19] width 67 height 21
click at [1228, 82] on div "Convert to Bill" at bounding box center [1245, 81] width 103 height 19
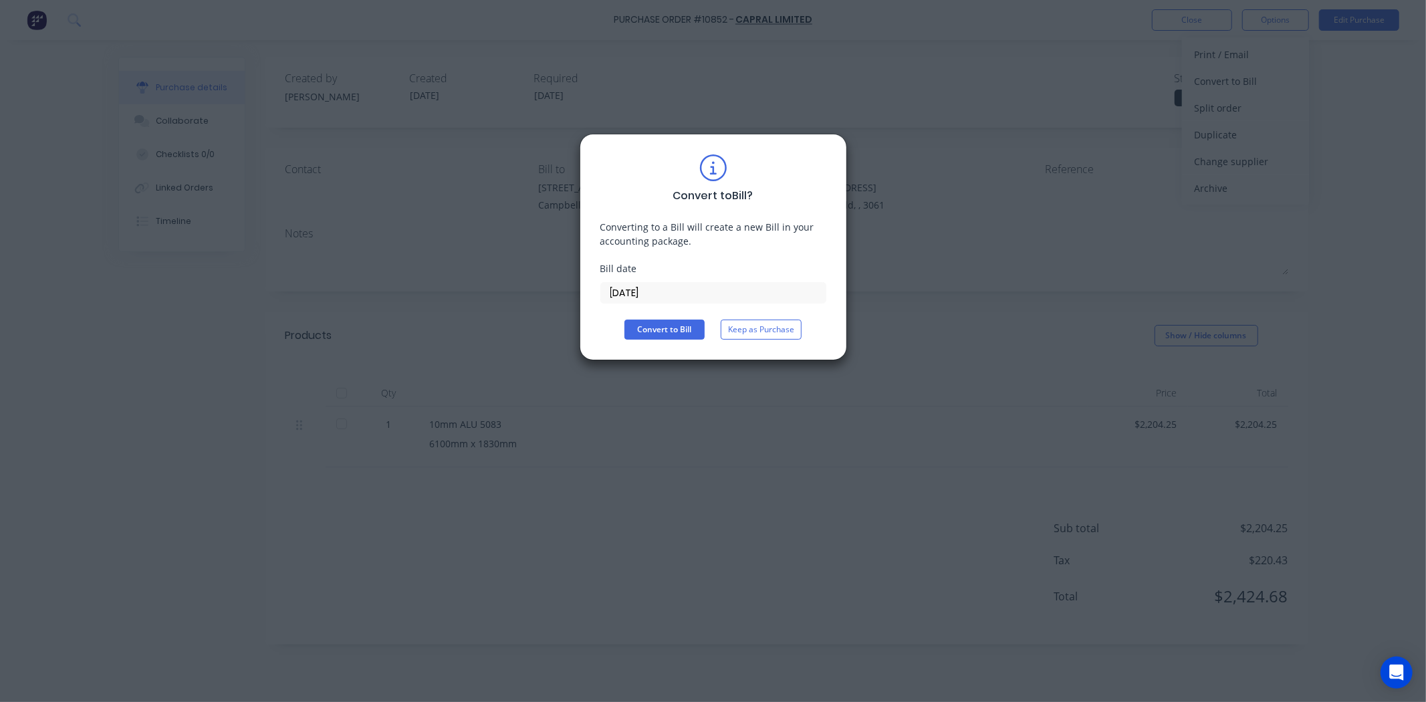
click at [666, 296] on input "14/10/25" at bounding box center [713, 293] width 225 height 20
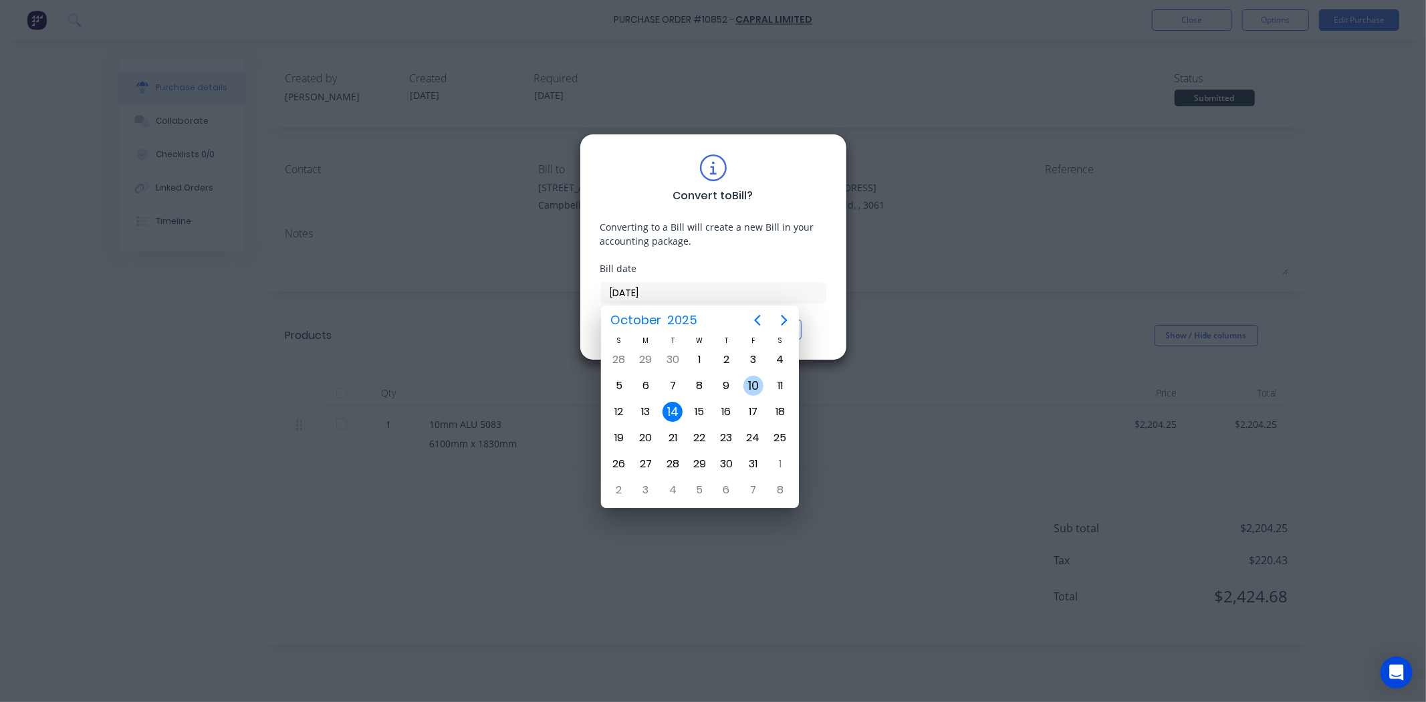
click at [752, 383] on div "10" at bounding box center [753, 386] width 20 height 20
type input "10/10/25"
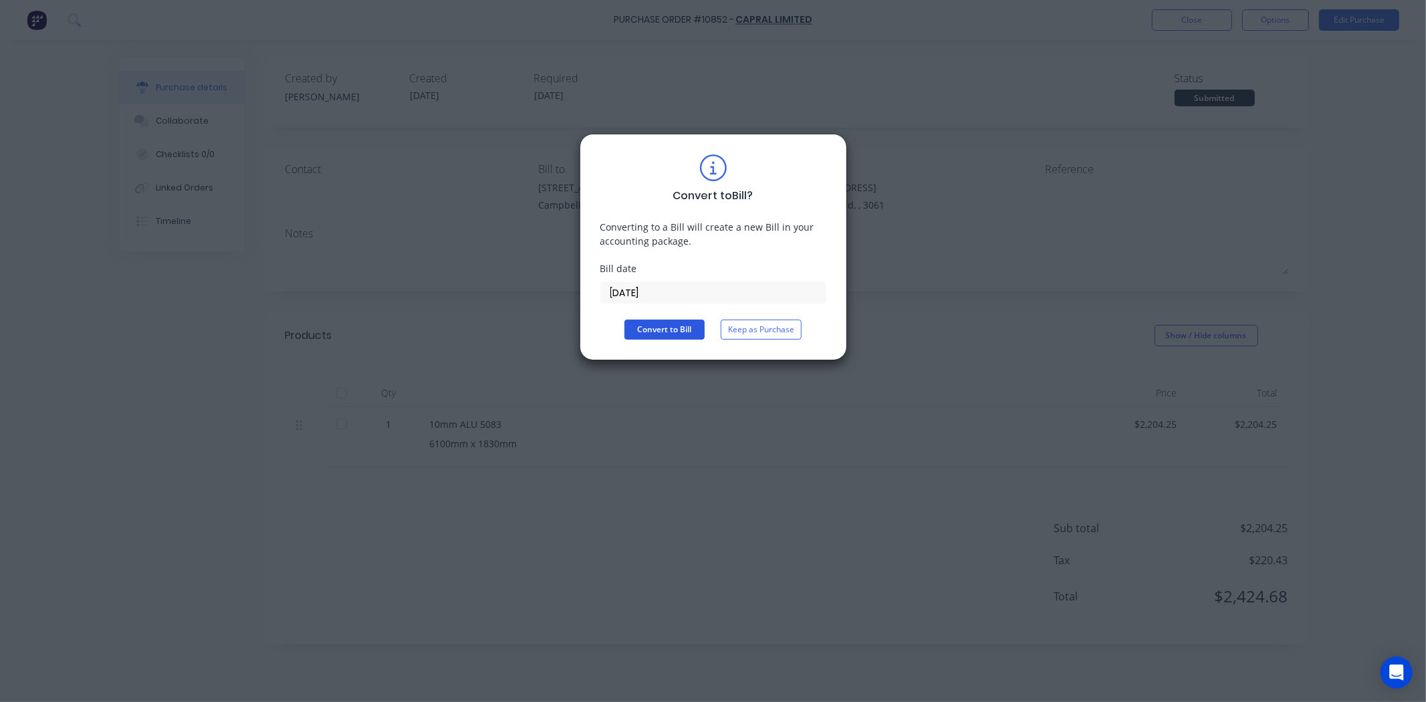
click at [670, 326] on button "Convert to Bill" at bounding box center [664, 330] width 80 height 20
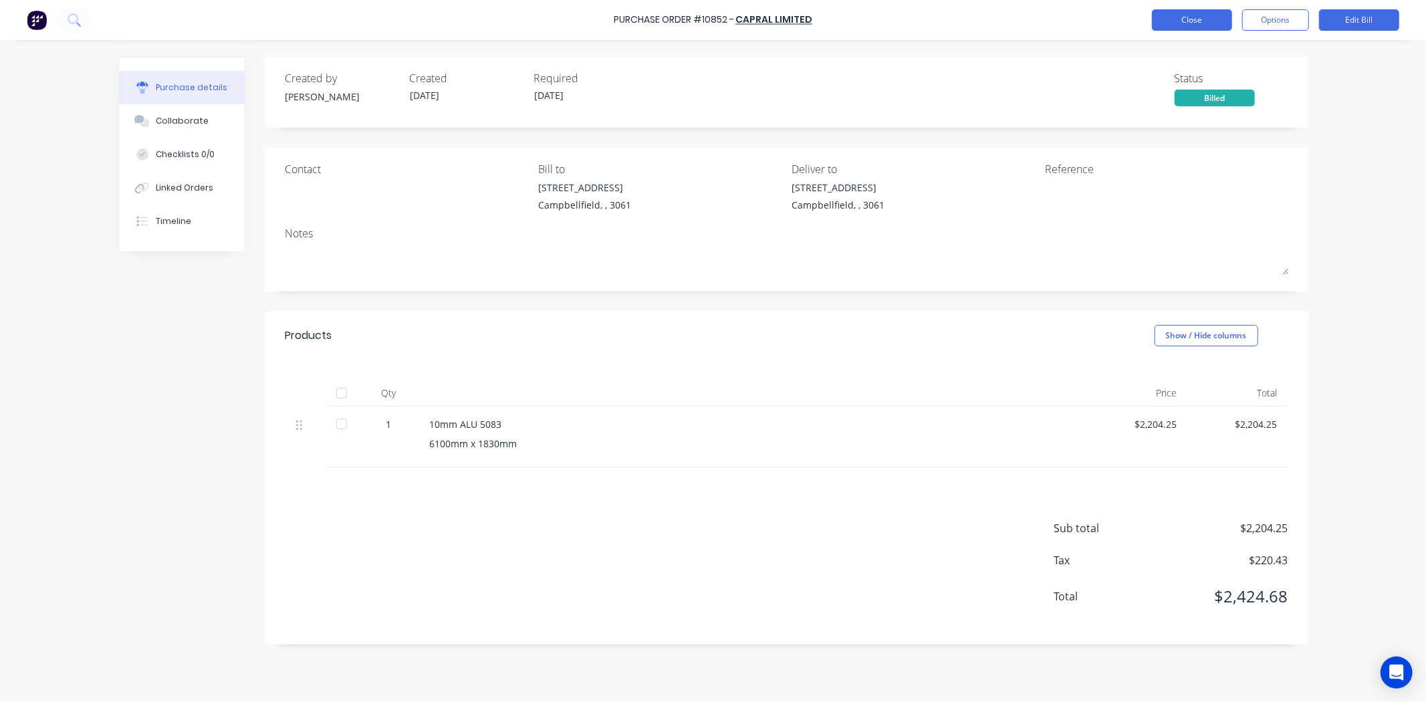
click at [1192, 24] on button "Close" at bounding box center [1192, 19] width 80 height 21
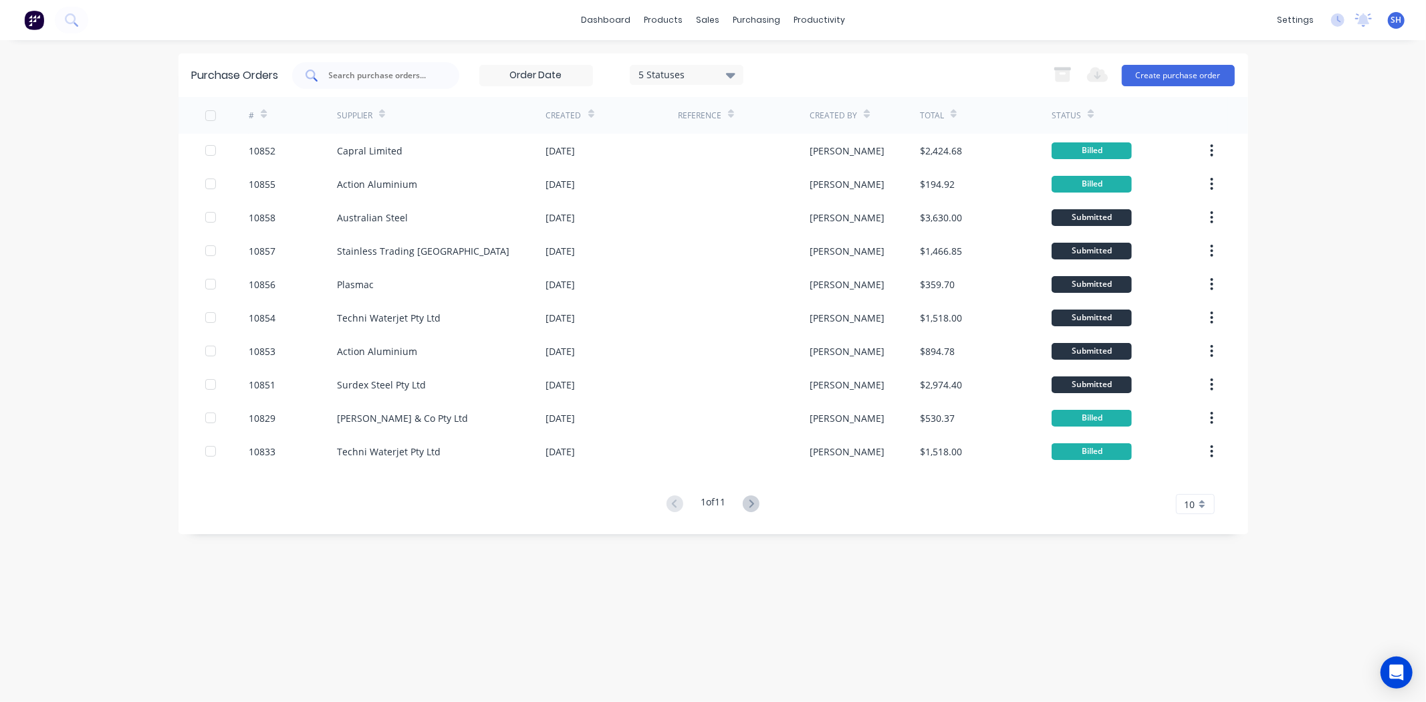
click at [368, 76] on input "text" at bounding box center [383, 75] width 111 height 13
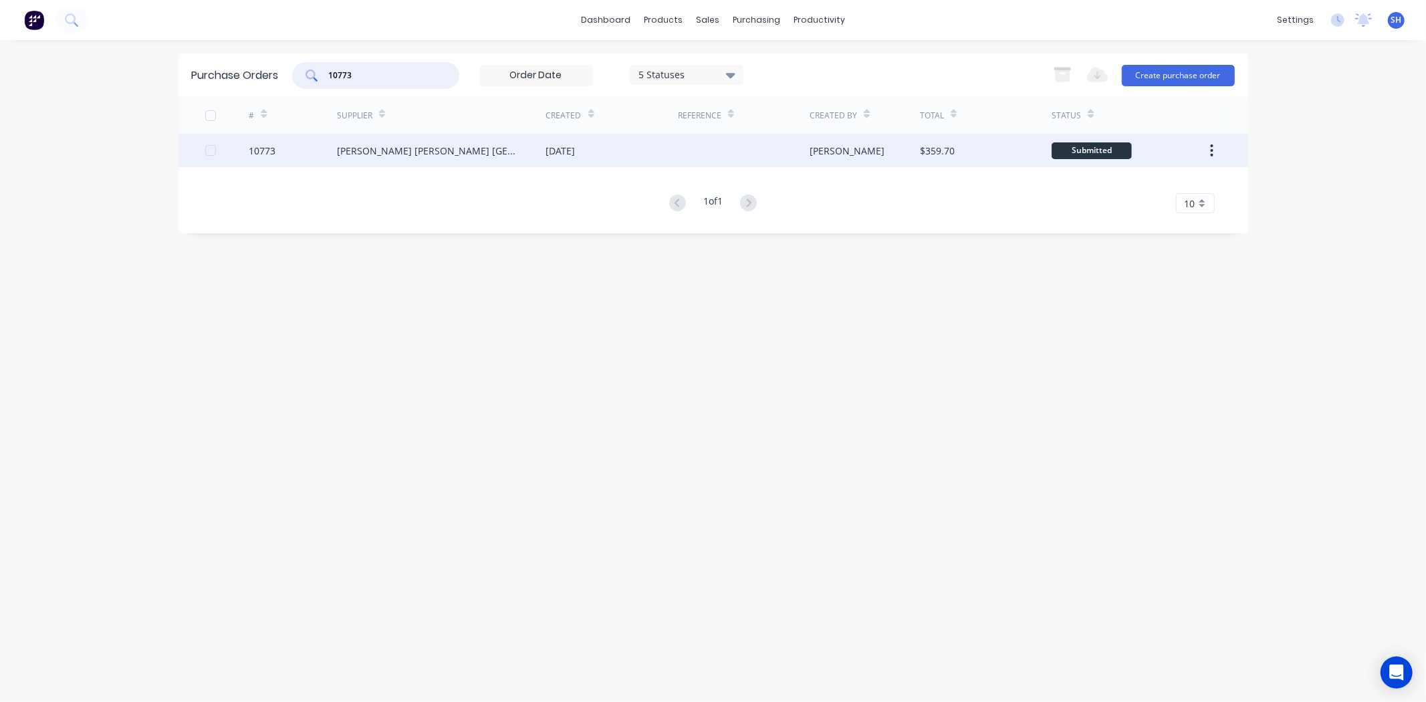
type input "10773"
click at [431, 156] on div "[PERSON_NAME] [PERSON_NAME] [GEOGRAPHIC_DATA]" at bounding box center [428, 151] width 183 height 14
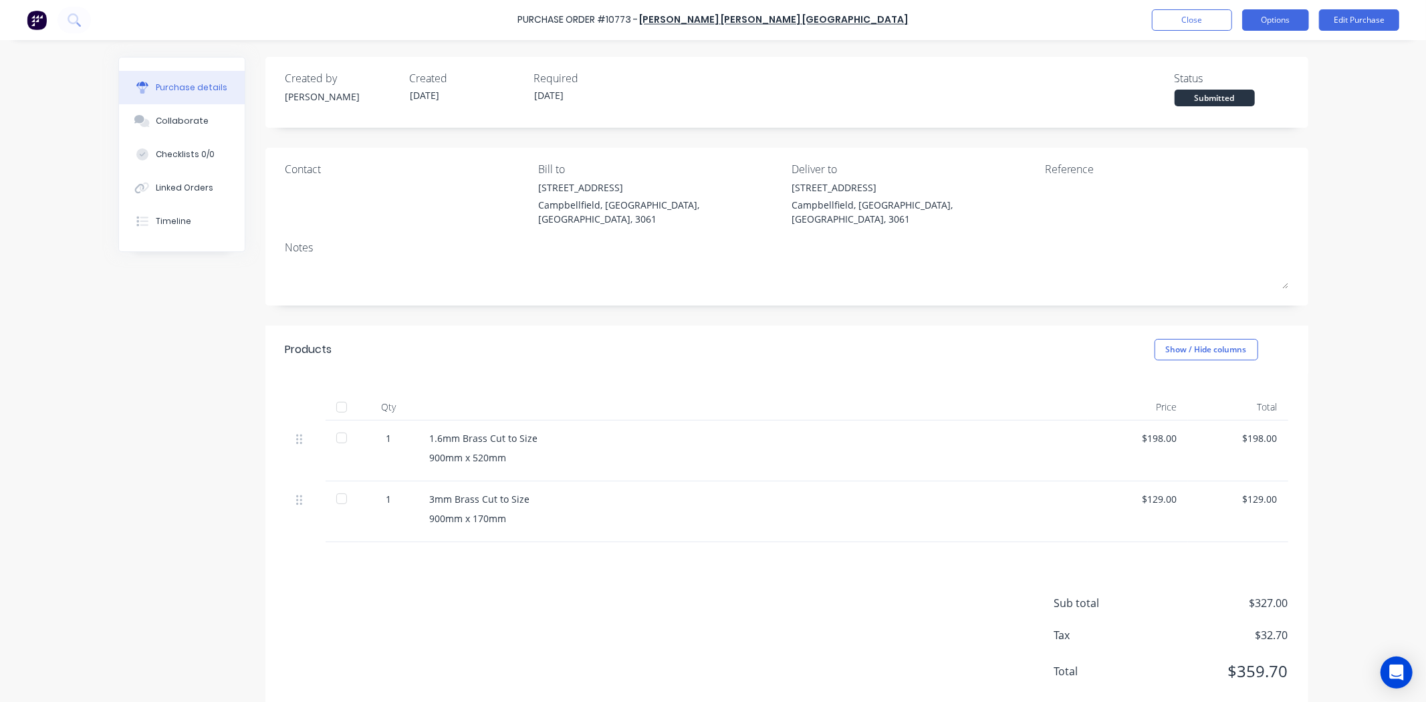
click at [1256, 25] on button "Options" at bounding box center [1275, 19] width 67 height 21
click at [1214, 87] on div "Convert to Bill" at bounding box center [1245, 81] width 103 height 19
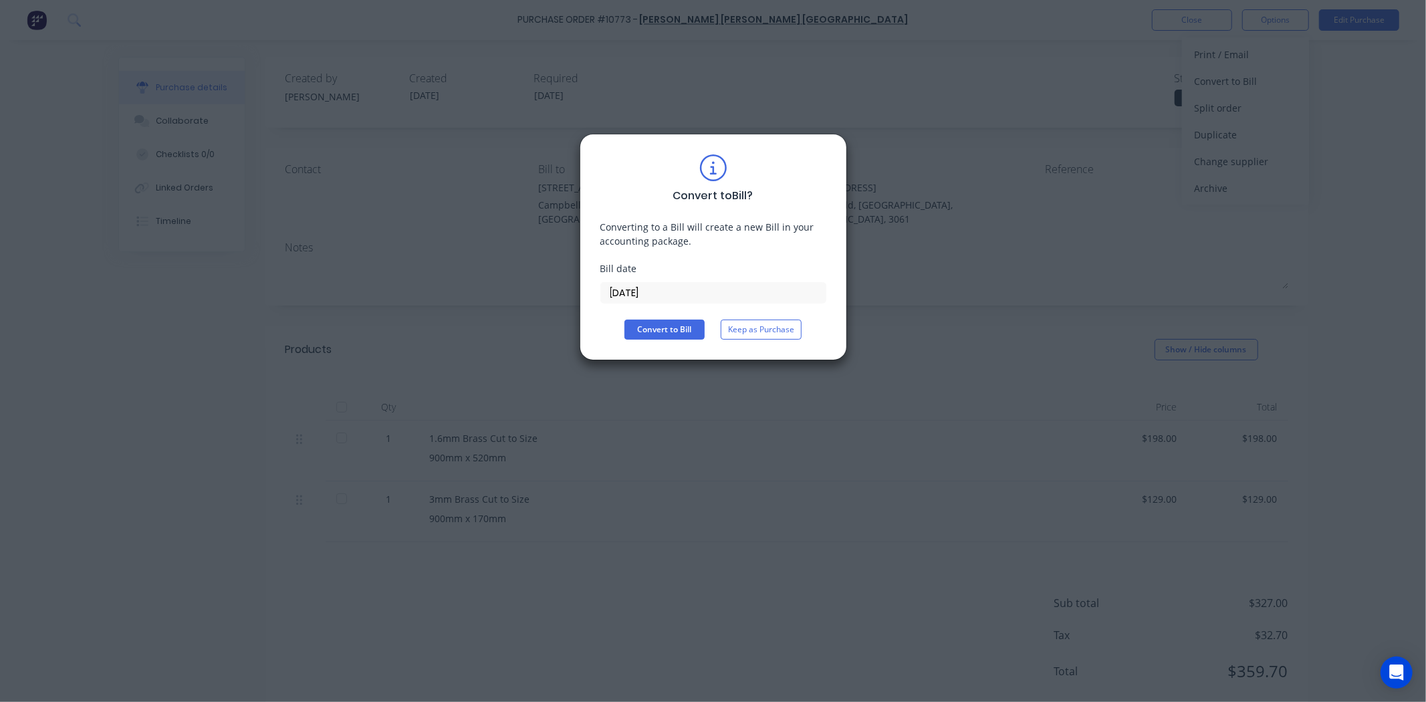
click at [643, 296] on input "14/10/25" at bounding box center [713, 293] width 225 height 20
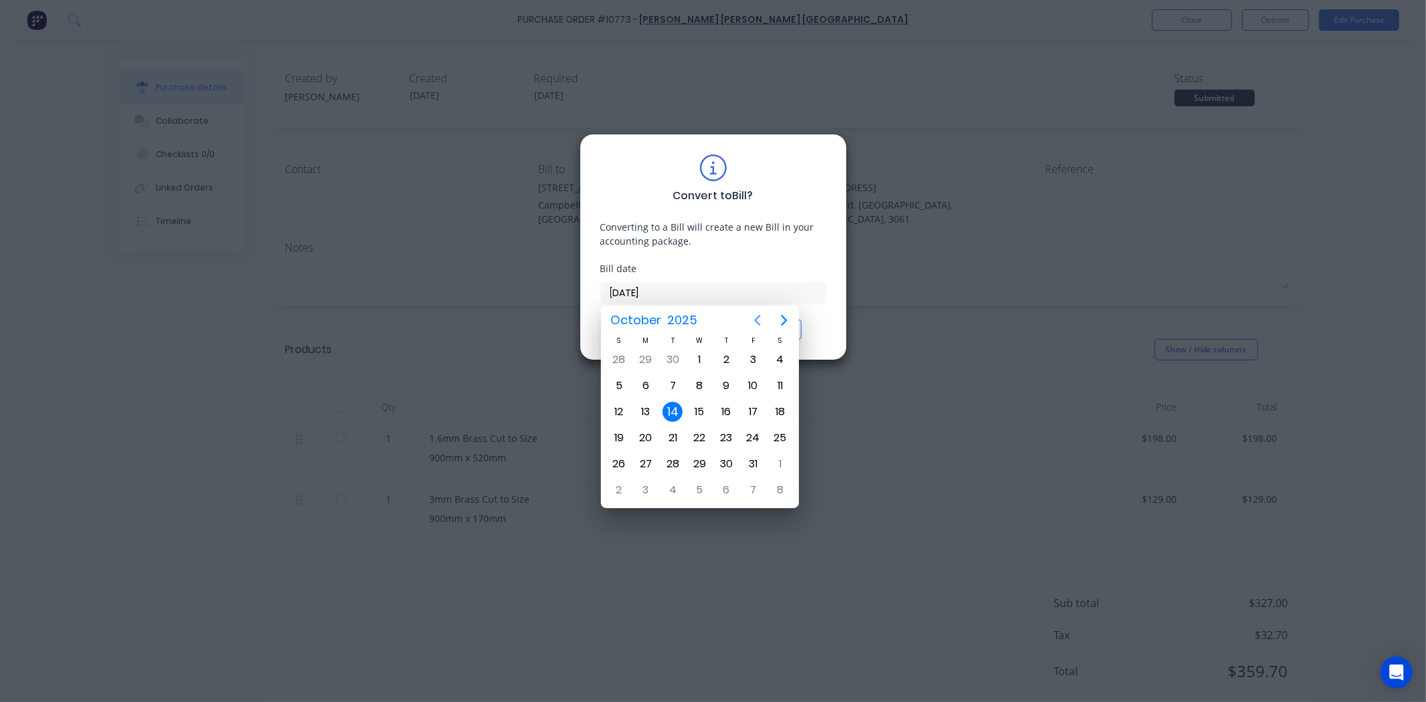
click at [752, 323] on icon "Previous page" at bounding box center [758, 320] width 16 height 16
click at [639, 362] on div "1" at bounding box center [646, 360] width 20 height 20
type input "01/09/25"
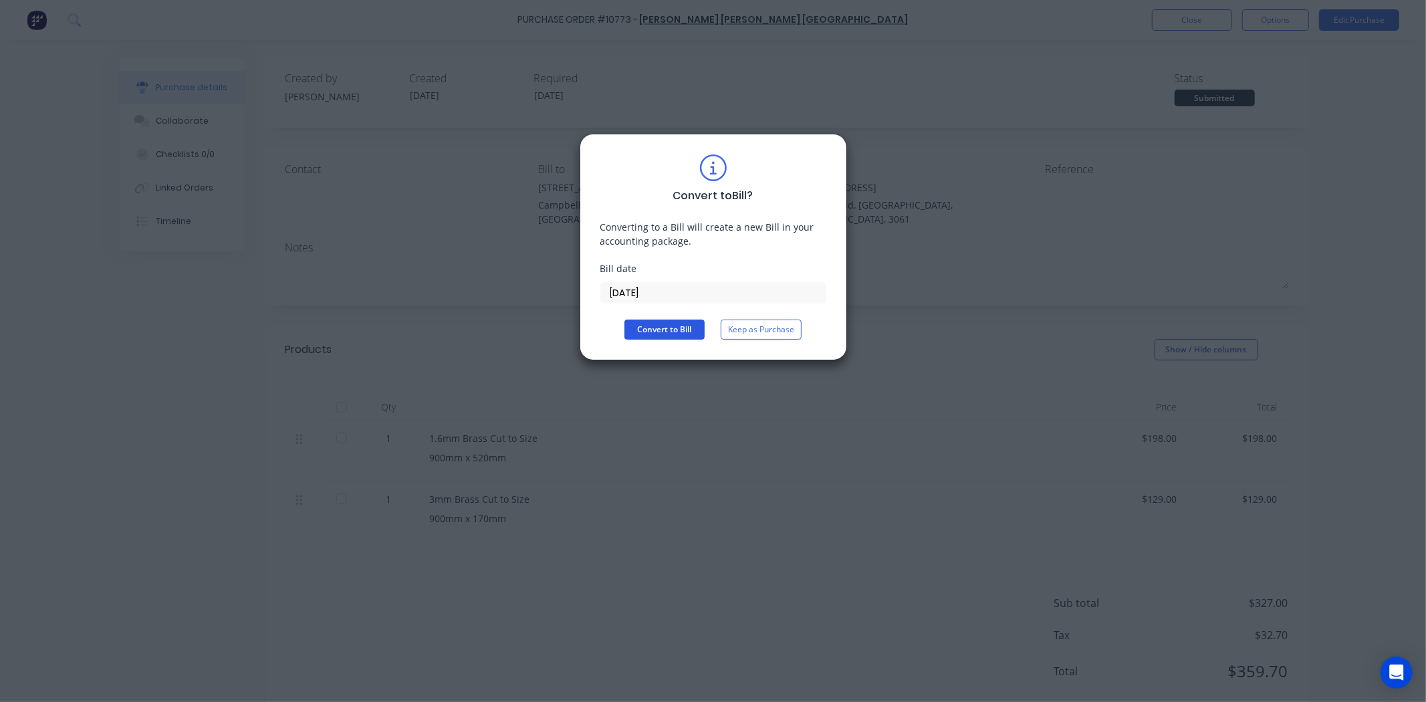
click at [645, 332] on button "Convert to Bill" at bounding box center [664, 330] width 80 height 20
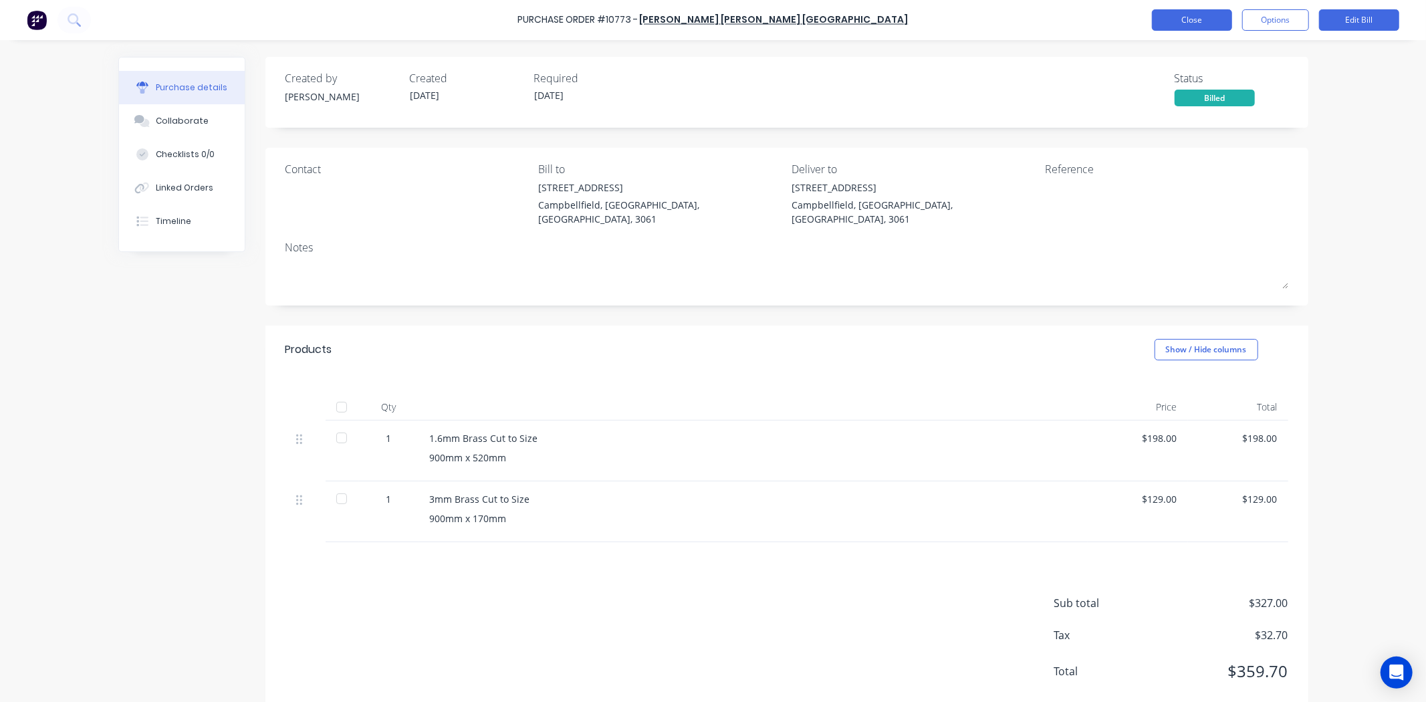
click at [1179, 29] on button "Close" at bounding box center [1192, 19] width 80 height 21
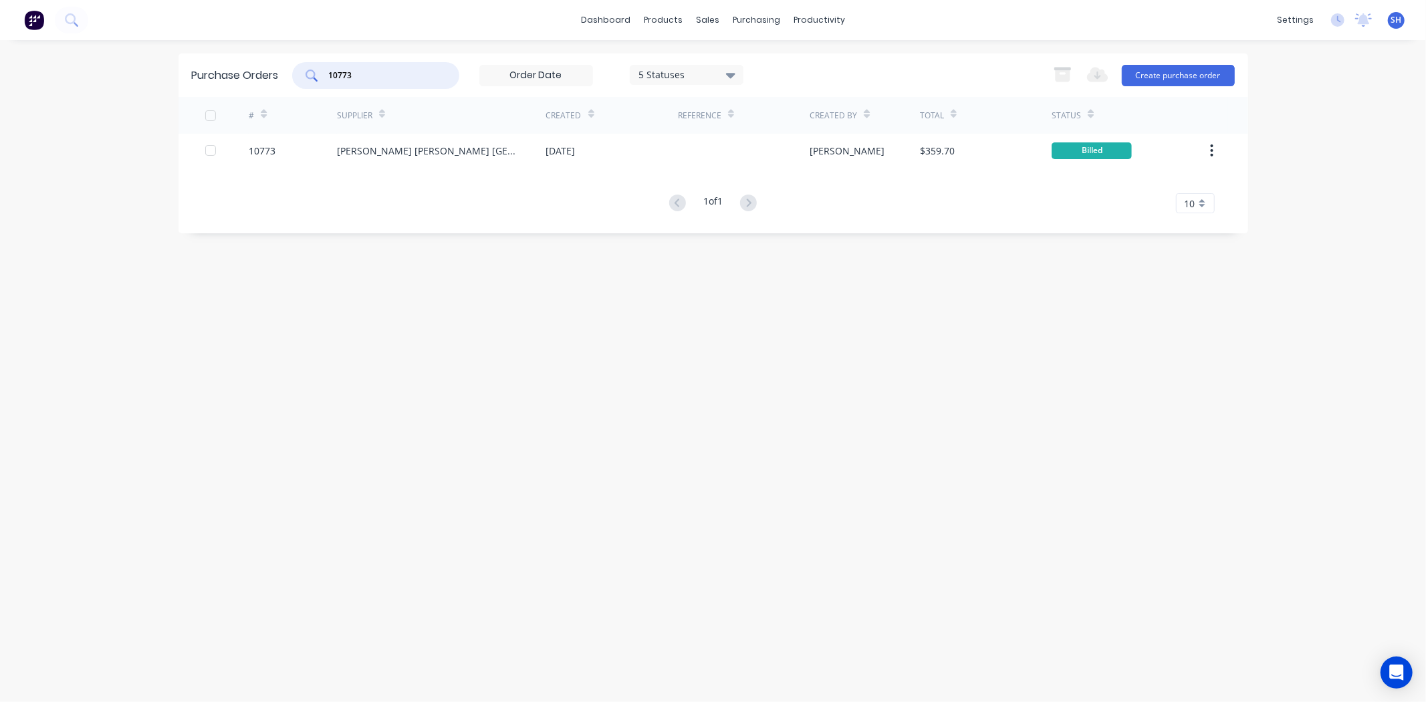
drag, startPoint x: 388, startPoint y: 80, endPoint x: 324, endPoint y: 69, distance: 65.2
click at [324, 69] on div "10773" at bounding box center [375, 75] width 167 height 27
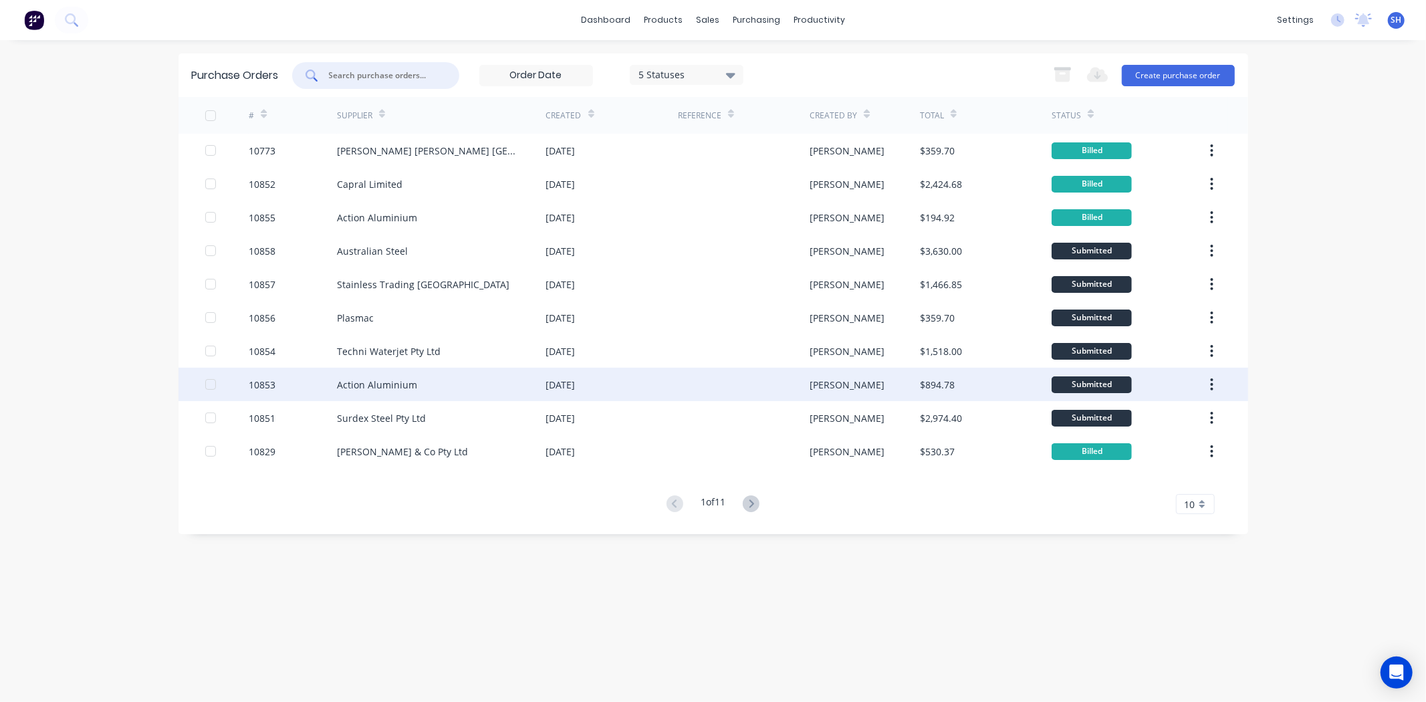
click at [417, 381] on div "Action Aluminium" at bounding box center [441, 384] width 209 height 33
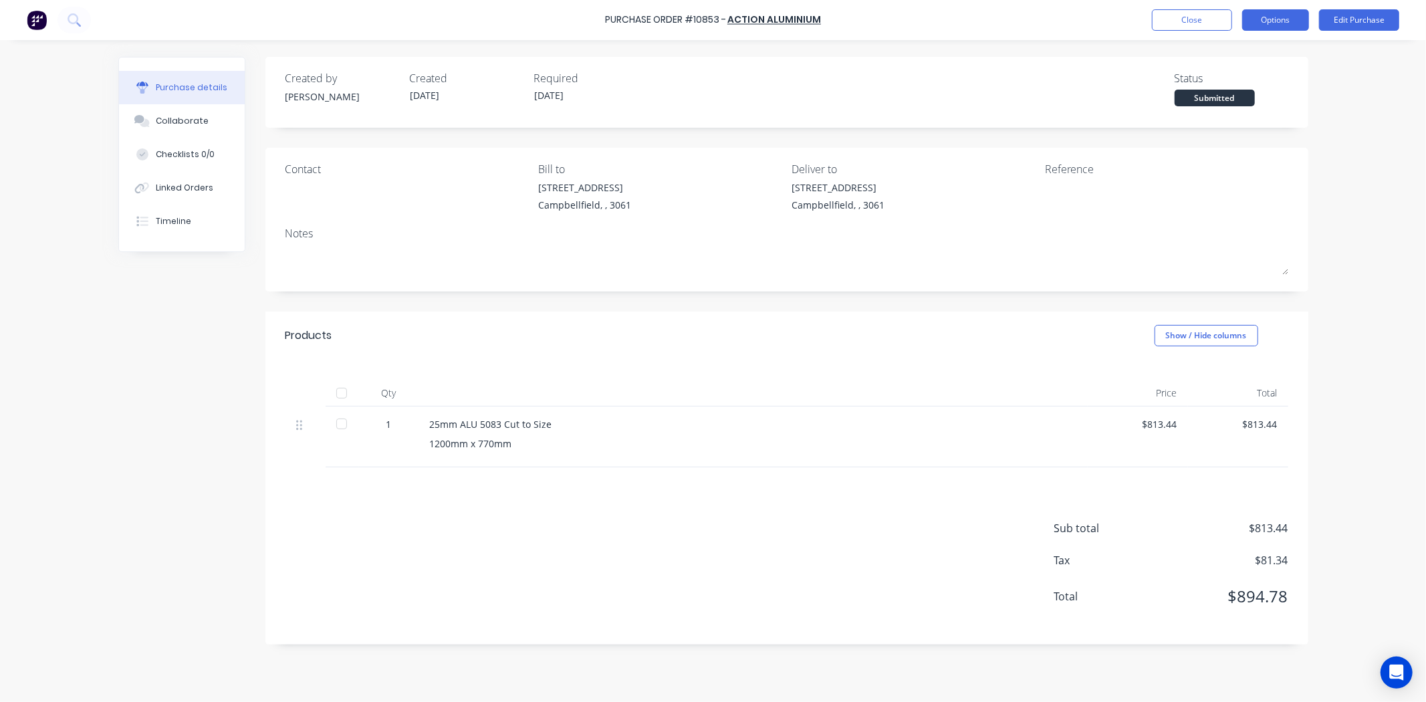
click at [1262, 25] on button "Options" at bounding box center [1275, 19] width 67 height 21
click at [1230, 81] on div "Convert to Bill" at bounding box center [1245, 81] width 103 height 19
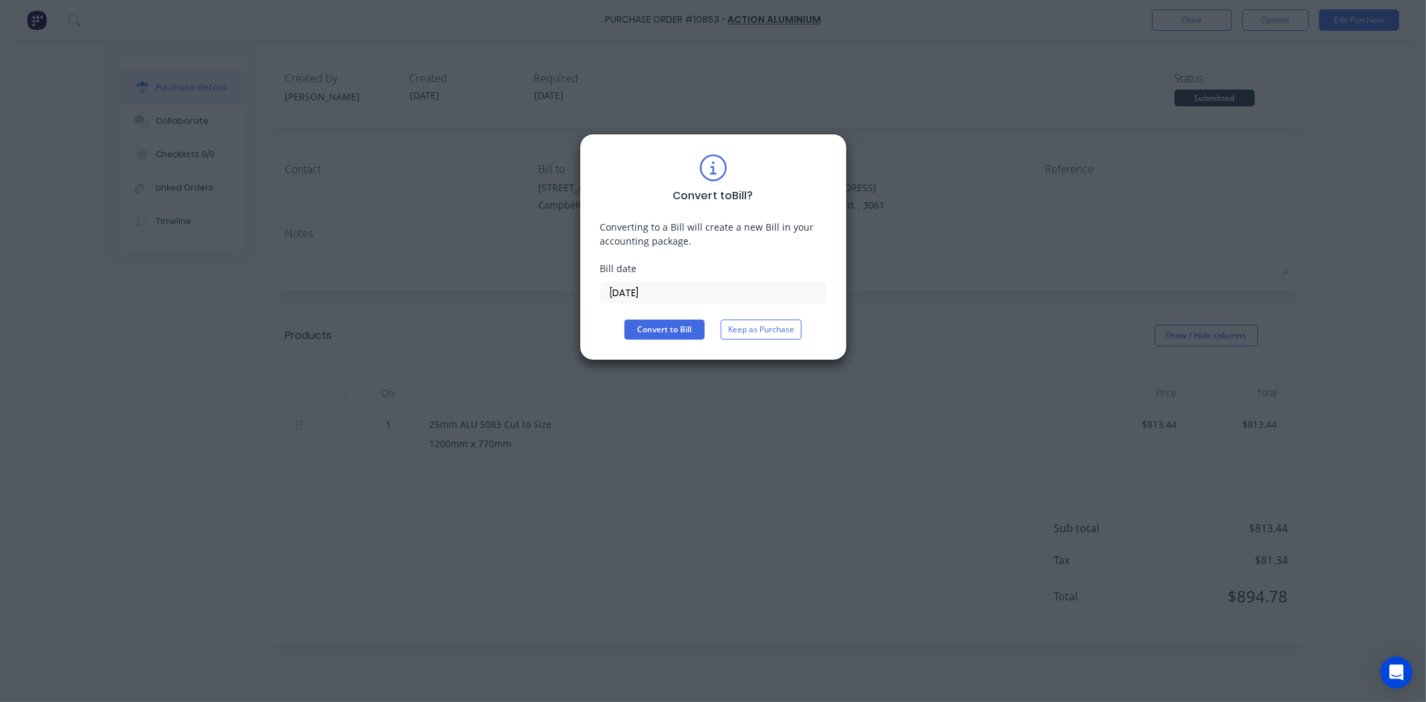
click at [630, 298] on input "14/10/25" at bounding box center [713, 293] width 225 height 20
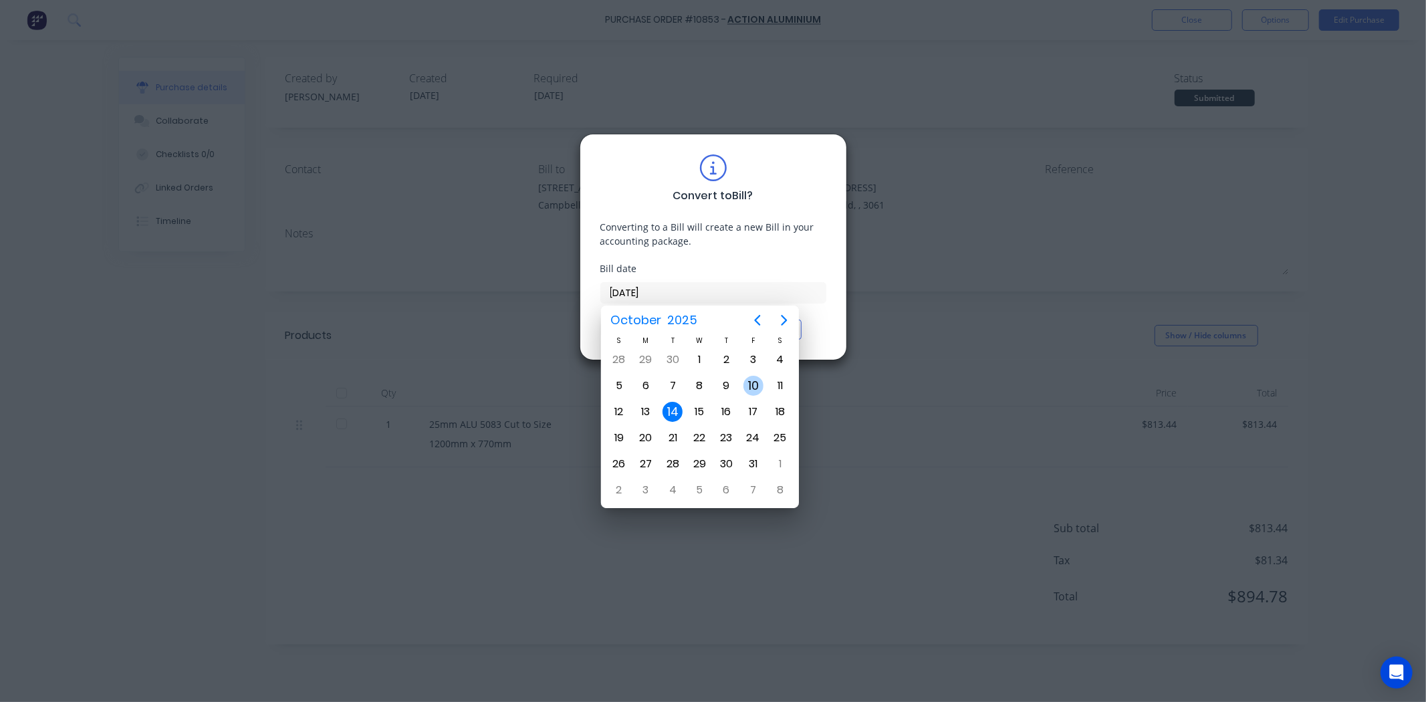
click at [743, 385] on div "10" at bounding box center [753, 385] width 27 height 25
type input "10/10/25"
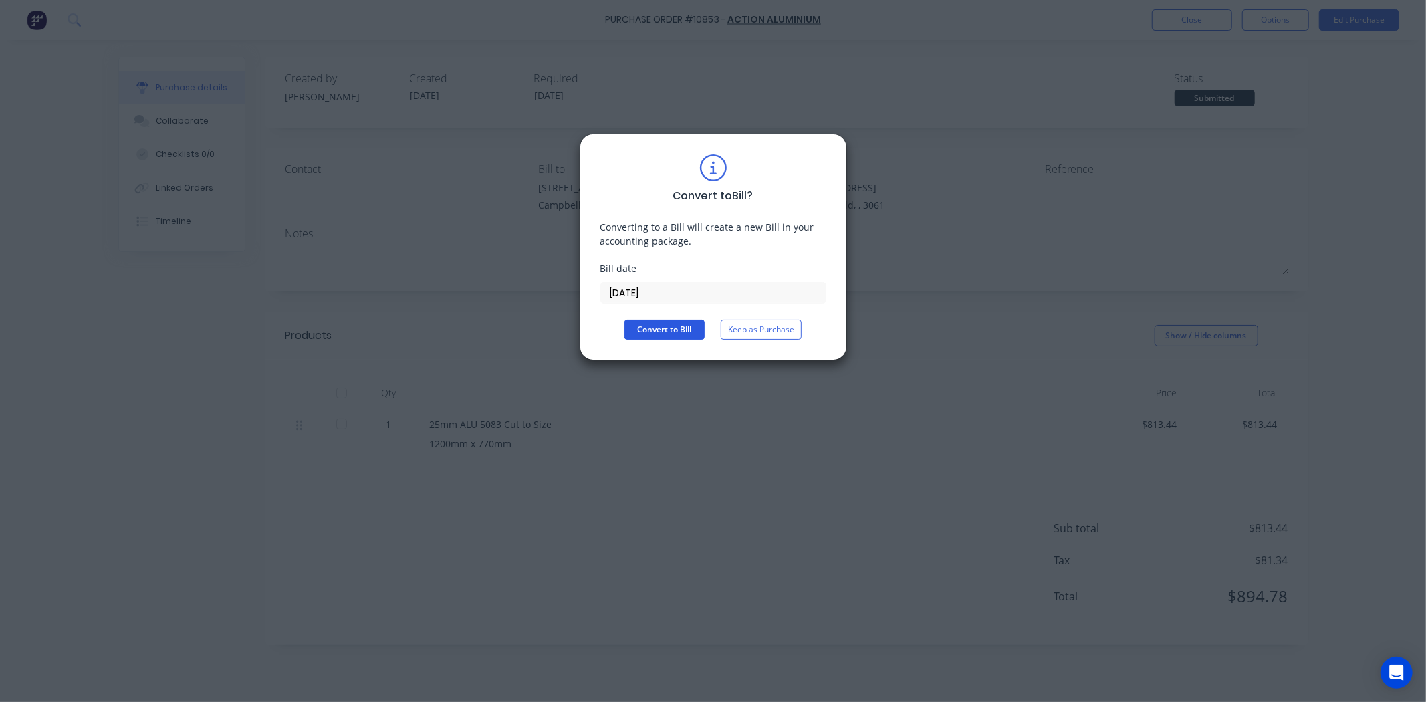
click at [662, 329] on button "Convert to Bill" at bounding box center [664, 330] width 80 height 20
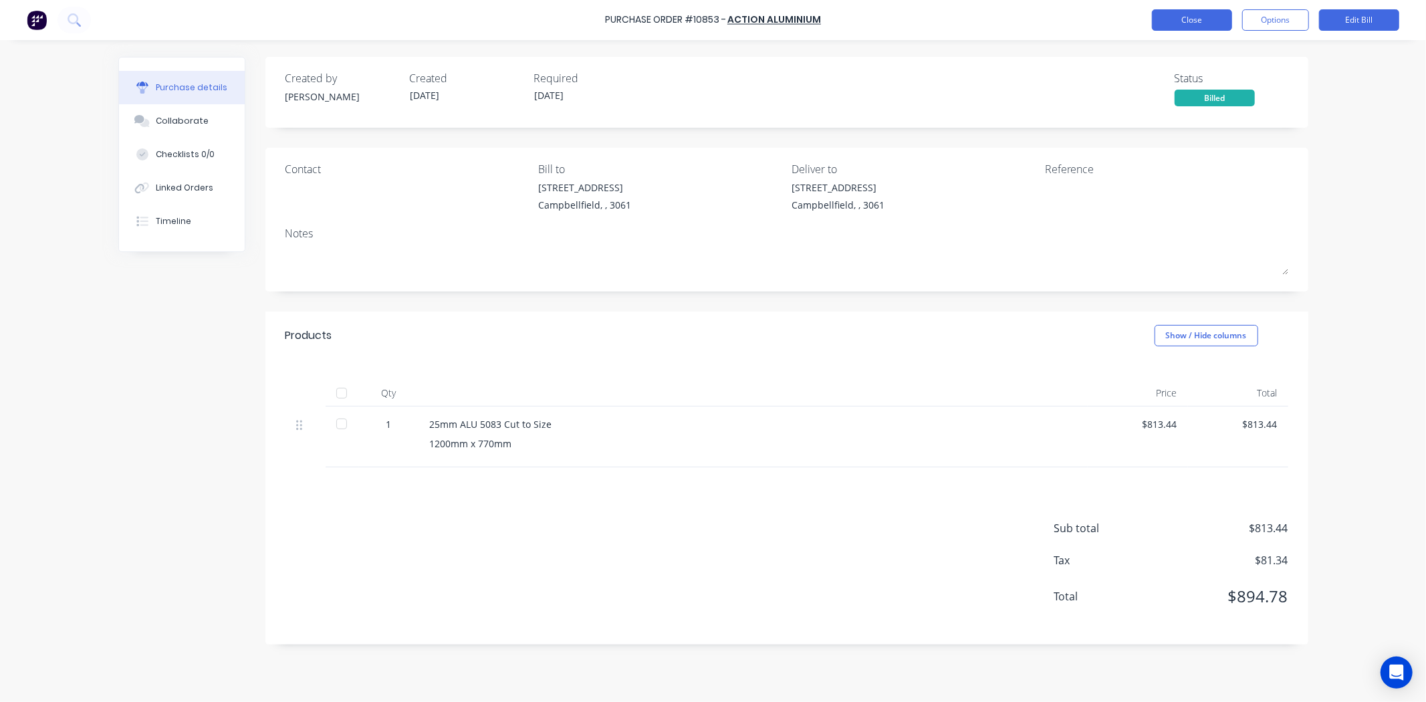
click at [1175, 21] on button "Close" at bounding box center [1192, 19] width 80 height 21
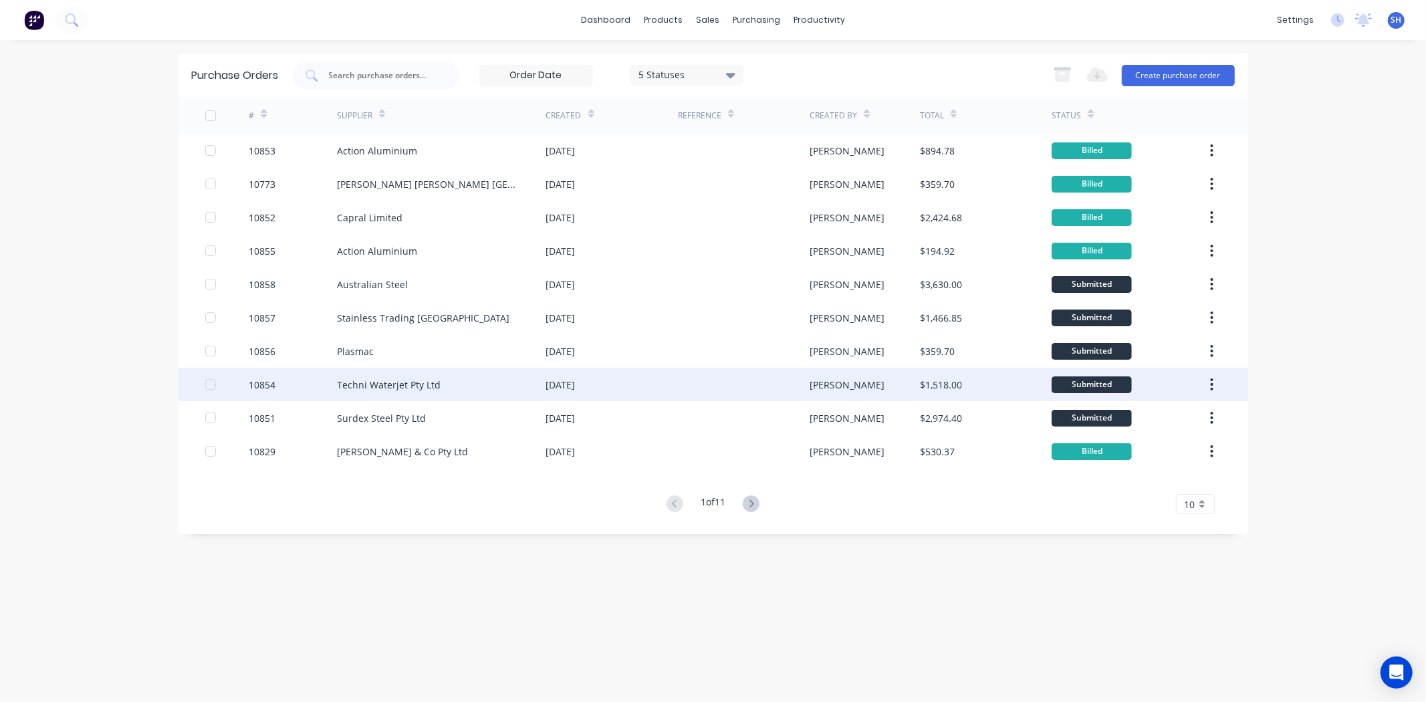
click at [417, 396] on div "Techni Waterjet Pty Ltd" at bounding box center [441, 384] width 209 height 33
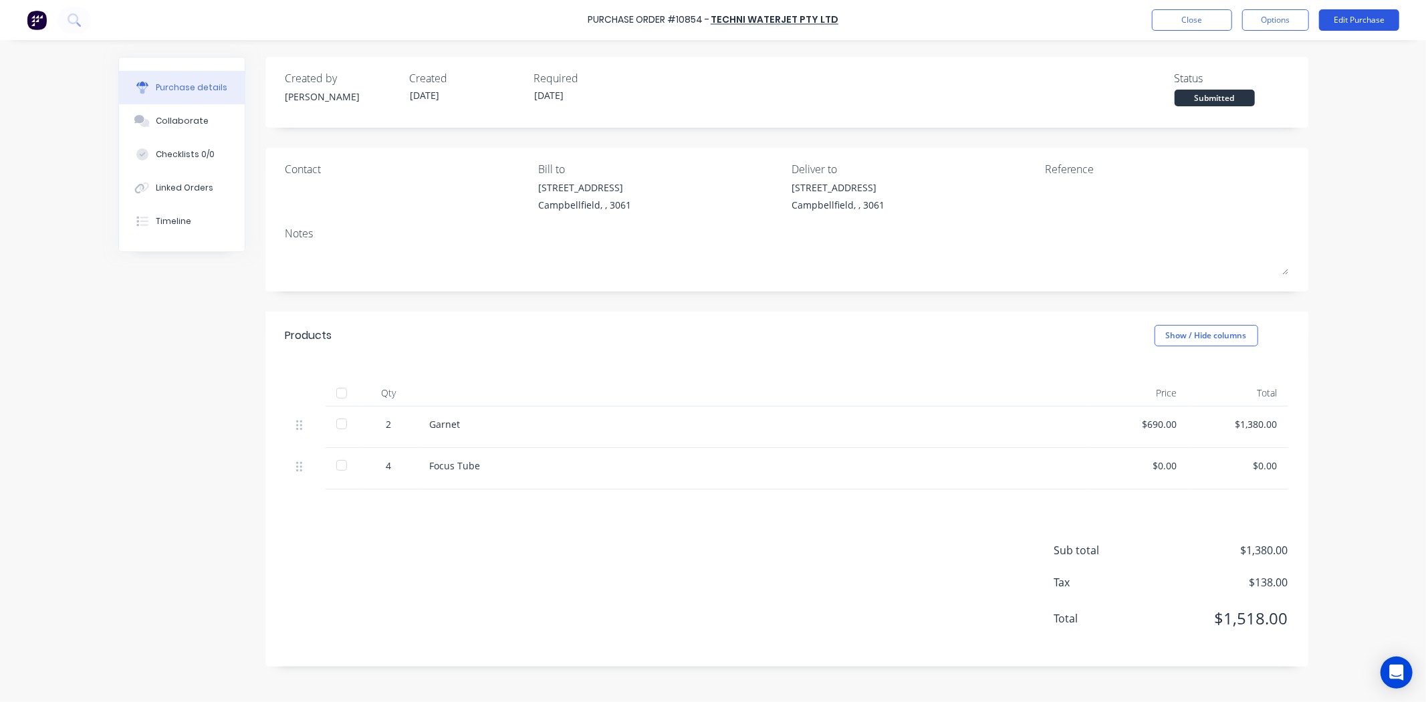
click at [1368, 24] on button "Edit Purchase" at bounding box center [1359, 19] width 80 height 21
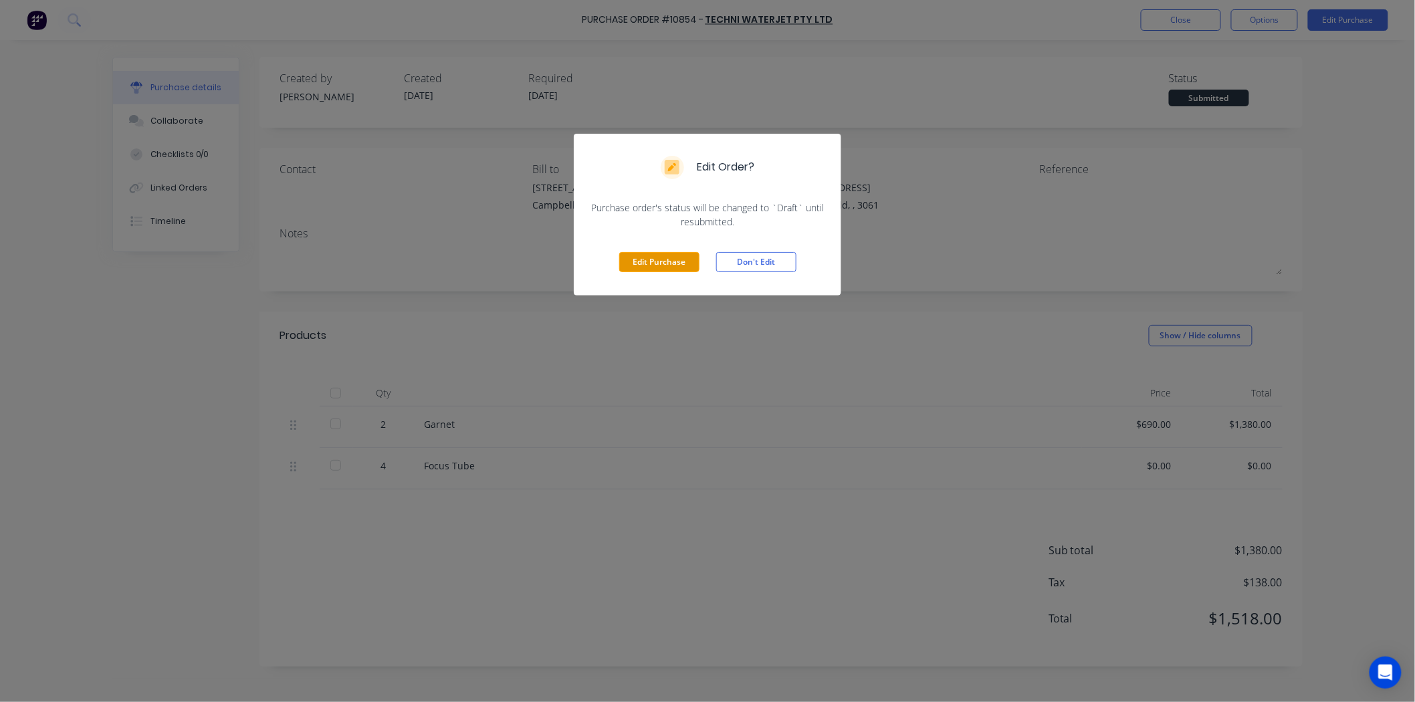
click at [679, 257] on button "Edit Purchase" at bounding box center [659, 262] width 80 height 20
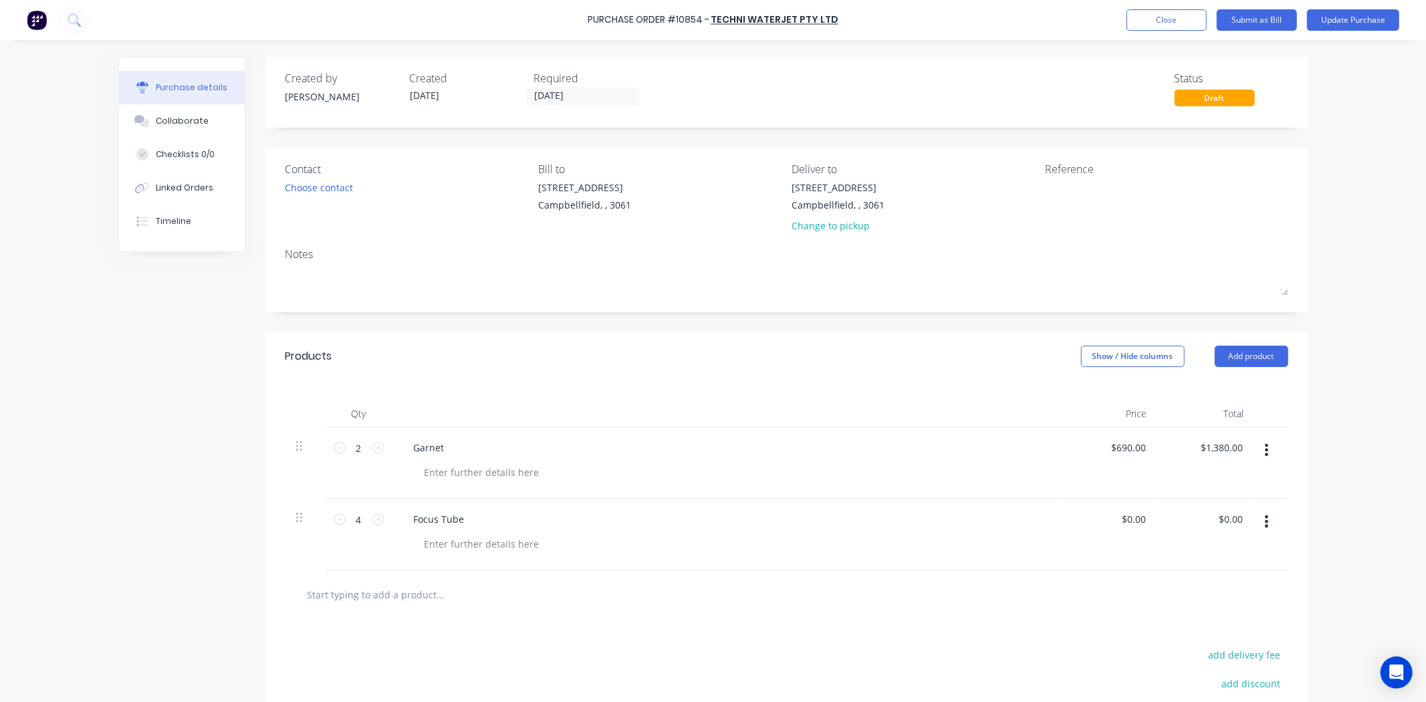
click at [336, 526] on div "4 4" at bounding box center [358, 519] width 45 height 20
click at [334, 524] on icon at bounding box center [340, 519] width 12 height 12
type input "2"
click at [457, 525] on div "Focus Tube" at bounding box center [439, 518] width 72 height 19
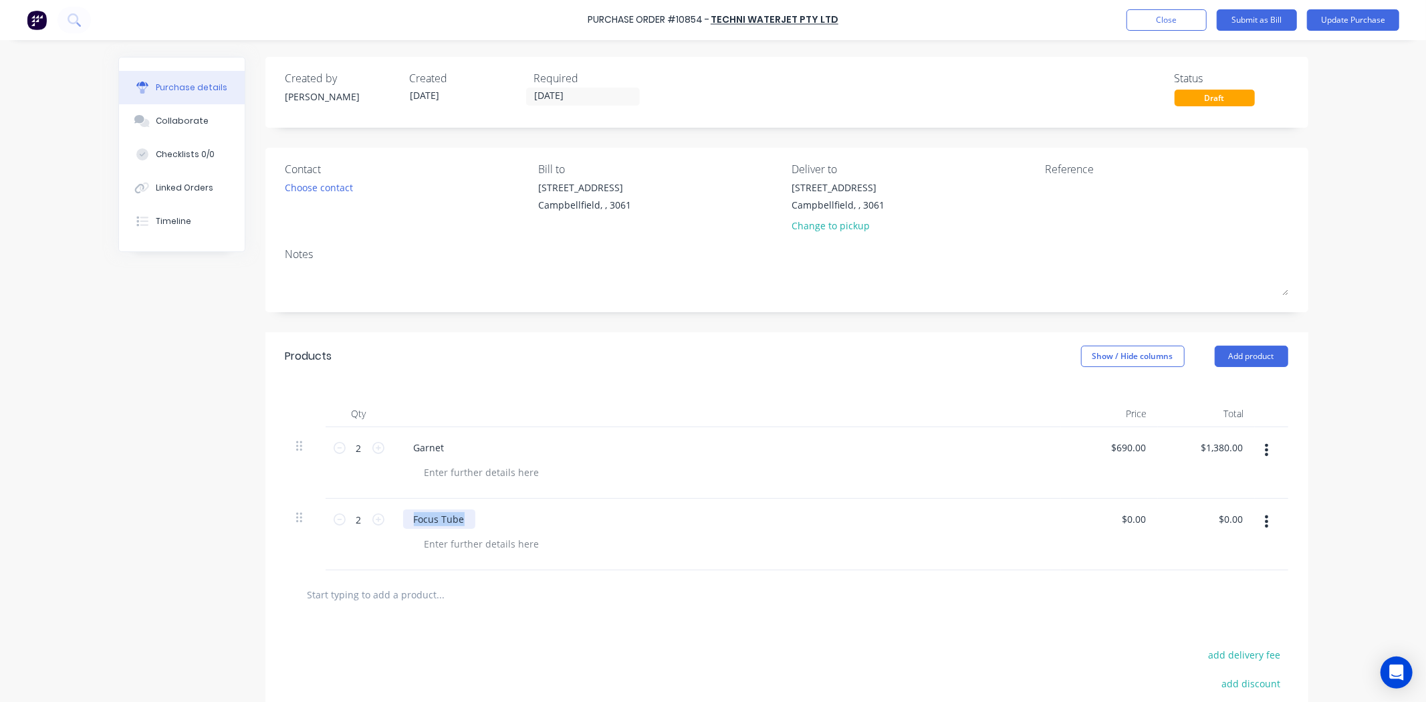
drag, startPoint x: 459, startPoint y: 523, endPoint x: 409, endPoint y: 526, distance: 50.9
click at [409, 526] on div "Focus Tube" at bounding box center [439, 518] width 72 height 19
copy div "Focus Tube"
click at [444, 598] on input "text" at bounding box center [440, 594] width 267 height 27
paste input "Focus Tube"
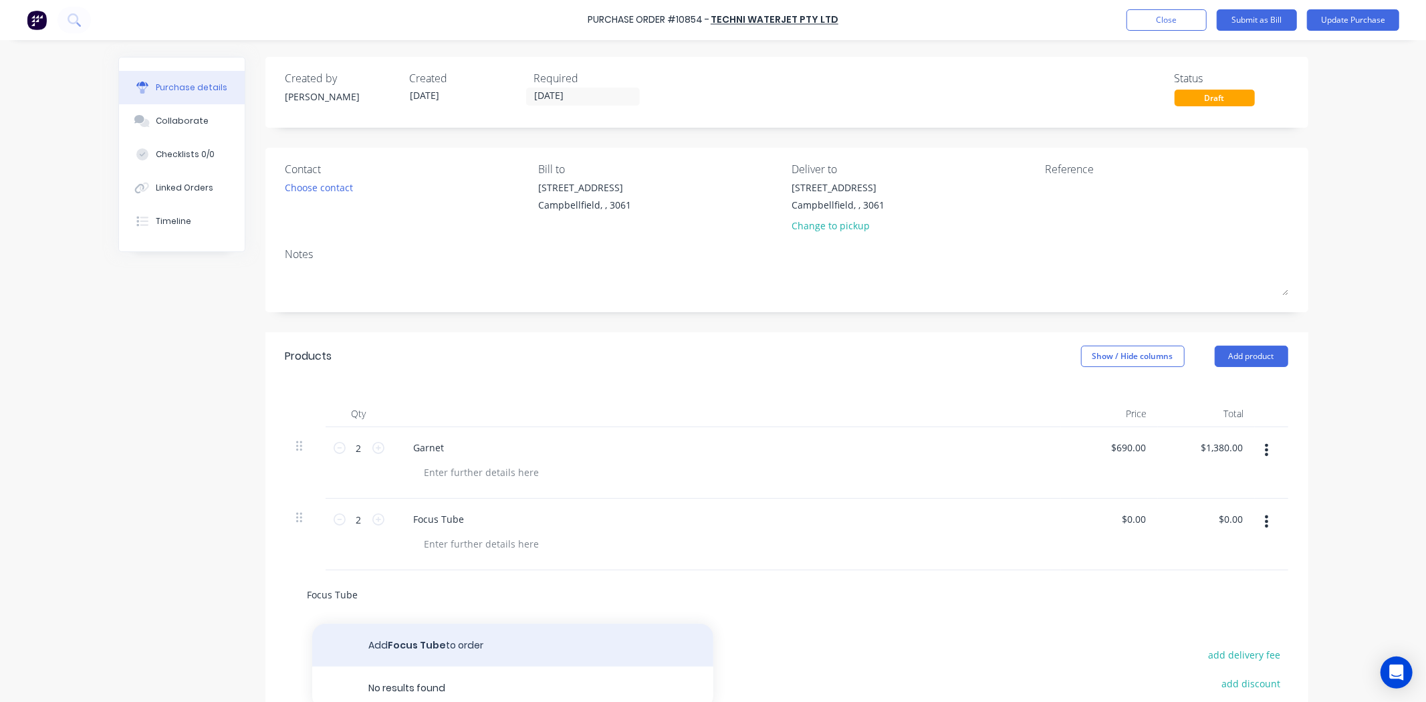
type input "Focus Tube"
click at [417, 645] on button "Add Focus Tube to order" at bounding box center [512, 645] width 401 height 43
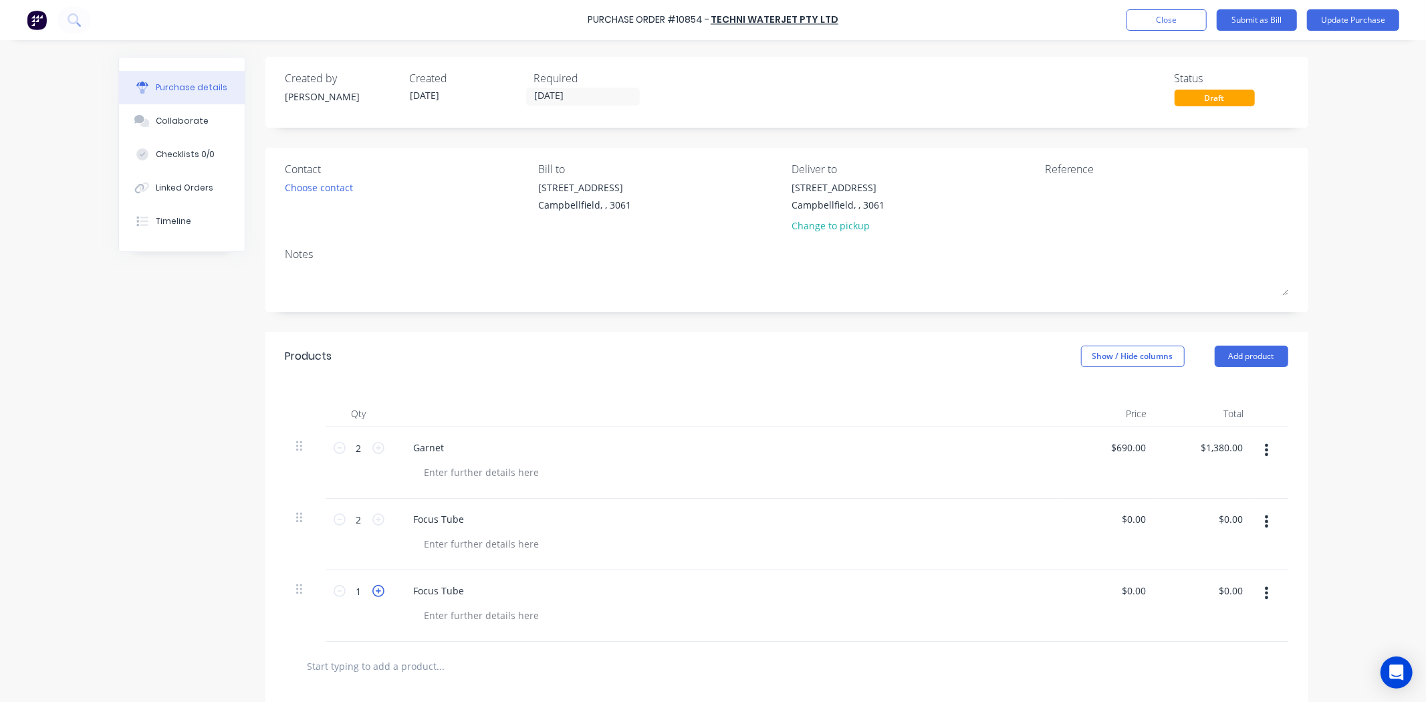
click at [375, 591] on icon at bounding box center [378, 591] width 12 height 12
type input "2"
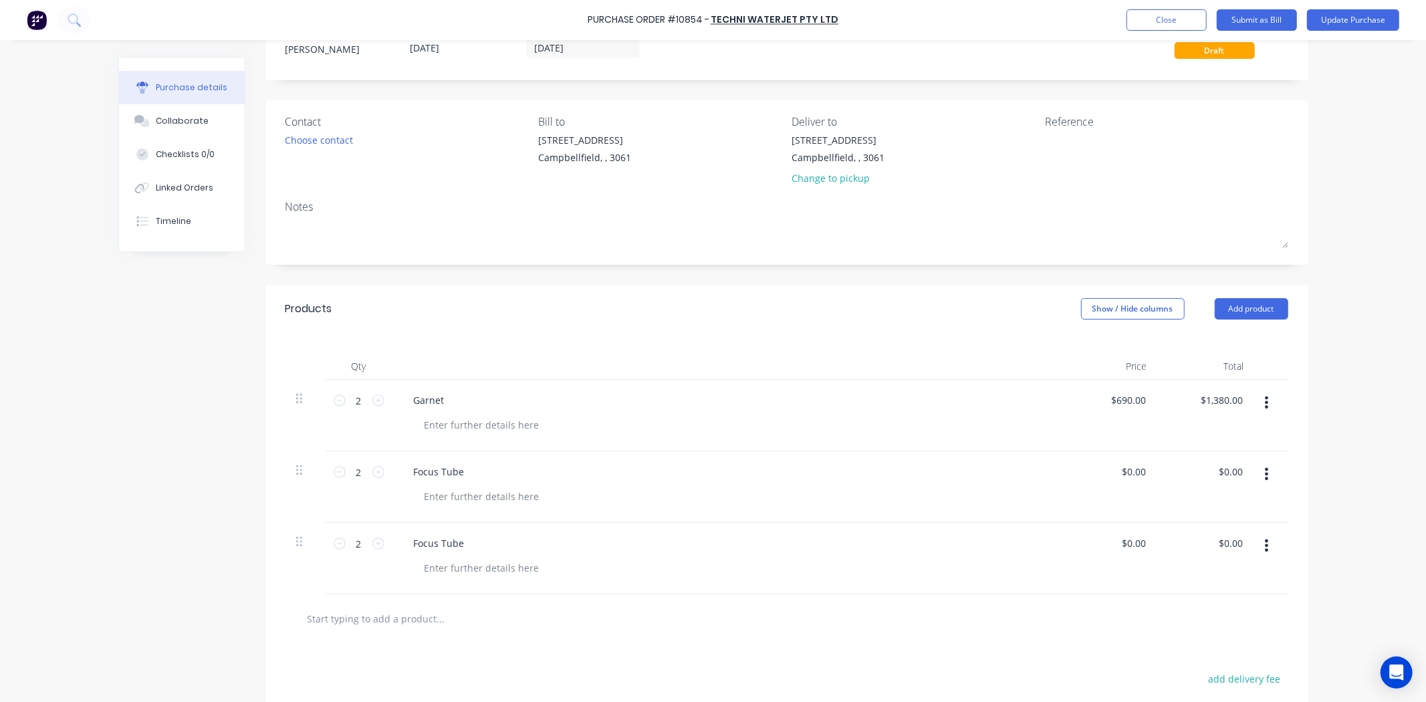
scroll to position [74, 0]
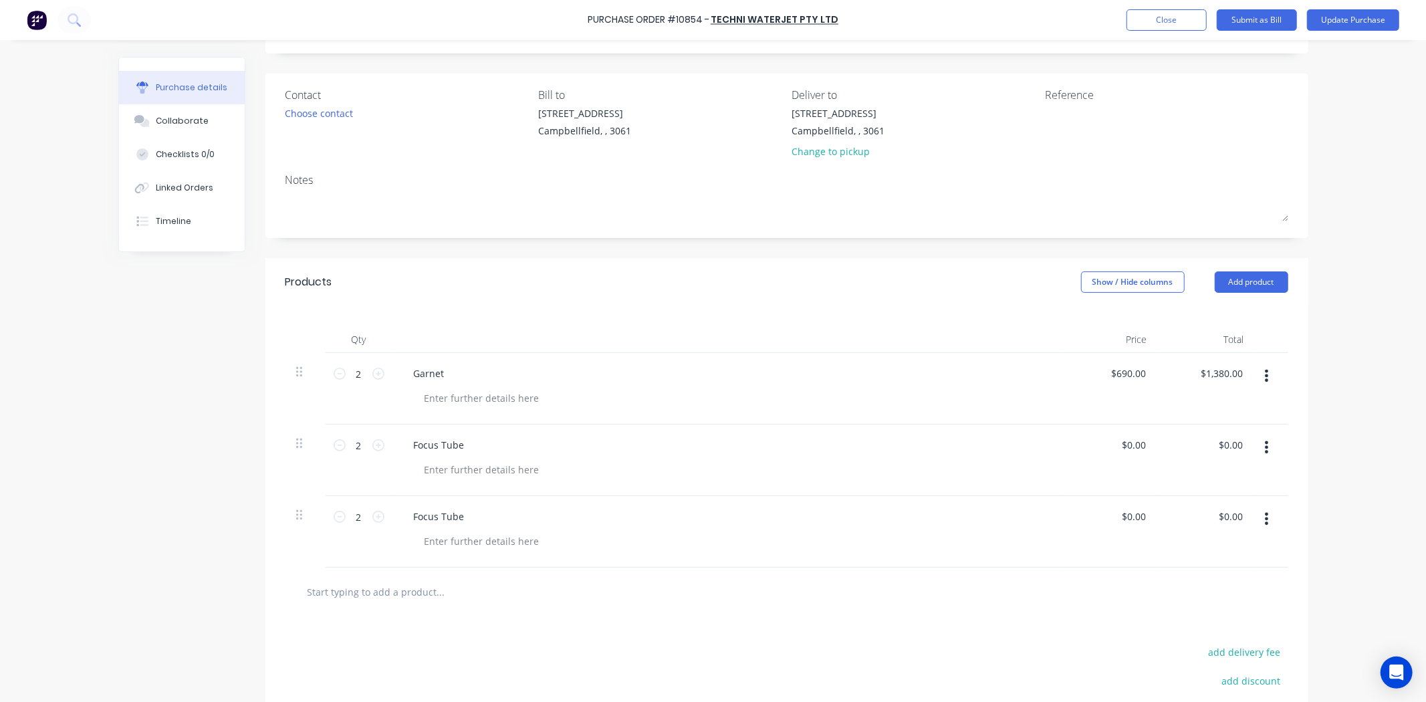
click at [441, 589] on input "text" at bounding box center [440, 591] width 267 height 27
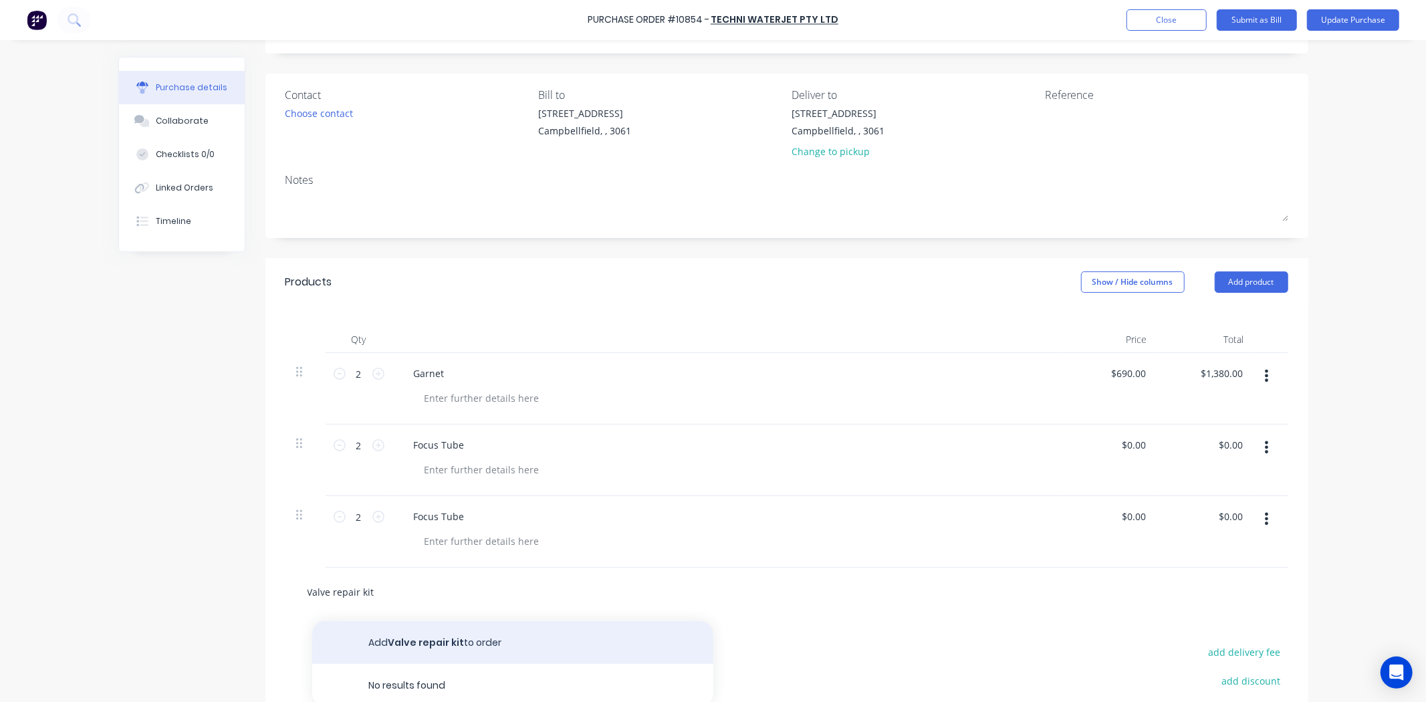
type input "Valve repair kit"
click at [471, 631] on button "Add Valve repair kit to order" at bounding box center [512, 642] width 401 height 43
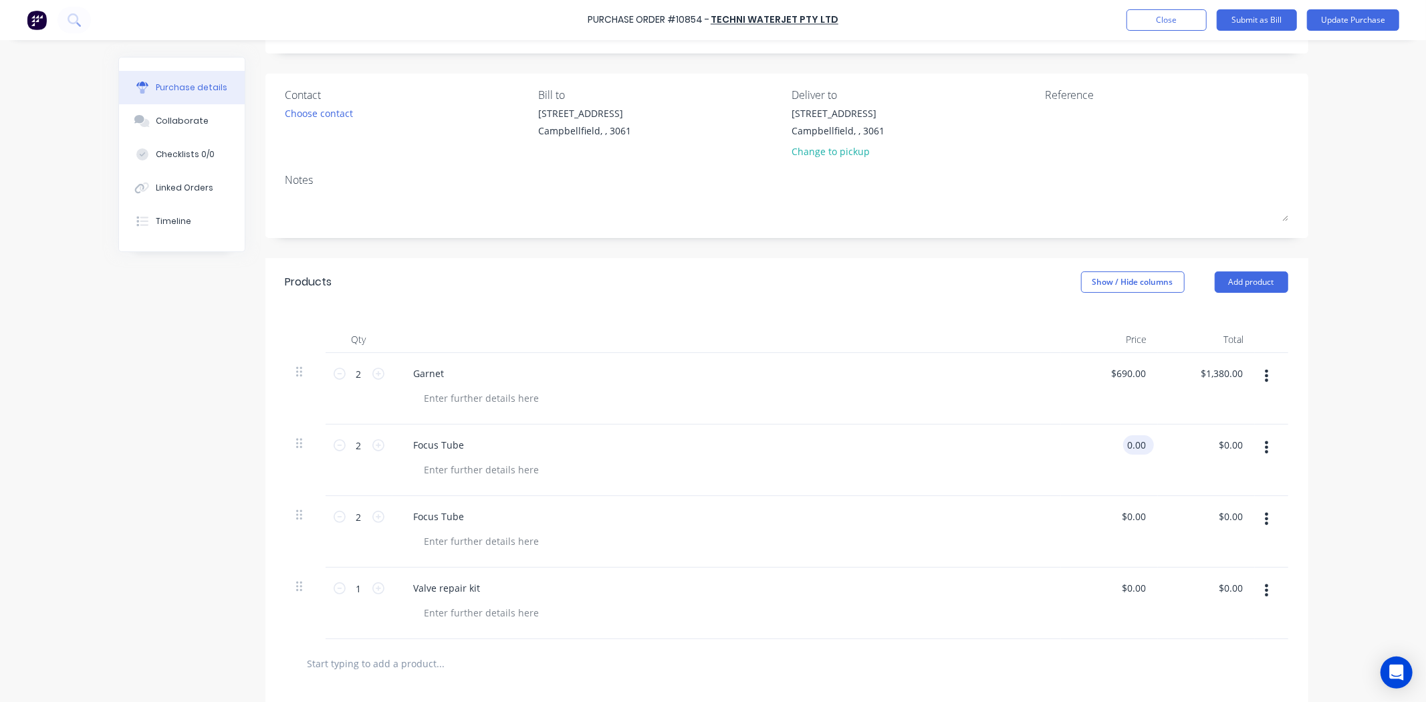
click at [1124, 447] on input "0.00" at bounding box center [1135, 444] width 25 height 19
type input "$130.00"
type input "$260.00"
click at [1131, 515] on input "0.00" at bounding box center [1135, 516] width 25 height 19
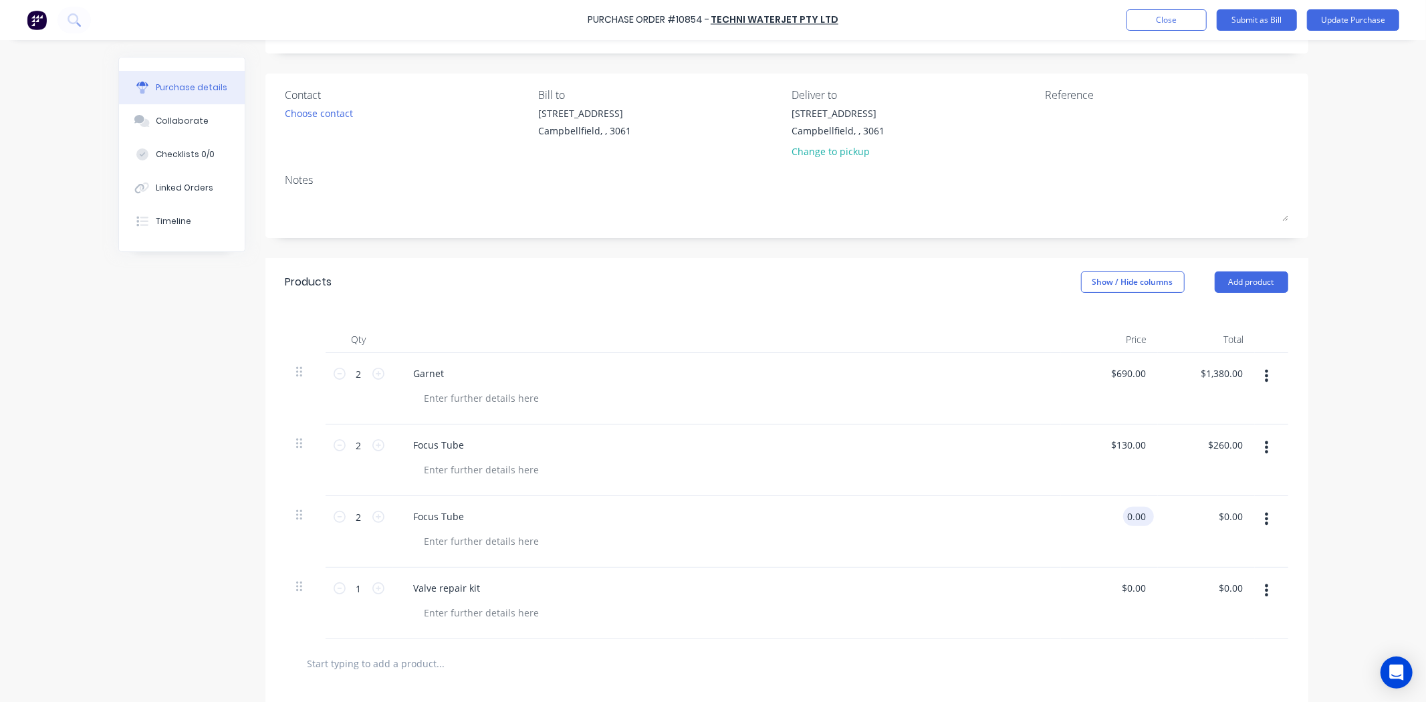
click at [1131, 515] on input "0.00" at bounding box center [1135, 516] width 25 height 19
type input "$110.00"
type input "$220.00"
click at [899, 641] on div at bounding box center [786, 663] width 1003 height 49
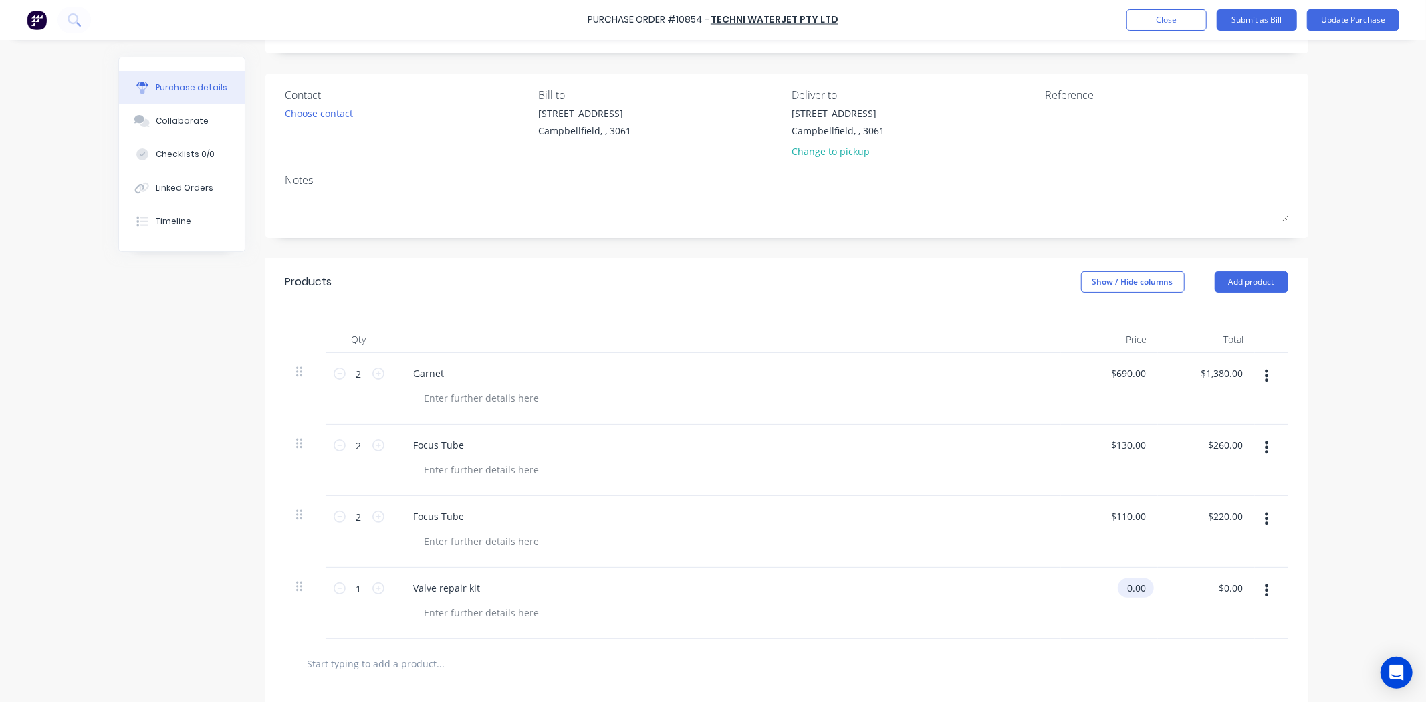
click at [1127, 594] on input "0.00" at bounding box center [1133, 587] width 31 height 19
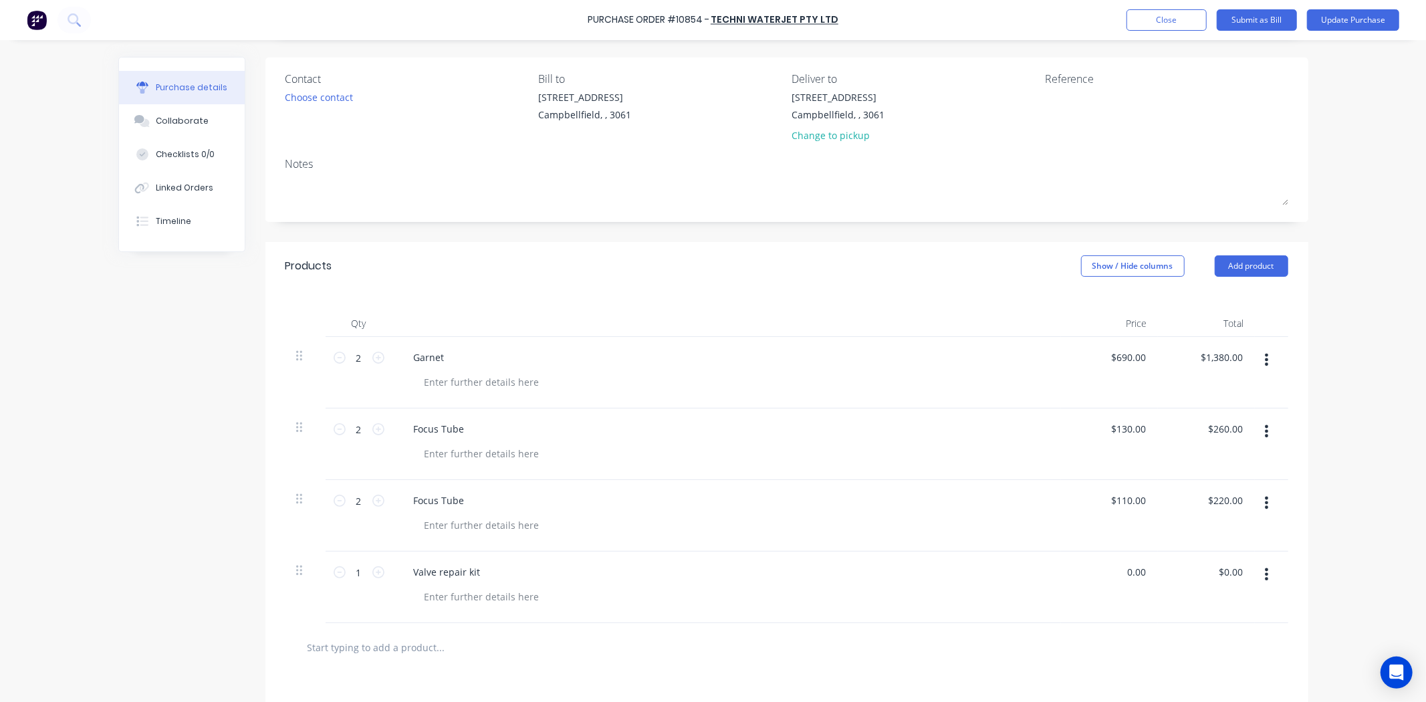
scroll to position [223, 0]
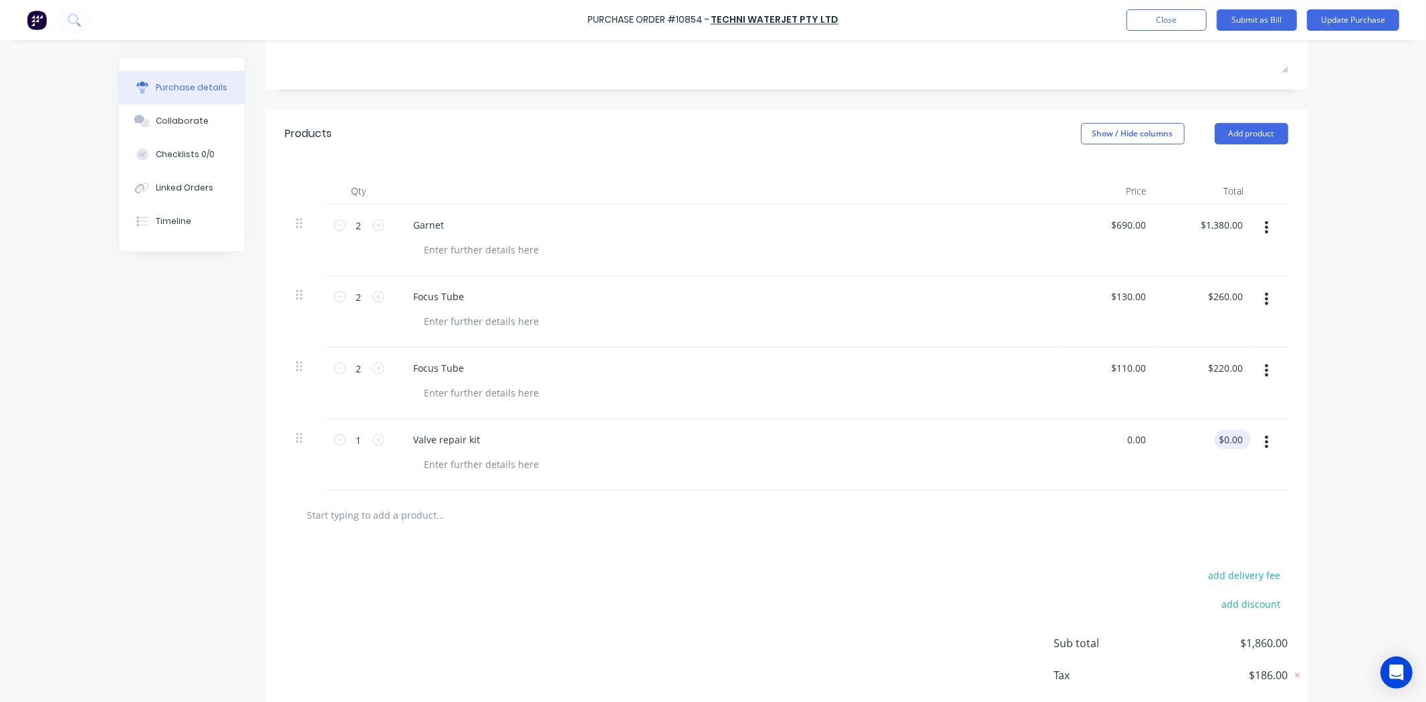
type input "$0.00"
click at [1219, 440] on input "0.00" at bounding box center [1230, 439] width 31 height 19
click at [1220, 440] on input "0.00" at bounding box center [1232, 439] width 25 height 19
type input "227.15"
type input "$227.15"
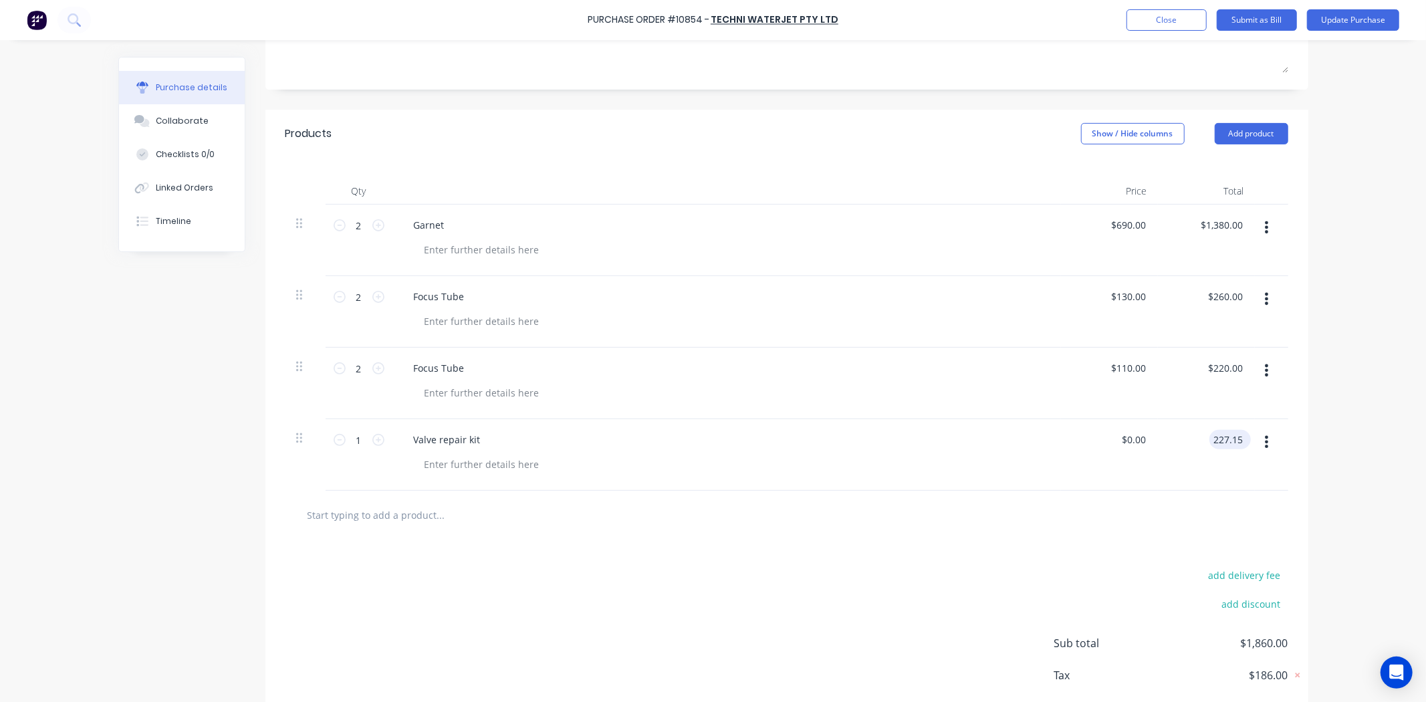
type input "$227.15"
click at [925, 592] on div "add delivery fee add discount Sub total $2,087.15 Tax $208.72 Total $2,295.87" at bounding box center [786, 650] width 1043 height 220
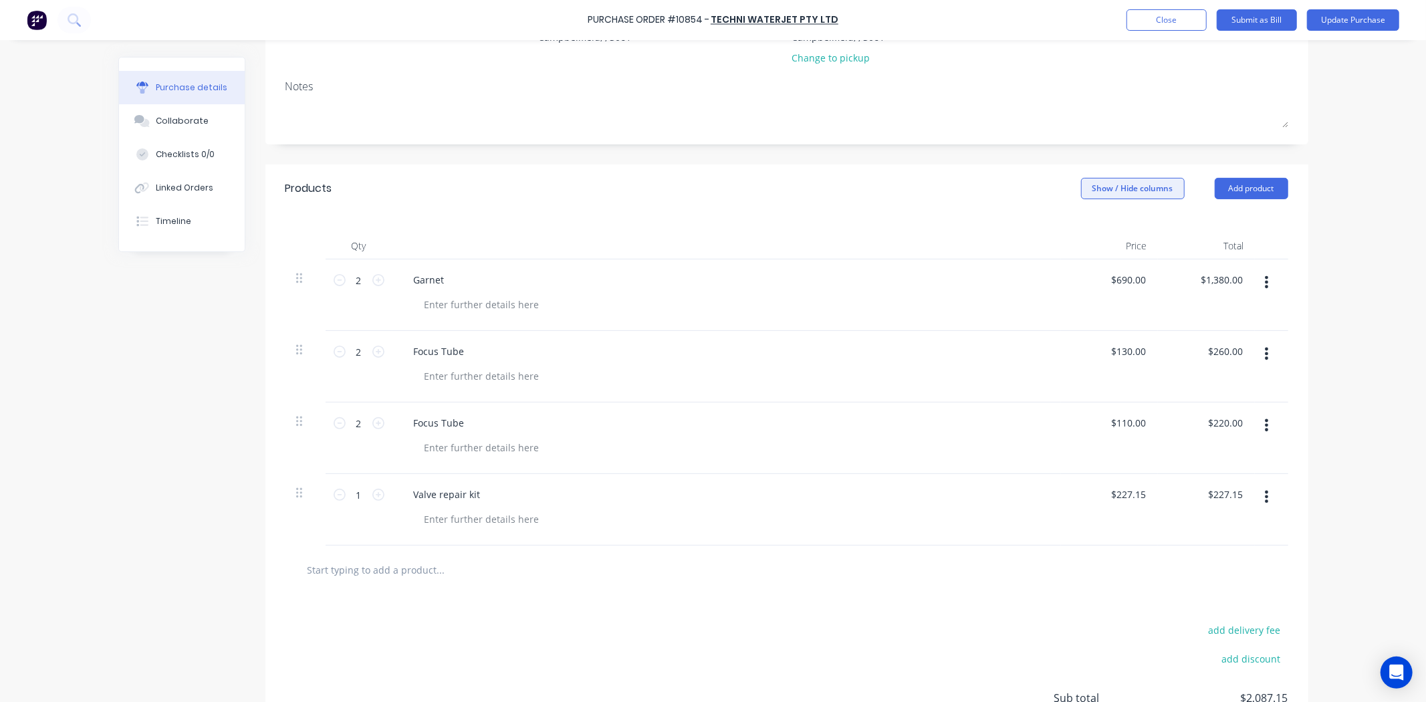
scroll to position [0, 0]
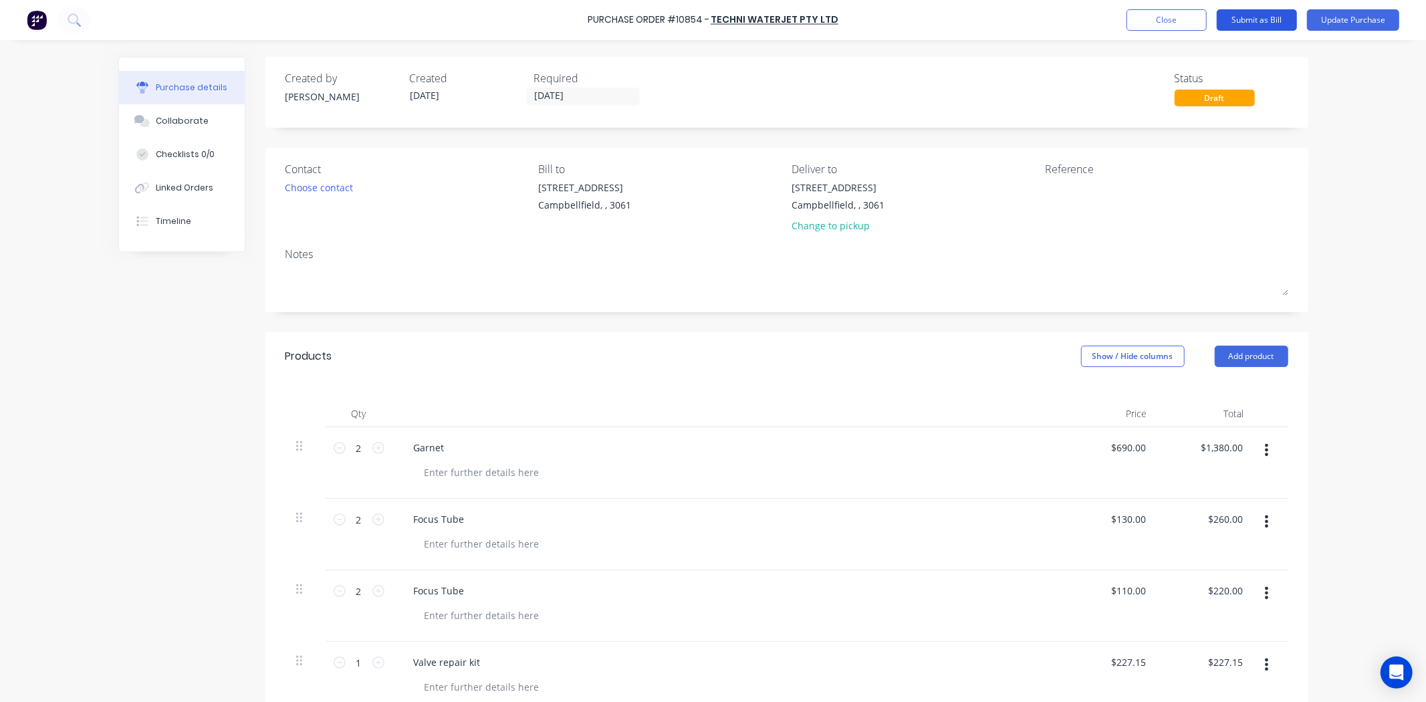
click at [1260, 18] on button "Submit as Bill" at bounding box center [1257, 19] width 80 height 21
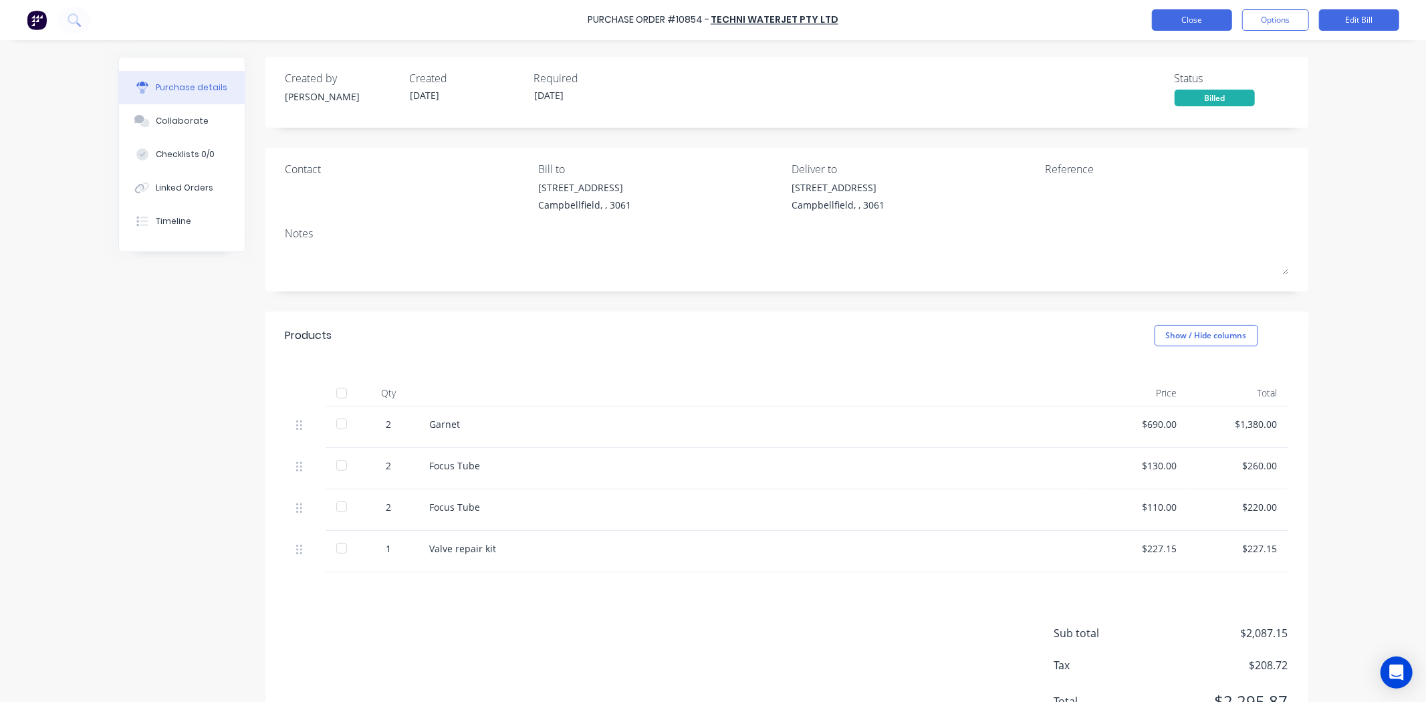
click at [1199, 17] on button "Close" at bounding box center [1192, 19] width 80 height 21
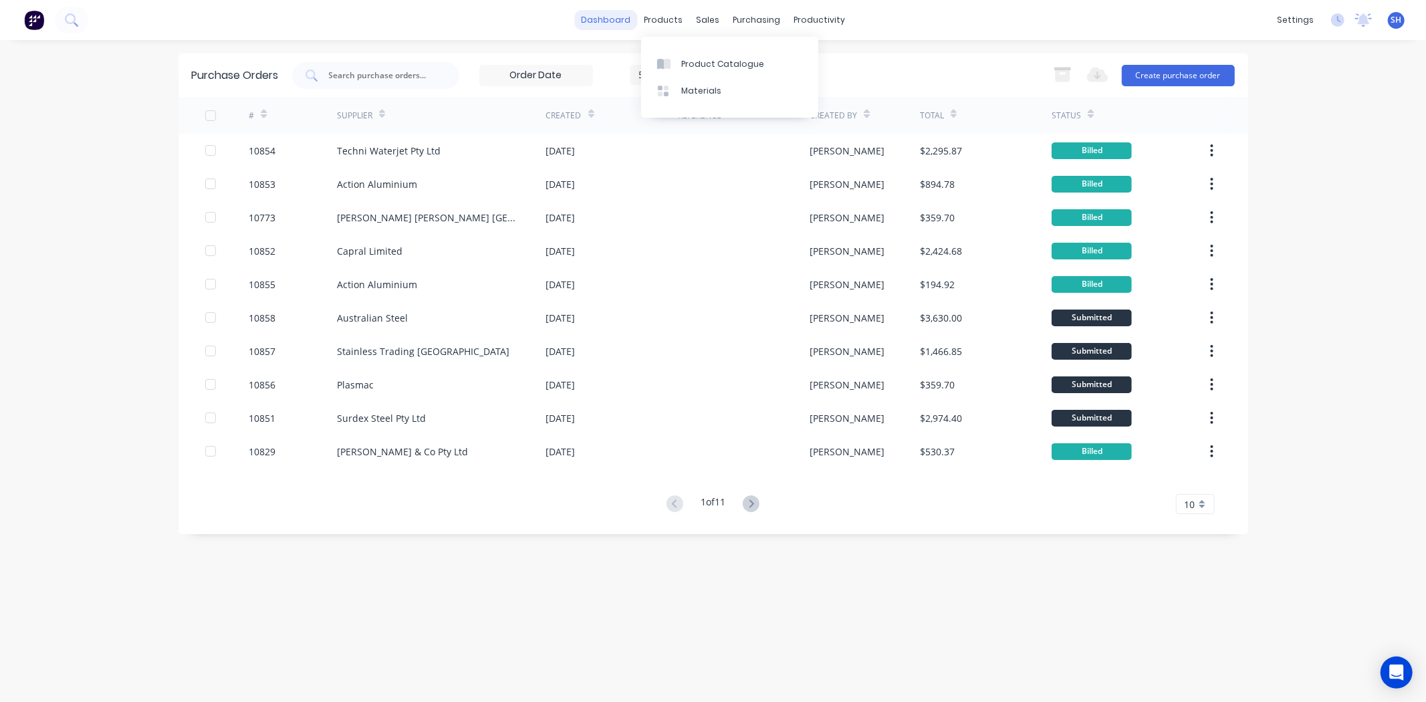
click at [611, 22] on link "dashboard" at bounding box center [605, 20] width 63 height 20
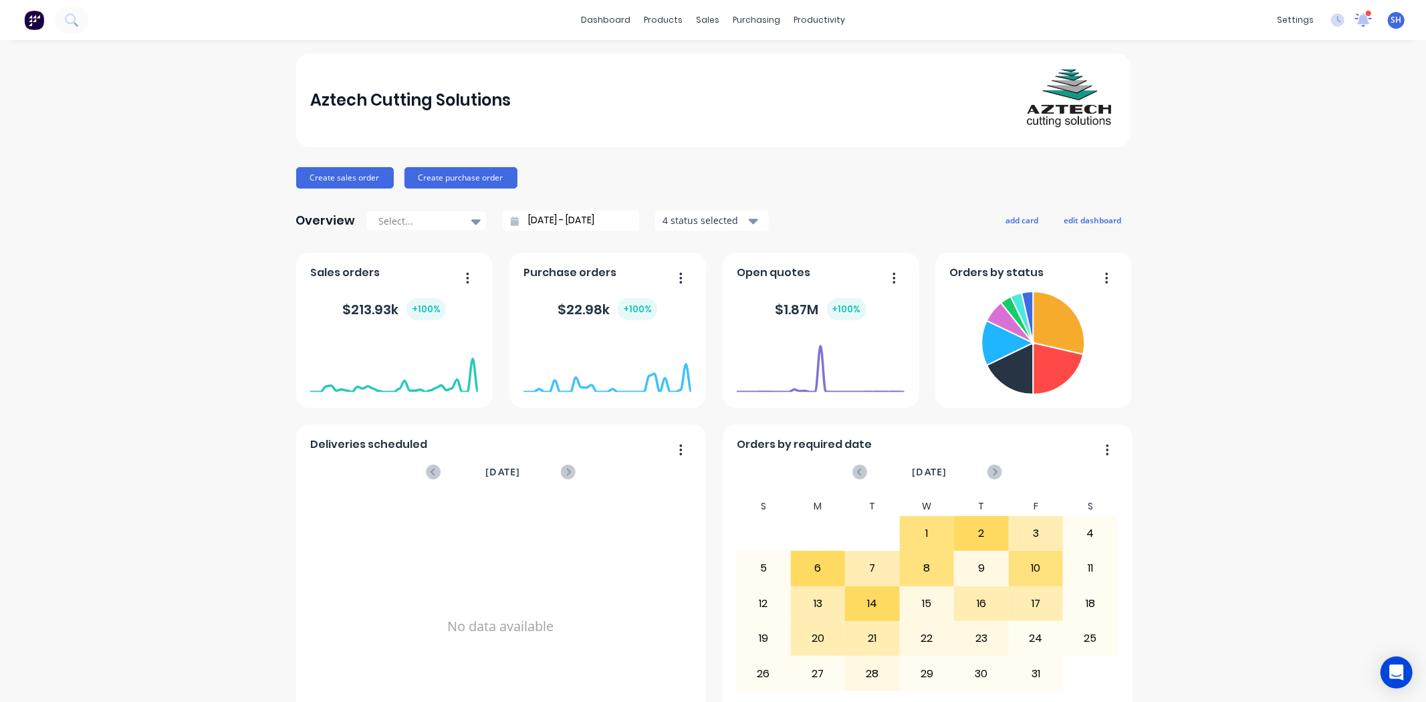
click at [1355, 27] on icon at bounding box center [1363, 19] width 17 height 13
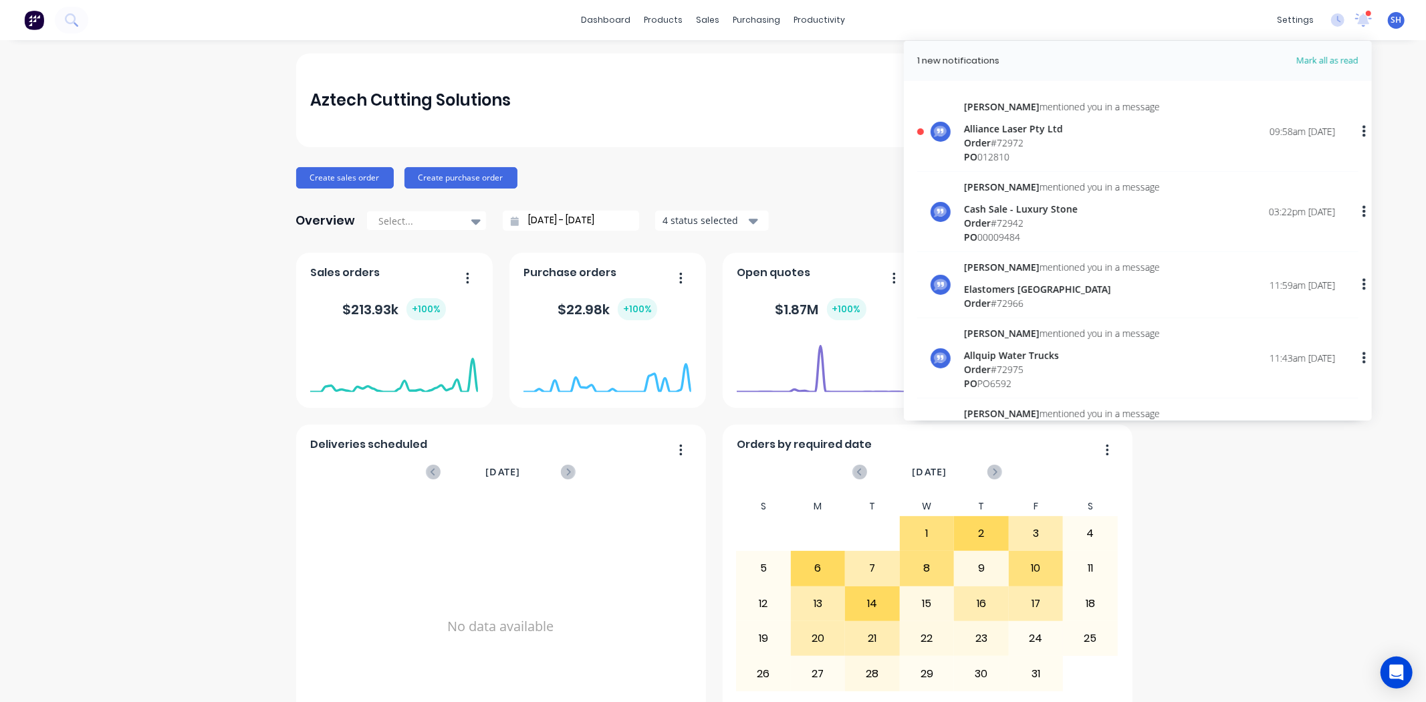
click at [1060, 123] on div "Alliance Laser Pty Ltd" at bounding box center [1062, 129] width 196 height 14
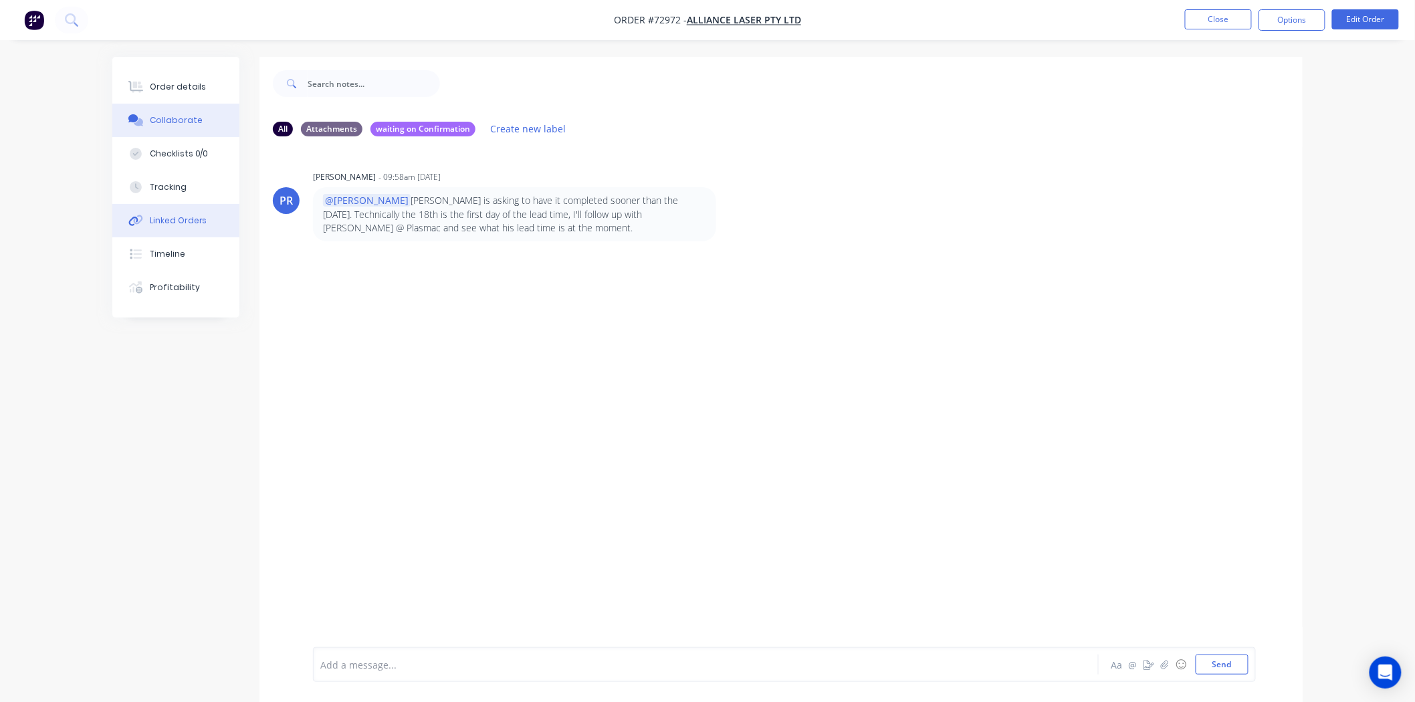
click at [170, 222] on div "Linked Orders" at bounding box center [178, 221] width 57 height 12
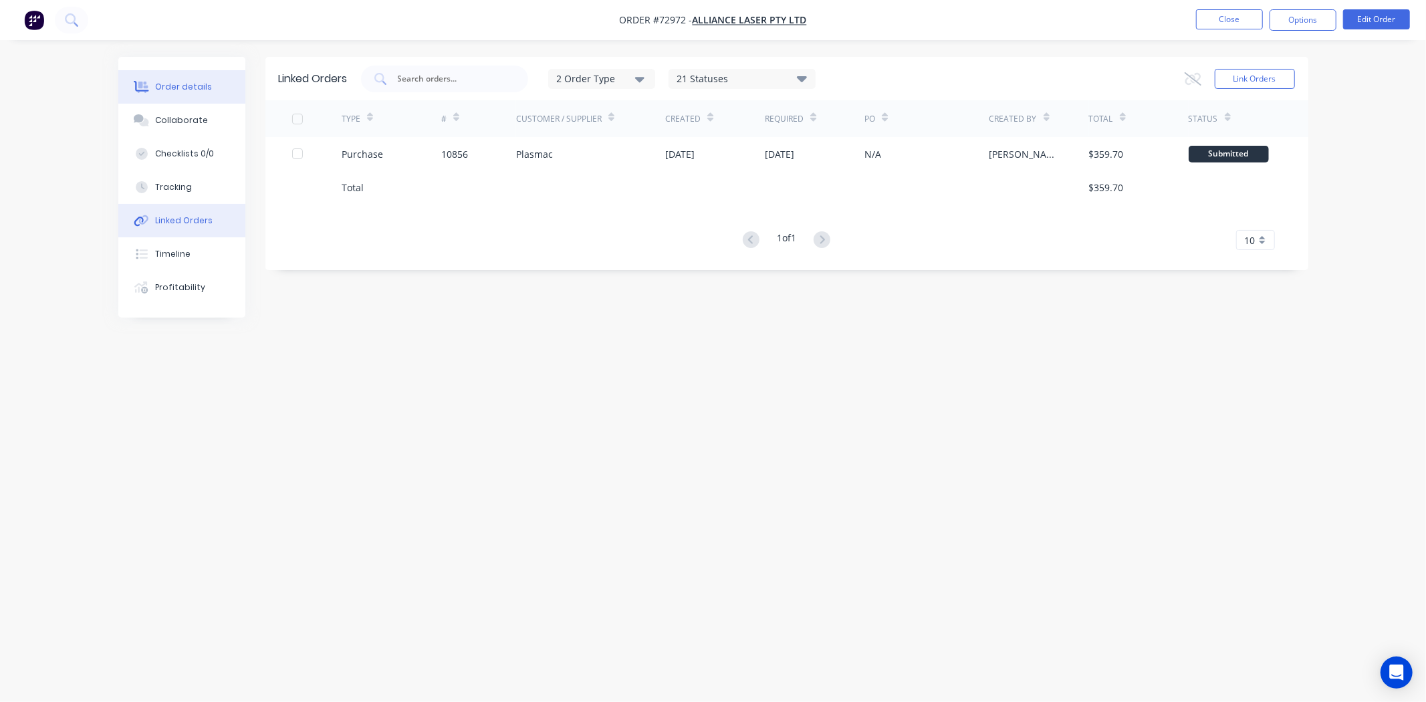
click at [176, 82] on div "Order details" at bounding box center [183, 87] width 57 height 12
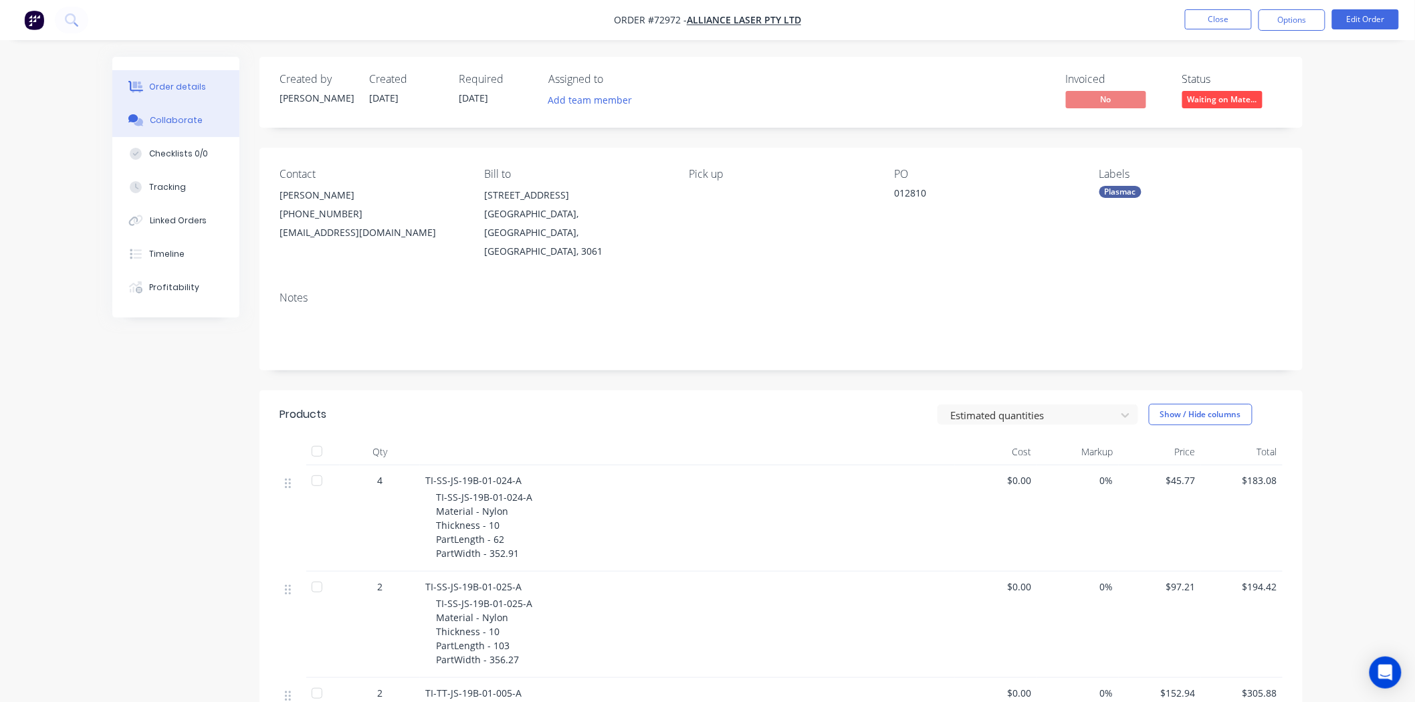
click at [181, 116] on div "Collaborate" at bounding box center [176, 120] width 53 height 12
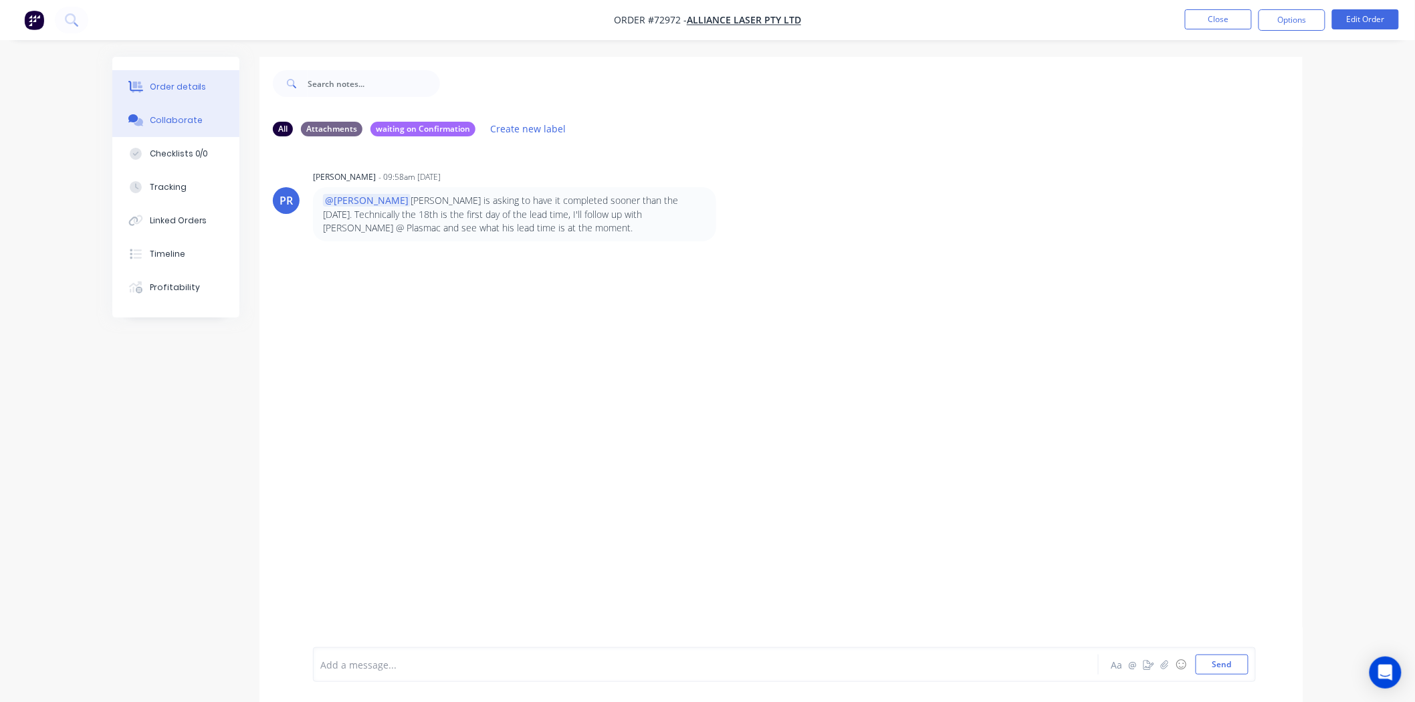
click at [205, 79] on button "Order details" at bounding box center [175, 86] width 127 height 33
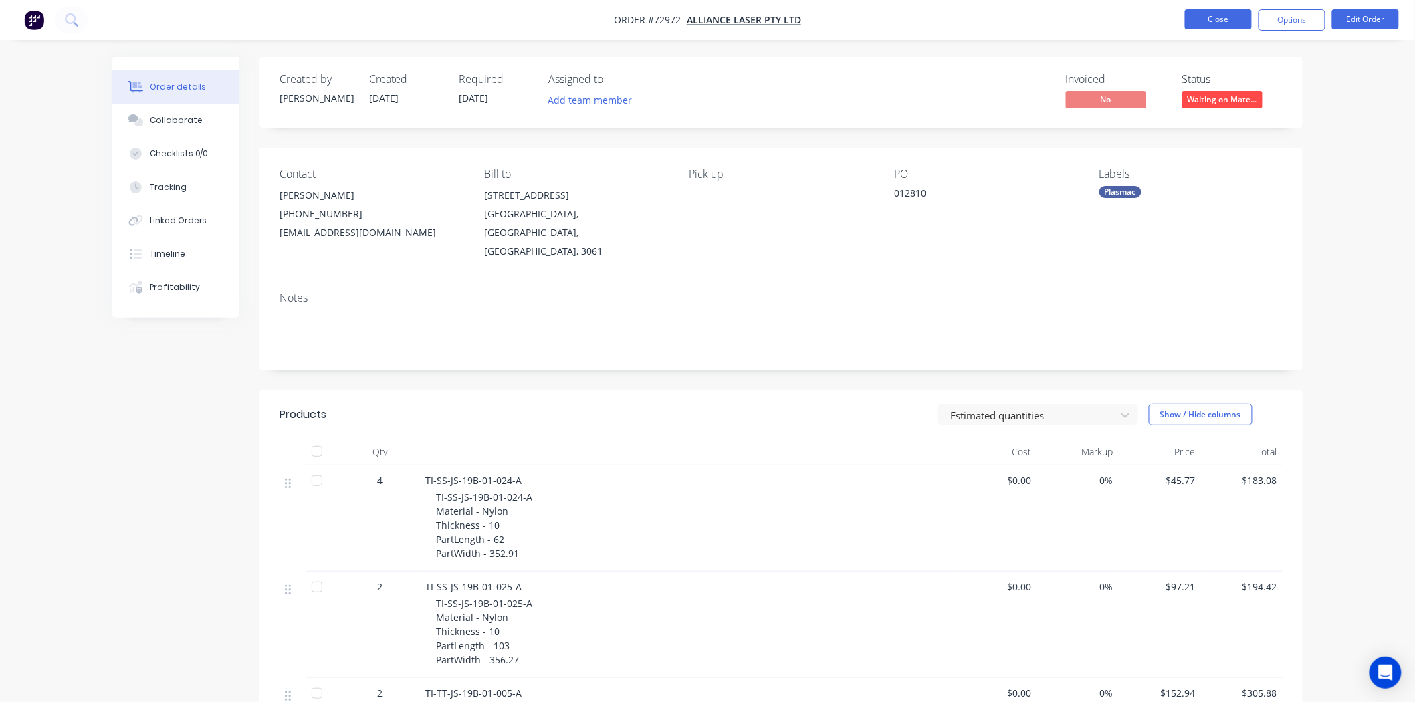
click at [1204, 21] on button "Close" at bounding box center [1218, 19] width 67 height 20
